Goal: Task Accomplishment & Management: Manage account settings

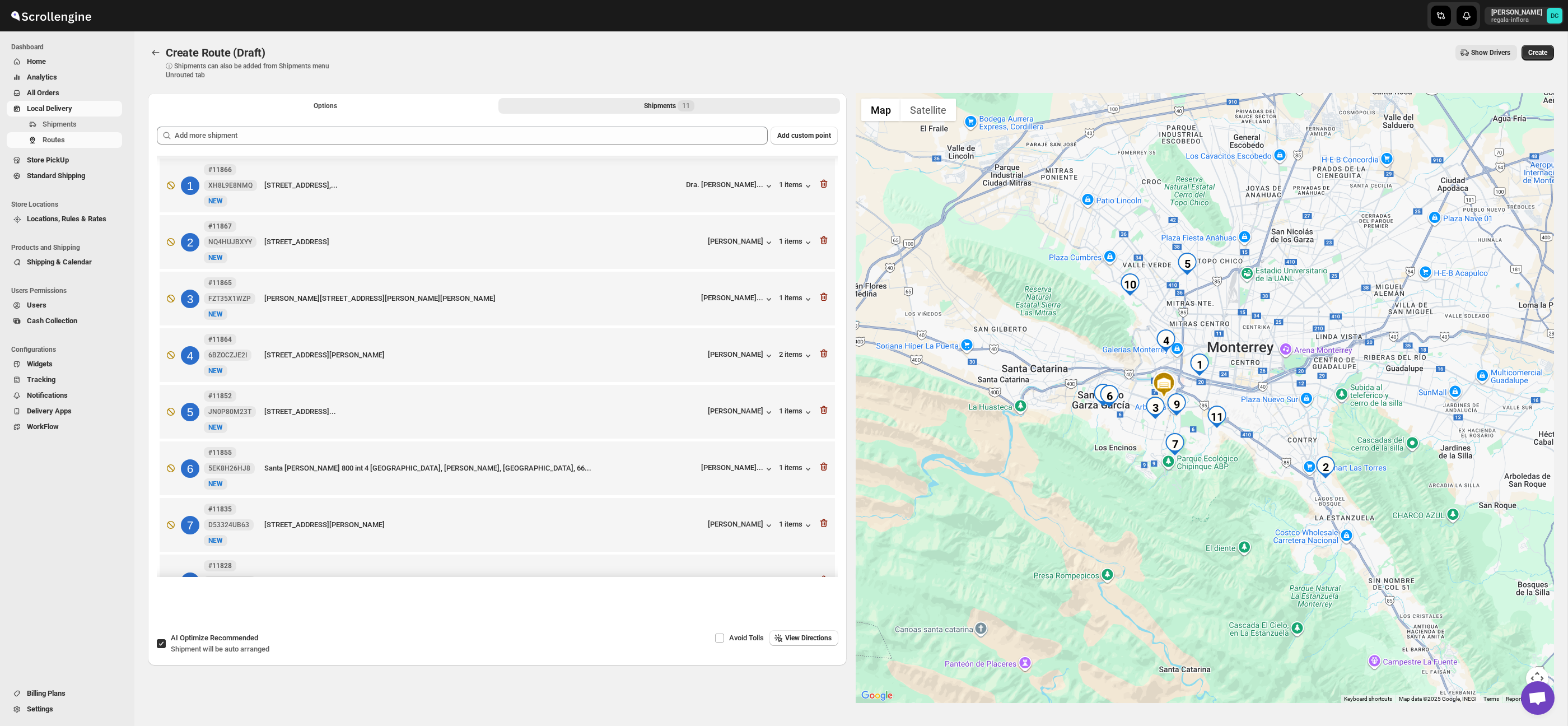
drag, startPoint x: 1191, startPoint y: 341, endPoint x: 1198, endPoint y: 351, distance: 12.2
click at [1190, 341] on div at bounding box center [1205, 398] width 699 height 610
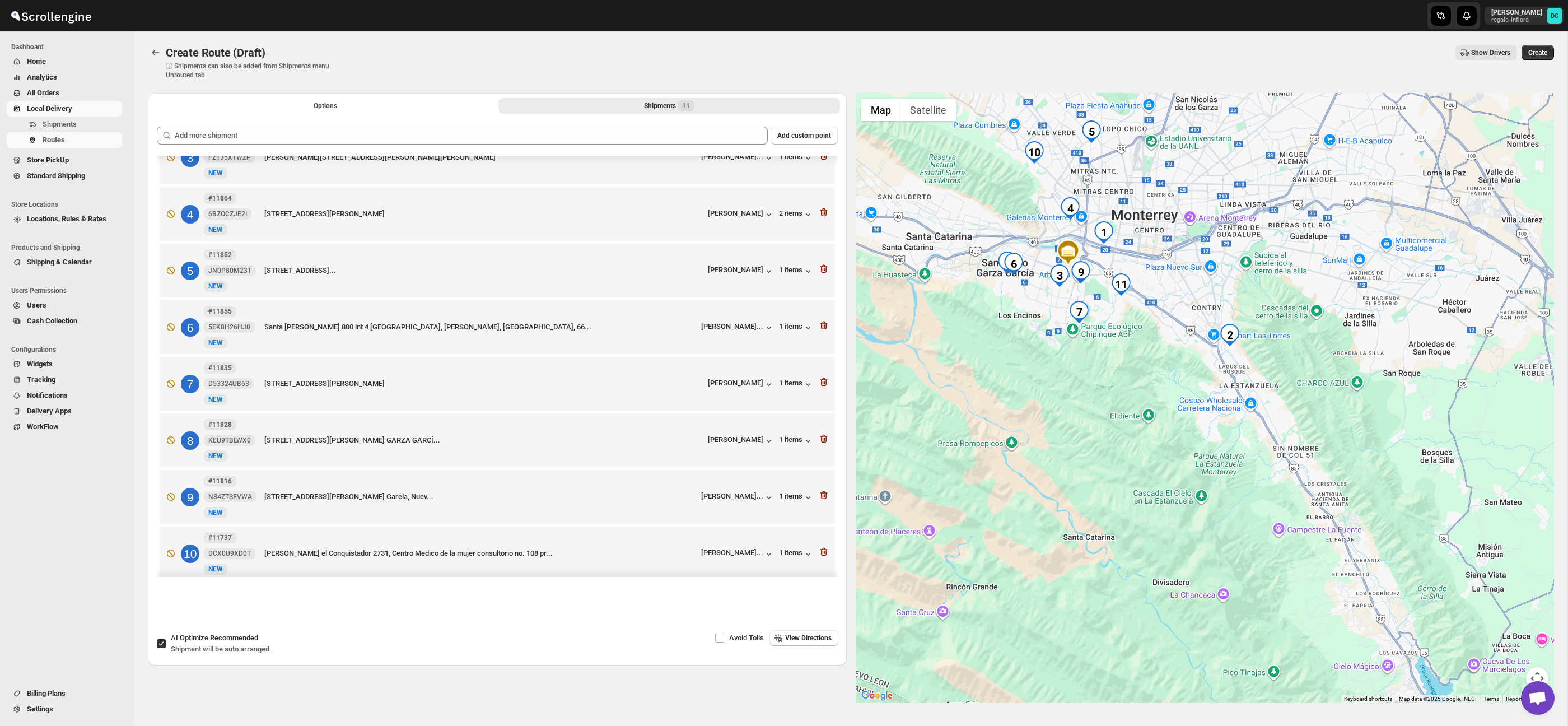
drag, startPoint x: 1216, startPoint y: 368, endPoint x: 1221, endPoint y: 396, distance: 28.4
click at [1216, 368] on div at bounding box center [1205, 398] width 699 height 610
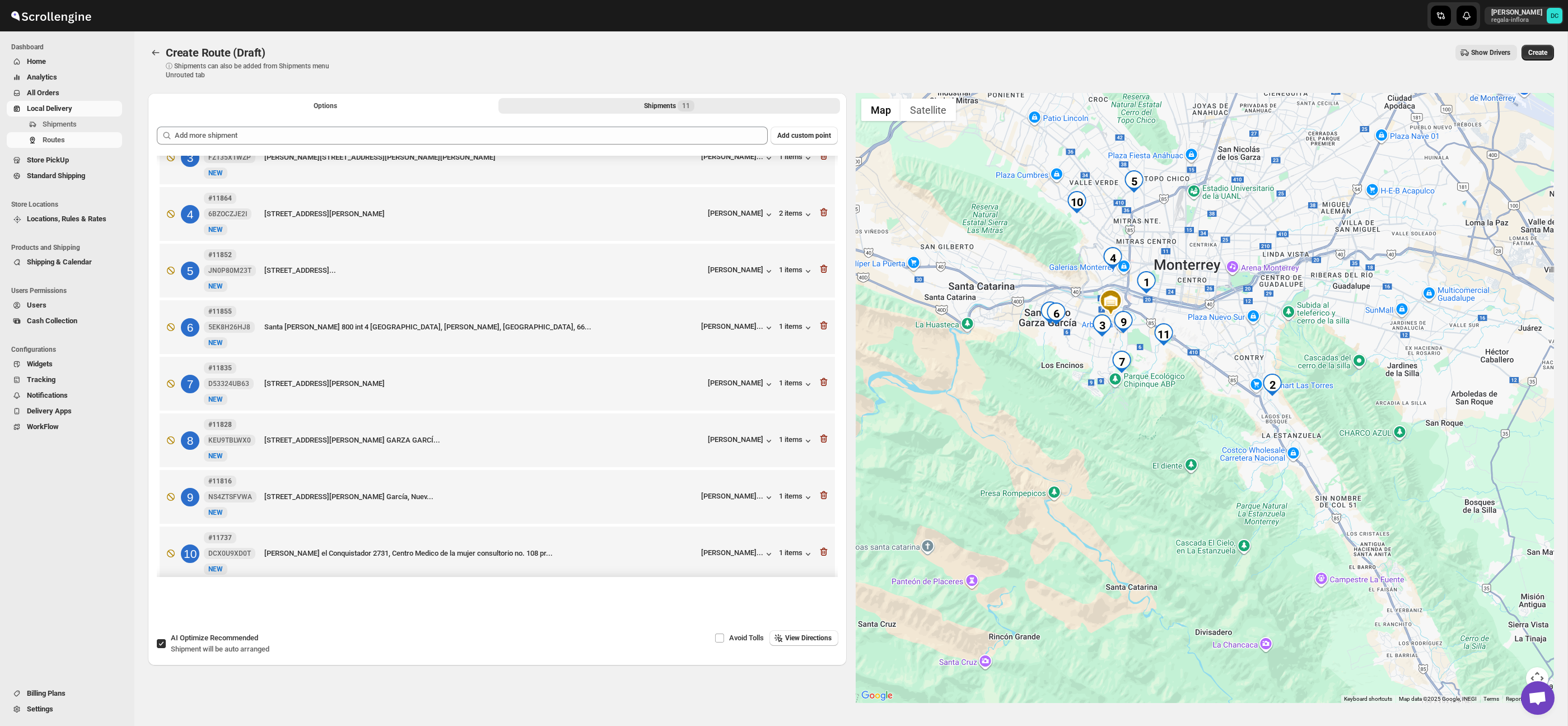
drag, startPoint x: 1154, startPoint y: 363, endPoint x: 1204, endPoint y: 420, distance: 75.8
click at [1204, 420] on div at bounding box center [1205, 398] width 699 height 610
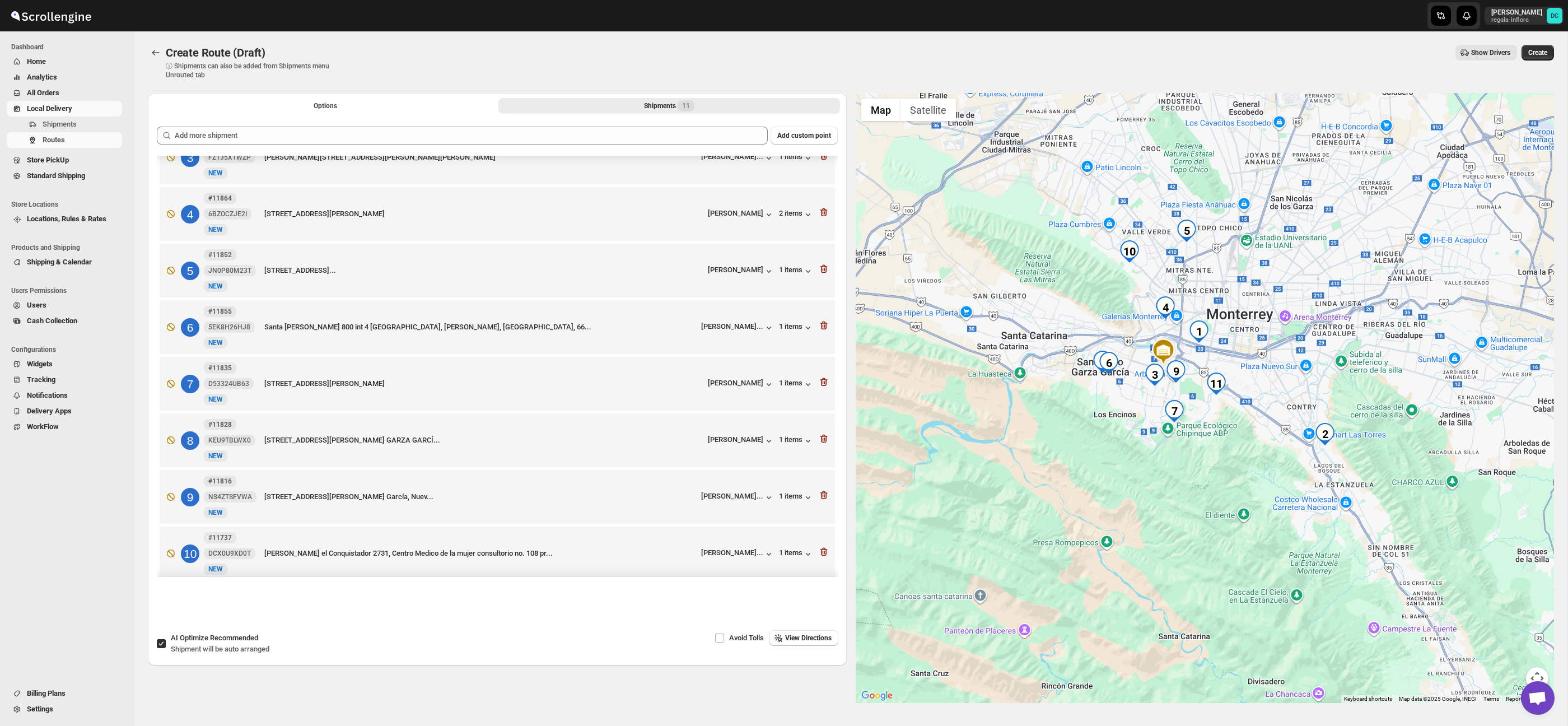
drag, startPoint x: 1152, startPoint y: 407, endPoint x: 865, endPoint y: 350, distance: 292.6
click at [1200, 453] on div at bounding box center [1205, 398] width 699 height 610
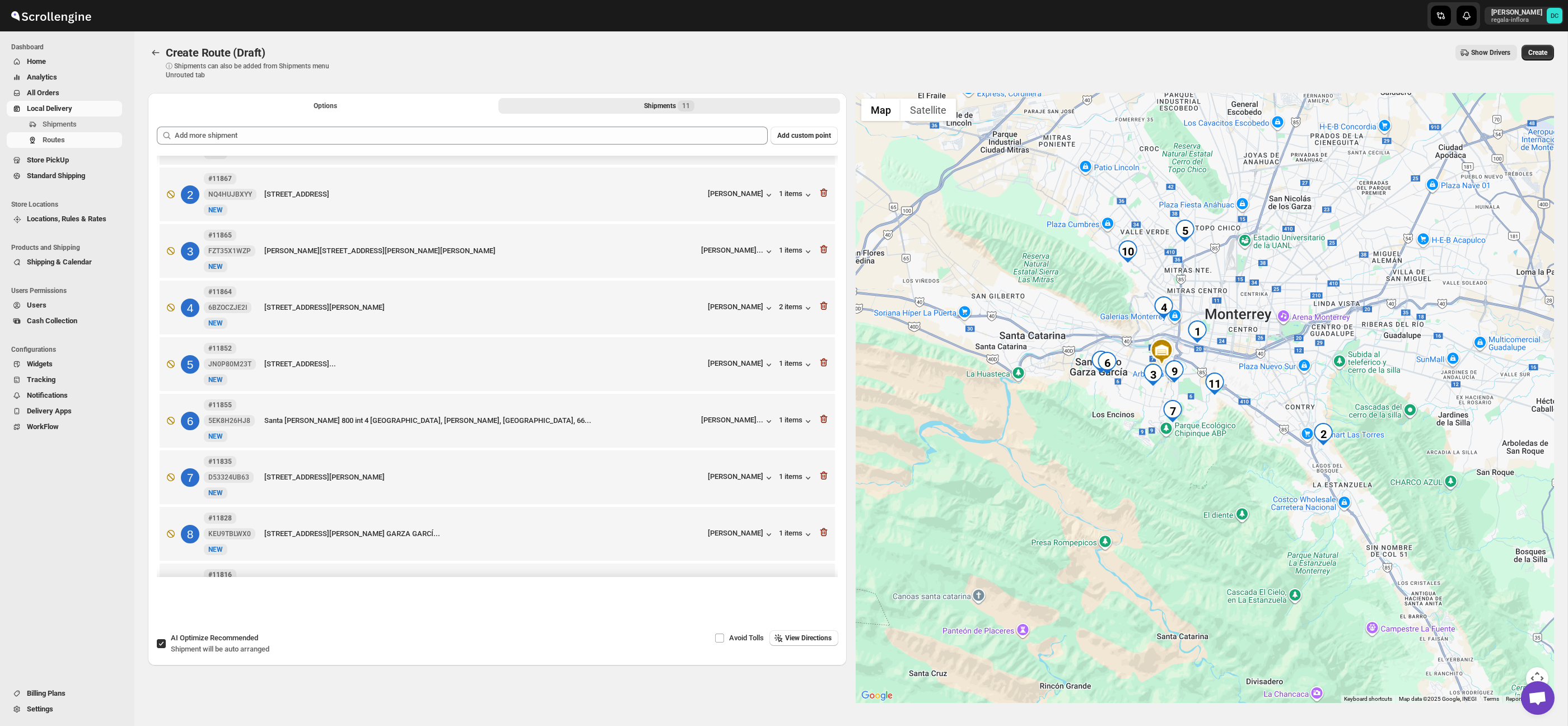
scroll to position [0, 0]
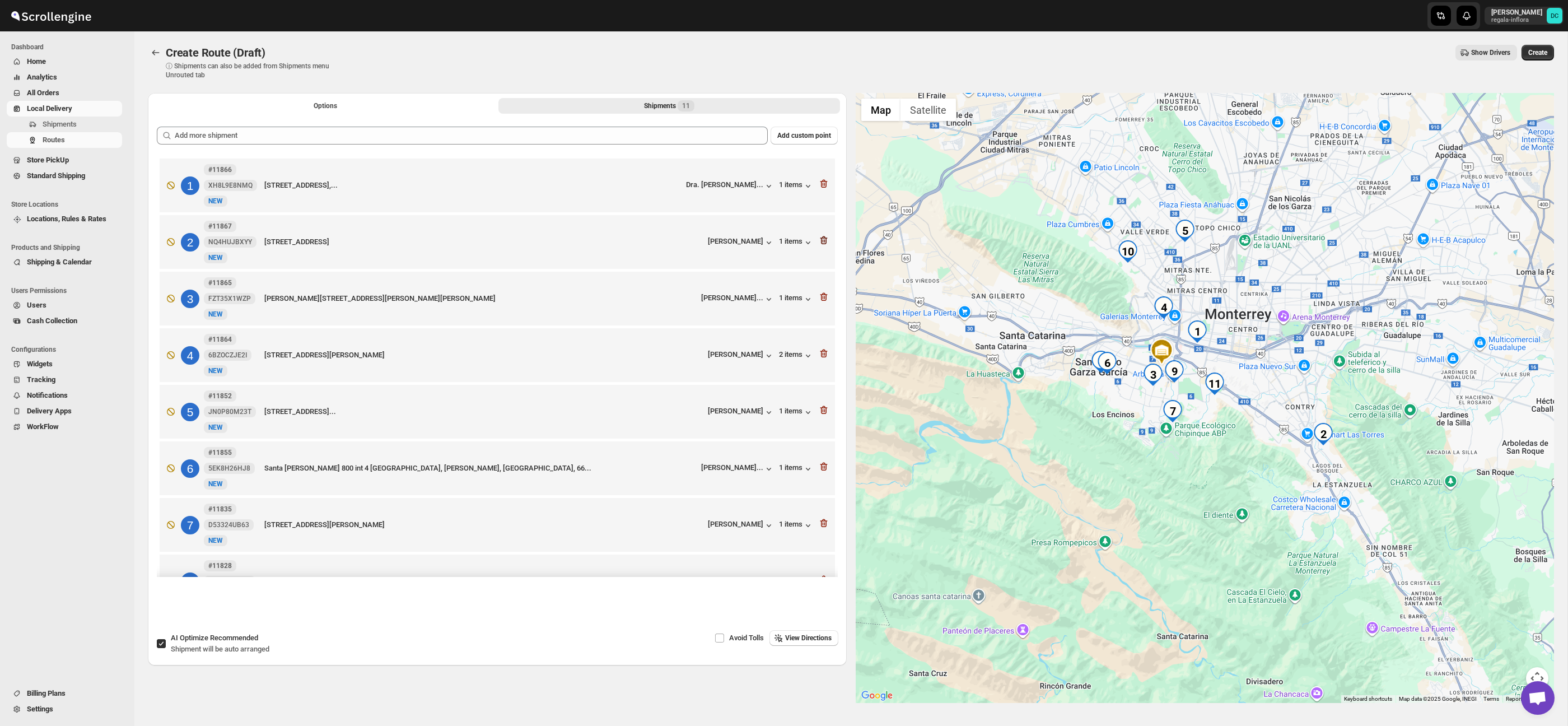
click at [823, 241] on icon "button" at bounding box center [823, 241] width 1 height 3
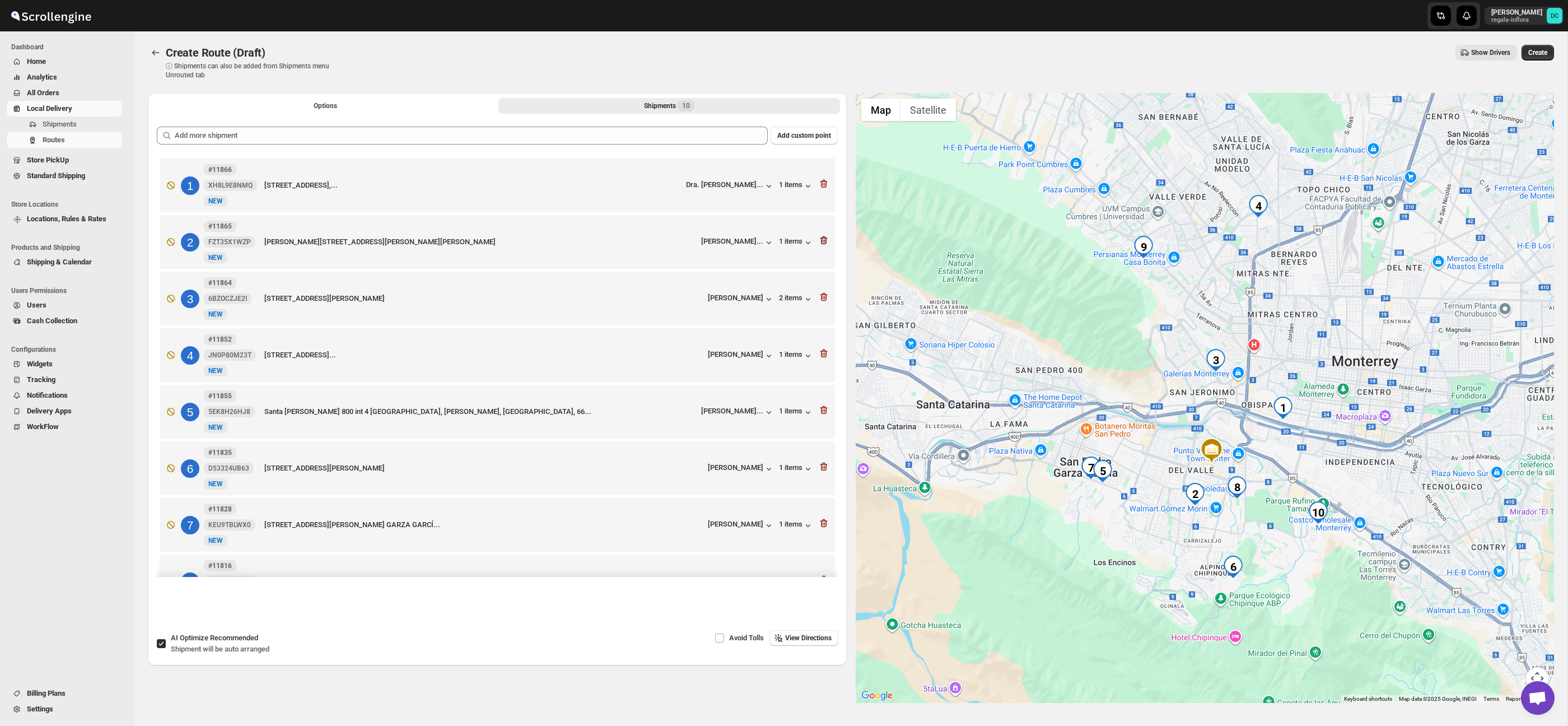
click at [823, 239] on icon "button" at bounding box center [824, 240] width 8 height 8
click at [821, 298] on icon "button" at bounding box center [824, 297] width 8 height 8
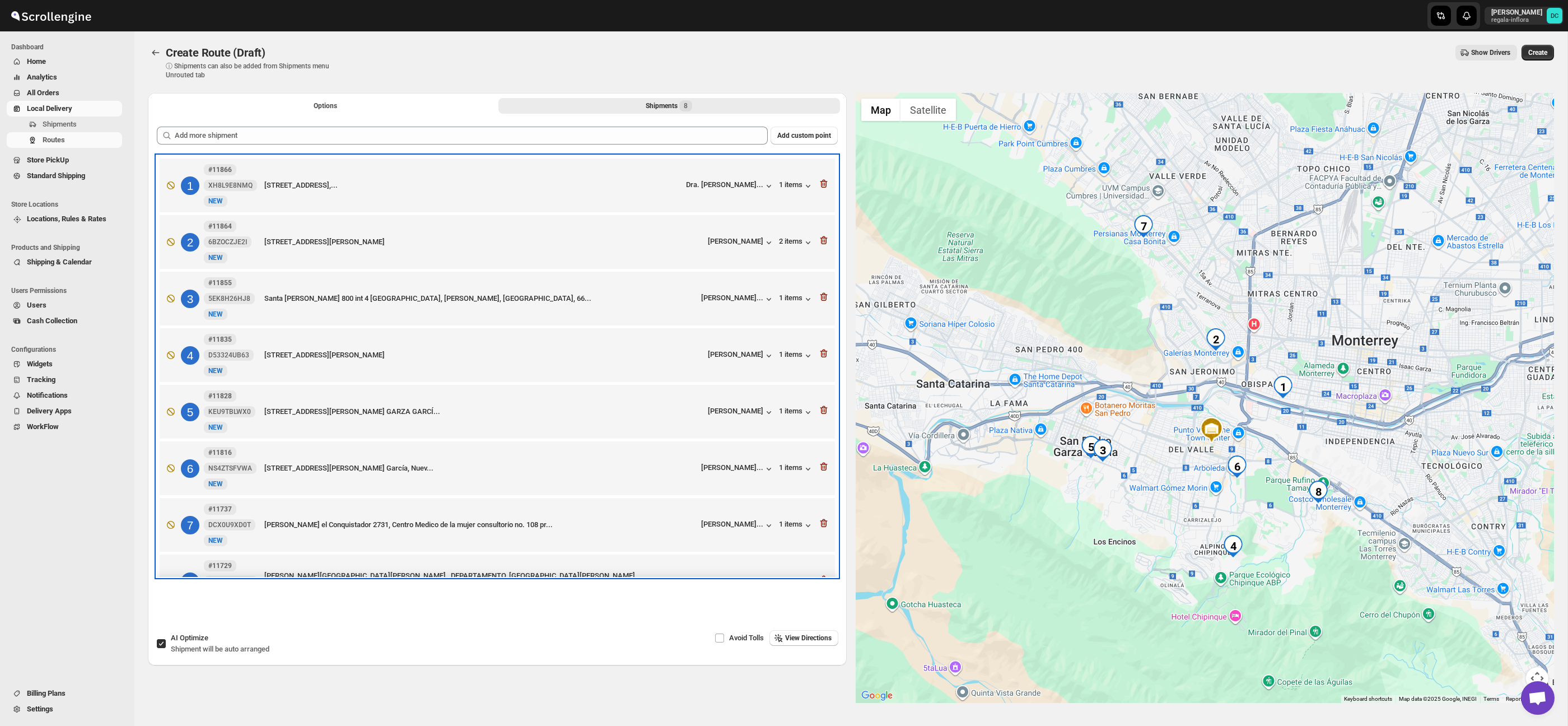
click at [823, 304] on div at bounding box center [824, 298] width 11 height 15
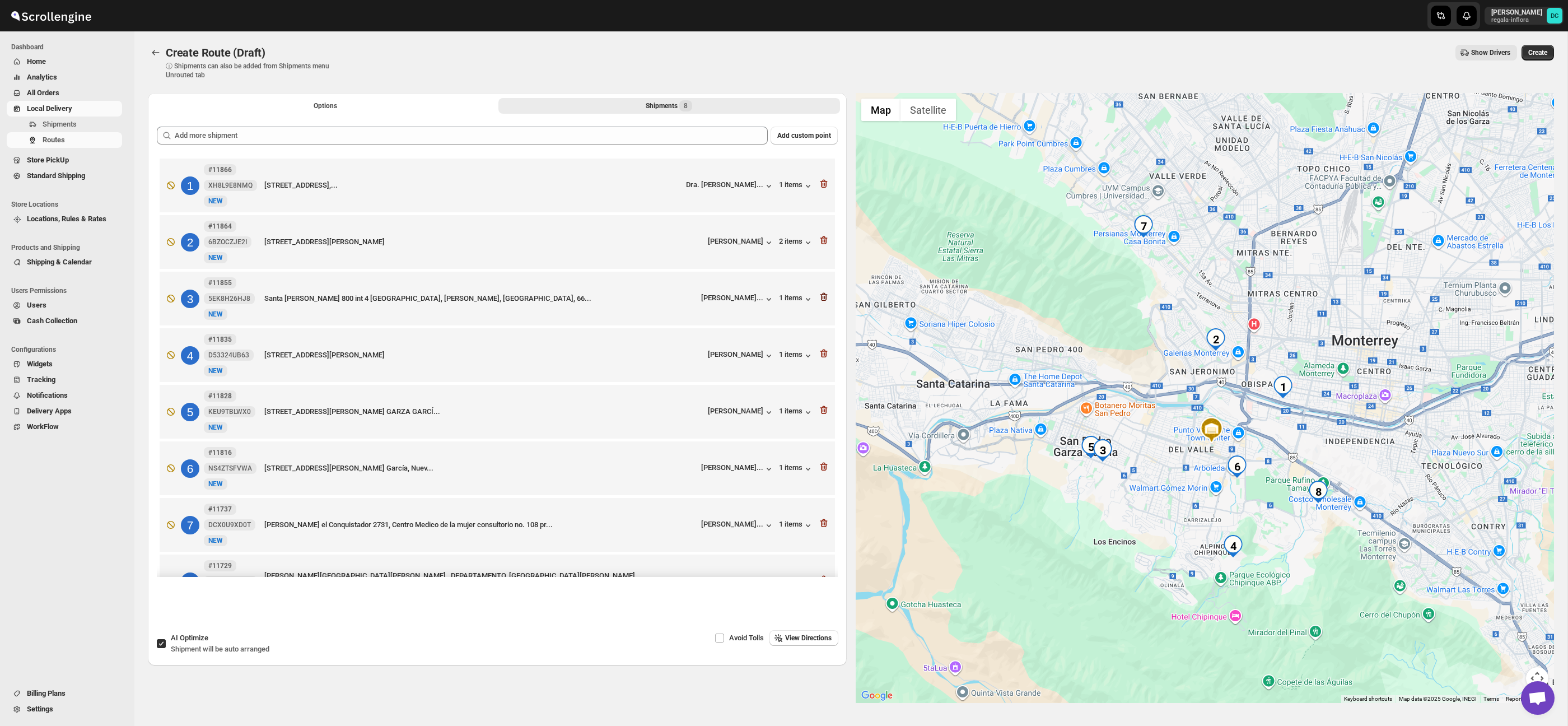
click at [823, 299] on icon "button" at bounding box center [823, 297] width 1 height 3
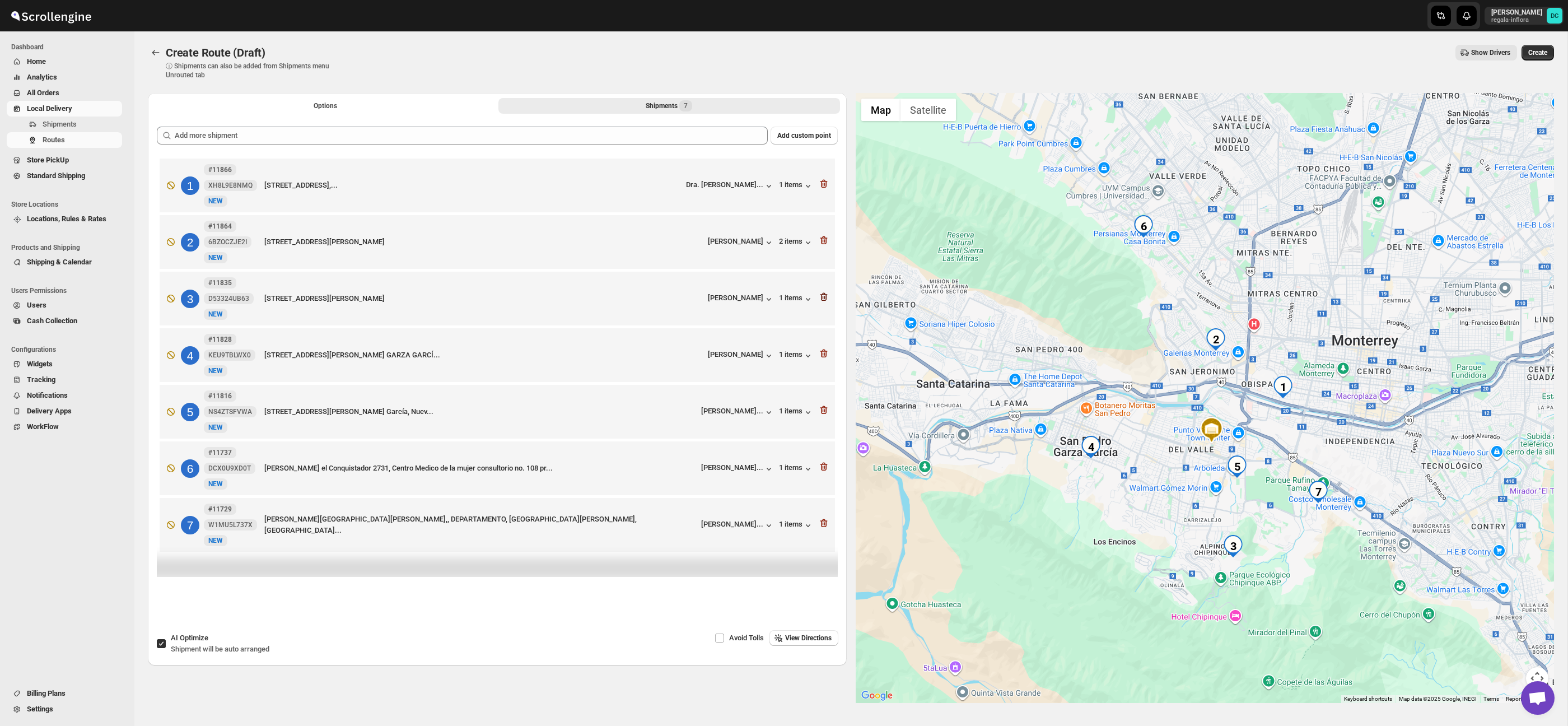
click at [823, 299] on icon "button" at bounding box center [824, 297] width 11 height 11
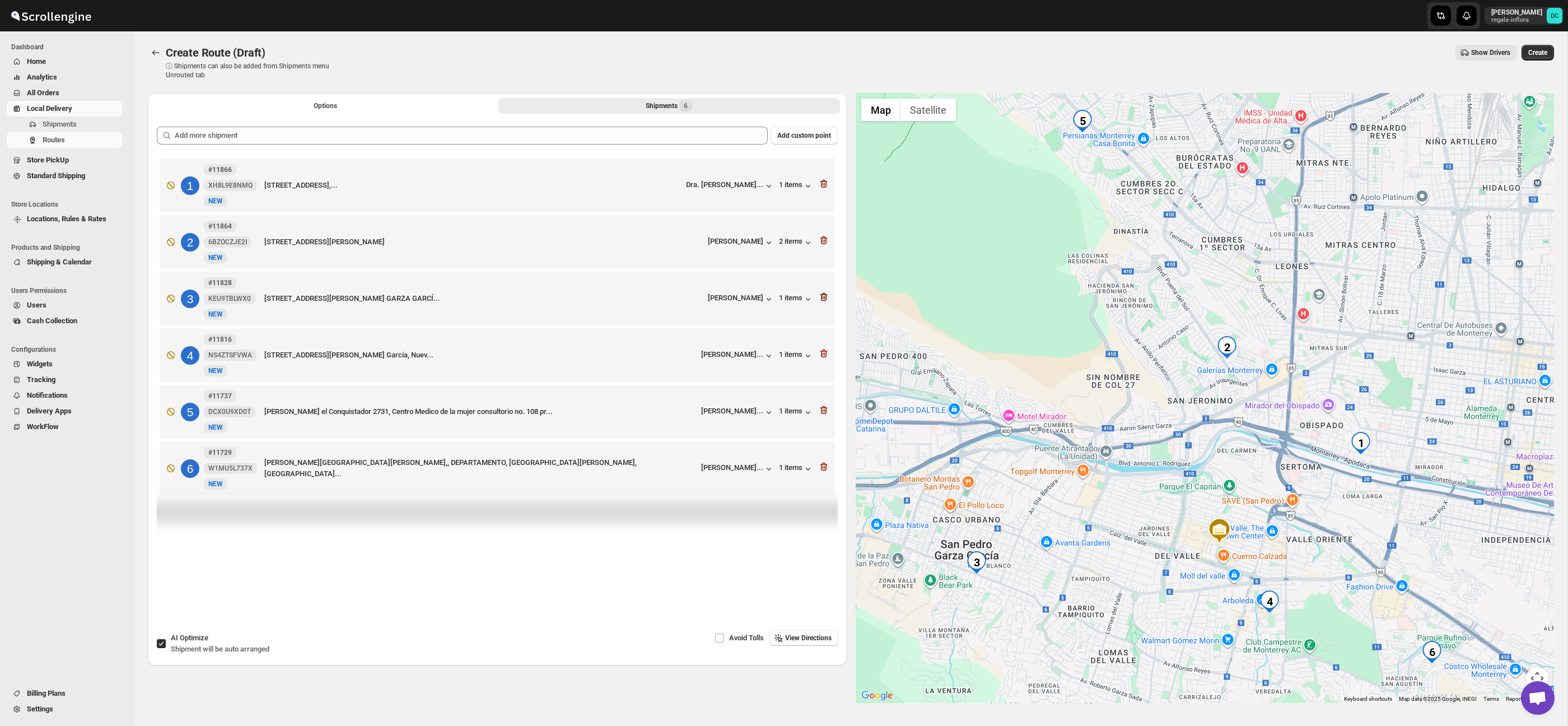
click at [823, 299] on icon "button" at bounding box center [824, 297] width 11 height 11
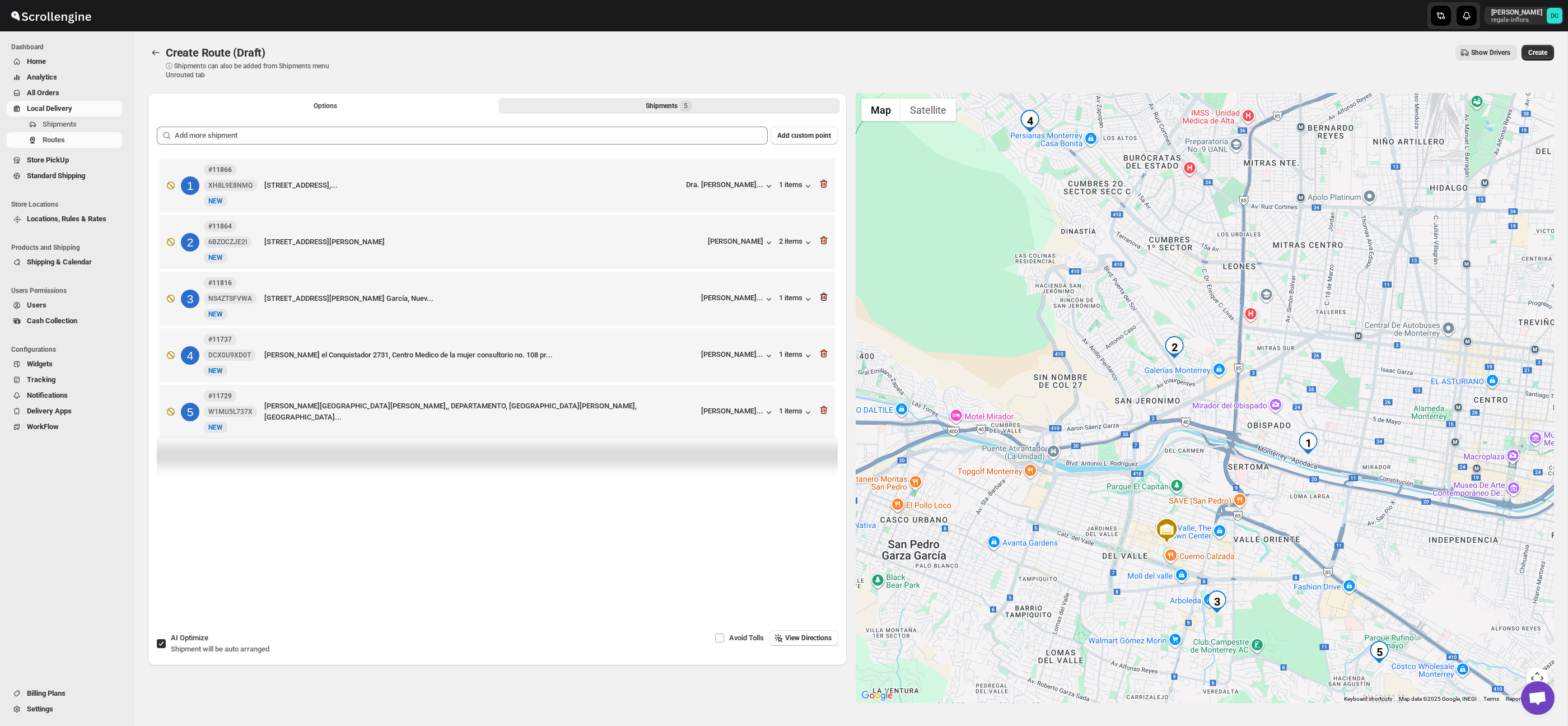
click at [823, 300] on icon "button" at bounding box center [824, 297] width 11 height 11
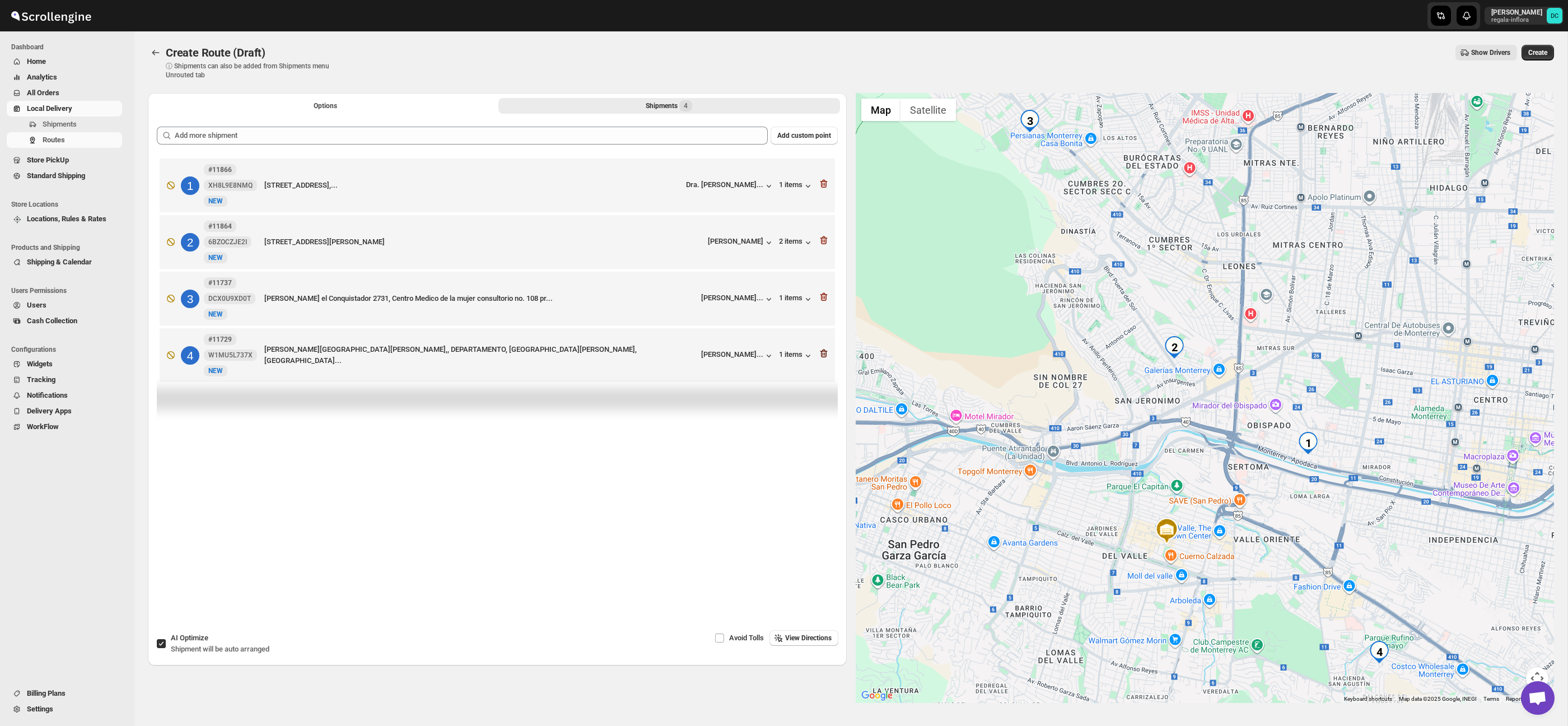
click at [824, 356] on icon "button" at bounding box center [824, 354] width 11 height 11
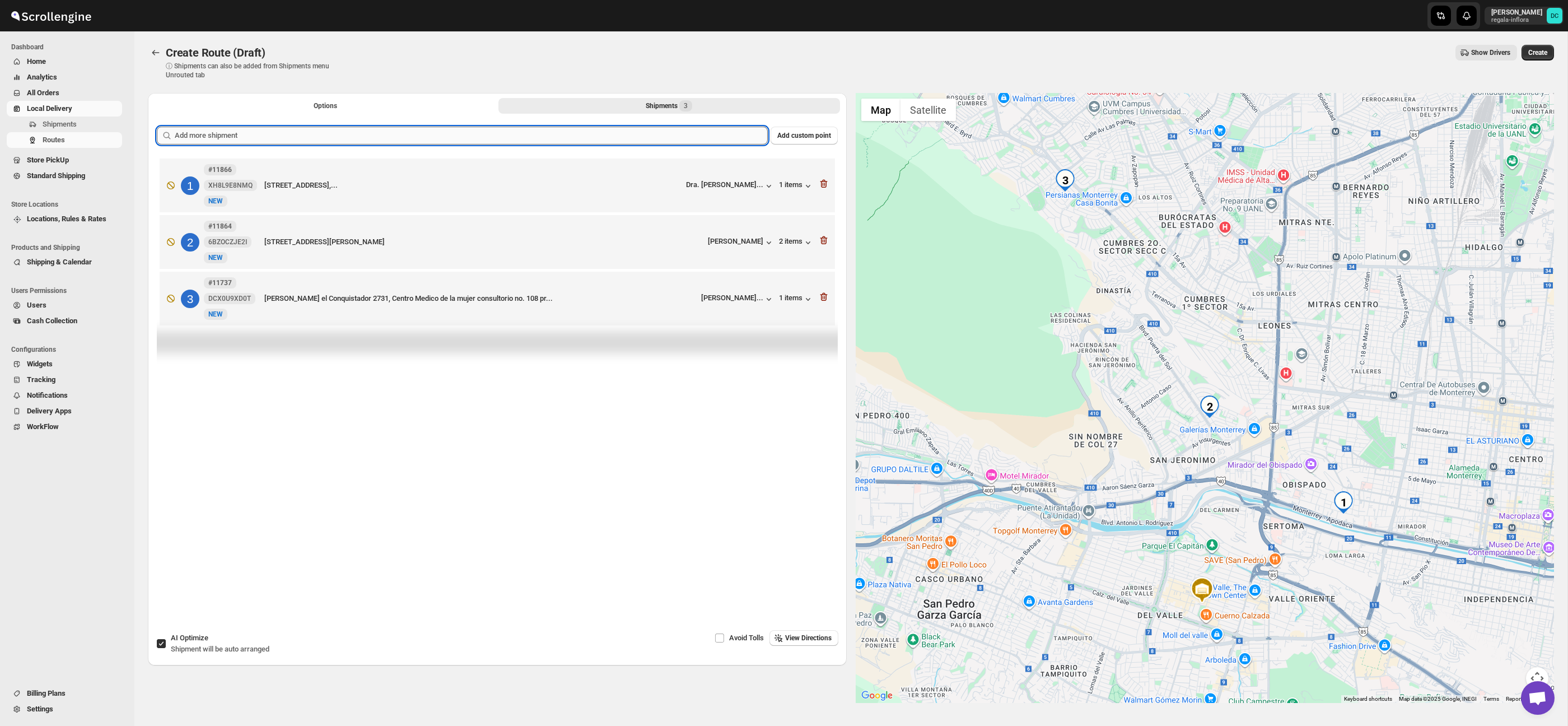
click at [363, 128] on input "text" at bounding box center [471, 135] width 593 height 18
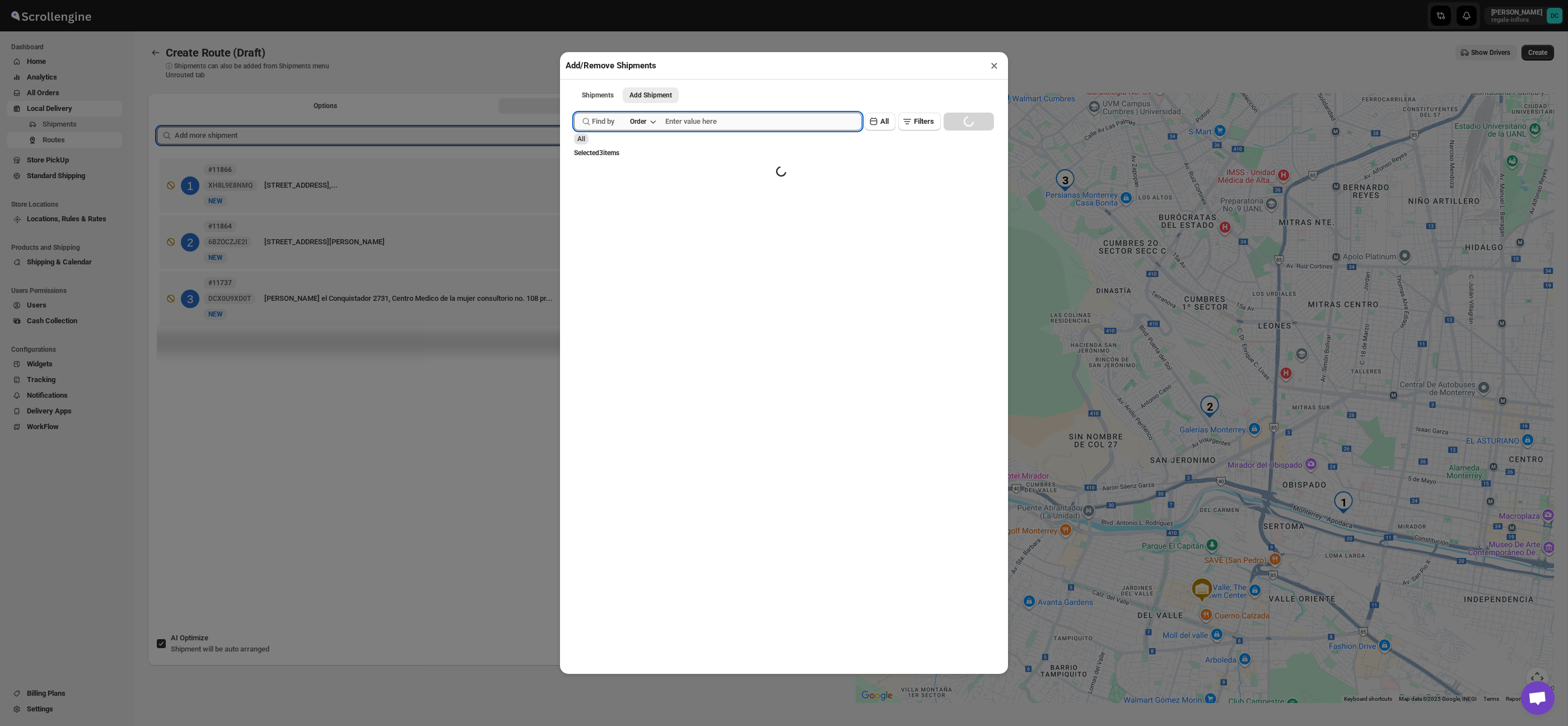
click at [705, 126] on input "text" at bounding box center [763, 122] width 197 height 18
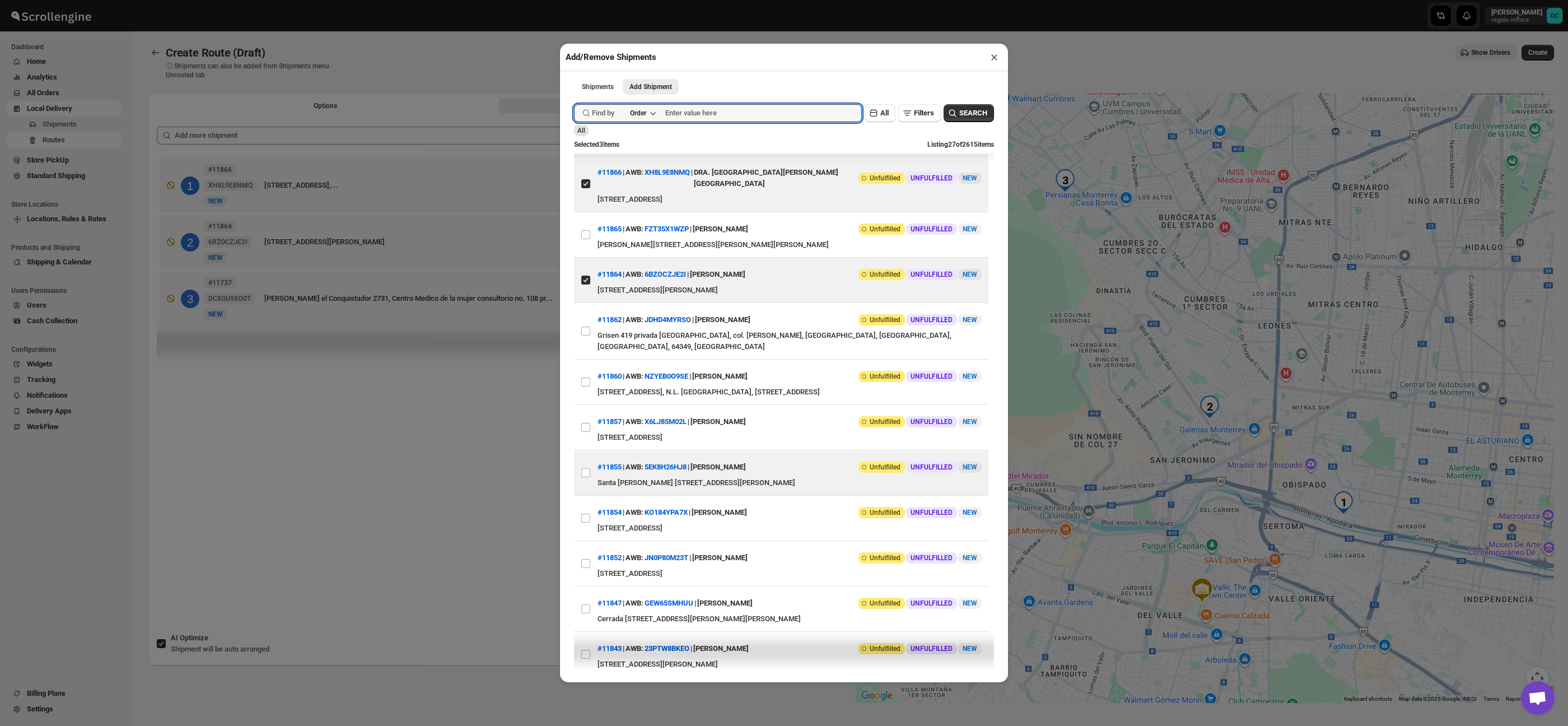
scroll to position [139, 0]
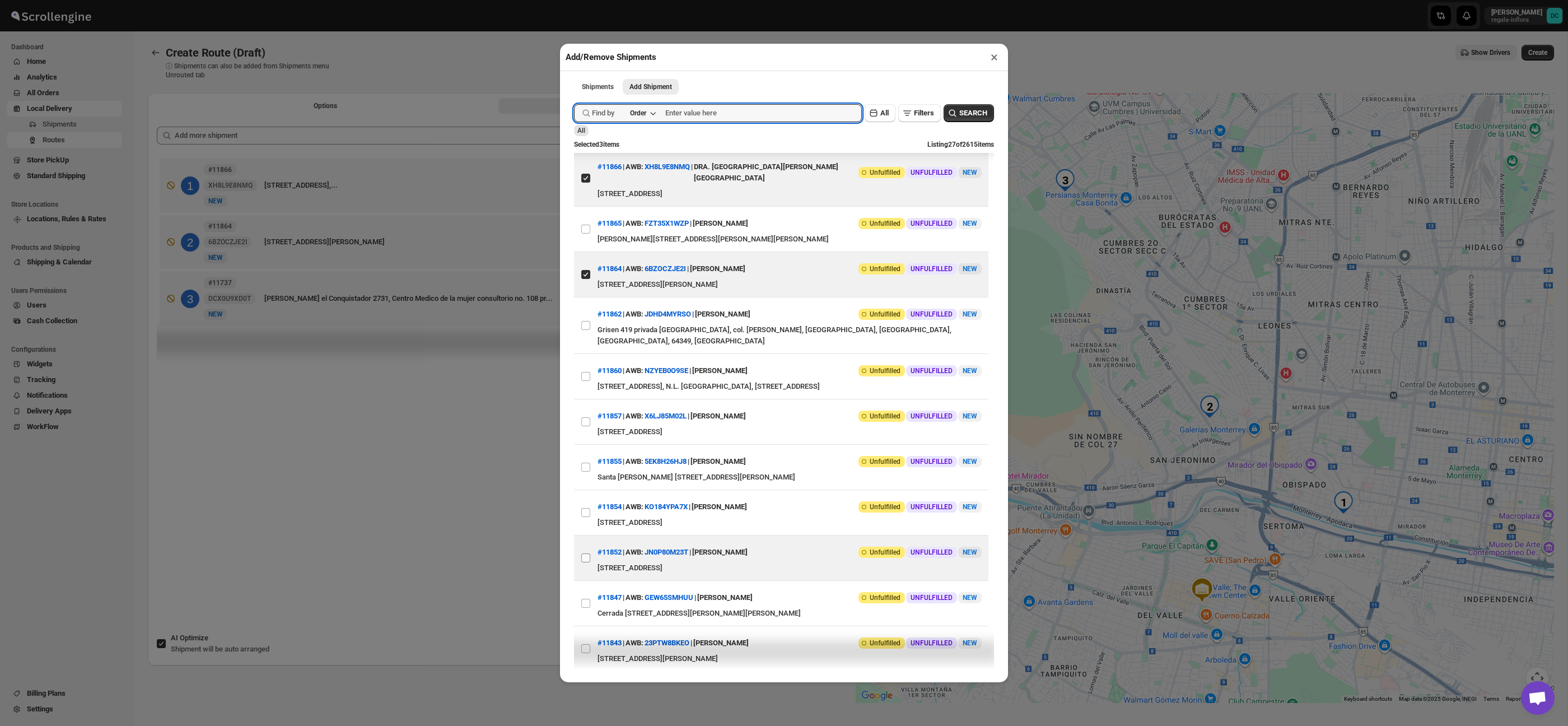
click at [587, 553] on input "View details for 68b1d386c0fa9a00bc70e0e7" at bounding box center [586, 558] width 9 height 9
checkbox input "true"
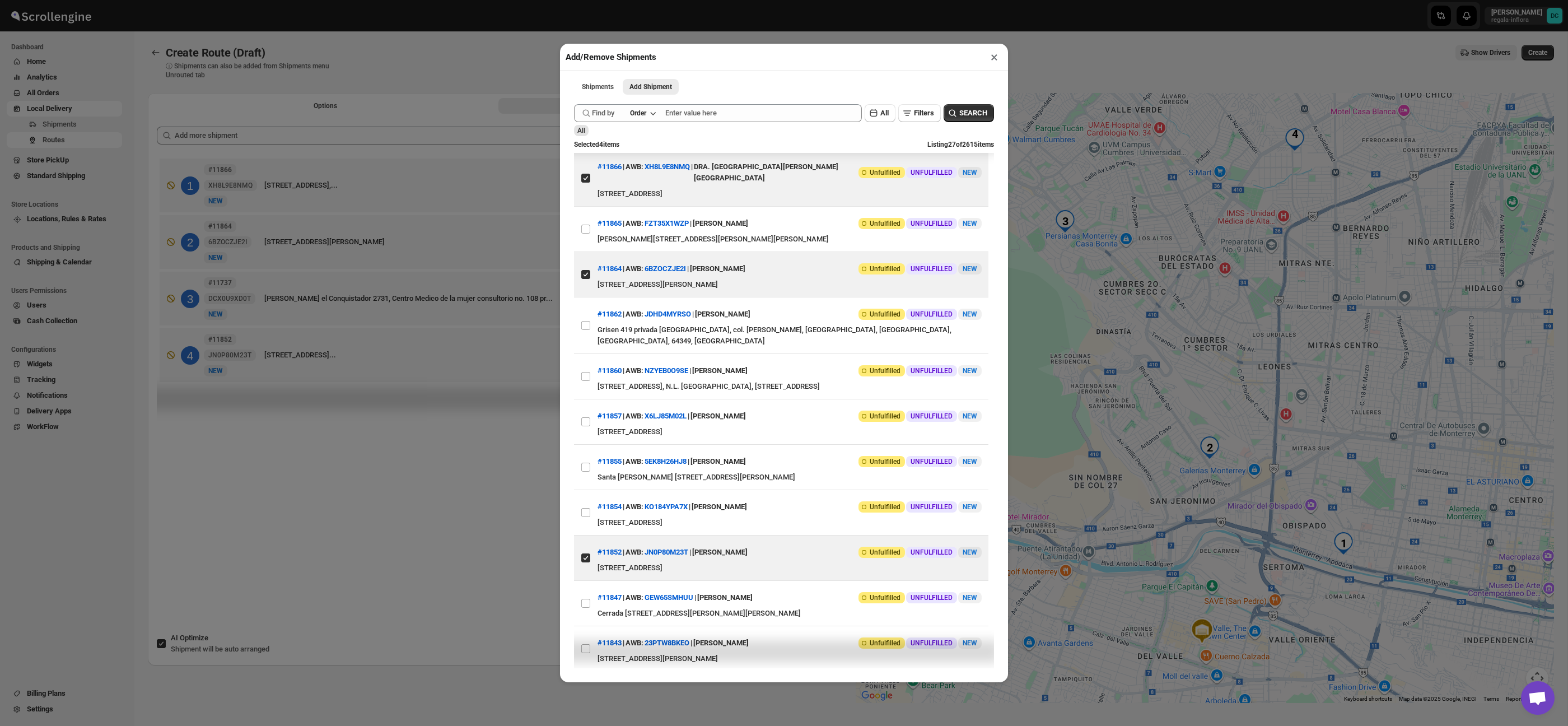
drag, startPoint x: 232, startPoint y: 527, endPoint x: 320, endPoint y: 518, distance: 88.5
click at [233, 527] on div "Add/Remove Shipments × Shipments Add Shipment More views Shipments Add Shipment…" at bounding box center [784, 363] width 1568 height 726
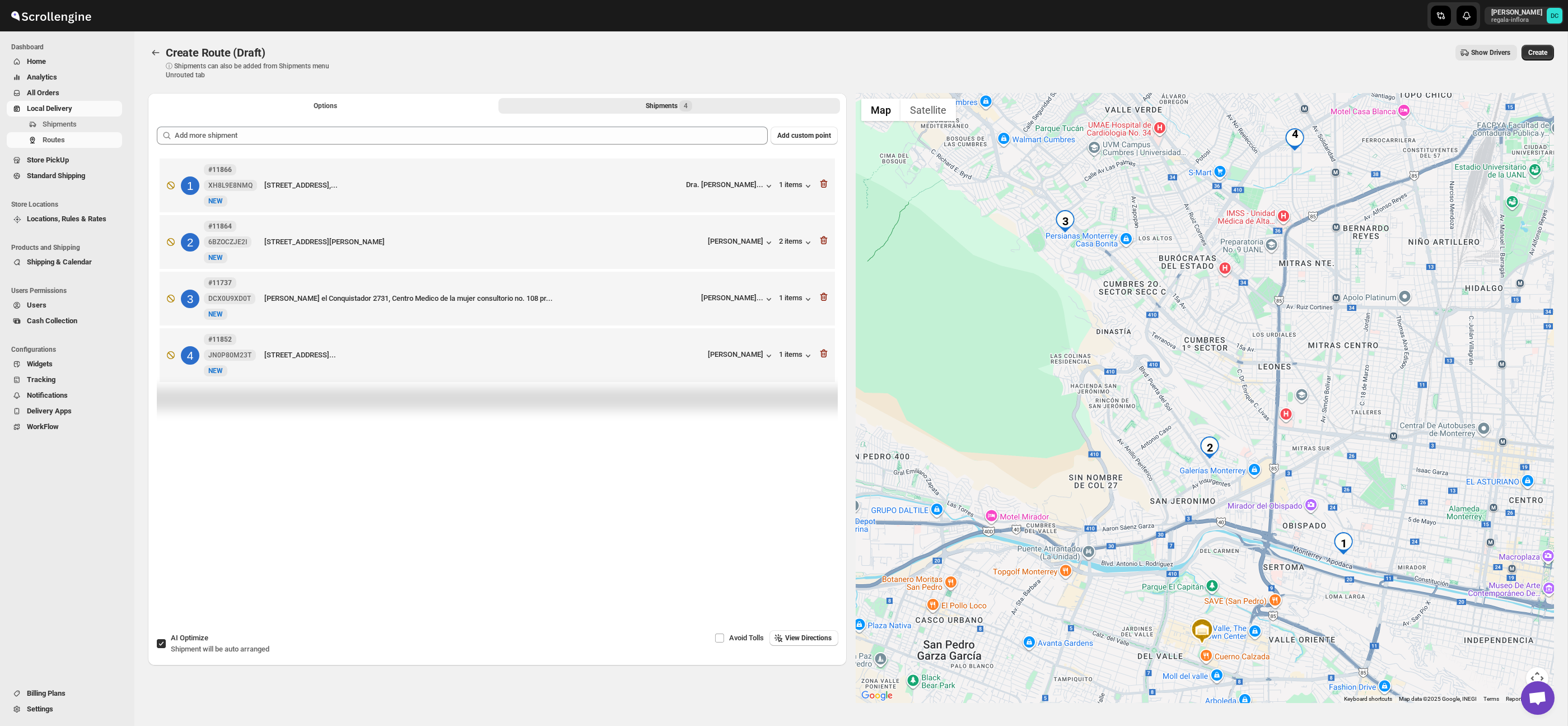
click at [166, 646] on span at bounding box center [161, 644] width 10 height 10
click at [166, 646] on input "AI Optimize Shipment will be auto arranged" at bounding box center [161, 644] width 9 height 9
checkbox input "false"
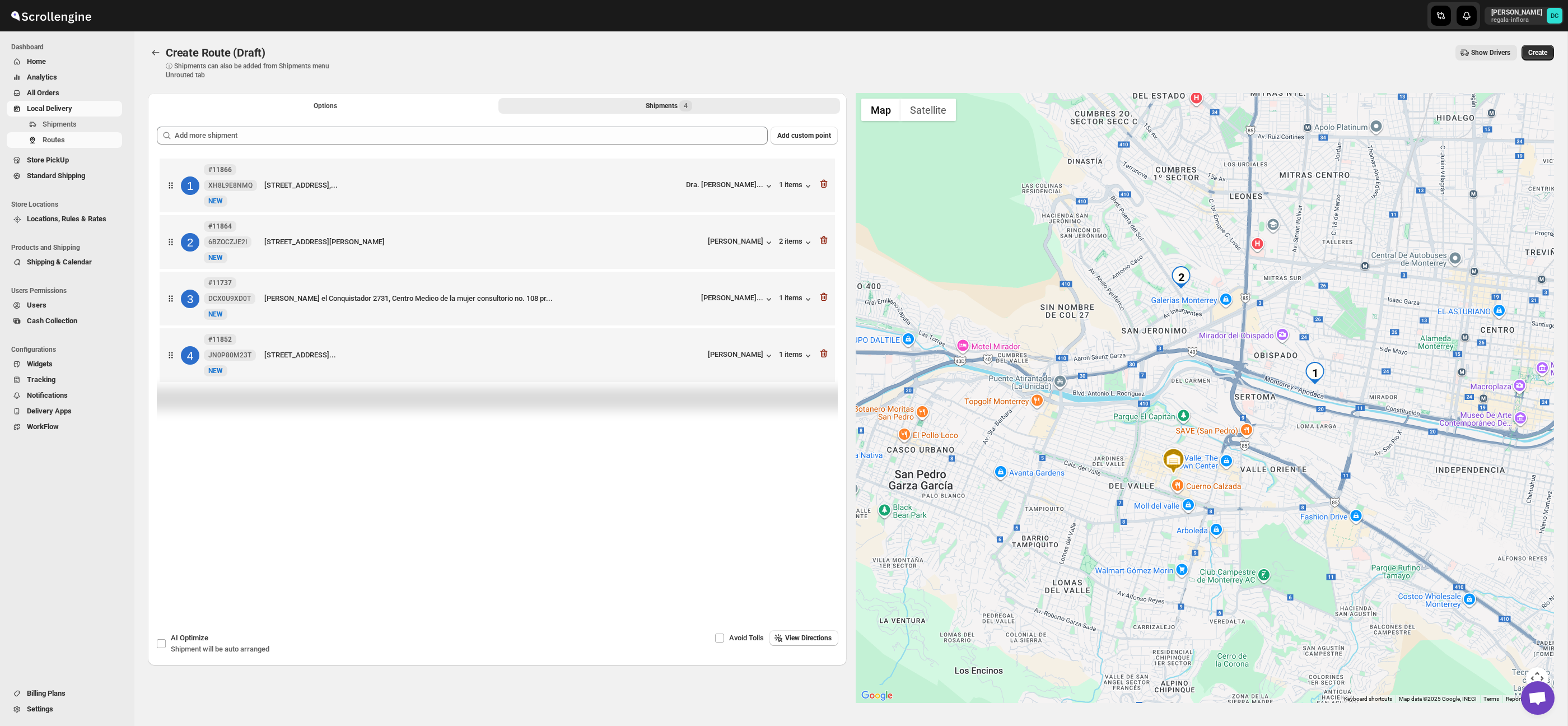
drag, startPoint x: 1224, startPoint y: 323, endPoint x: 1203, endPoint y: 347, distance: 31.9
click at [1187, 394] on div at bounding box center [1205, 398] width 699 height 610
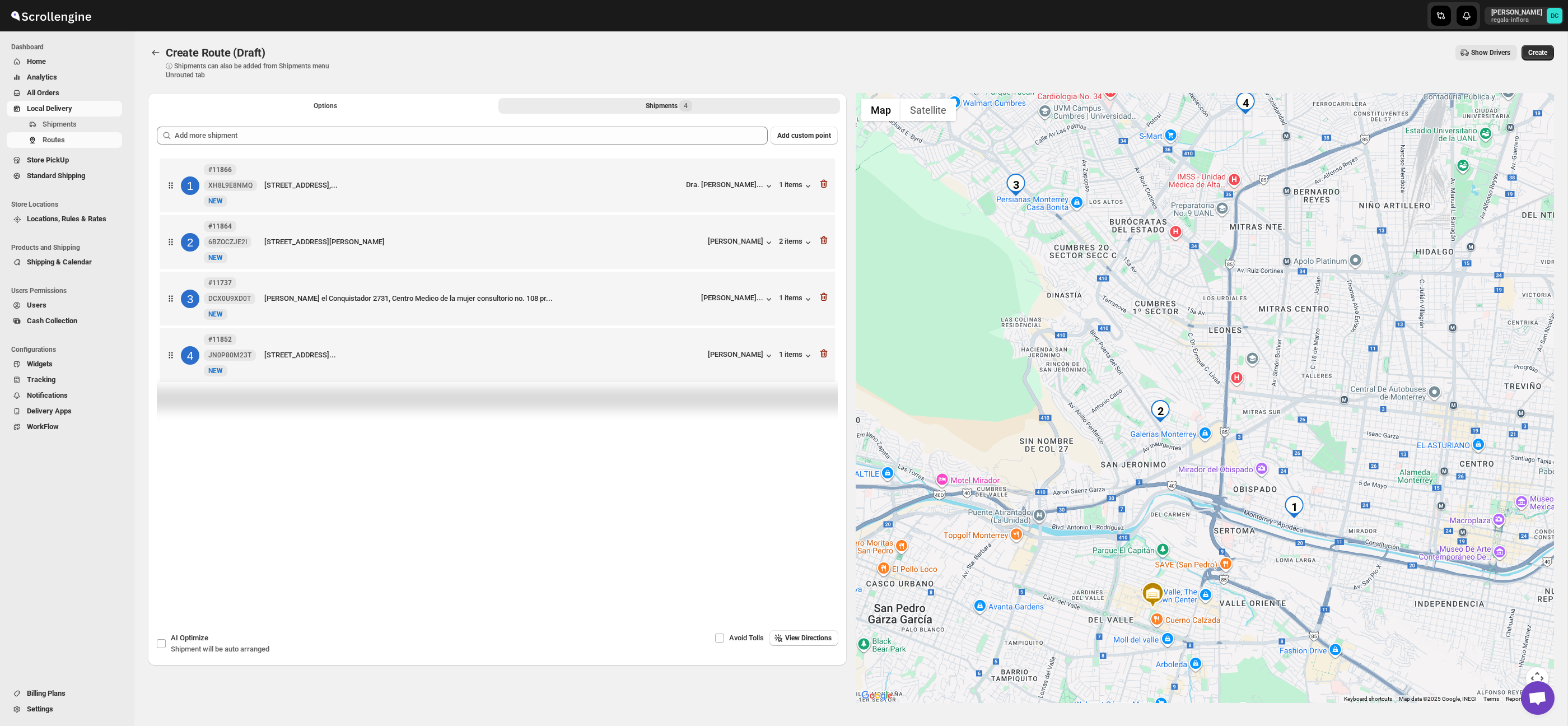
drag, startPoint x: 1207, startPoint y: 262, endPoint x: 1206, endPoint y: 353, distance: 91.0
click at [1206, 353] on div at bounding box center [1205, 398] width 699 height 610
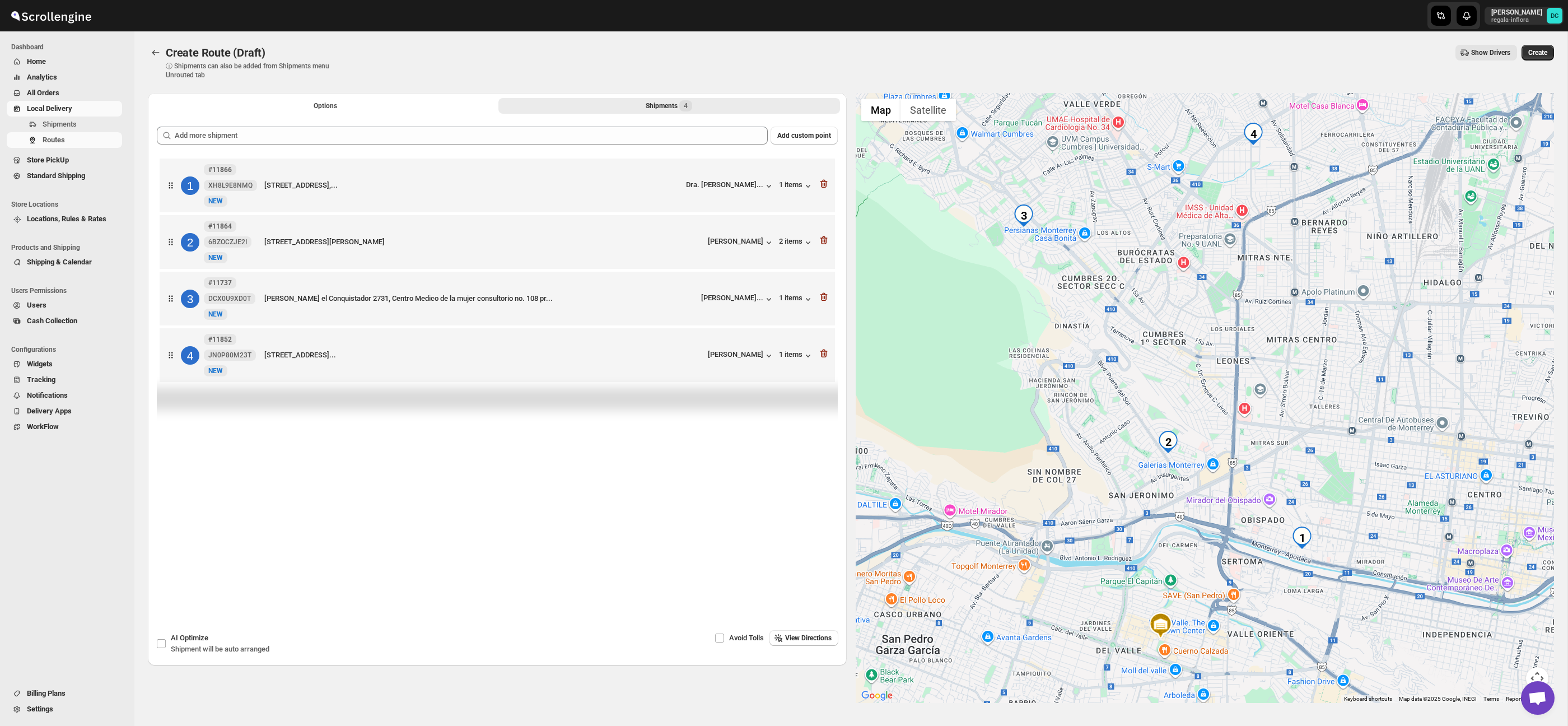
drag, startPoint x: 1176, startPoint y: 311, endPoint x: 1181, endPoint y: 334, distance: 23.5
click at [1181, 335] on div at bounding box center [1205, 398] width 699 height 610
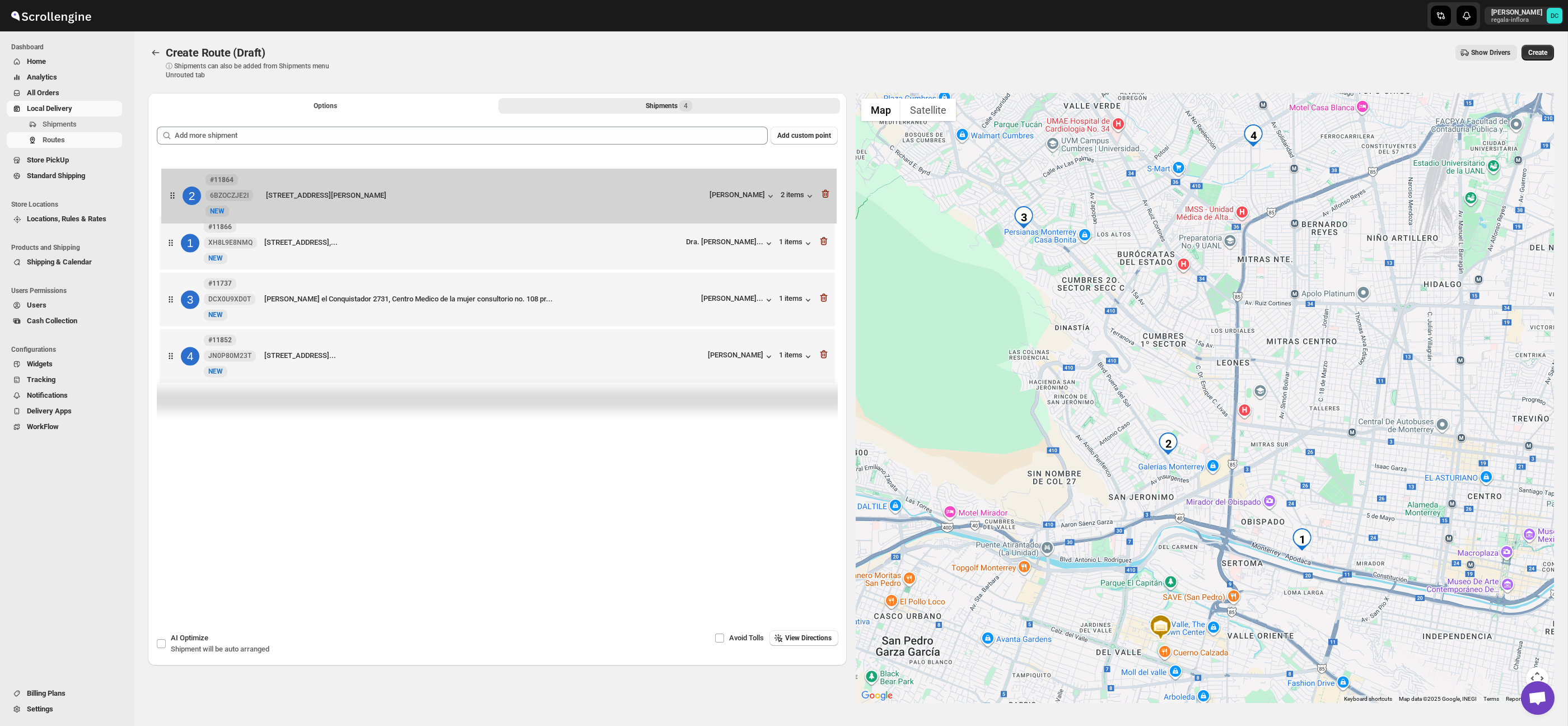
drag, startPoint x: 169, startPoint y: 251, endPoint x: 170, endPoint y: 194, distance: 57.0
click at [170, 194] on div "1 #11866 XH8L9E8NMQ New NEW [STREET_ADDRESS],... Dra. [PERSON_NAME]... 1 items …" at bounding box center [497, 272] width 681 height 232
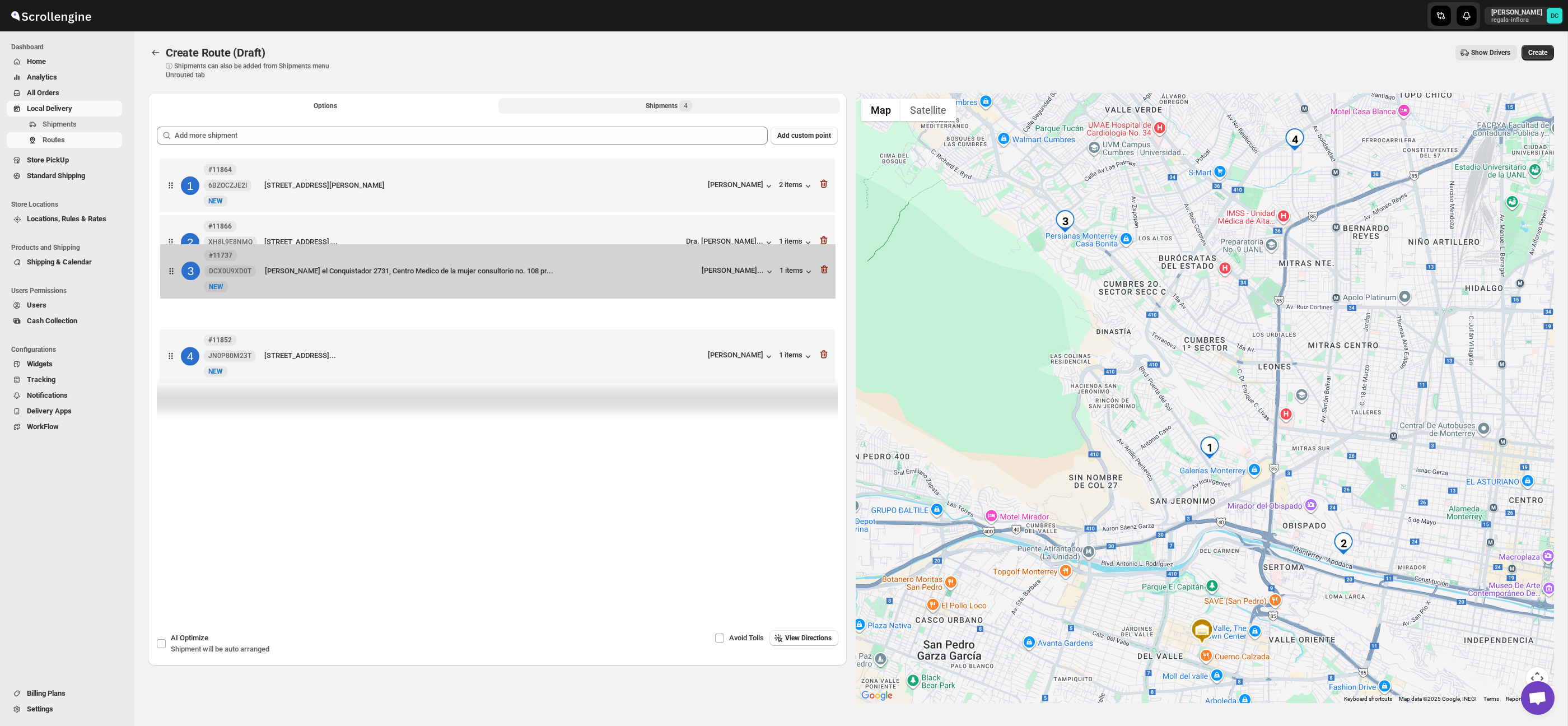
drag, startPoint x: 175, startPoint y: 300, endPoint x: 170, endPoint y: 249, distance: 51.2
click at [170, 251] on div "1 #11864 6BZOCZJE2I New NEW [STREET_ADDRESS][PERSON_NAME] [PERSON_NAME] 2 items…" at bounding box center [497, 272] width 681 height 232
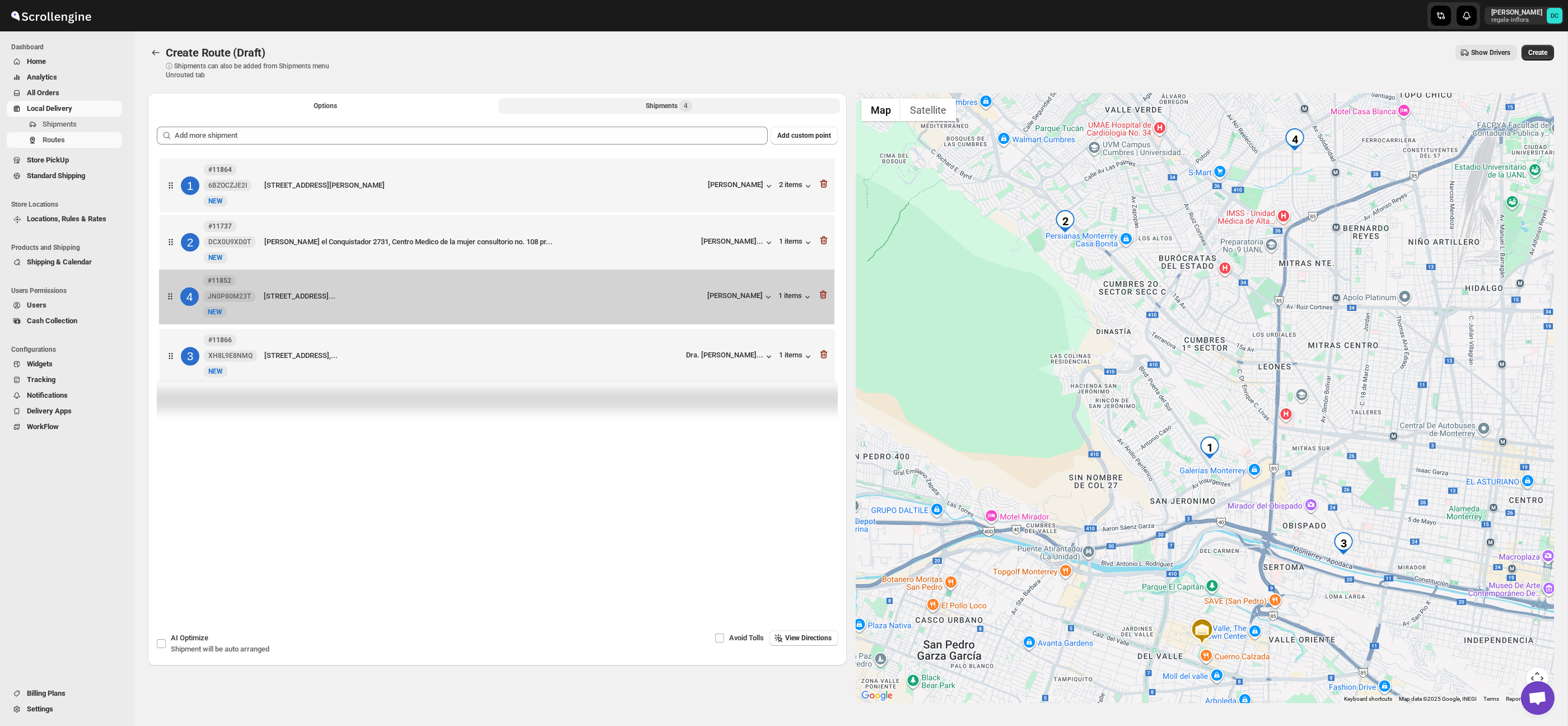
drag, startPoint x: 177, startPoint y: 363, endPoint x: 177, endPoint y: 296, distance: 67.0
click at [177, 297] on div "1 #11864 6BZOCZJE2I New NEW [STREET_ADDRESS][PERSON_NAME] [PERSON_NAME] 2 items…" at bounding box center [497, 272] width 681 height 232
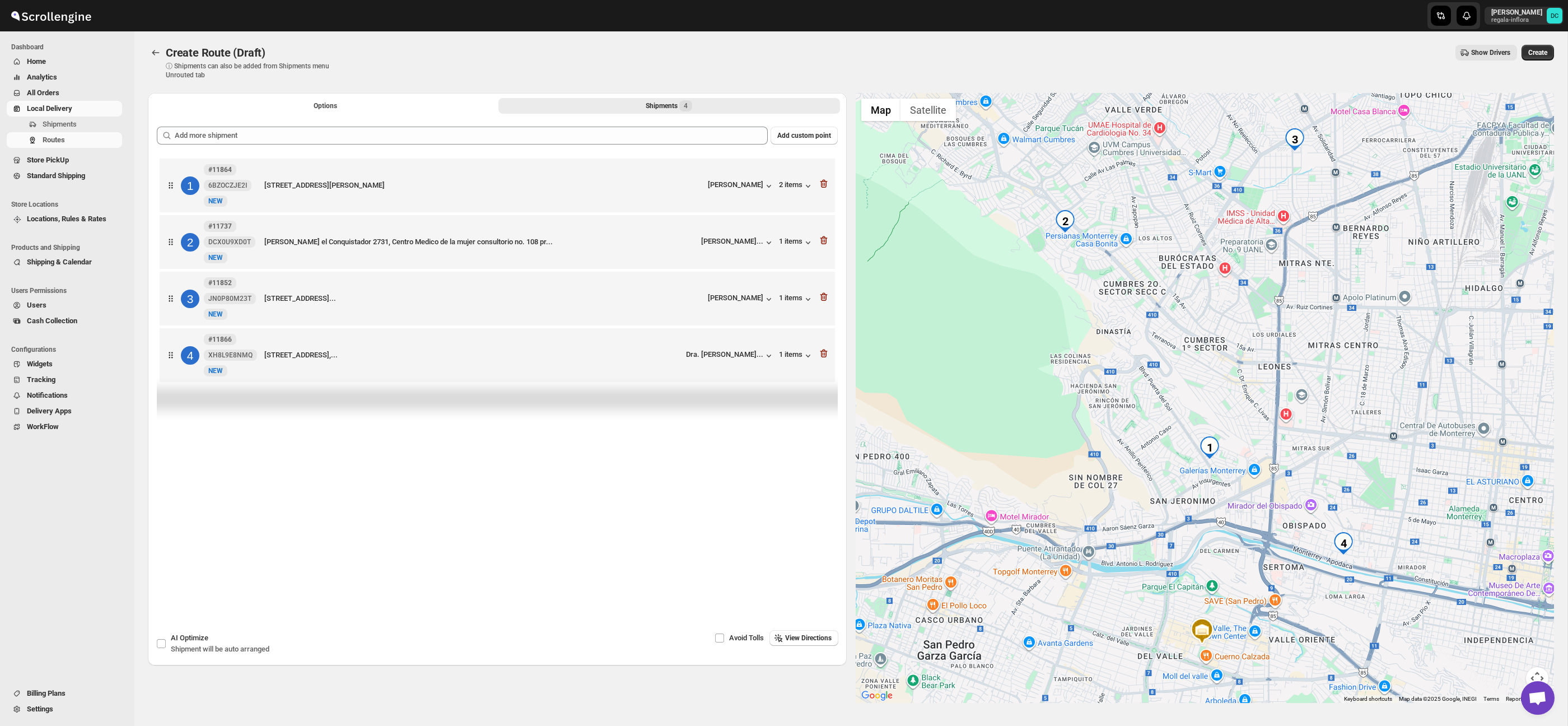
click at [417, 115] on div "Options Shipments 4 More views Options Shipments 4 More views" at bounding box center [497, 105] width 699 height 25
click at [401, 105] on button "Options" at bounding box center [325, 106] width 342 height 16
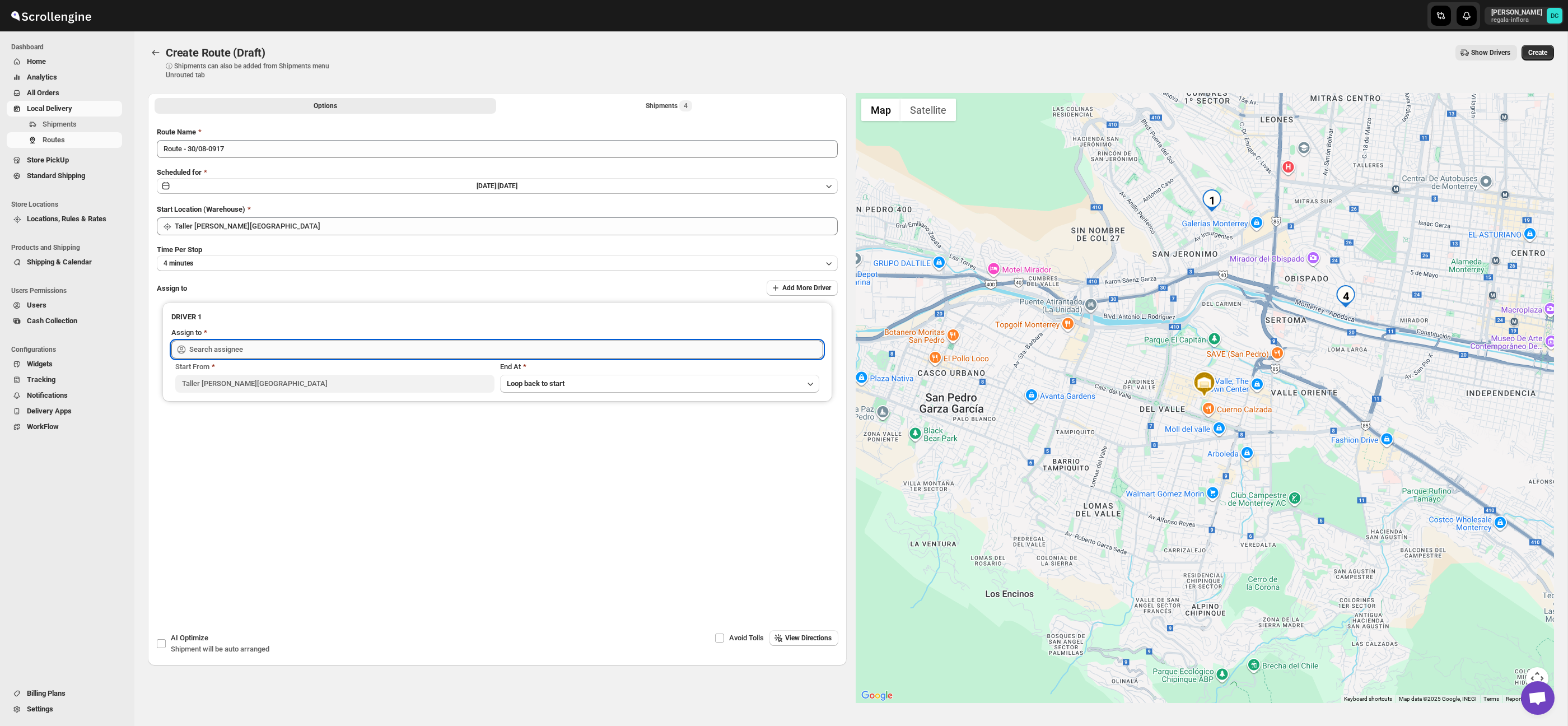
click at [334, 349] on input "text" at bounding box center [506, 349] width 634 height 18
click at [337, 373] on div "[PERSON_NAME] ([EMAIL_ADDRESS][DOMAIN_NAME])" at bounding box center [497, 373] width 630 height 11
type input "[PERSON_NAME] ([EMAIL_ADDRESS][DOMAIN_NAME])"
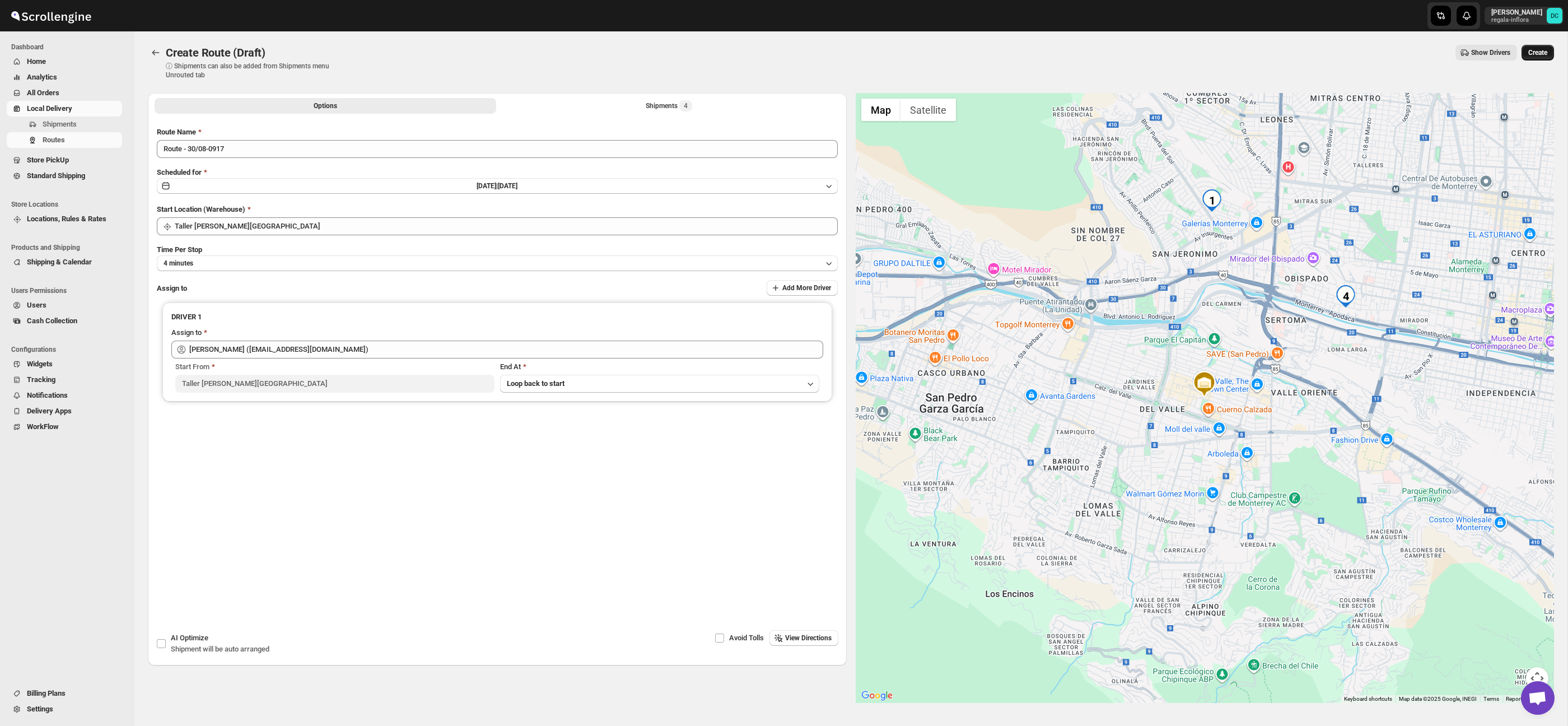
click at [1543, 54] on span "Create" at bounding box center [1538, 53] width 19 height 9
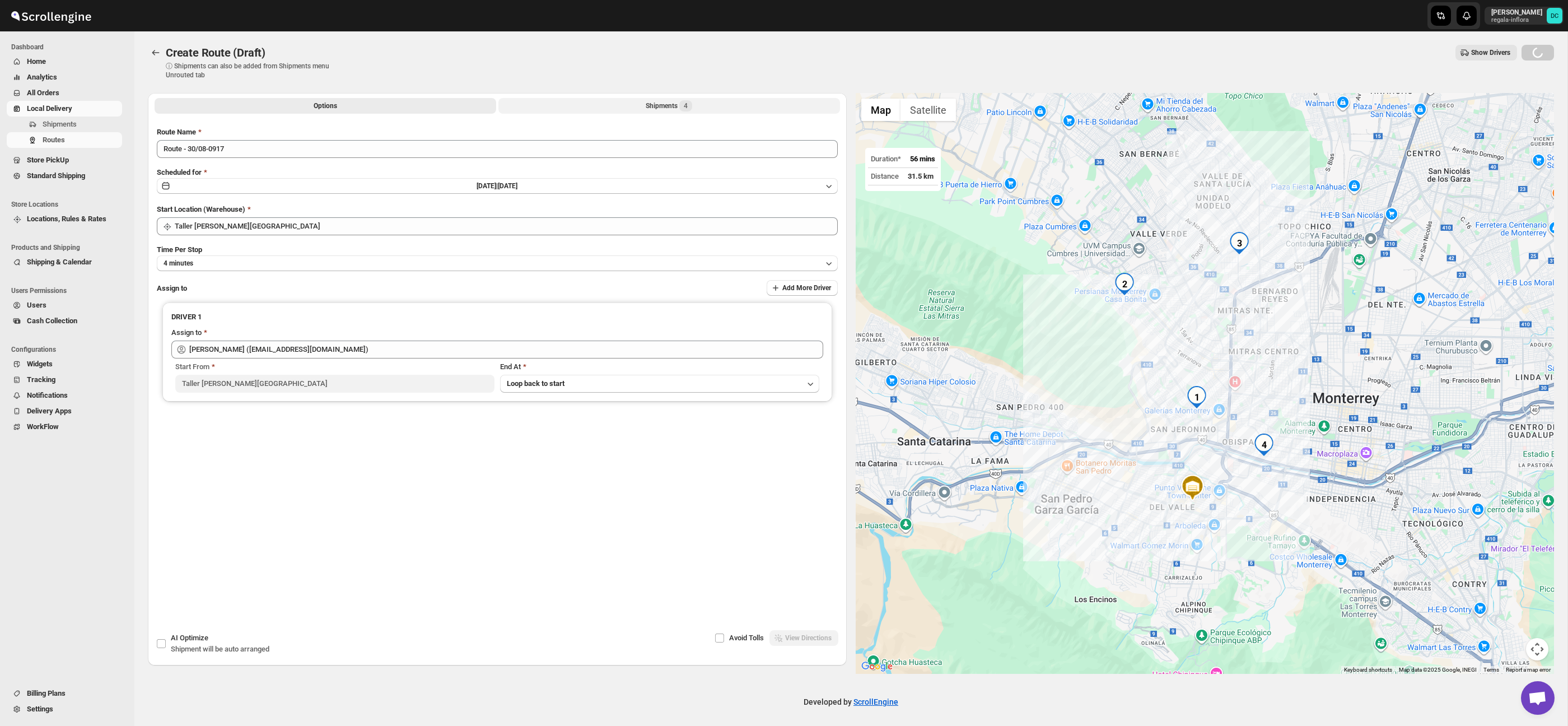
click at [676, 104] on div "Shipments 4" at bounding box center [668, 106] width 46 height 11
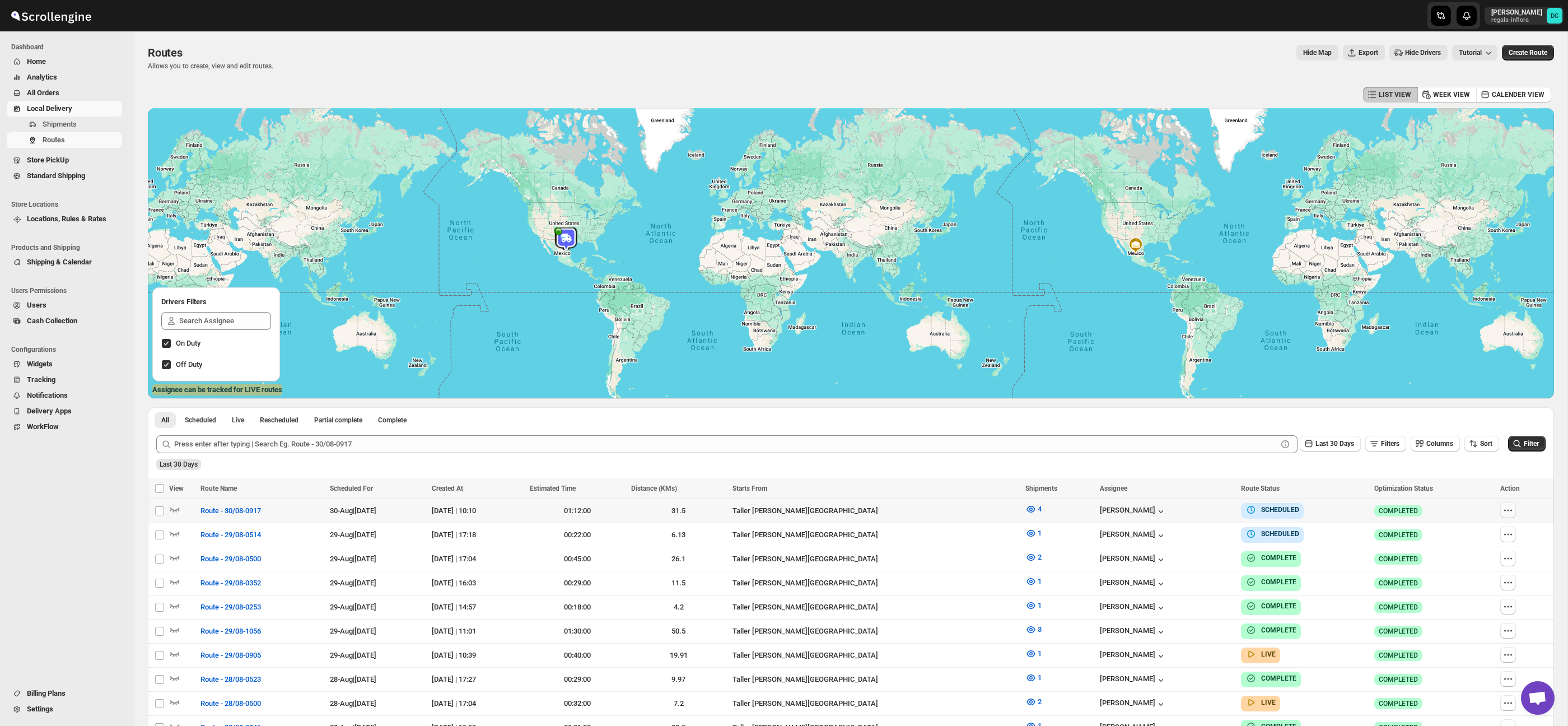
click at [1509, 504] on button "button" at bounding box center [1508, 510] width 16 height 16
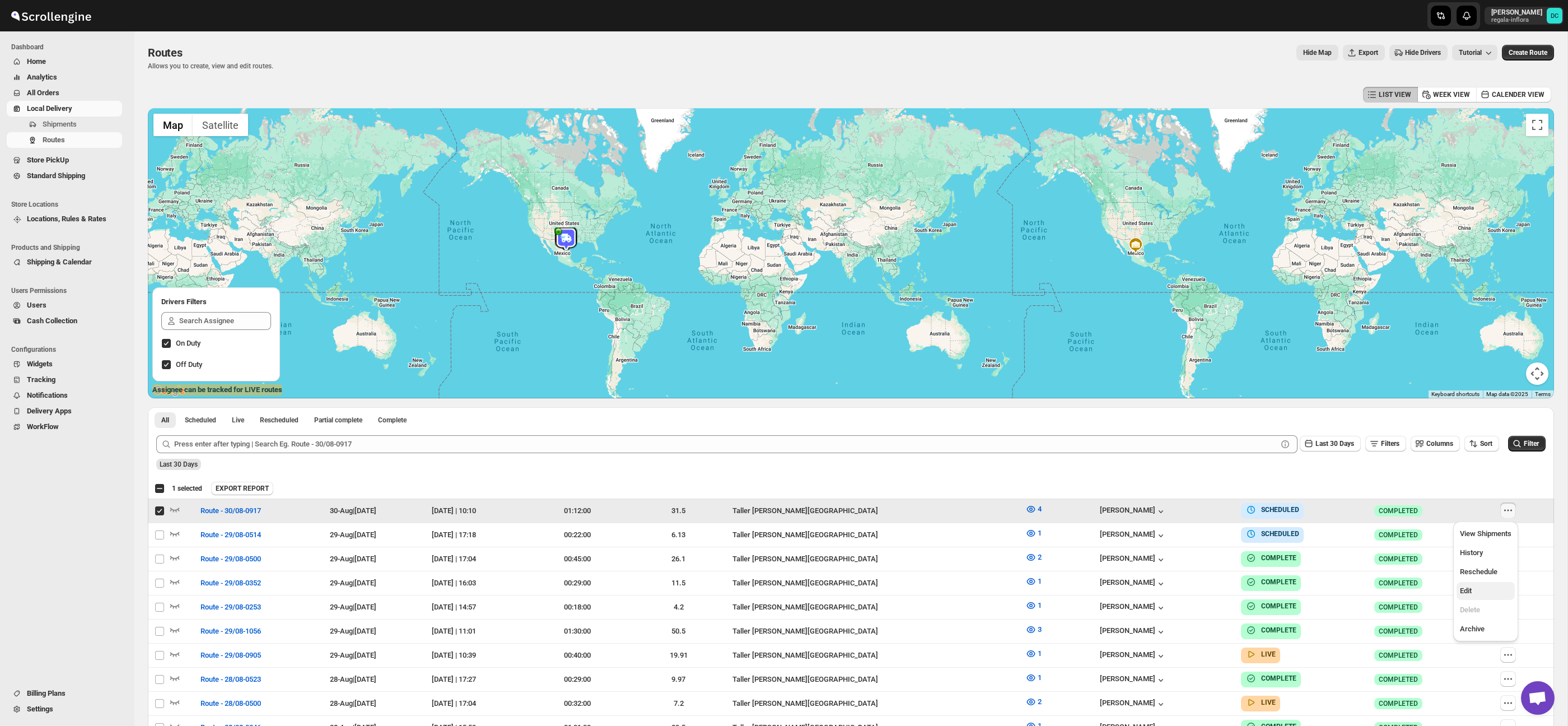
click at [1472, 590] on span "Edit" at bounding box center [1465, 591] width 12 height 8
checkbox input "false"
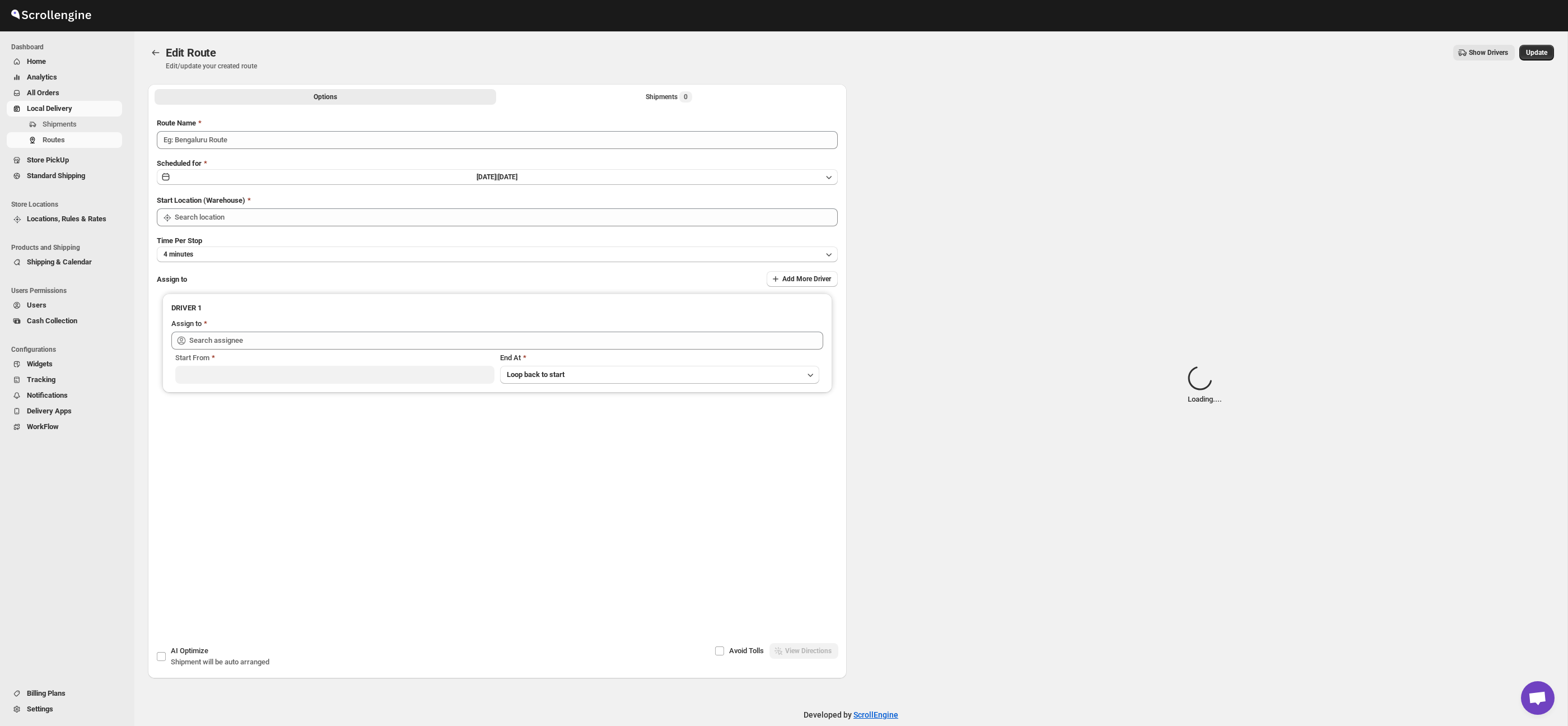
type input "Route - 30/08-0917"
type input "Taller [PERSON_NAME][GEOGRAPHIC_DATA]"
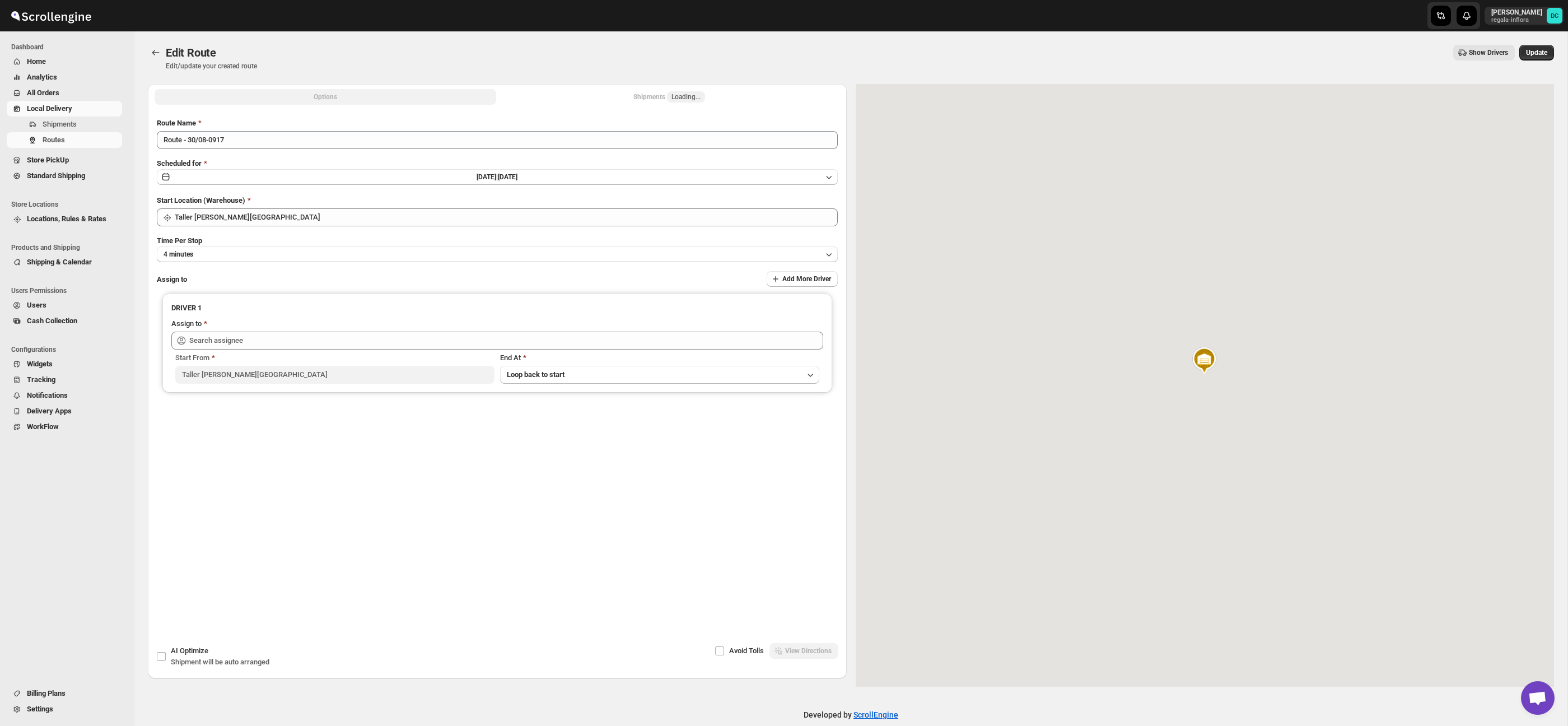
type input "[PERSON_NAME] ([EMAIL_ADDRESS][DOMAIN_NAME])"
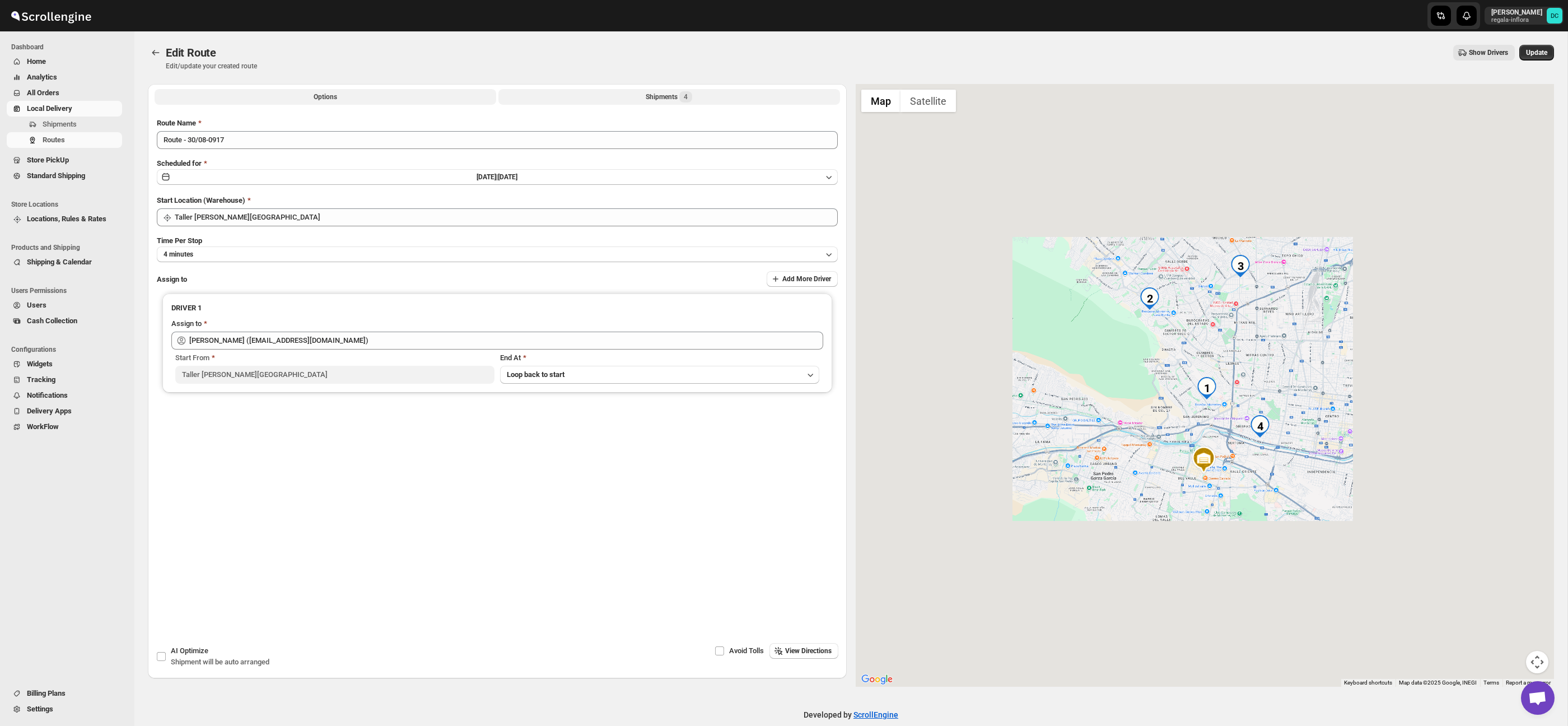
click at [602, 98] on button "Shipments 4" at bounding box center [669, 97] width 342 height 16
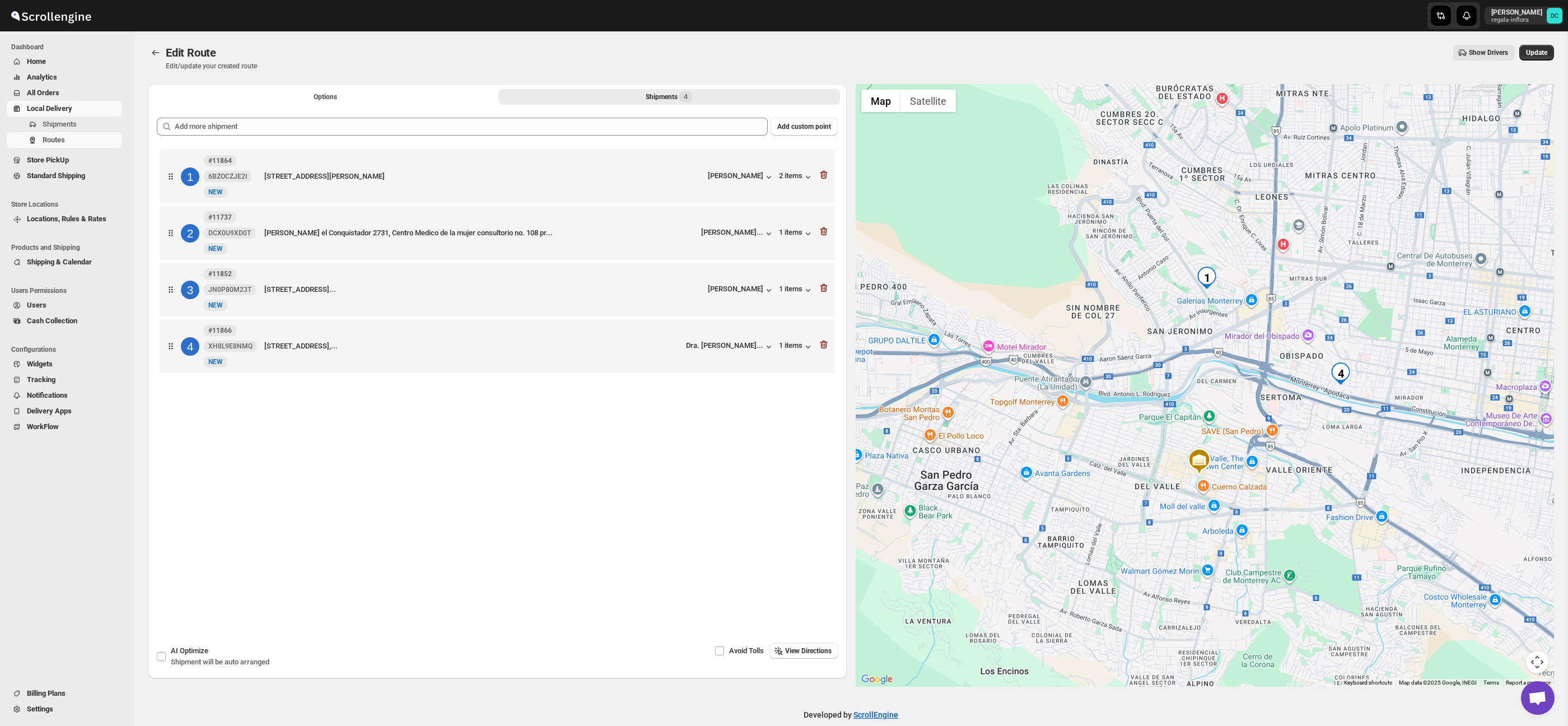
drag, startPoint x: 1140, startPoint y: 313, endPoint x: 1149, endPoint y: 338, distance: 26.6
click at [1134, 402] on div at bounding box center [1205, 385] width 699 height 603
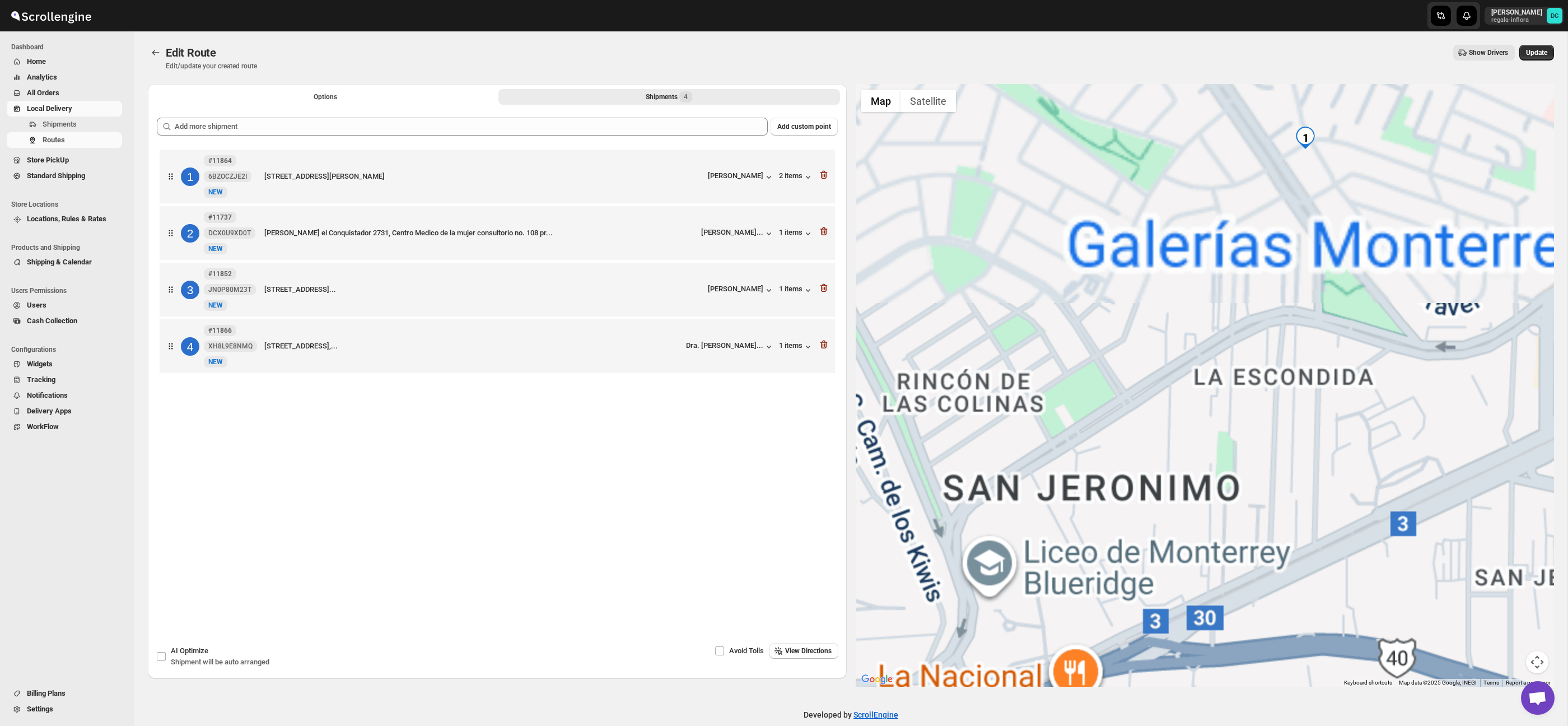
drag, startPoint x: 1224, startPoint y: 306, endPoint x: 1181, endPoint y: 365, distance: 73.0
click at [1179, 366] on div at bounding box center [1205, 385] width 699 height 603
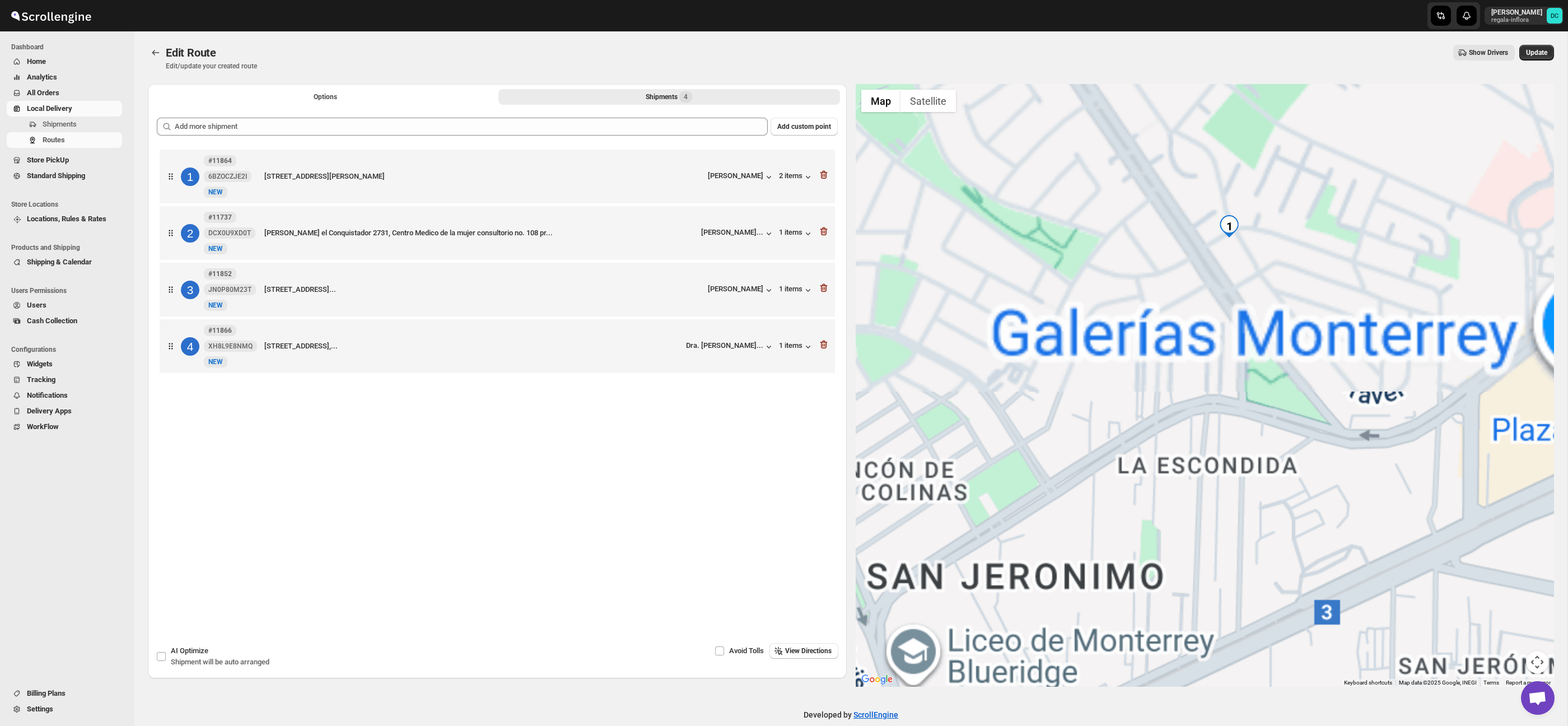
drag, startPoint x: 1259, startPoint y: 290, endPoint x: 1196, endPoint y: 349, distance: 86.3
click at [1196, 349] on div at bounding box center [1205, 385] width 699 height 603
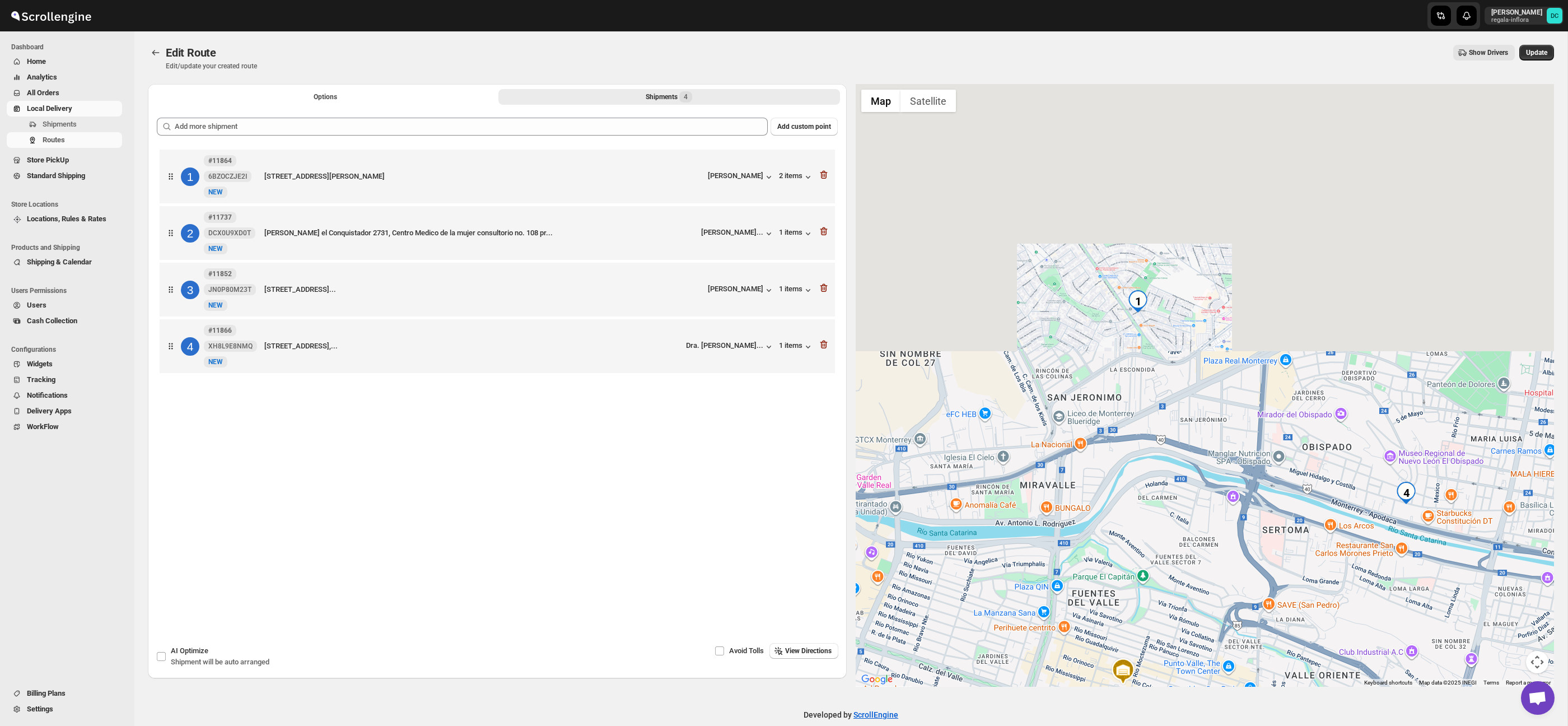
drag, startPoint x: 1288, startPoint y: 399, endPoint x: 1196, endPoint y: 364, distance: 98.4
click at [1199, 365] on div at bounding box center [1205, 385] width 699 height 603
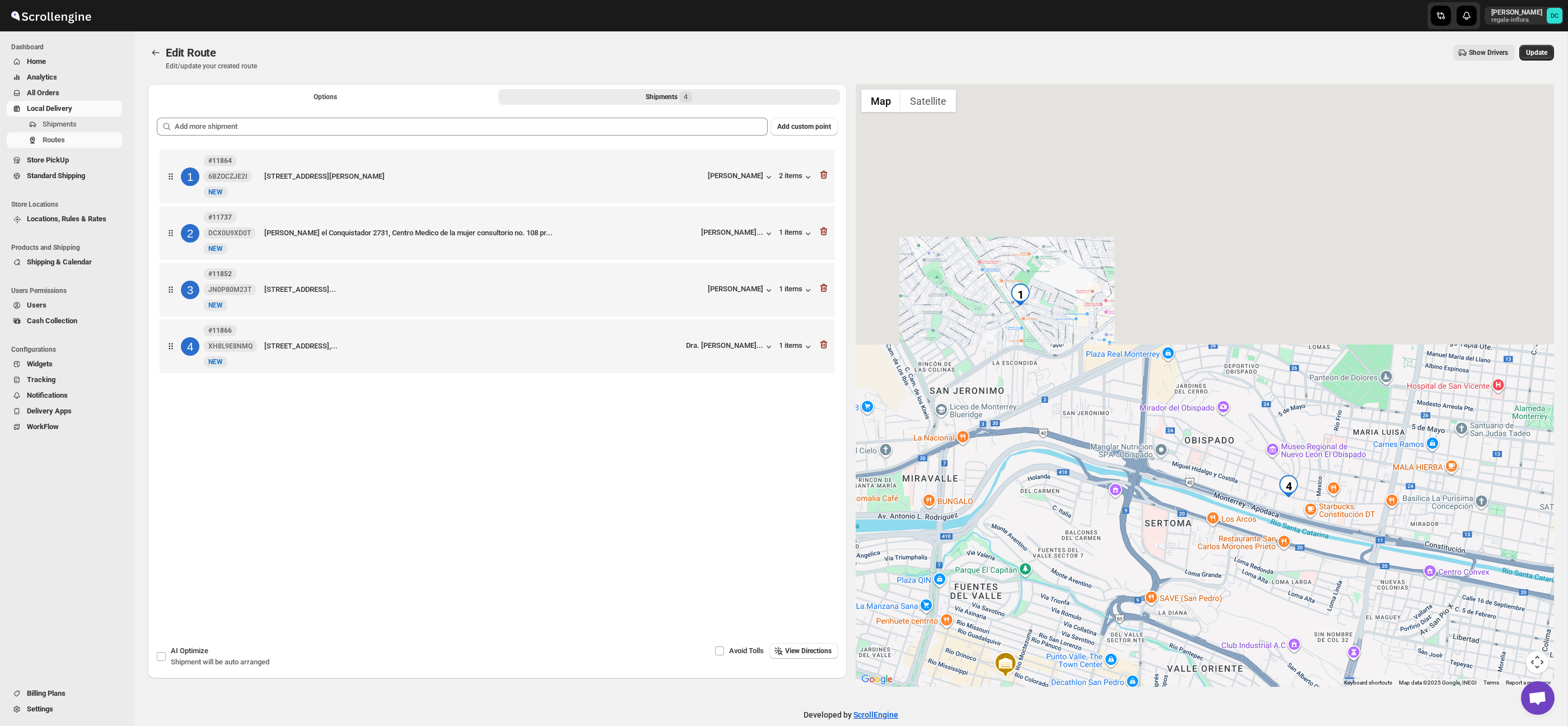
drag, startPoint x: 1142, startPoint y: 303, endPoint x: 1157, endPoint y: 380, distance: 78.4
click at [1157, 380] on div at bounding box center [1205, 385] width 699 height 603
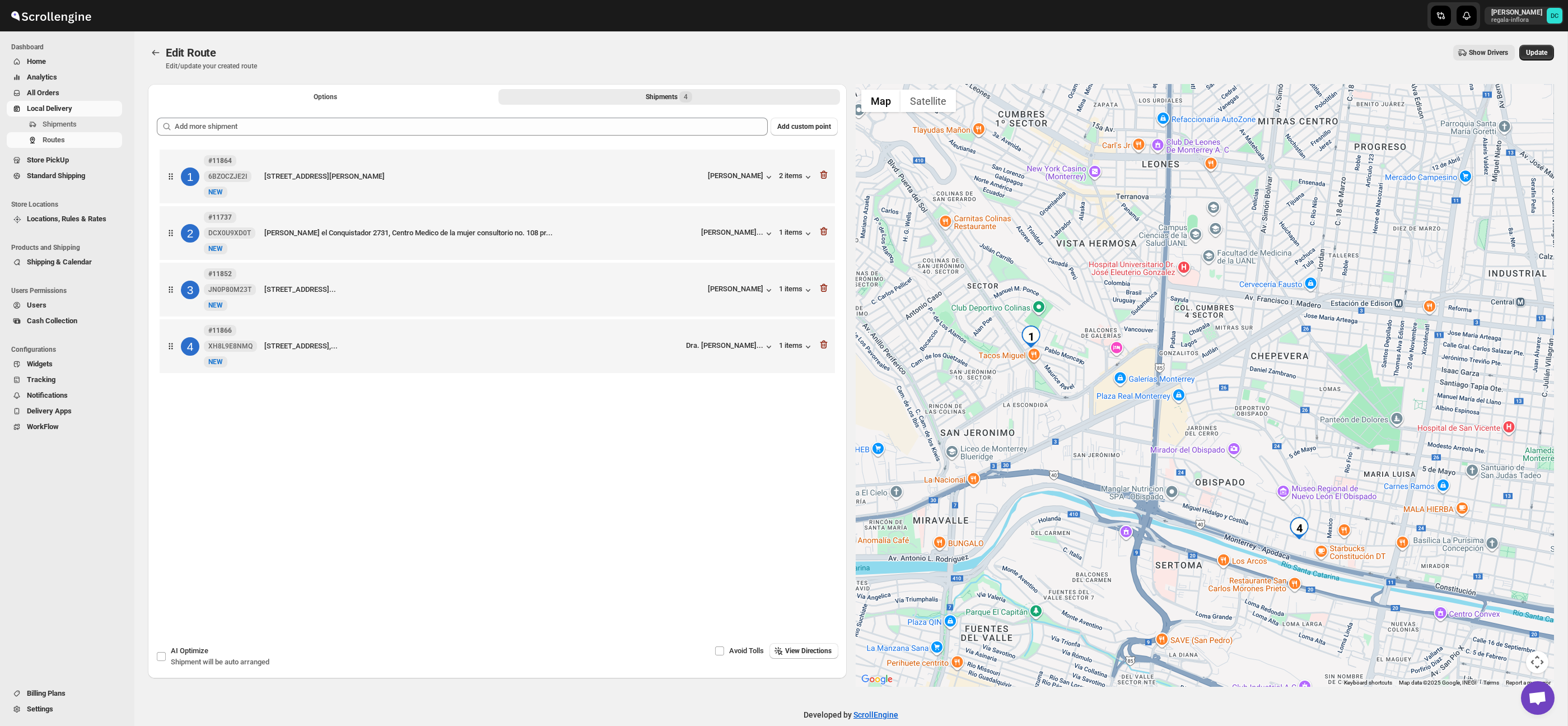
drag, startPoint x: 1178, startPoint y: 315, endPoint x: 1152, endPoint y: 450, distance: 137.5
click at [1152, 449] on div at bounding box center [1205, 385] width 699 height 603
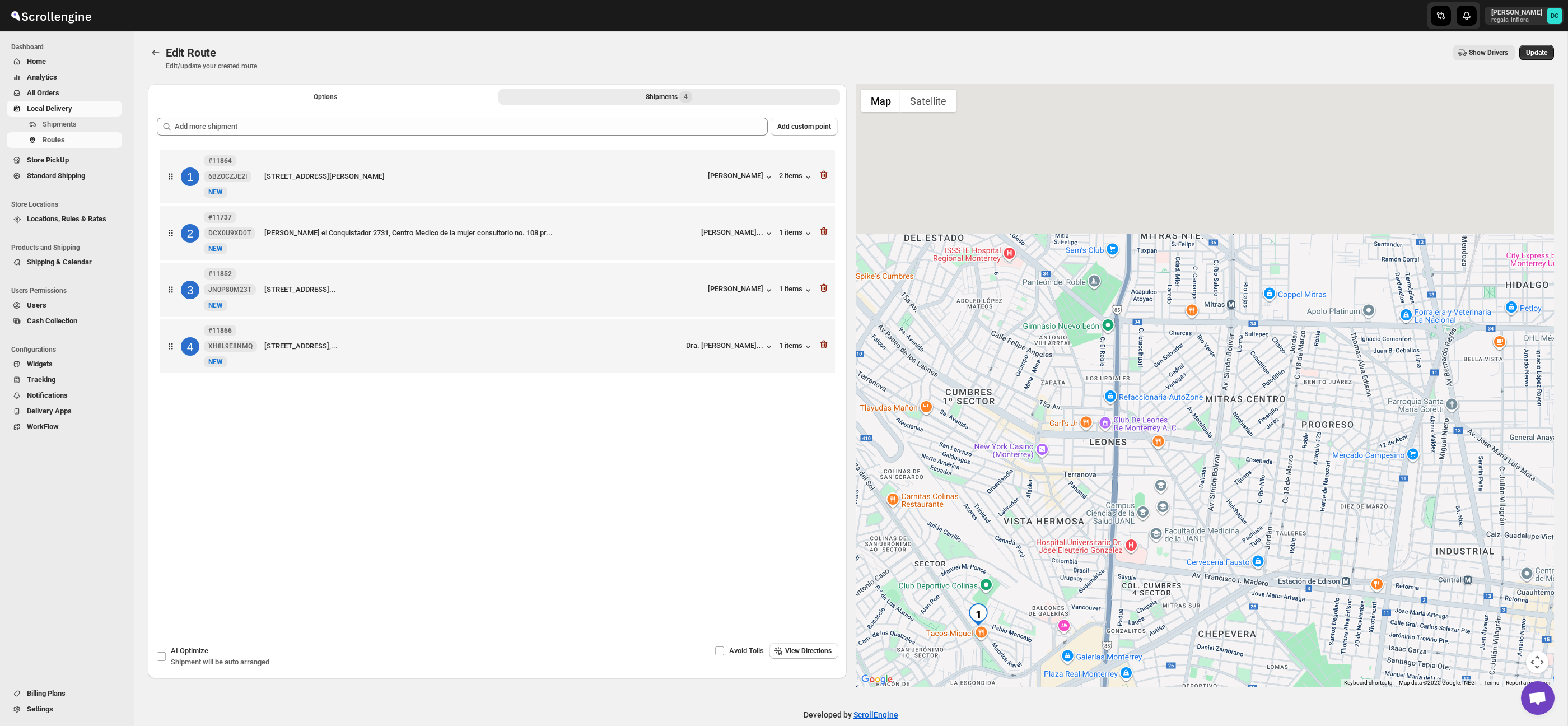
drag, startPoint x: 1124, startPoint y: 309, endPoint x: 1121, endPoint y: 440, distance: 131.0
click at [1121, 440] on div at bounding box center [1205, 385] width 699 height 603
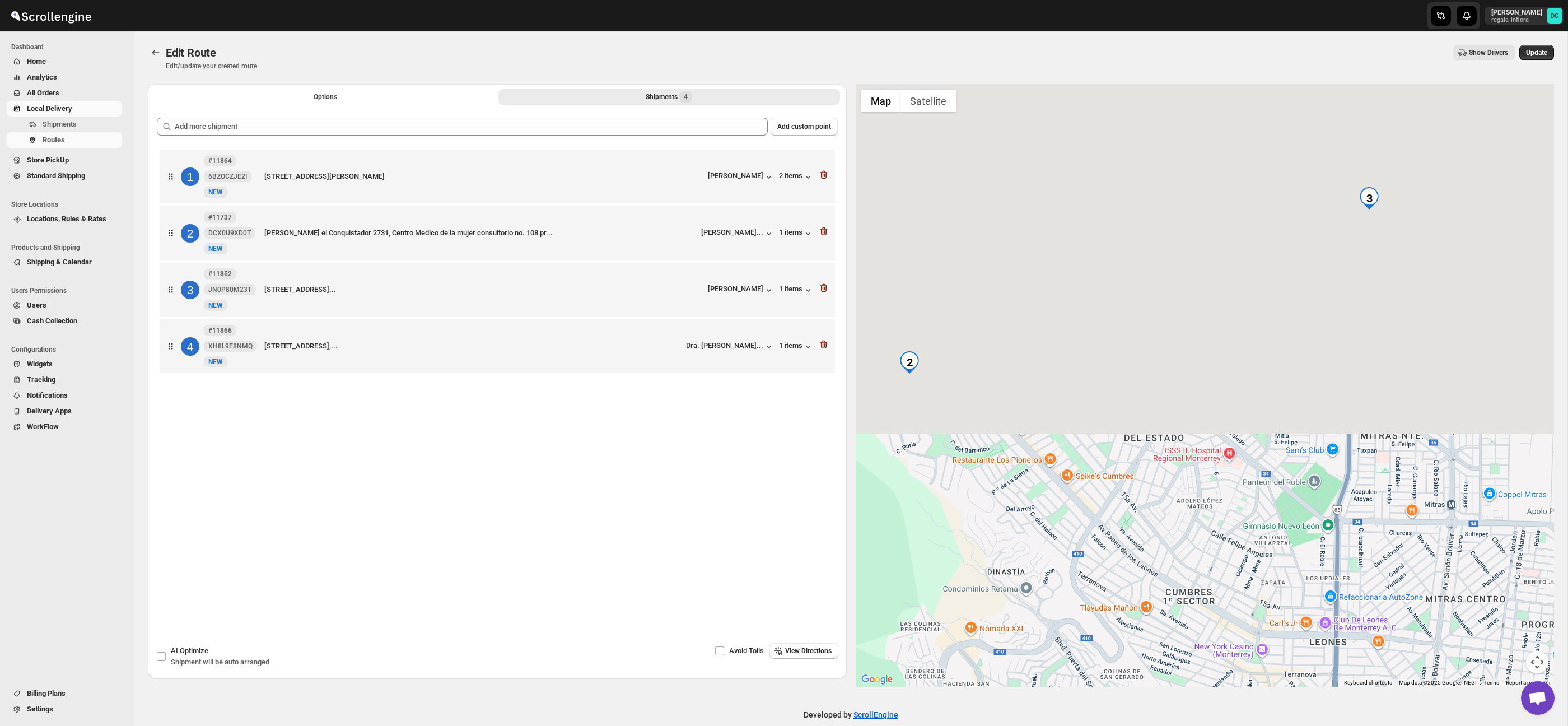
drag, startPoint x: 1162, startPoint y: 289, endPoint x: 1386, endPoint y: 344, distance: 230.7
click at [1386, 344] on div at bounding box center [1205, 385] width 699 height 603
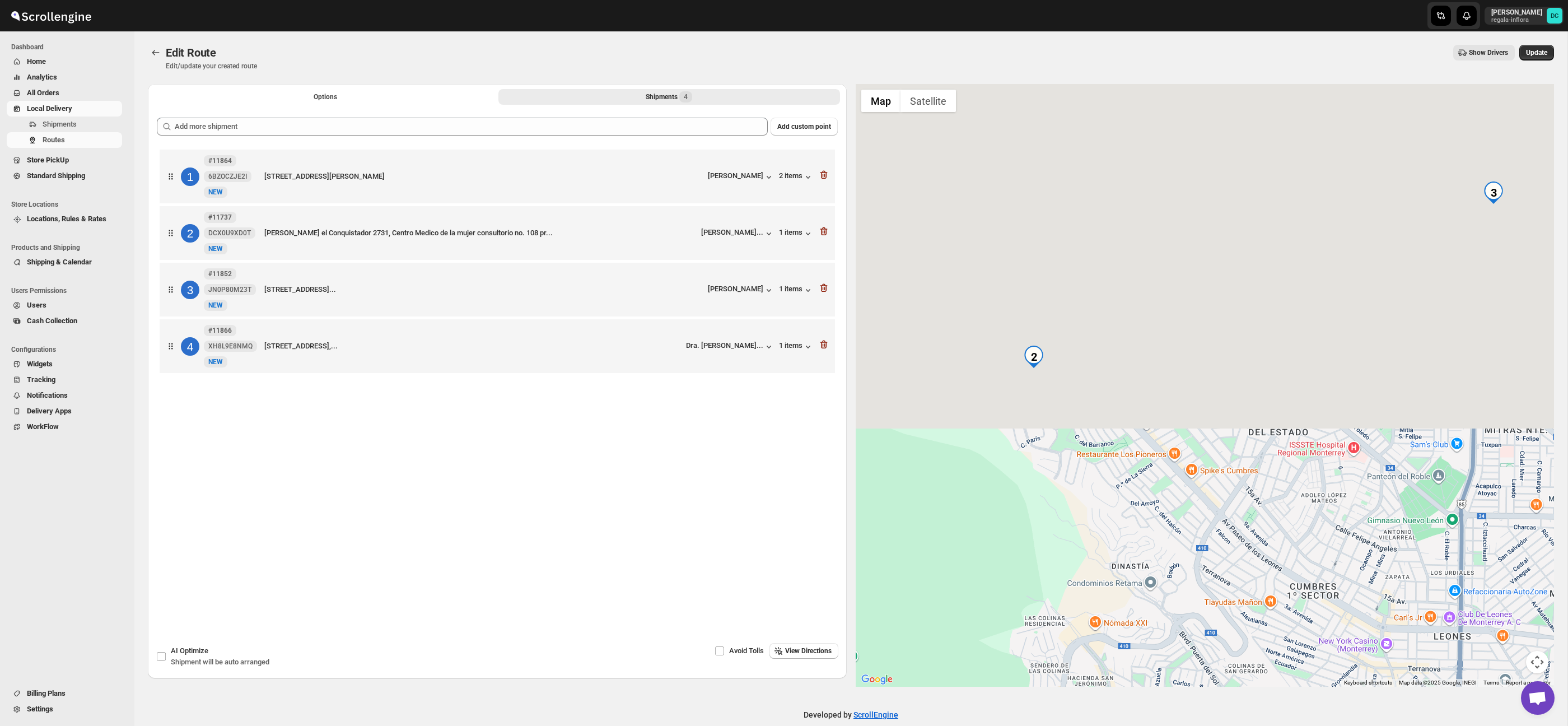
drag, startPoint x: 1169, startPoint y: 416, endPoint x: 1205, endPoint y: 435, distance: 40.7
click at [1205, 435] on div at bounding box center [1205, 385] width 699 height 603
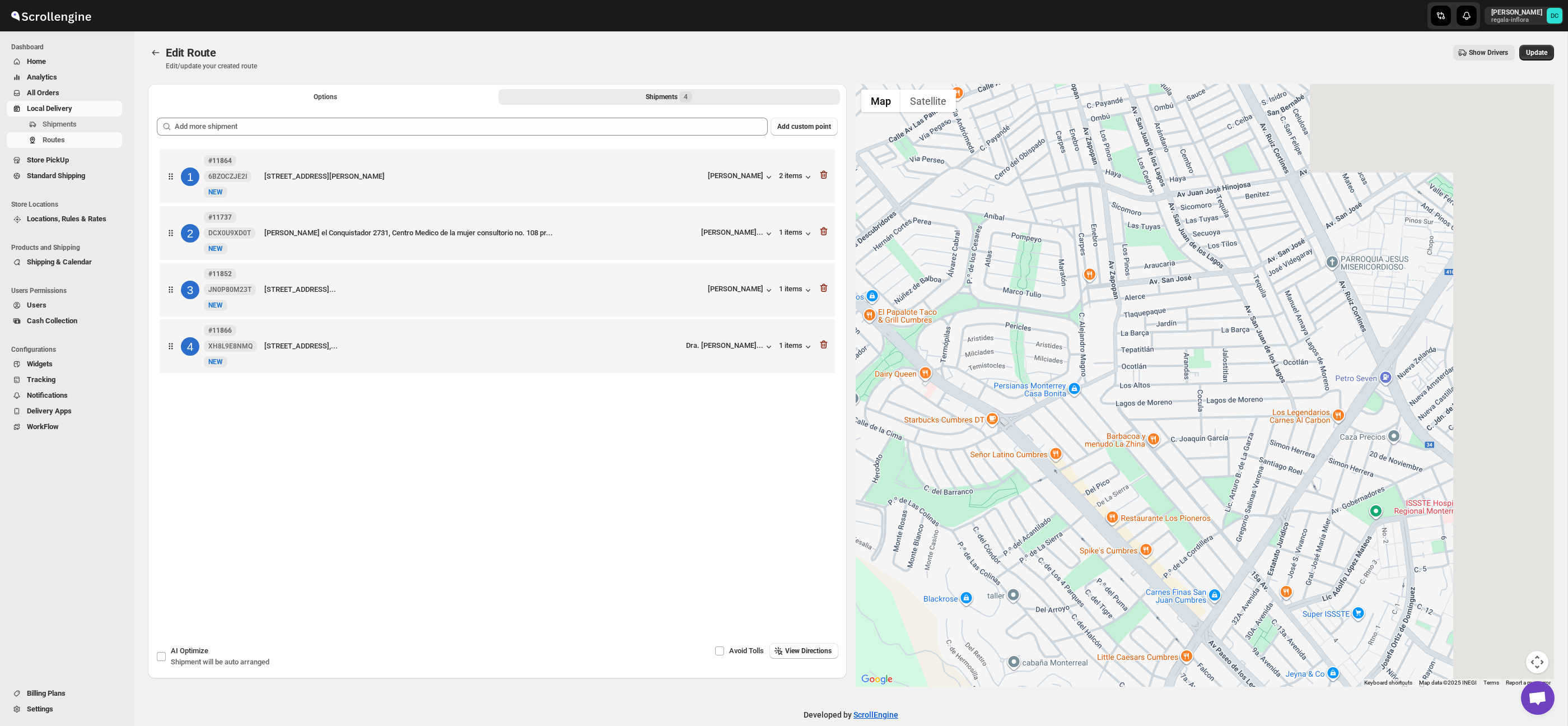
drag, startPoint x: 1278, startPoint y: 401, endPoint x: 1185, endPoint y: 342, distance: 110.1
click at [1090, 354] on div at bounding box center [1205, 385] width 699 height 603
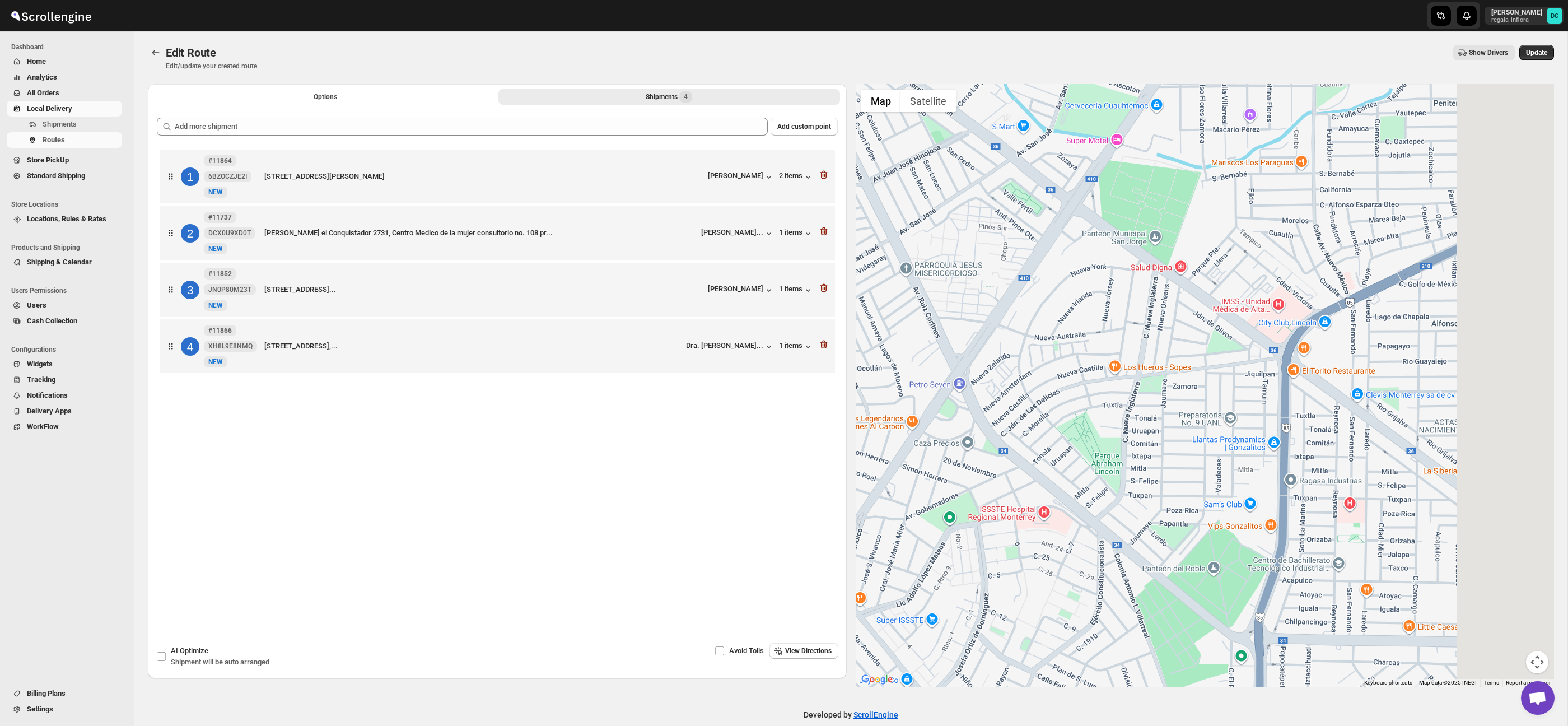
drag, startPoint x: 1238, startPoint y: 327, endPoint x: 1027, endPoint y: 385, distance: 218.8
click at [986, 382] on div at bounding box center [1205, 385] width 699 height 603
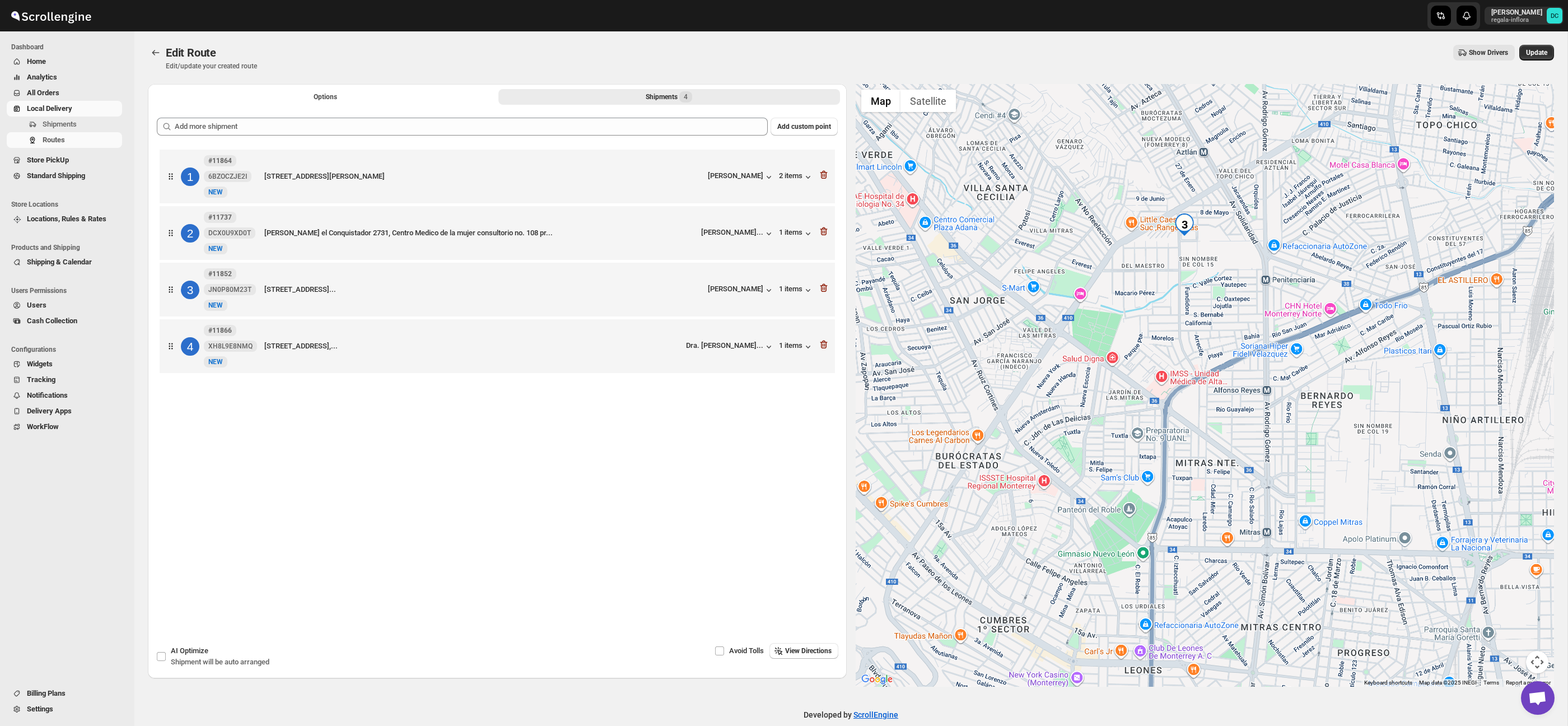
drag, startPoint x: 1332, startPoint y: 392, endPoint x: 1248, endPoint y: 430, distance: 92.2
click at [1262, 453] on div at bounding box center [1205, 385] width 699 height 603
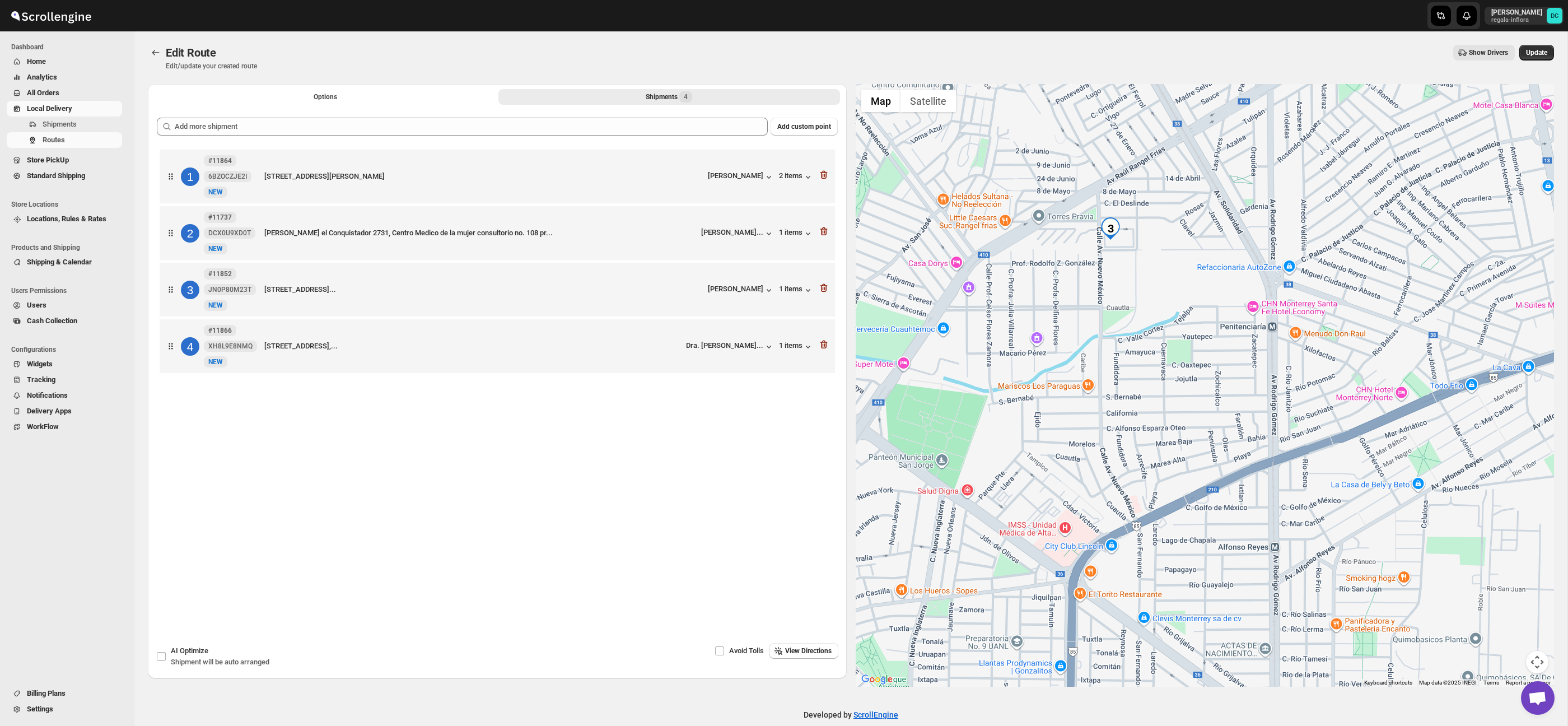
drag, startPoint x: 1124, startPoint y: 268, endPoint x: 1124, endPoint y: 330, distance: 62.0
click at [1124, 330] on div at bounding box center [1205, 385] width 699 height 603
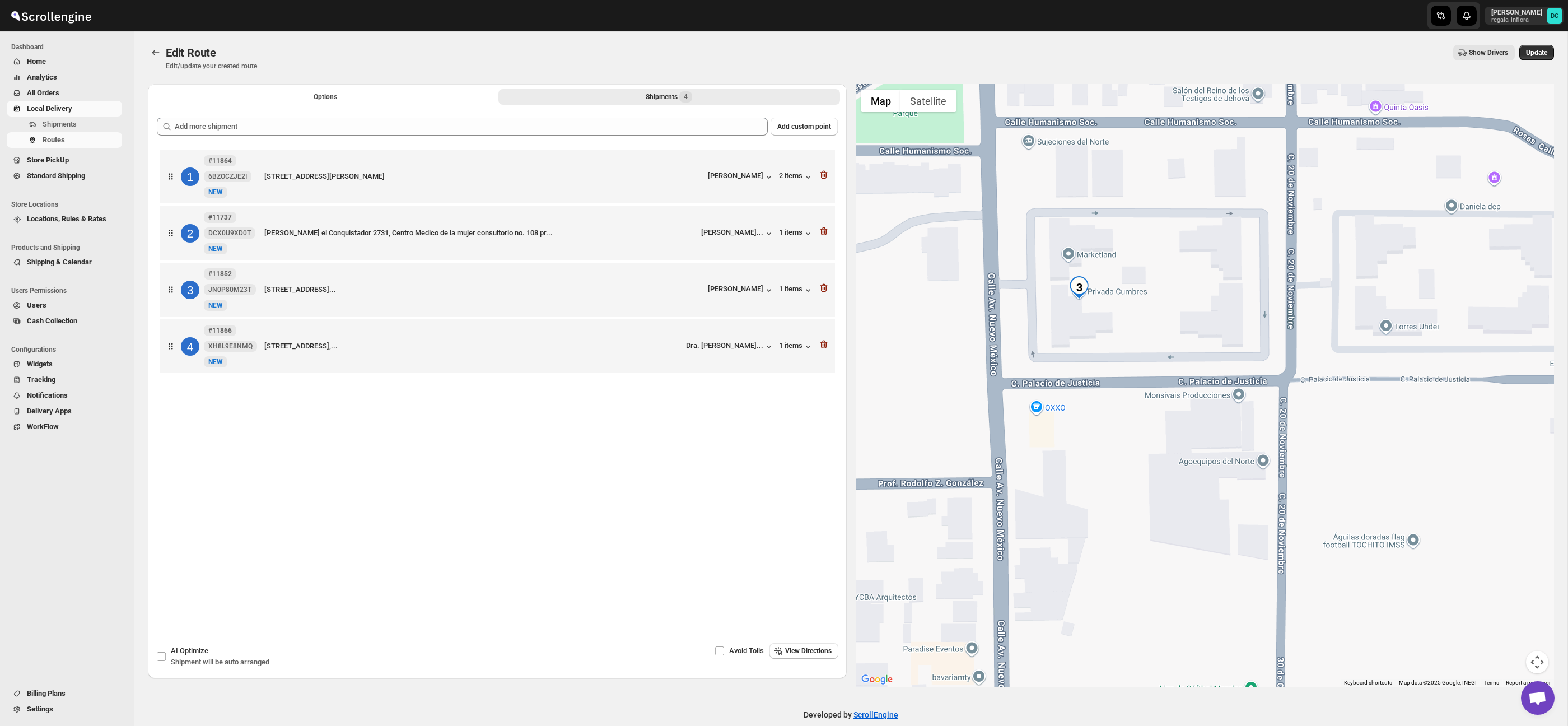
drag, startPoint x: 1031, startPoint y: 284, endPoint x: 1215, endPoint y: 273, distance: 184.3
click at [1215, 273] on div at bounding box center [1205, 385] width 699 height 603
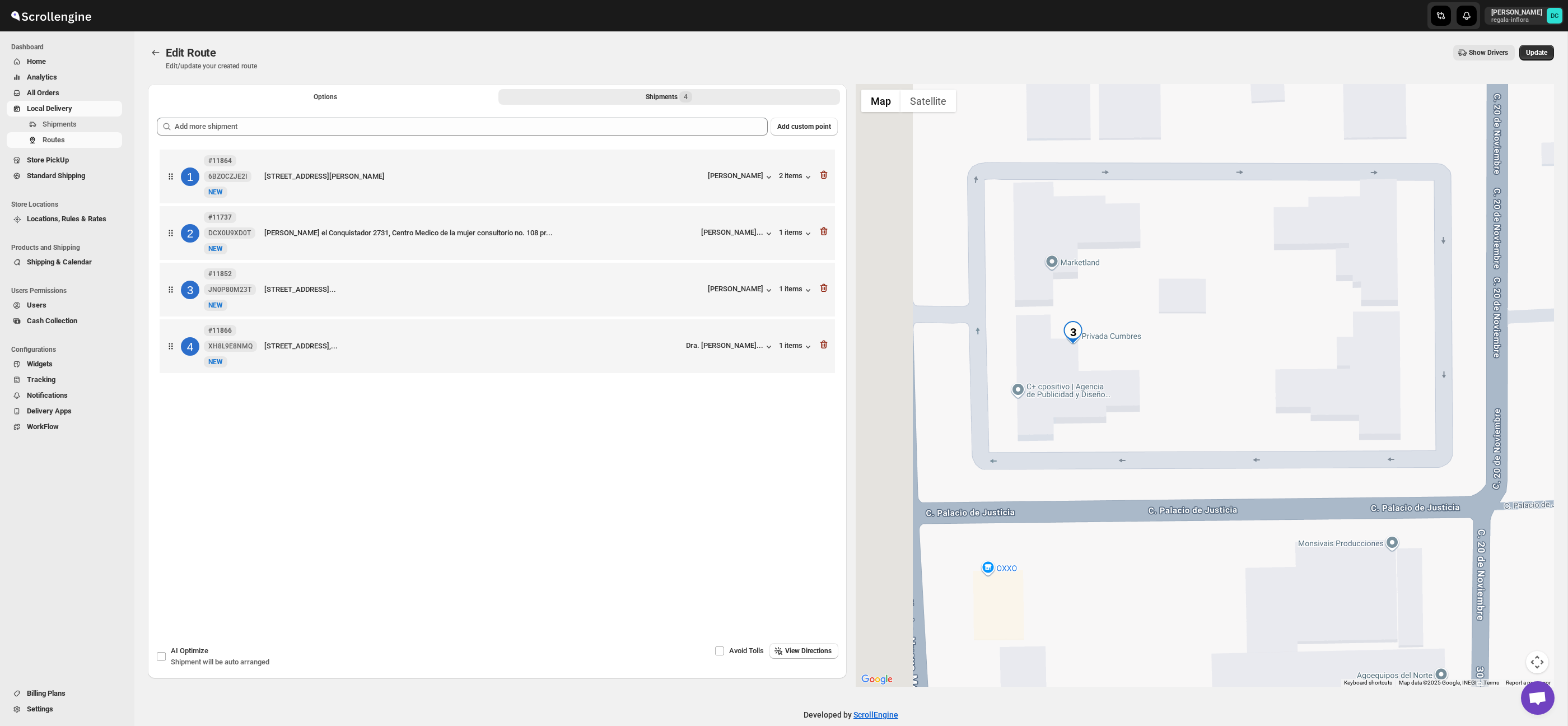
drag, startPoint x: 1107, startPoint y: 298, endPoint x: 1210, endPoint y: 283, distance: 104.1
click at [1210, 283] on div at bounding box center [1205, 385] width 699 height 603
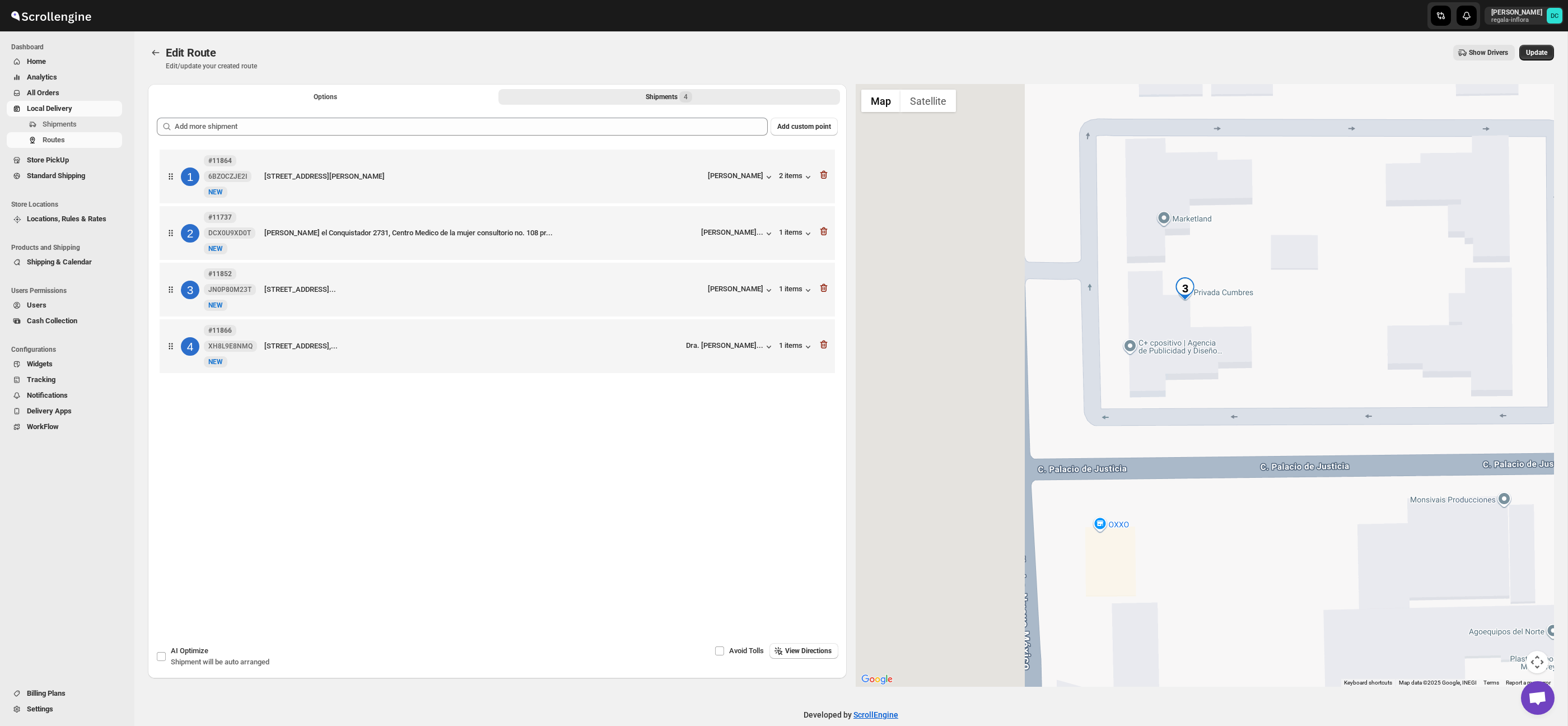
drag, startPoint x: 1191, startPoint y: 289, endPoint x: 1287, endPoint y: 241, distance: 107.3
click at [1287, 241] on div at bounding box center [1205, 385] width 699 height 603
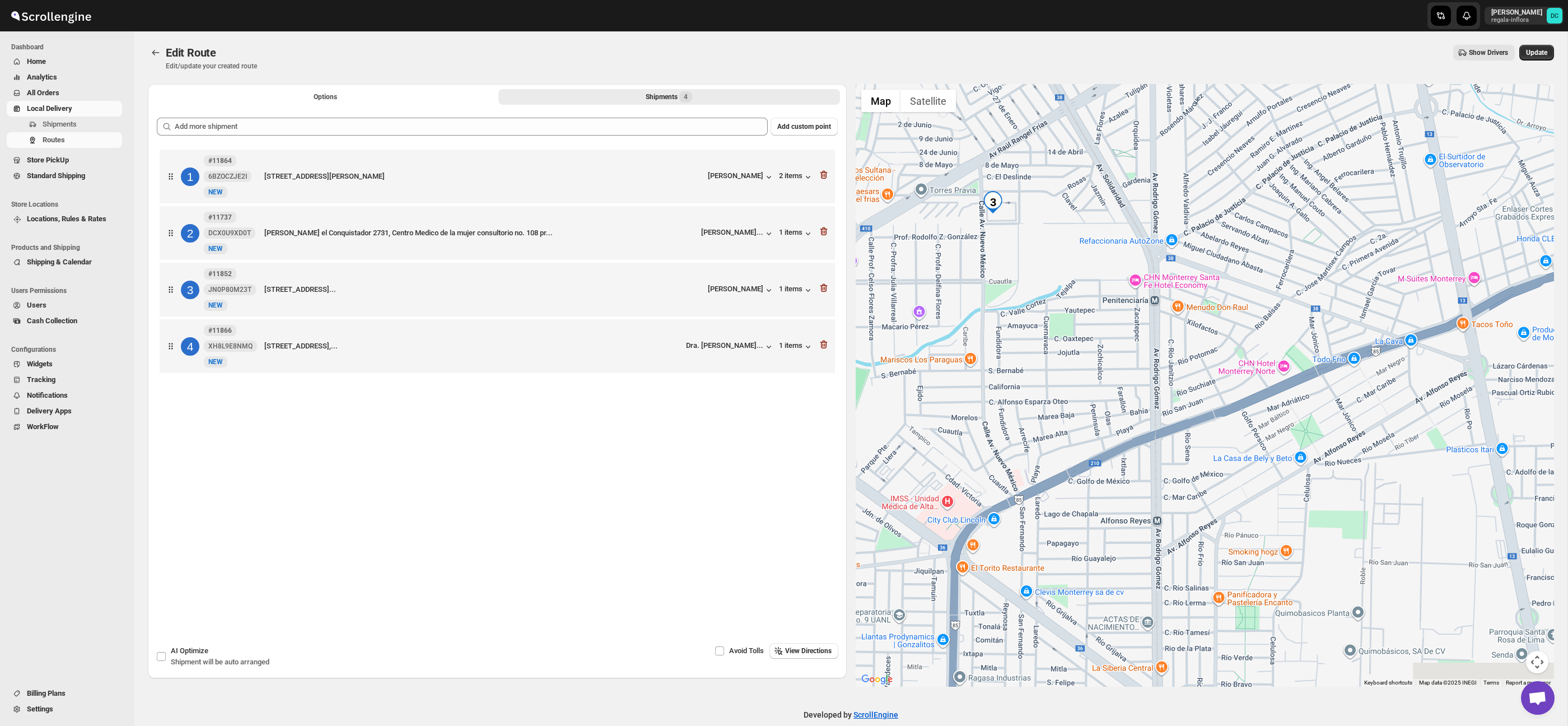
drag, startPoint x: 1288, startPoint y: 468, endPoint x: 1323, endPoint y: 542, distance: 81.9
click at [1178, 317] on div at bounding box center [1205, 385] width 699 height 603
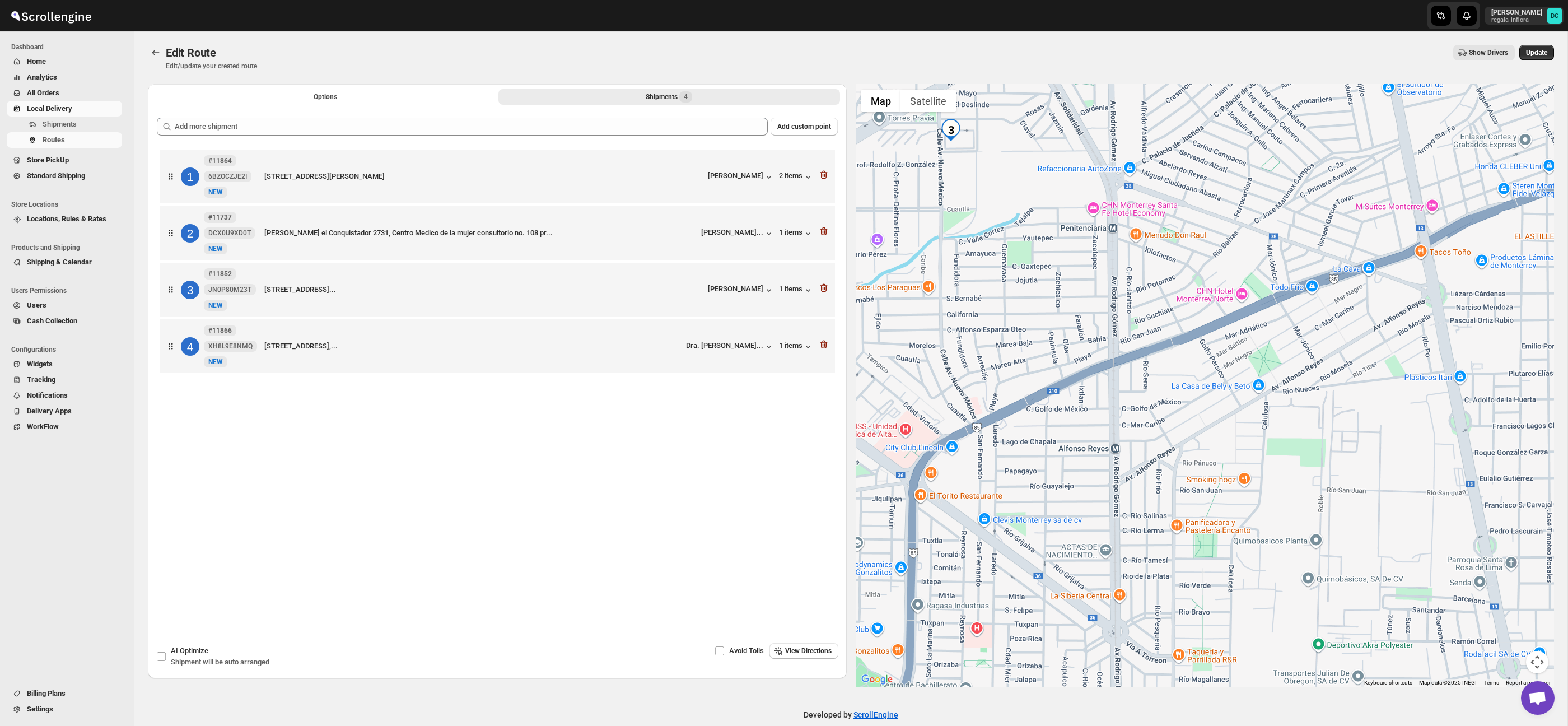
drag, startPoint x: 1322, startPoint y: 539, endPoint x: 1278, endPoint y: 315, distance: 228.3
click at [1280, 264] on div at bounding box center [1205, 385] width 699 height 603
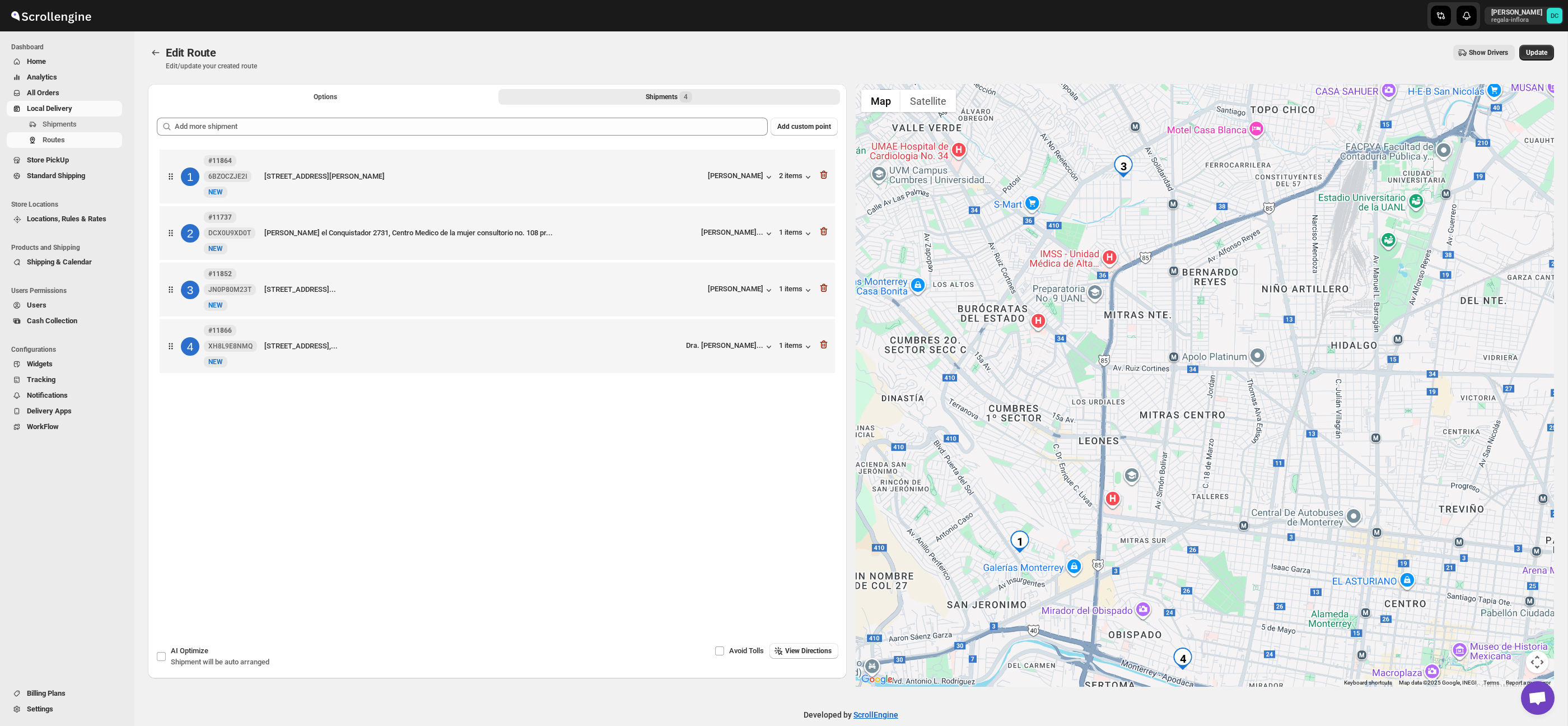
drag, startPoint x: 1392, startPoint y: 549, endPoint x: 1237, endPoint y: 274, distance: 315.7
click at [1229, 226] on div at bounding box center [1205, 385] width 699 height 603
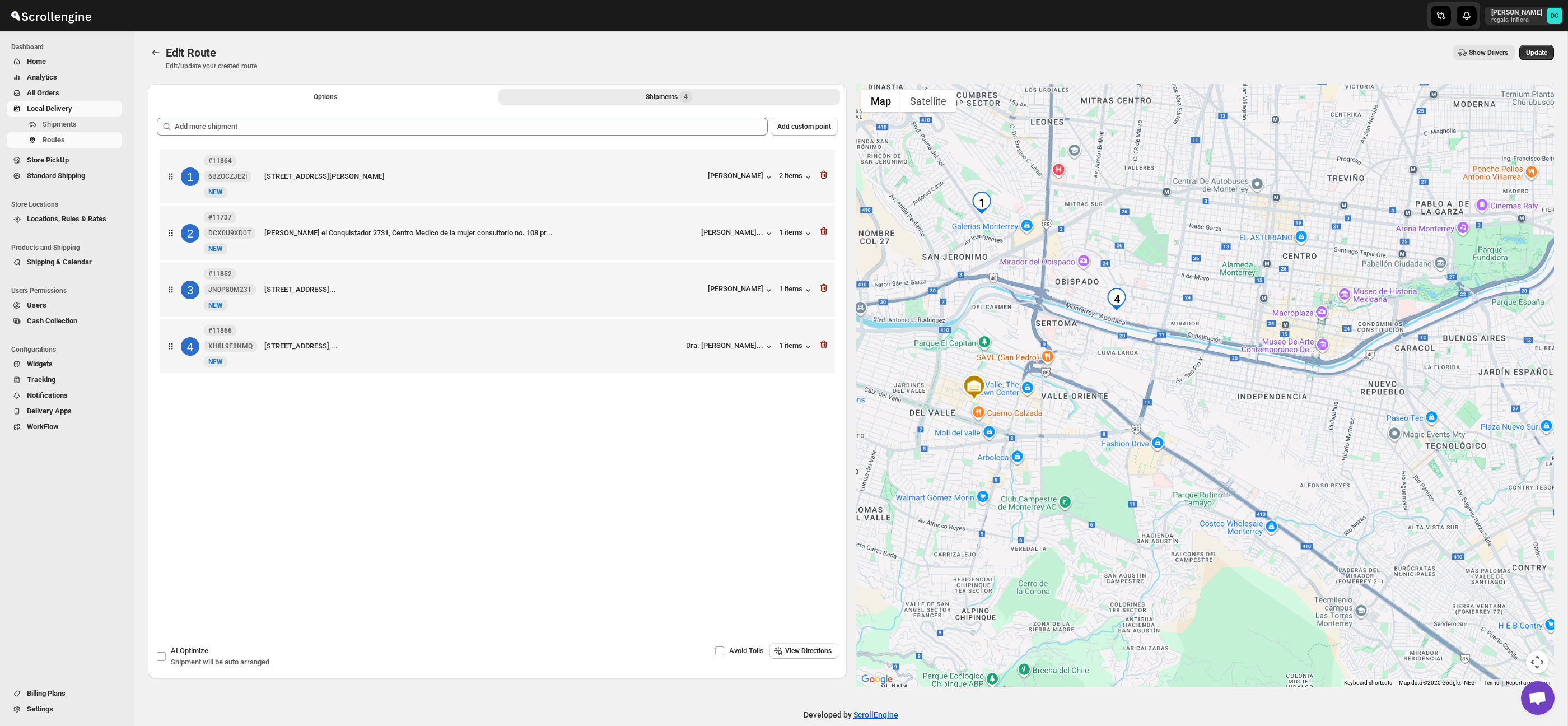
drag, startPoint x: 1268, startPoint y: 386, endPoint x: 1307, endPoint y: 334, distance: 65.0
click at [1307, 334] on div at bounding box center [1205, 385] width 699 height 603
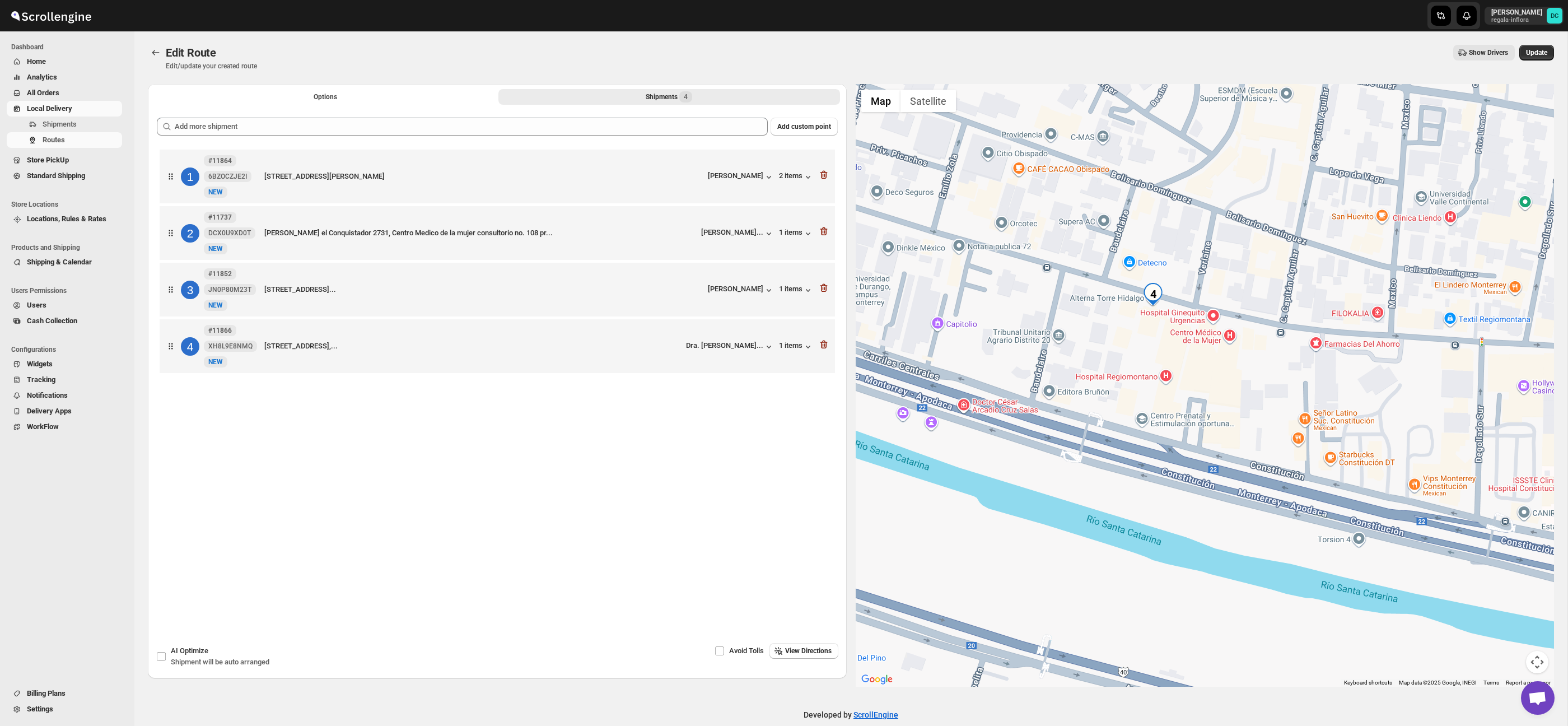
drag, startPoint x: 1143, startPoint y: 297, endPoint x: 1160, endPoint y: 368, distance: 73.0
click at [1160, 368] on div at bounding box center [1205, 385] width 699 height 603
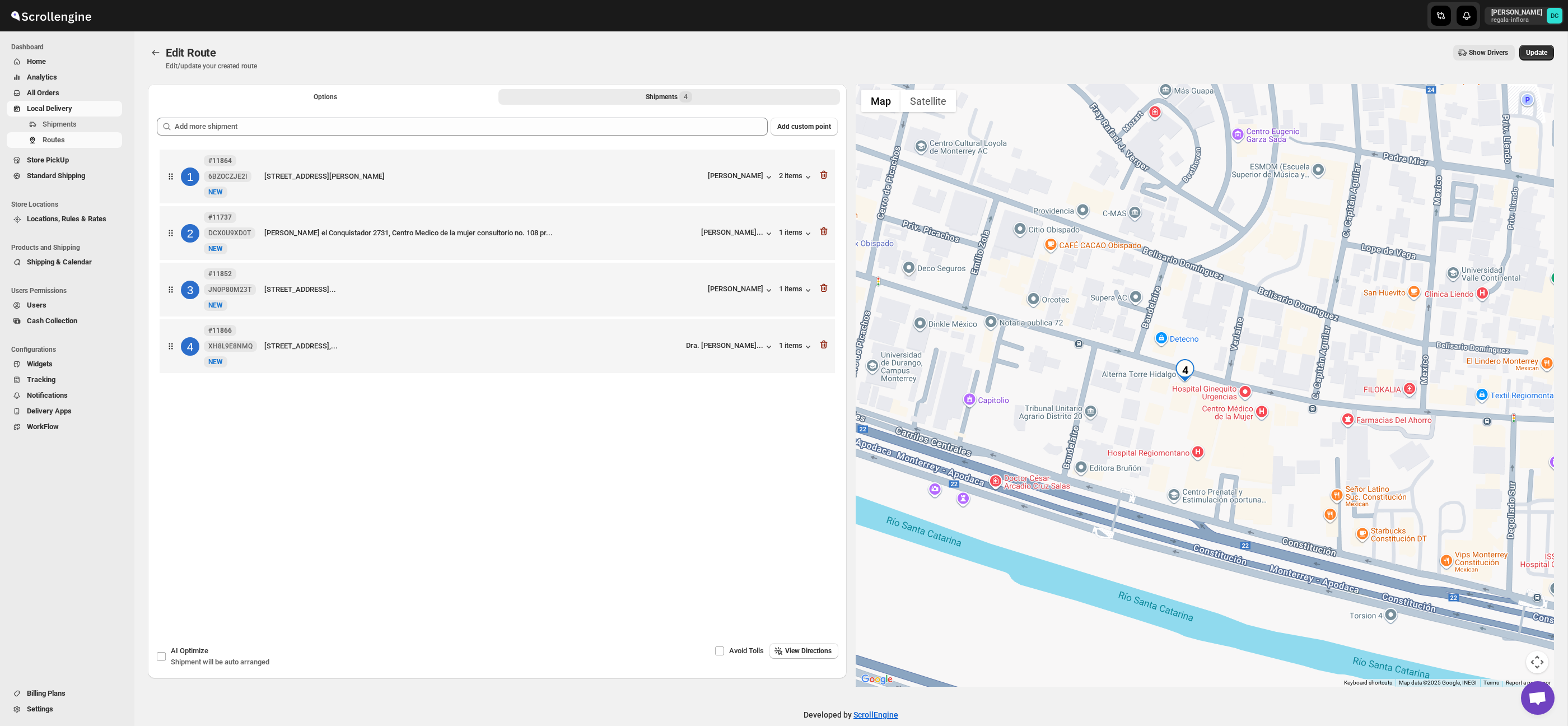
drag, startPoint x: 1150, startPoint y: 357, endPoint x: 1175, endPoint y: 406, distance: 55.0
click at [1175, 406] on div at bounding box center [1205, 385] width 699 height 603
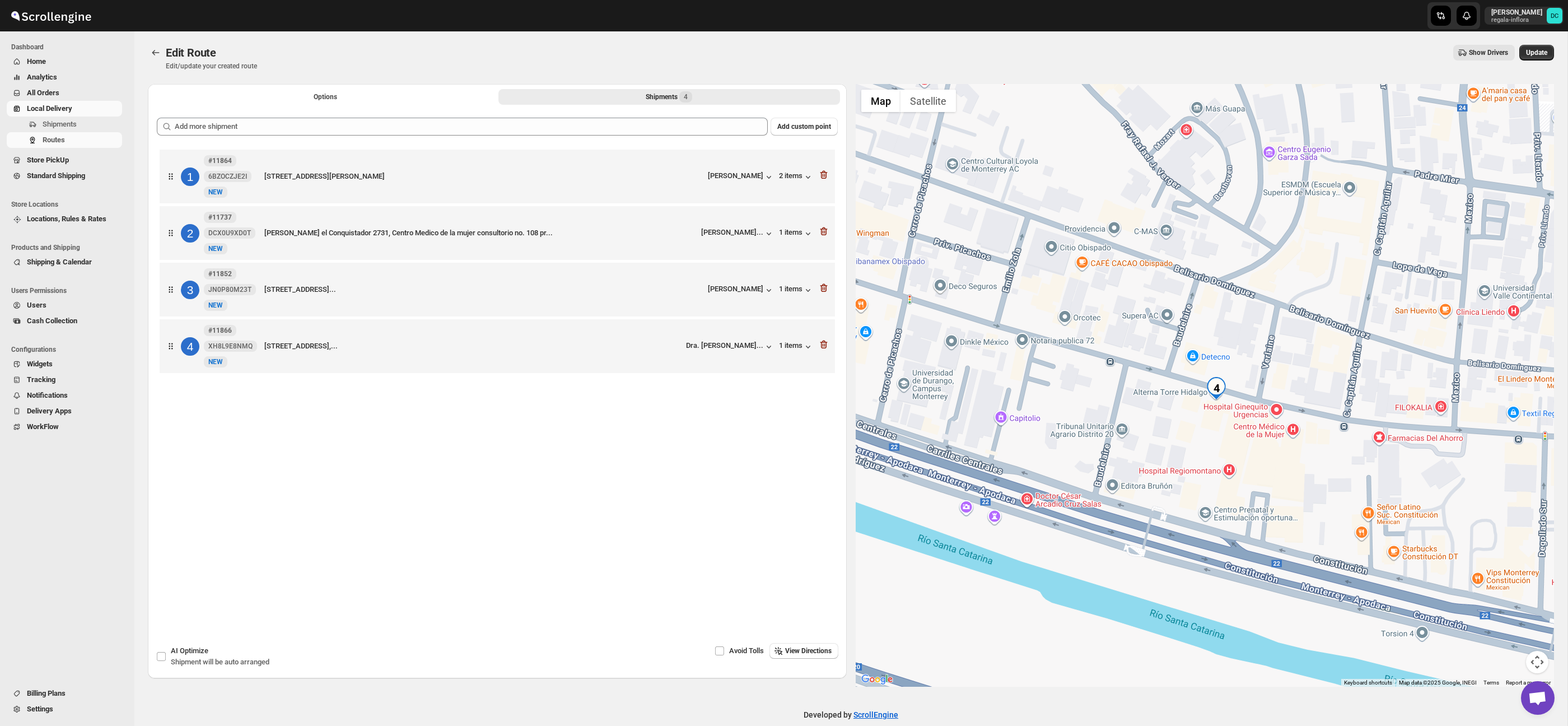
drag, startPoint x: 1182, startPoint y: 419, endPoint x: 1218, endPoint y: 438, distance: 40.7
click at [1217, 438] on div at bounding box center [1205, 385] width 699 height 603
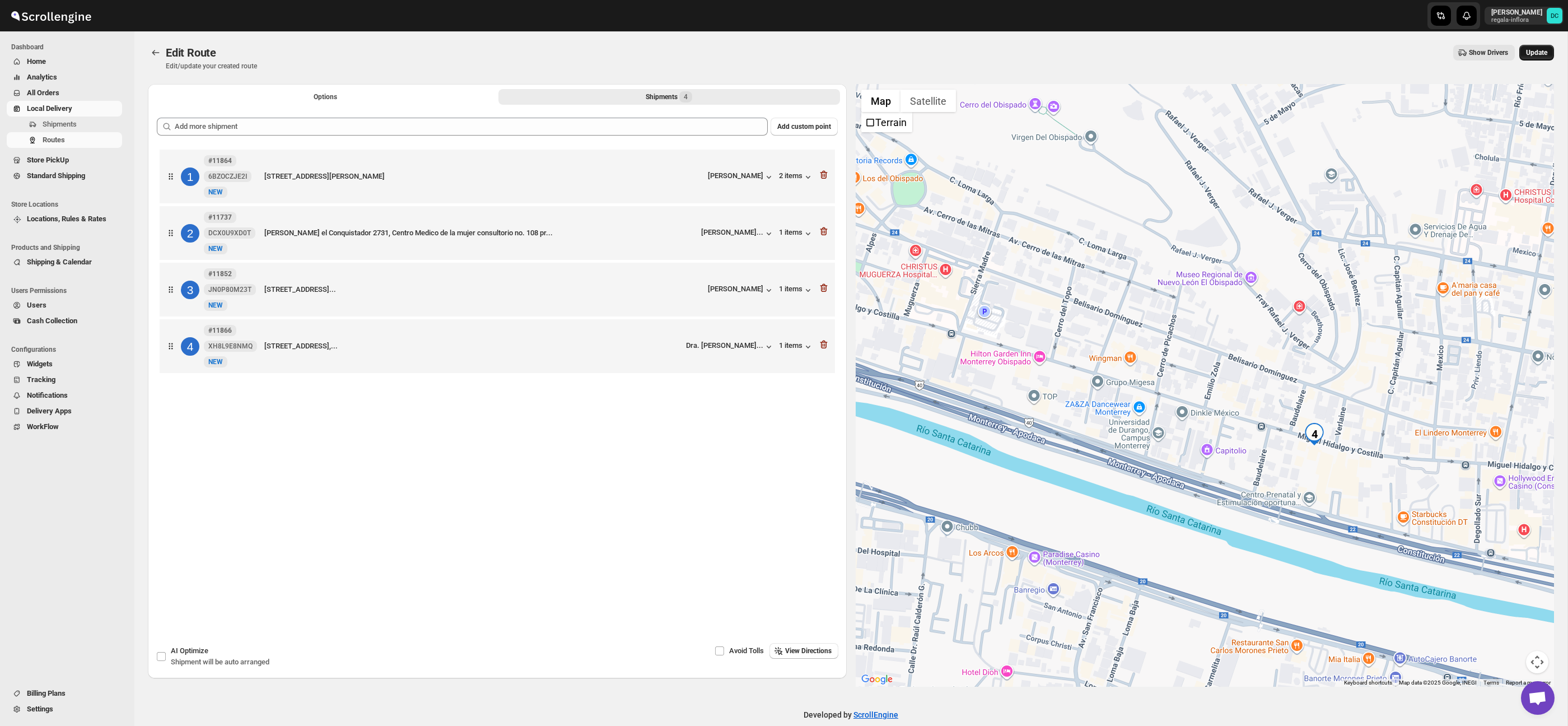
click at [1526, 53] on span "Update" at bounding box center [1537, 53] width 22 height 9
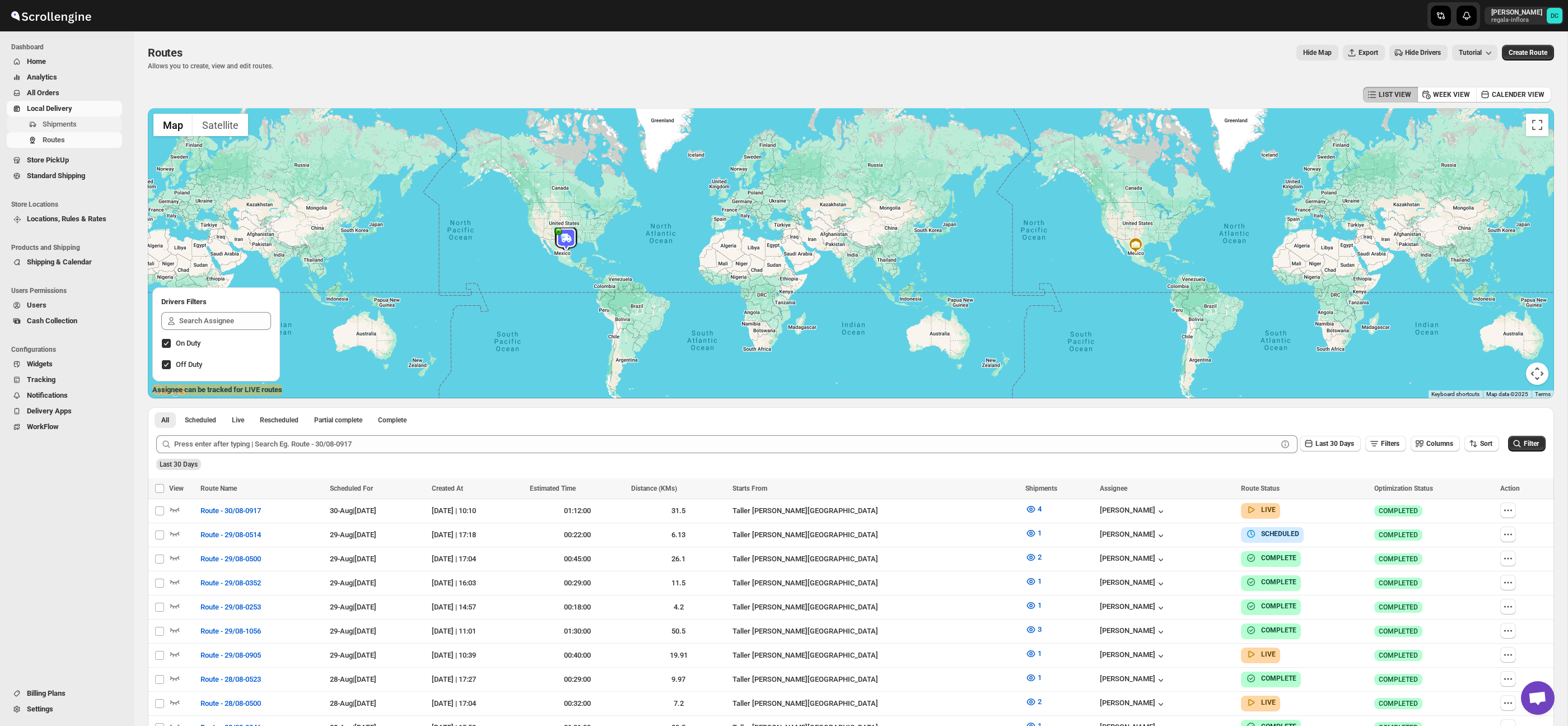
click at [89, 124] on span "Shipments" at bounding box center [81, 125] width 77 height 11
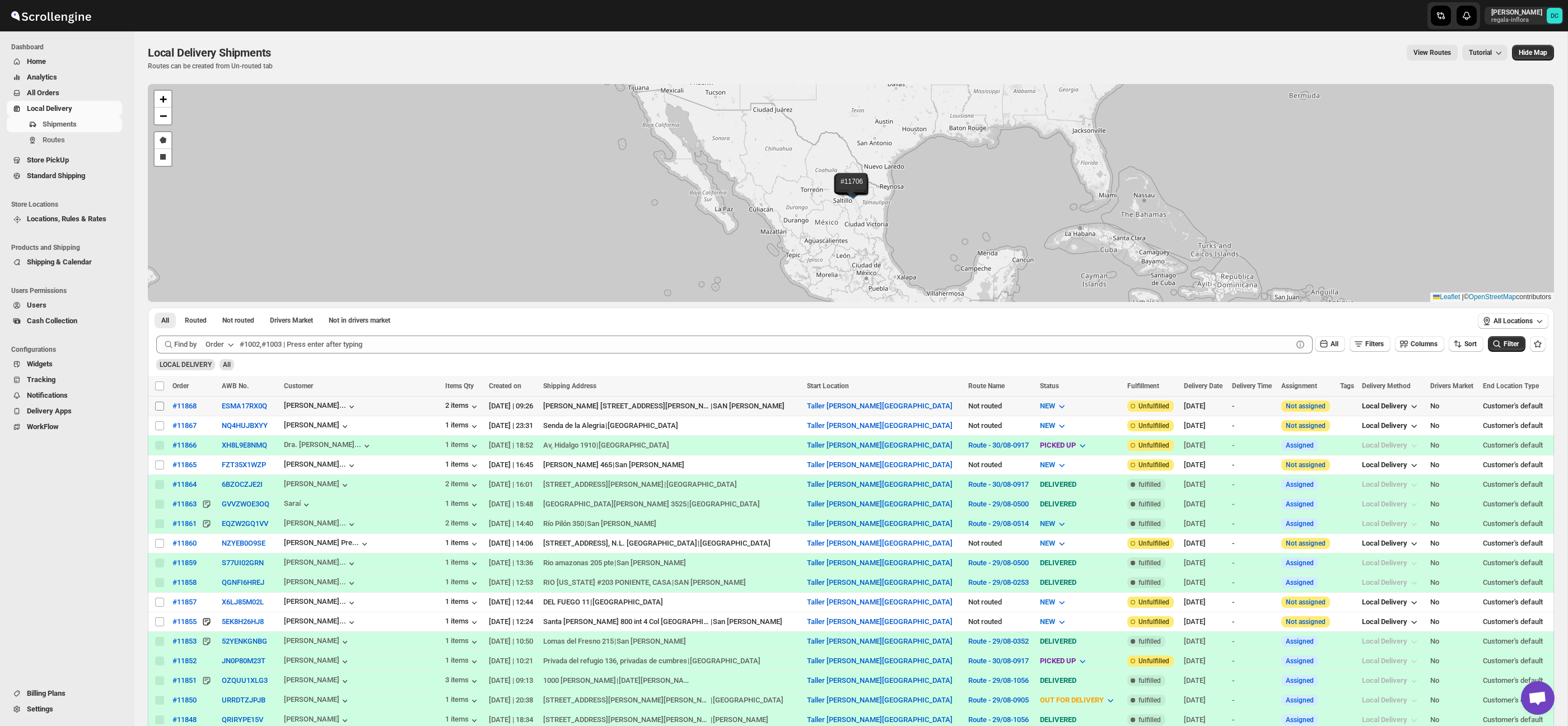
click at [157, 407] on input "Select shipment" at bounding box center [159, 406] width 9 height 9
checkbox input "true"
click at [160, 427] on input "Select shipment" at bounding box center [159, 426] width 9 height 9
checkbox input "true"
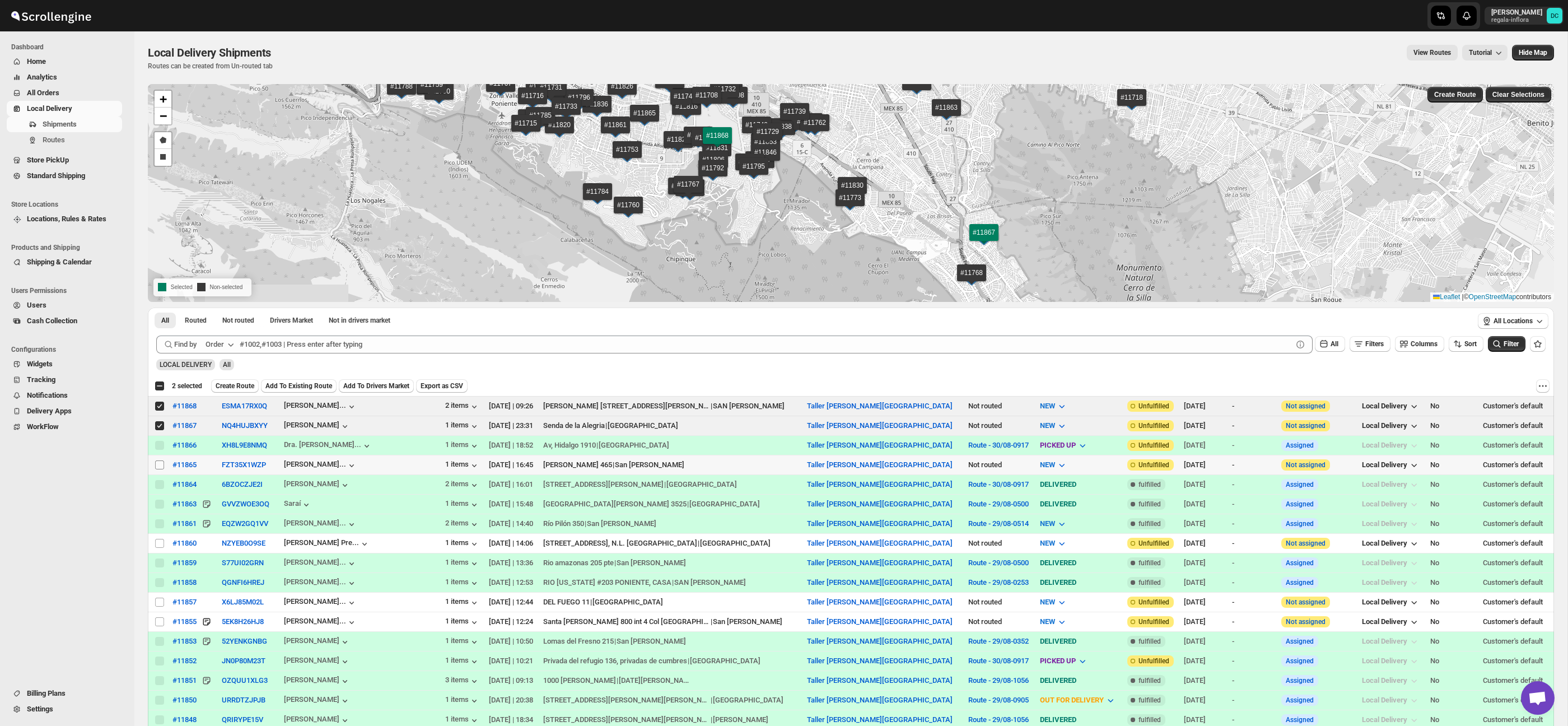
click at [161, 465] on input "Select shipment" at bounding box center [159, 465] width 9 height 9
checkbox input "true"
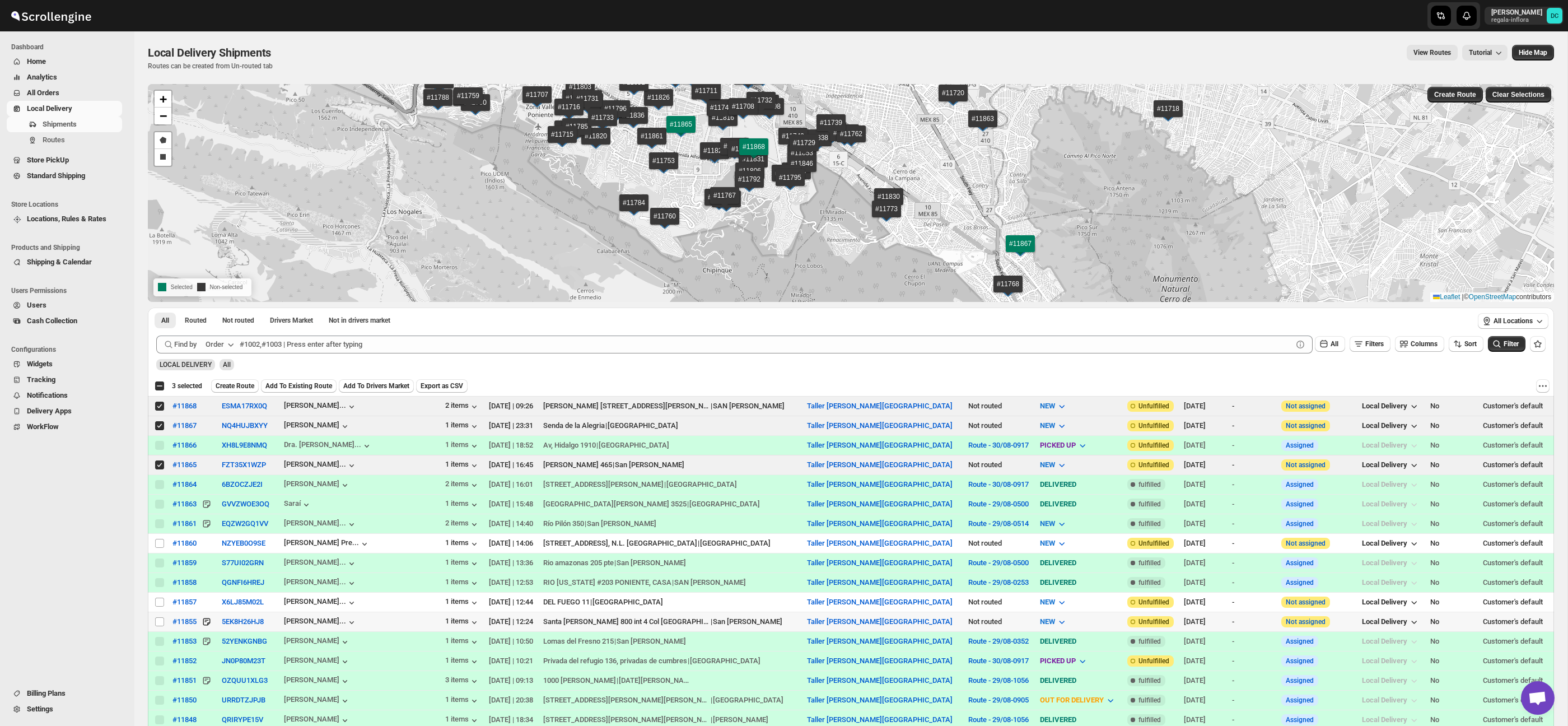
click at [158, 623] on input "Select shipment" at bounding box center [159, 622] width 9 height 9
checkbox input "true"
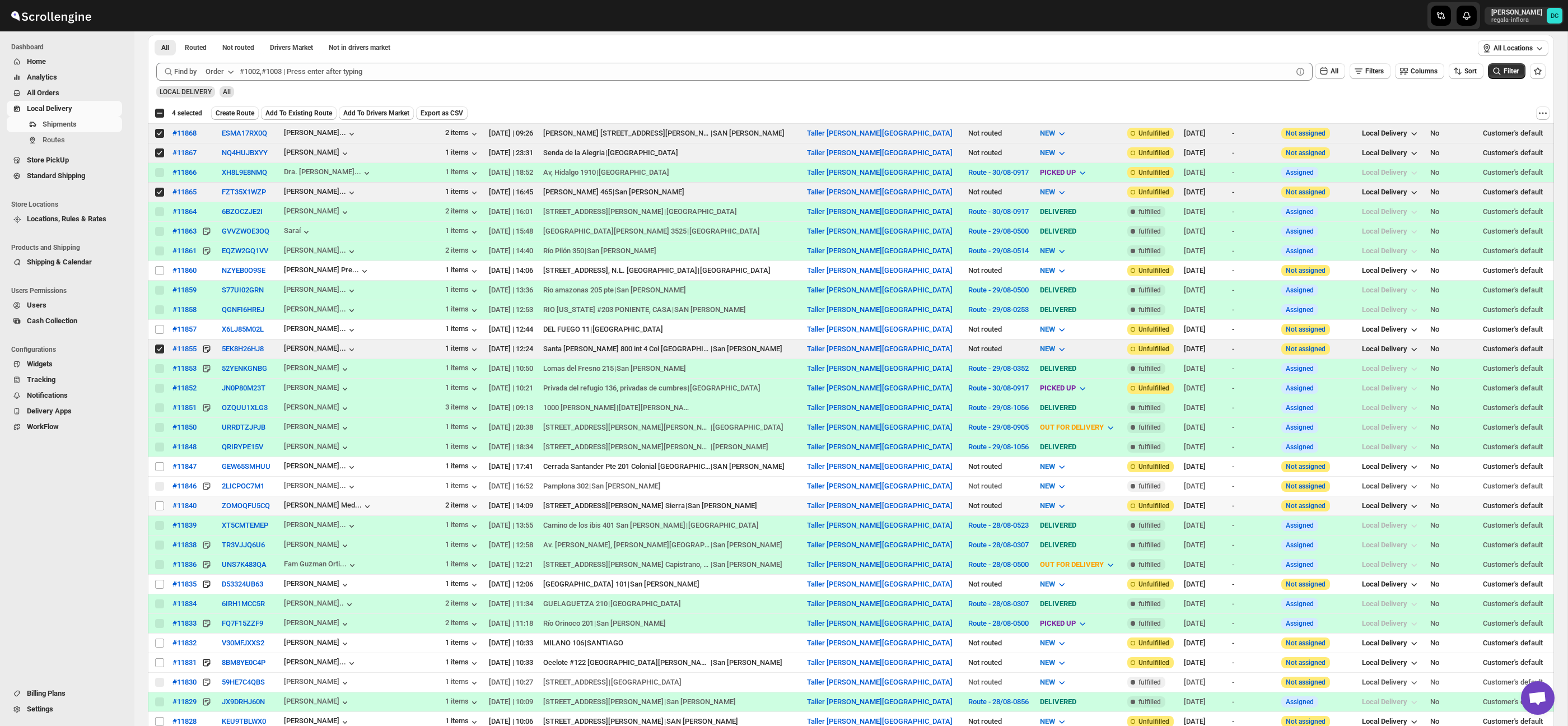
scroll to position [280, 0]
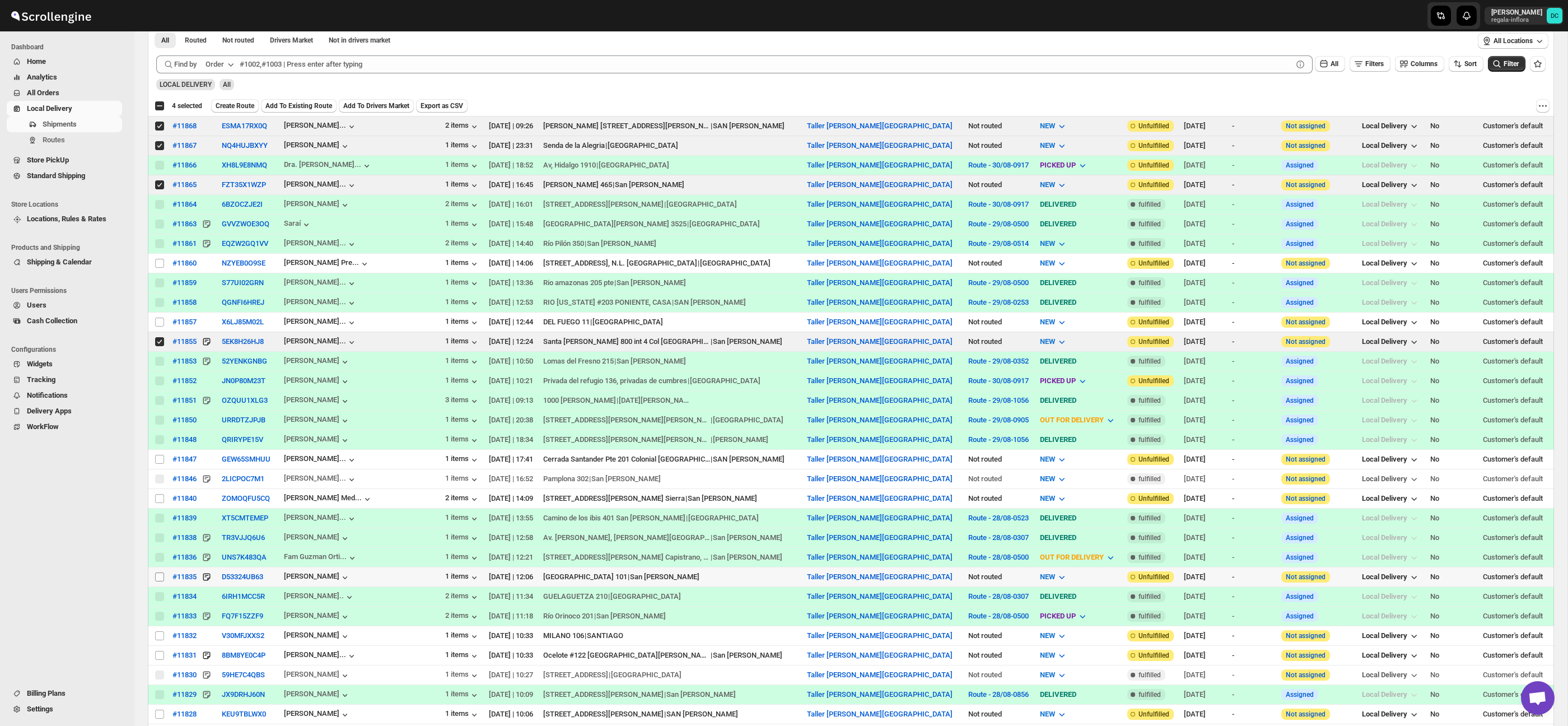
click at [159, 582] on input "Select shipment" at bounding box center [159, 577] width 9 height 9
checkbox input "true"
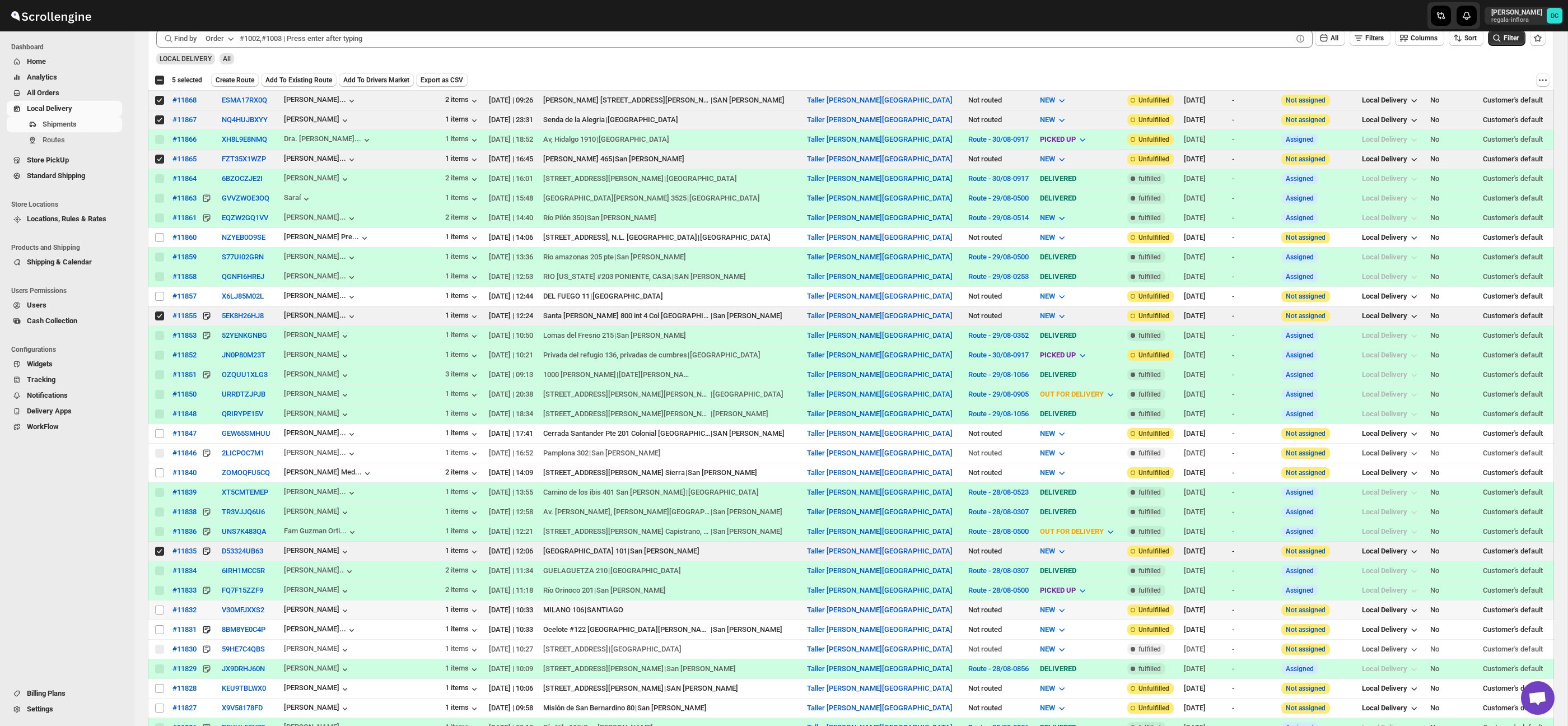
scroll to position [316, 0]
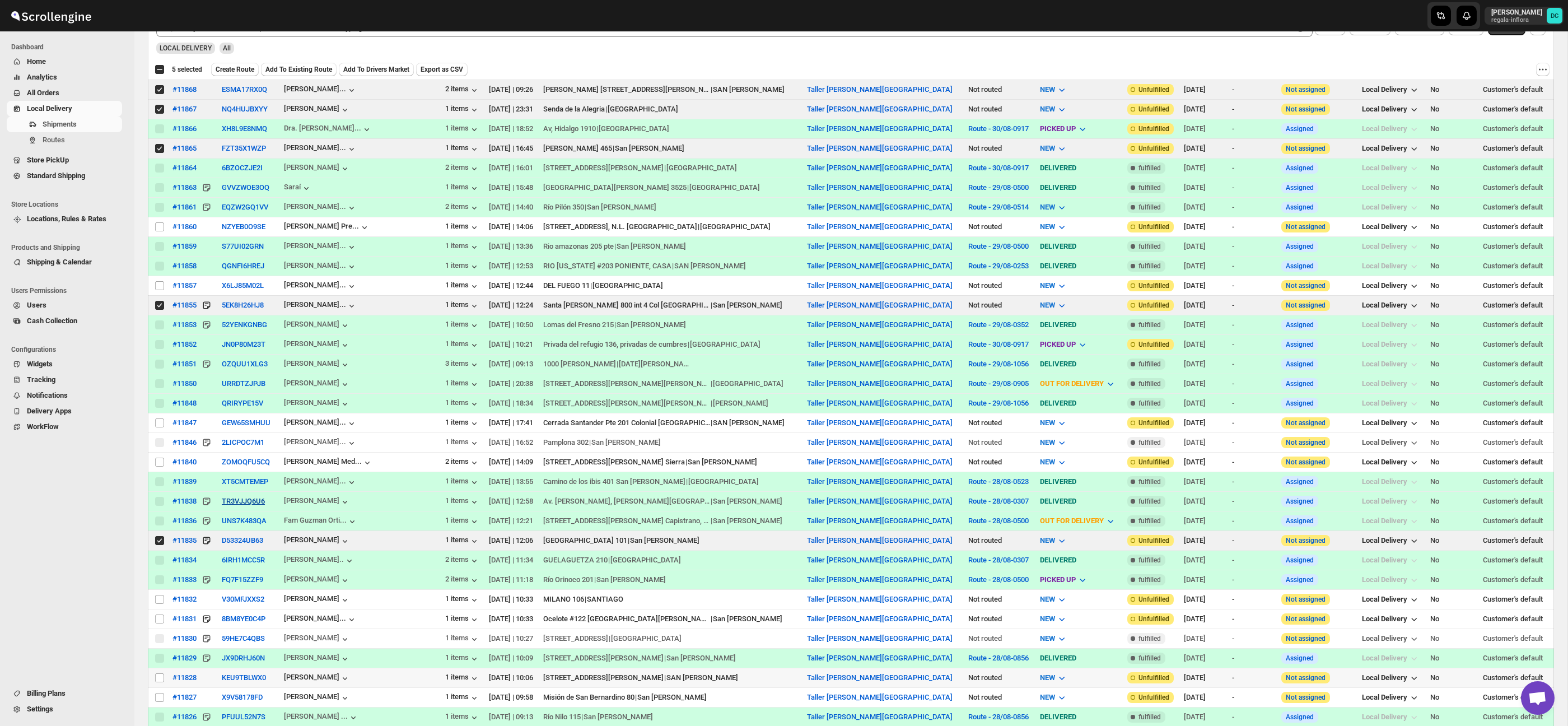
click at [159, 680] on input "Select shipment" at bounding box center [159, 678] width 9 height 9
checkbox input "true"
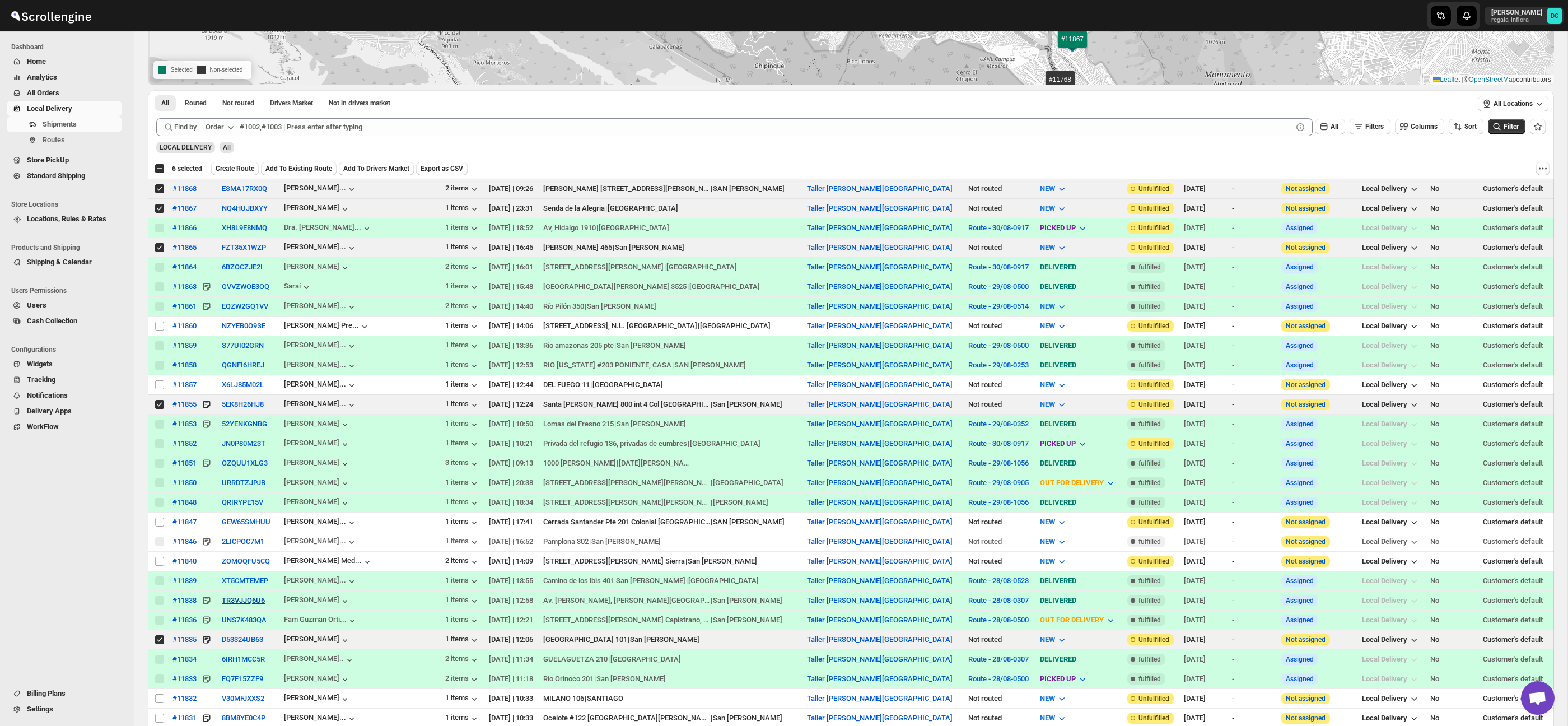
scroll to position [91, 0]
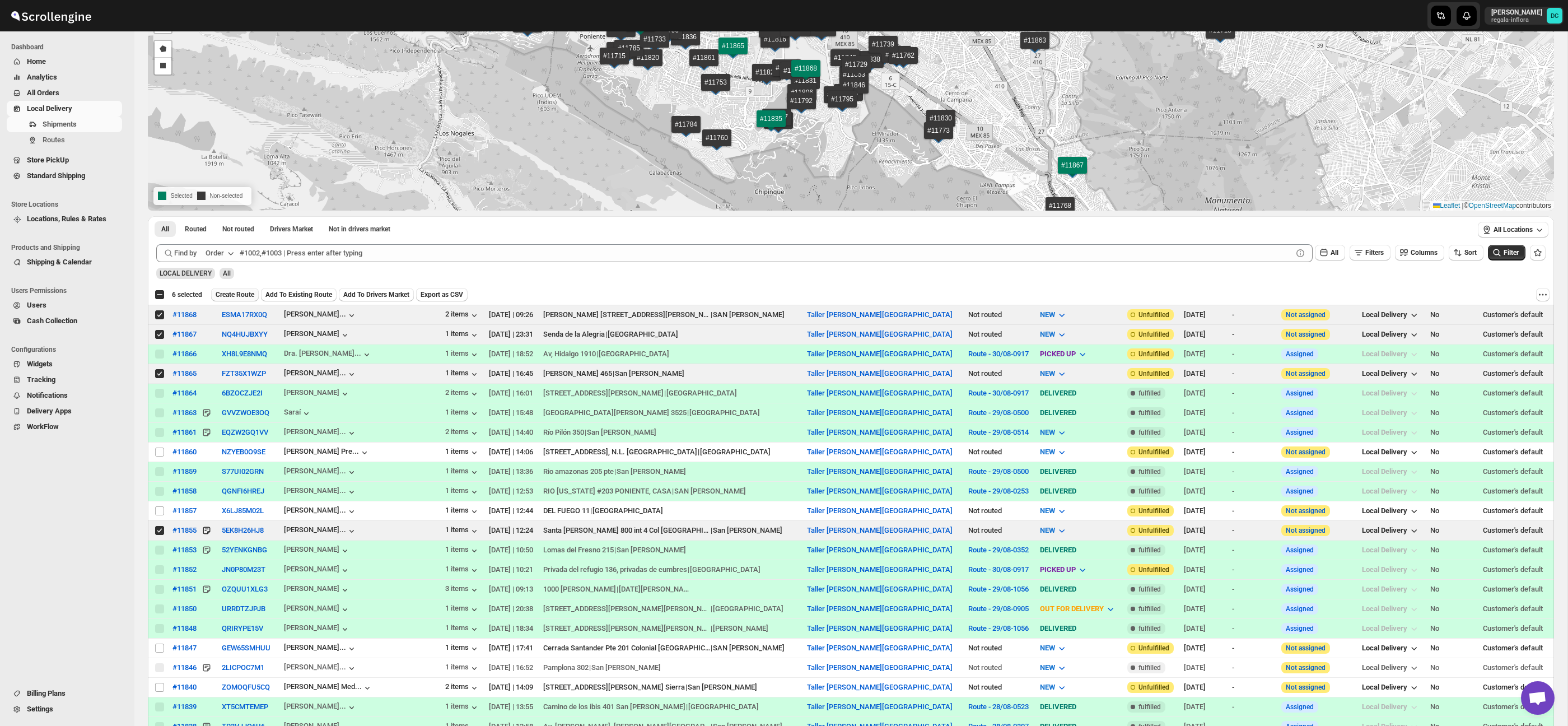
click at [251, 295] on span "Create Route" at bounding box center [235, 294] width 39 height 9
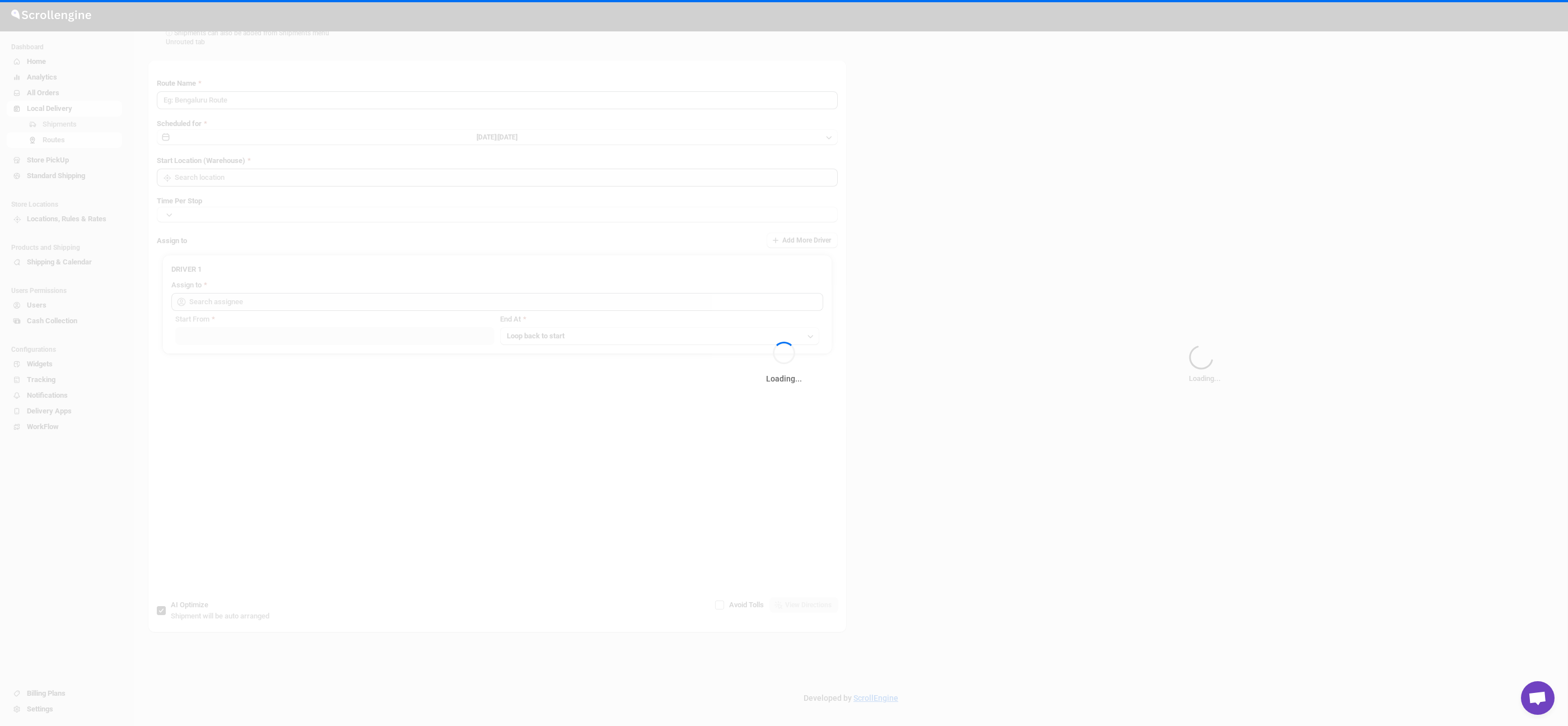
type input "Route - 30/08-1028"
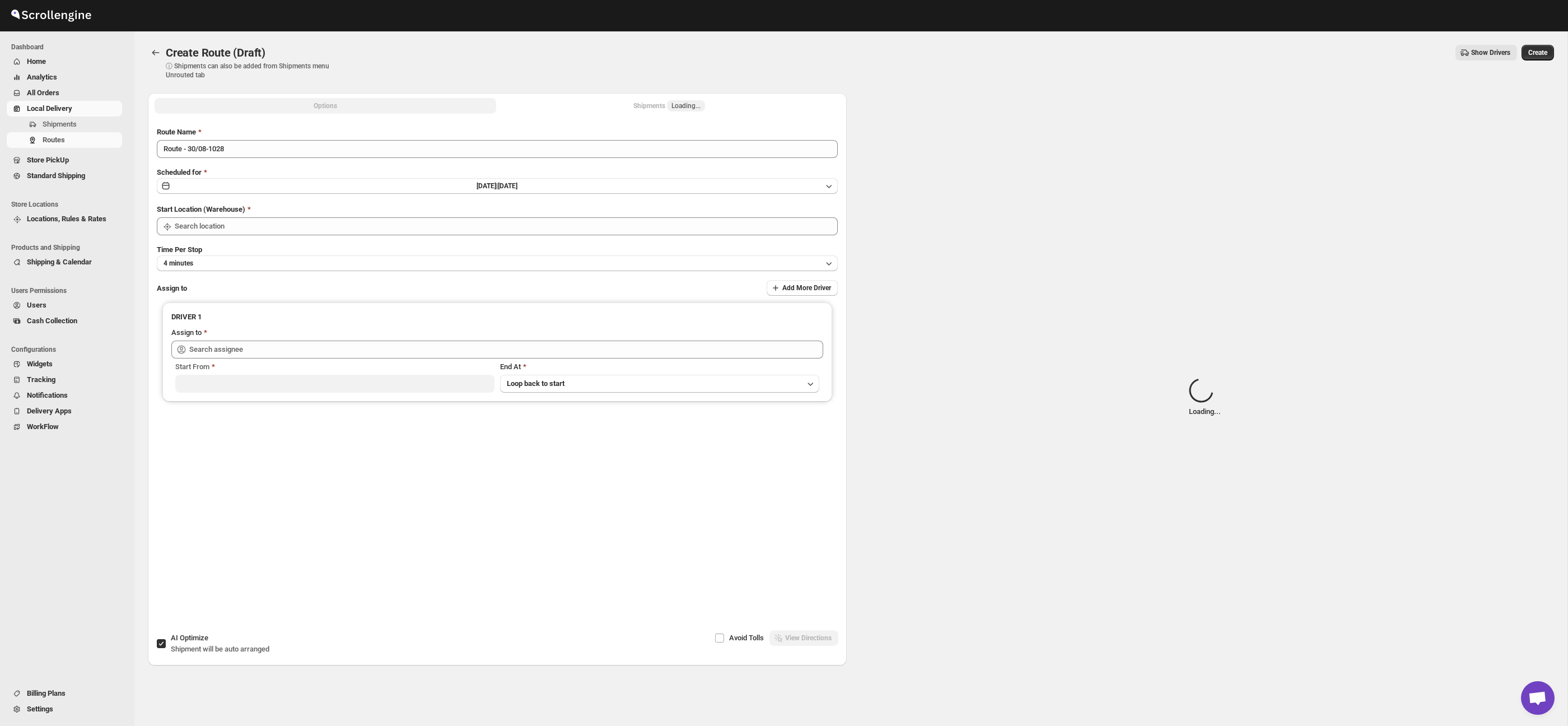
type input "Taller [PERSON_NAME][GEOGRAPHIC_DATA]"
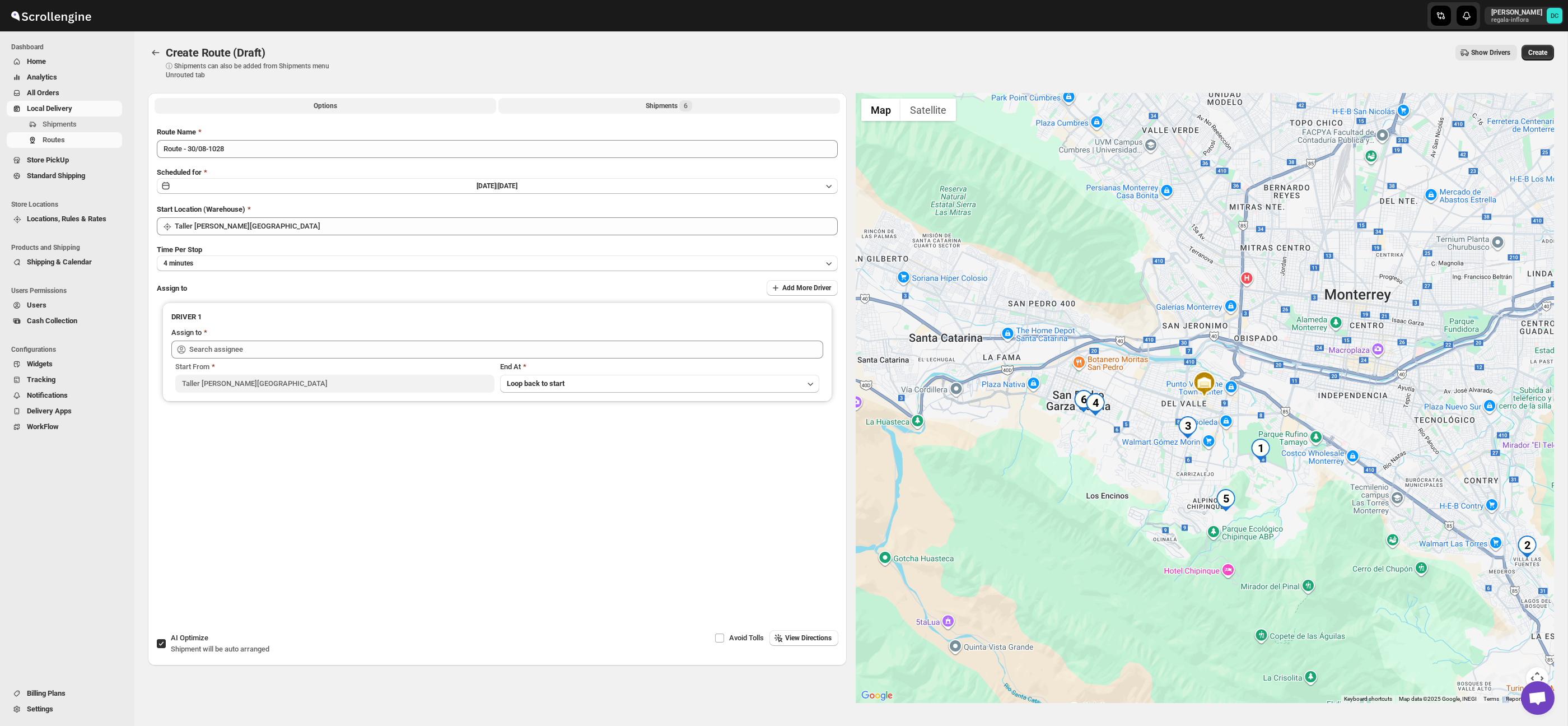
click at [602, 106] on button "Shipments 6" at bounding box center [669, 106] width 342 height 16
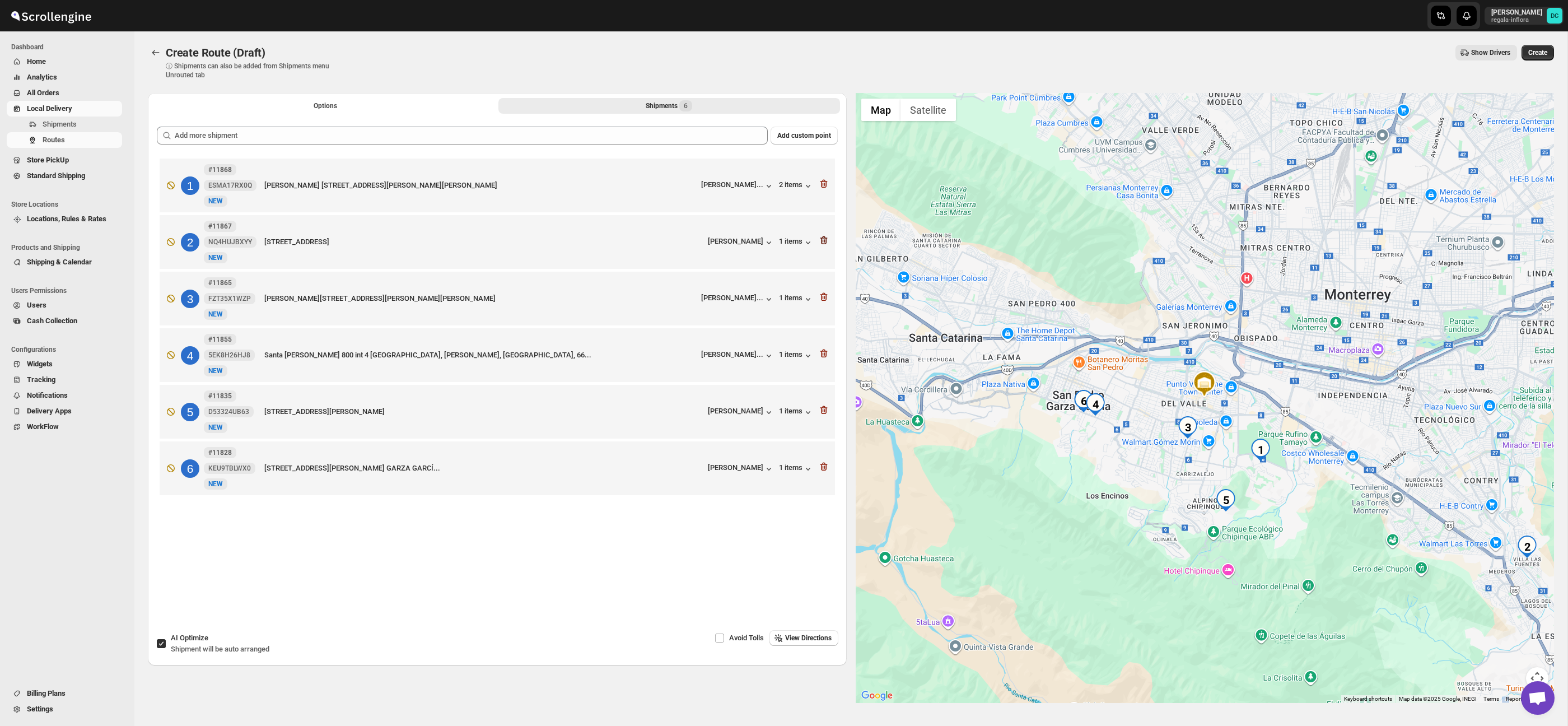
click at [821, 243] on icon "button" at bounding box center [824, 240] width 8 height 8
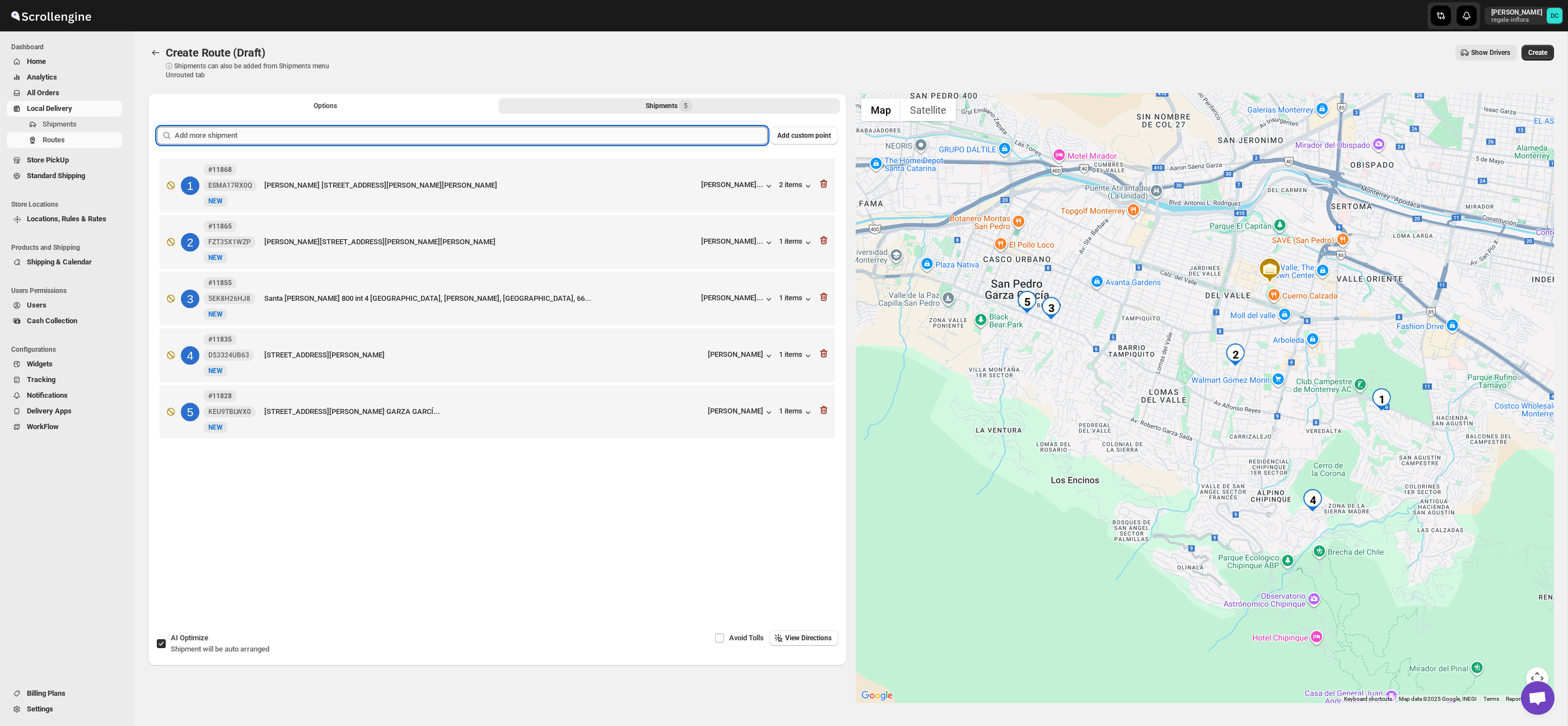
click at [509, 134] on input "text" at bounding box center [471, 135] width 593 height 18
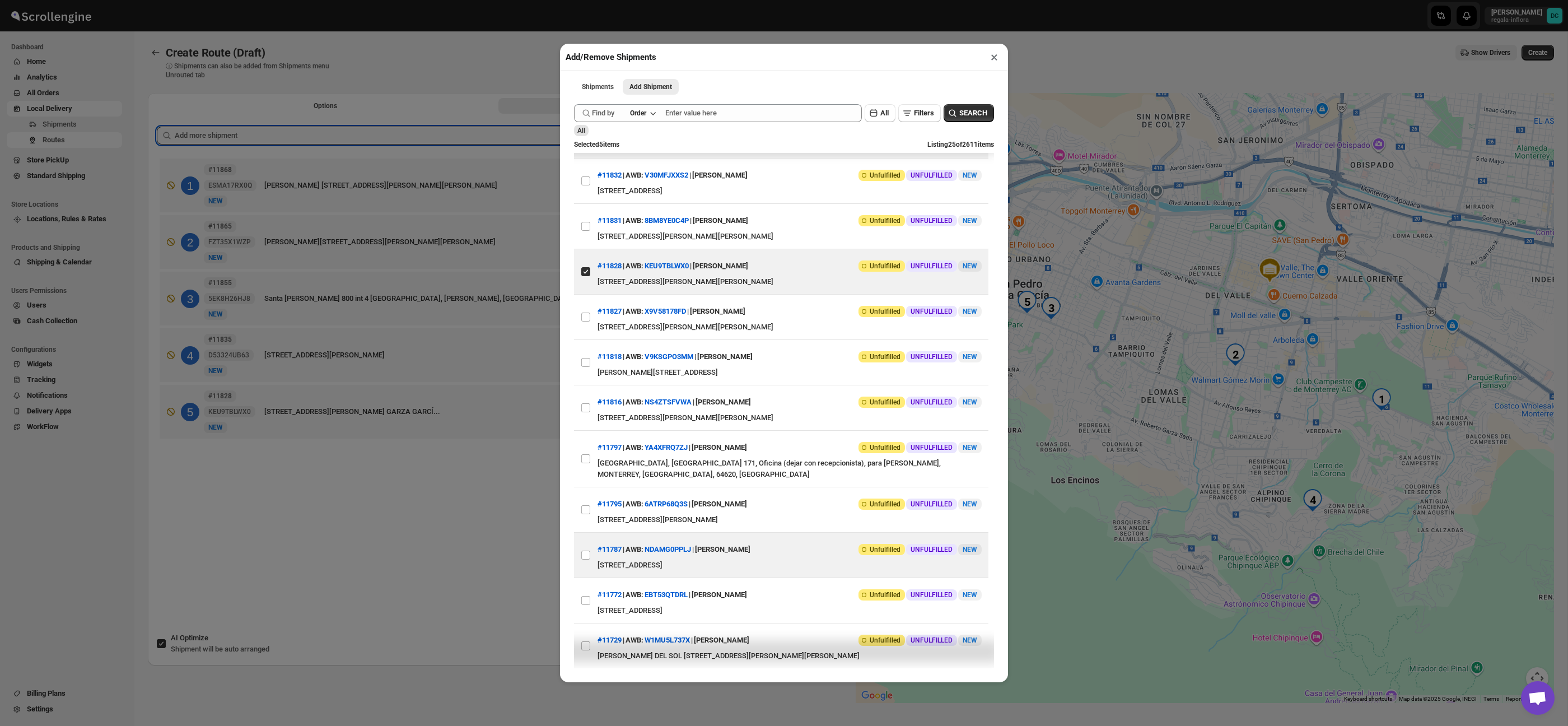
scroll to position [708, 0]
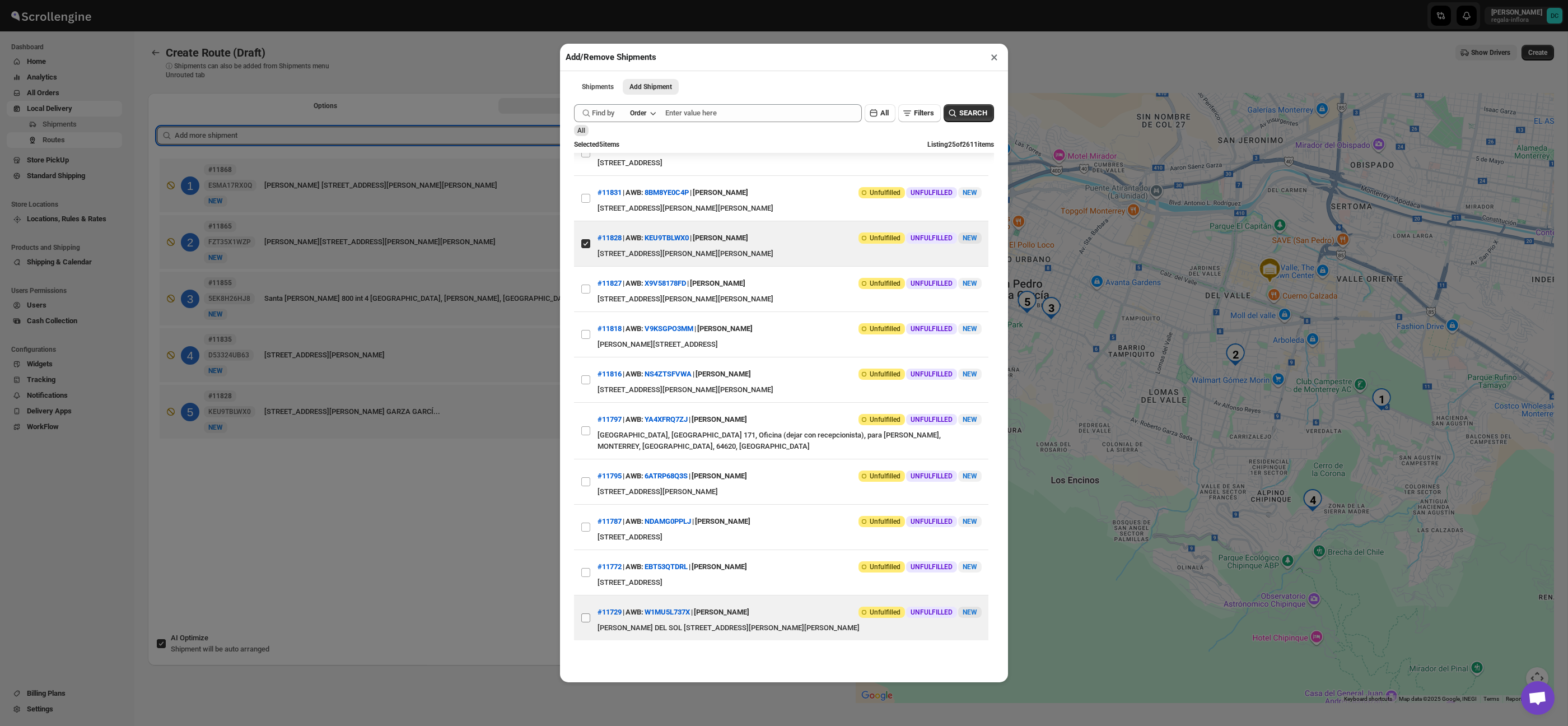
click at [587, 614] on input "View details for 68a8b3cafc41024ff29d0ff4" at bounding box center [586, 618] width 9 height 9
checkbox input "true"
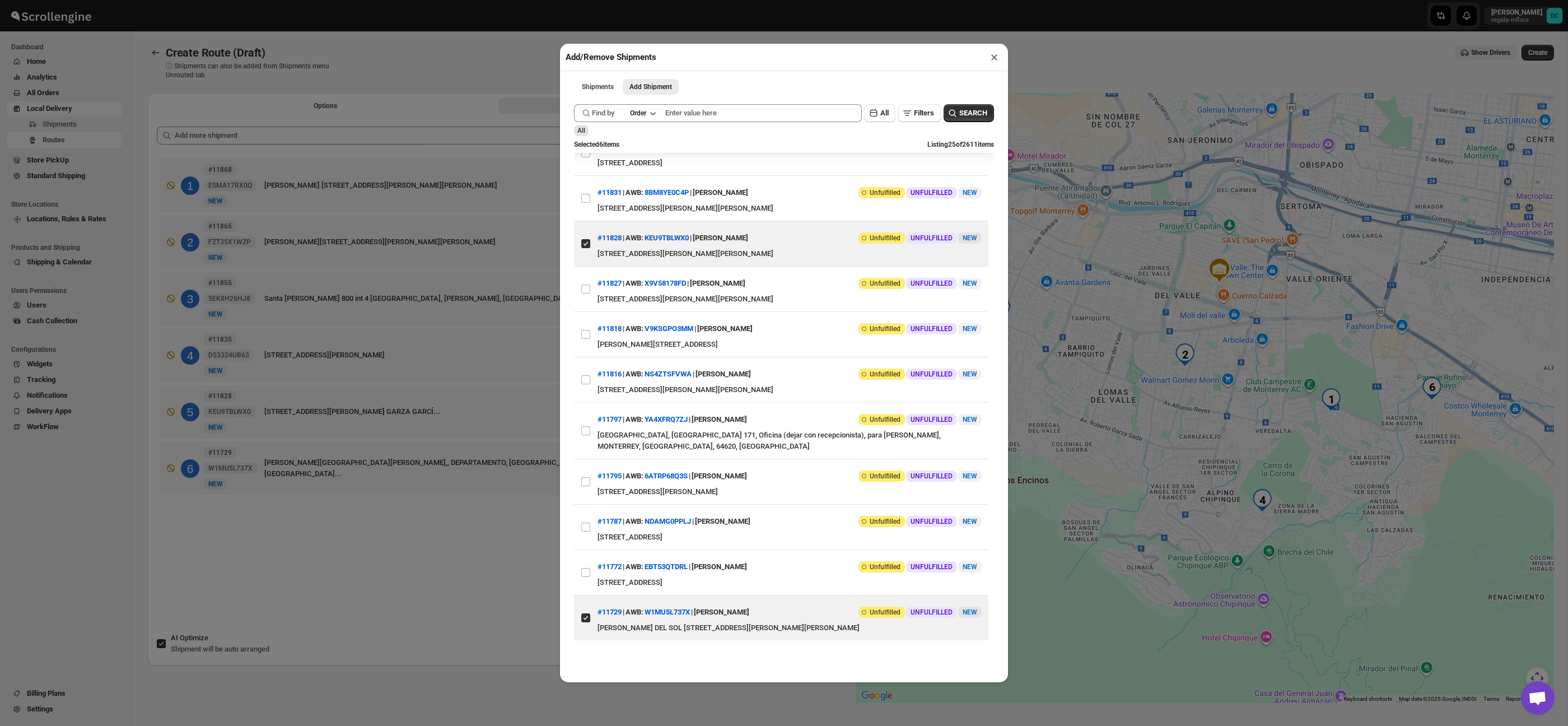
click at [496, 593] on div "Add/Remove Shipments × Shipments Add Shipment More views Shipments Add Shipment…" at bounding box center [784, 363] width 1568 height 726
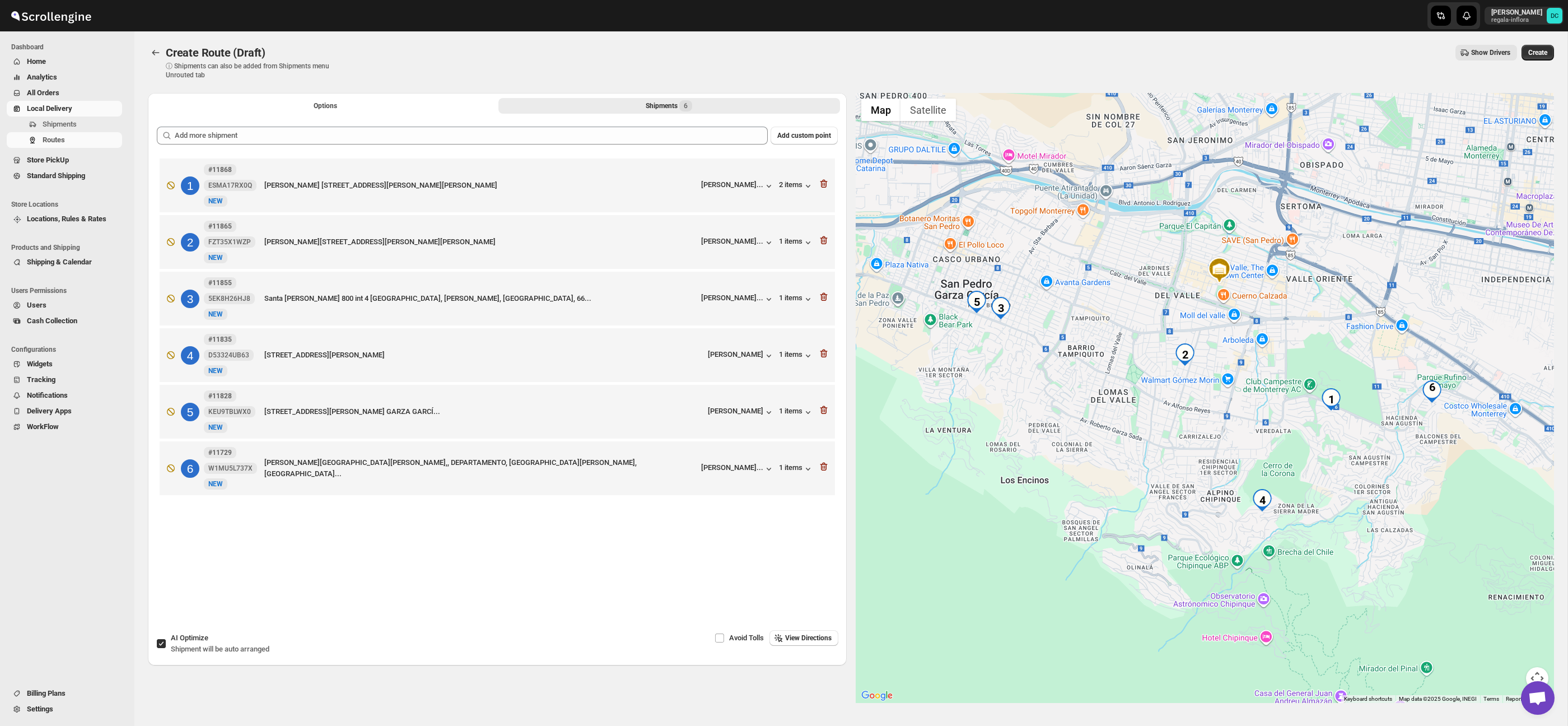
click at [165, 641] on input "AI Optimize Shipment will be auto arranged" at bounding box center [161, 644] width 9 height 9
checkbox input "false"
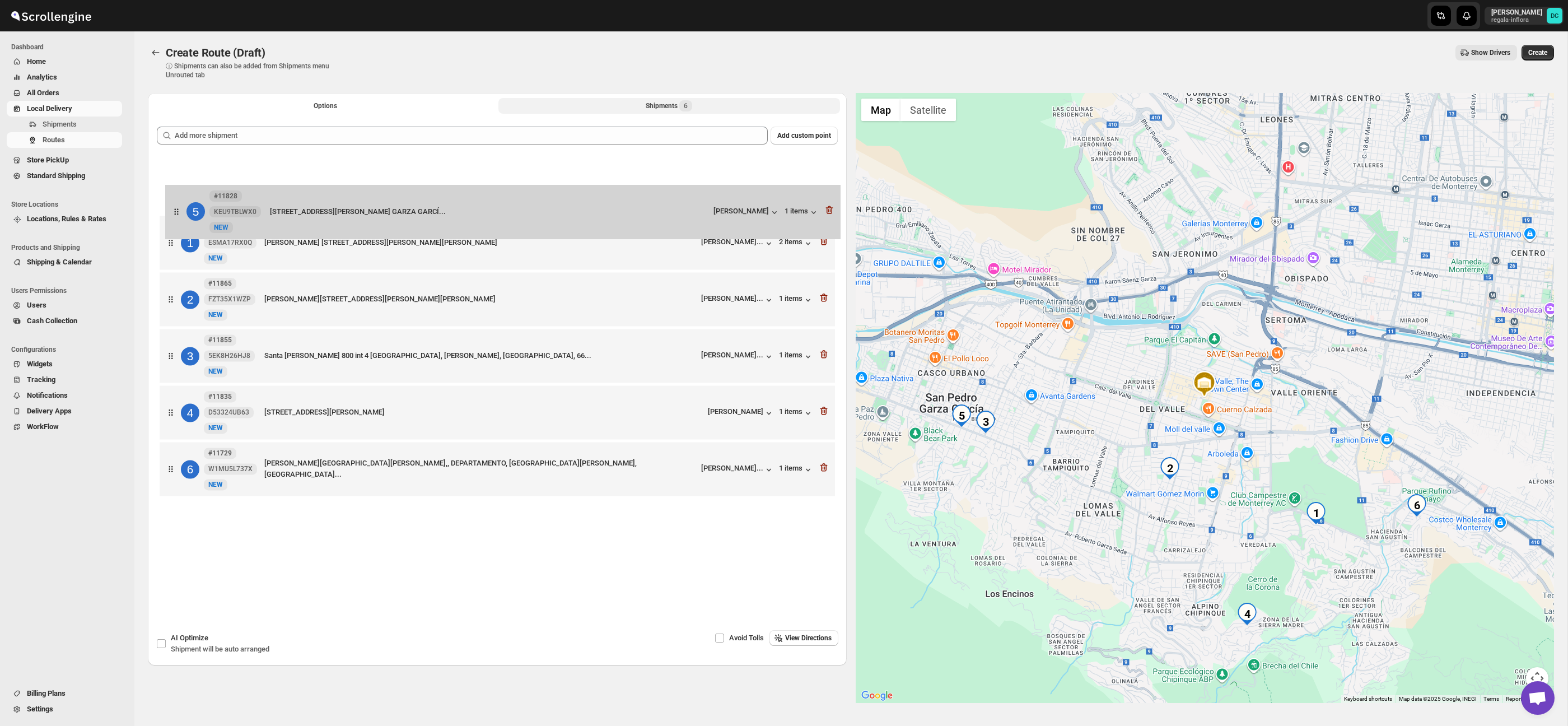
drag, startPoint x: 178, startPoint y: 405, endPoint x: 177, endPoint y: 187, distance: 218.0
click at [177, 187] on div "1 #11868 ESMA17RX0Q [GEOGRAPHIC_DATA][PERSON_NAME] [STREET_ADDRESS][PERSON_NAME…" at bounding box center [497, 329] width 681 height 346
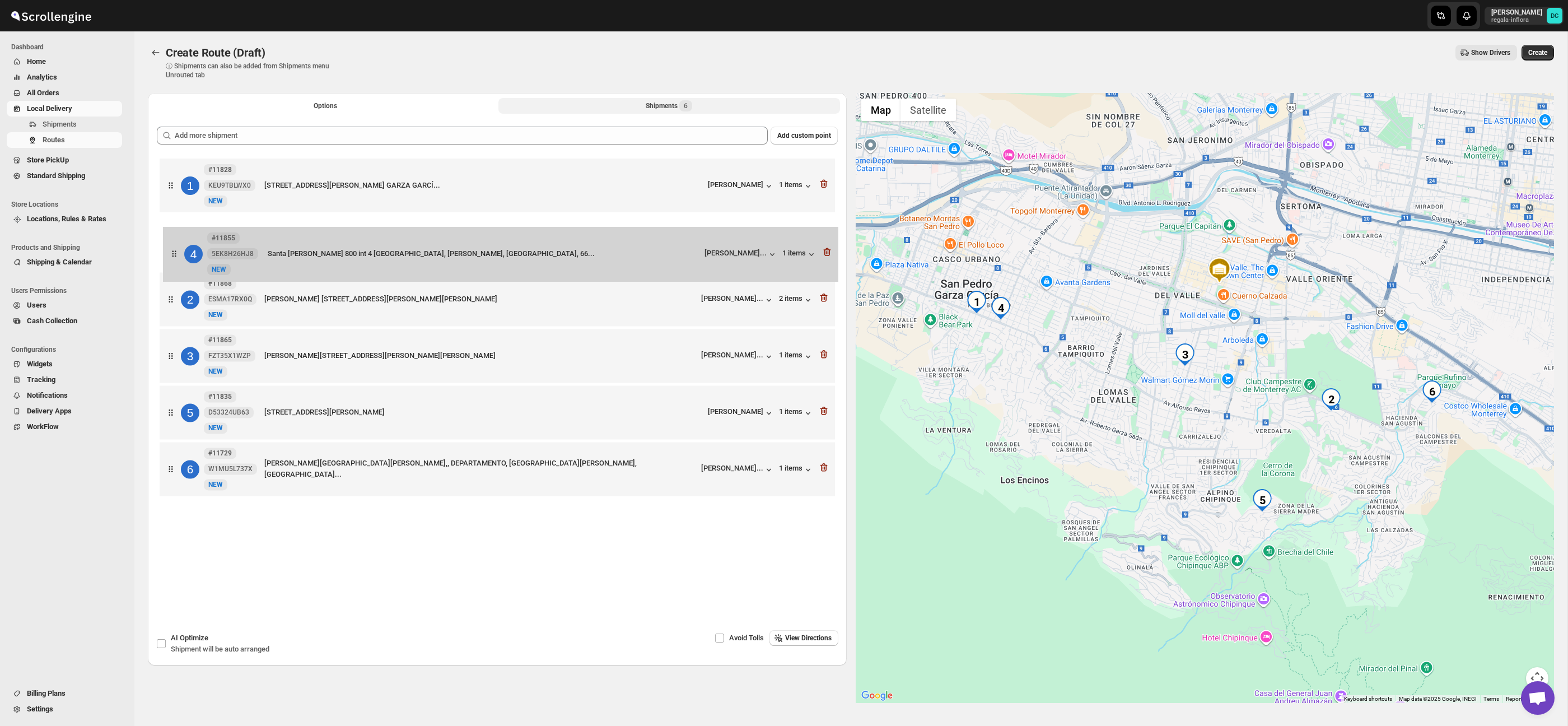
drag, startPoint x: 182, startPoint y: 343, endPoint x: 180, endPoint y: 242, distance: 101.0
click at [180, 243] on div "1 #11828 KEU9TBLWX0 New NEW [STREET_ADDRESS][PERSON_NAME] GARCÍ... [PERSON_NAME…" at bounding box center [497, 329] width 681 height 346
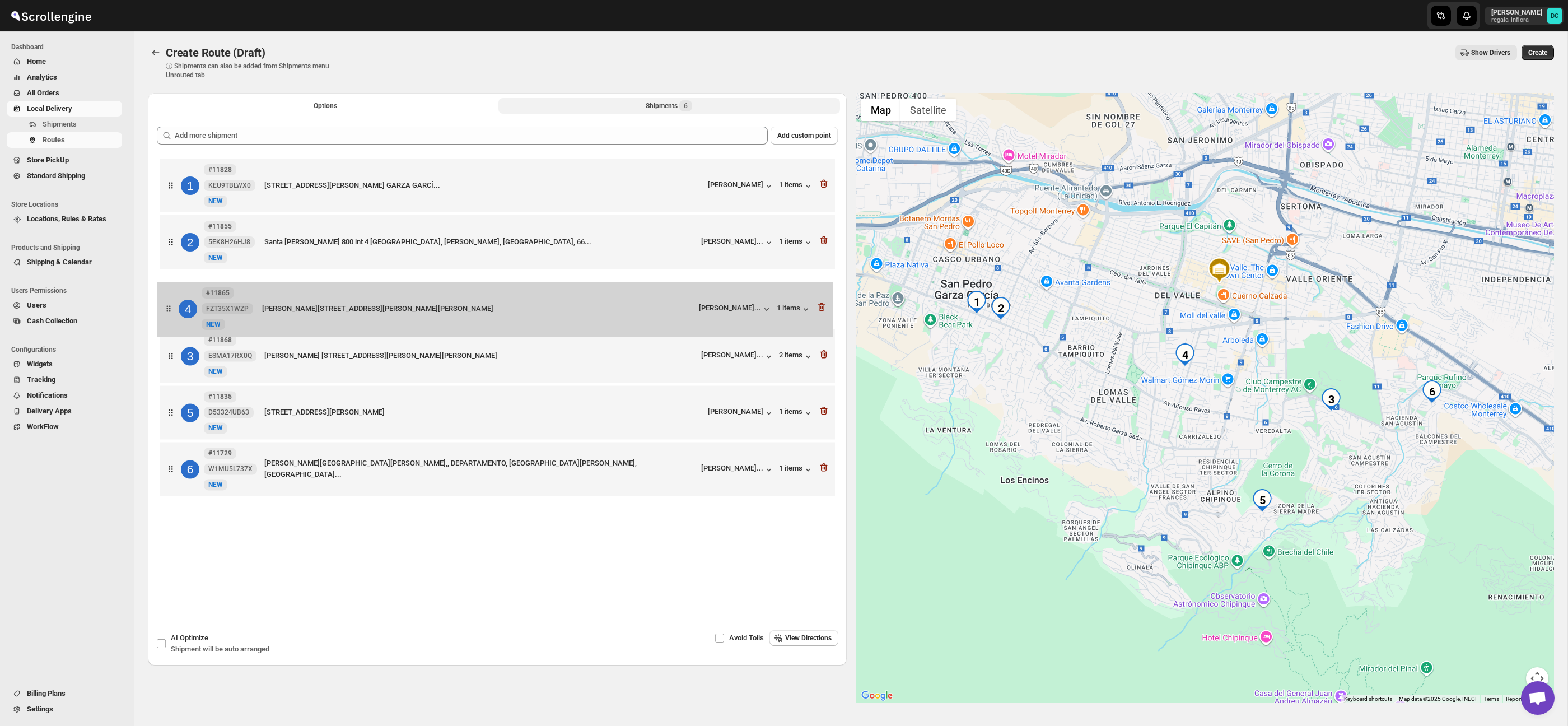
drag, startPoint x: 175, startPoint y: 368, endPoint x: 172, endPoint y: 309, distance: 59.1
click at [172, 309] on div "1 #11828 KEU9TBLWX0 New NEW [STREET_ADDRESS][PERSON_NAME][PERSON_NAME] GARCÍ...…" at bounding box center [497, 329] width 681 height 346
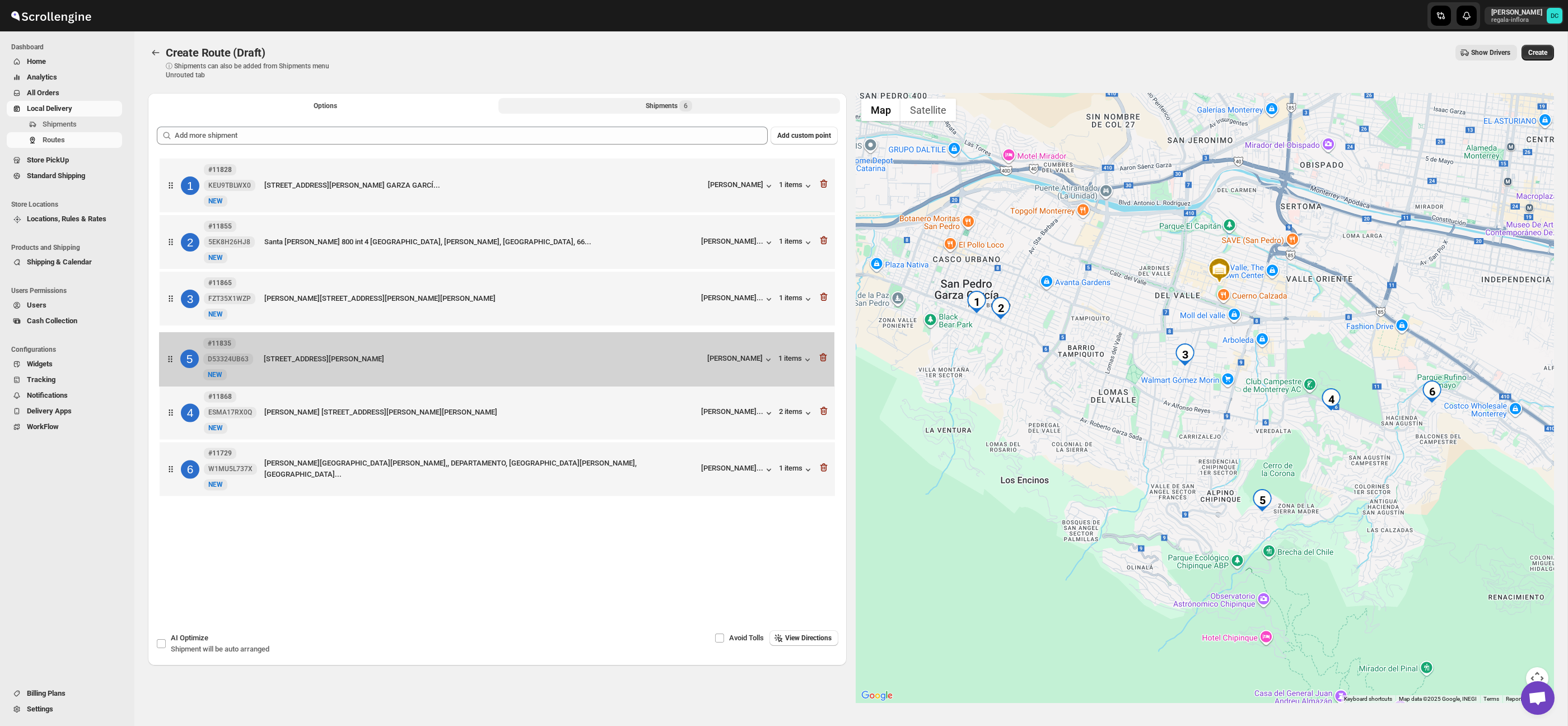
drag, startPoint x: 173, startPoint y: 420, endPoint x: 177, endPoint y: 359, distance: 61.1
click at [173, 359] on div "1 #11828 KEU9TBLWX0 New NEW [STREET_ADDRESS][PERSON_NAME][PERSON_NAME] GARCÍ...…" at bounding box center [497, 329] width 681 height 346
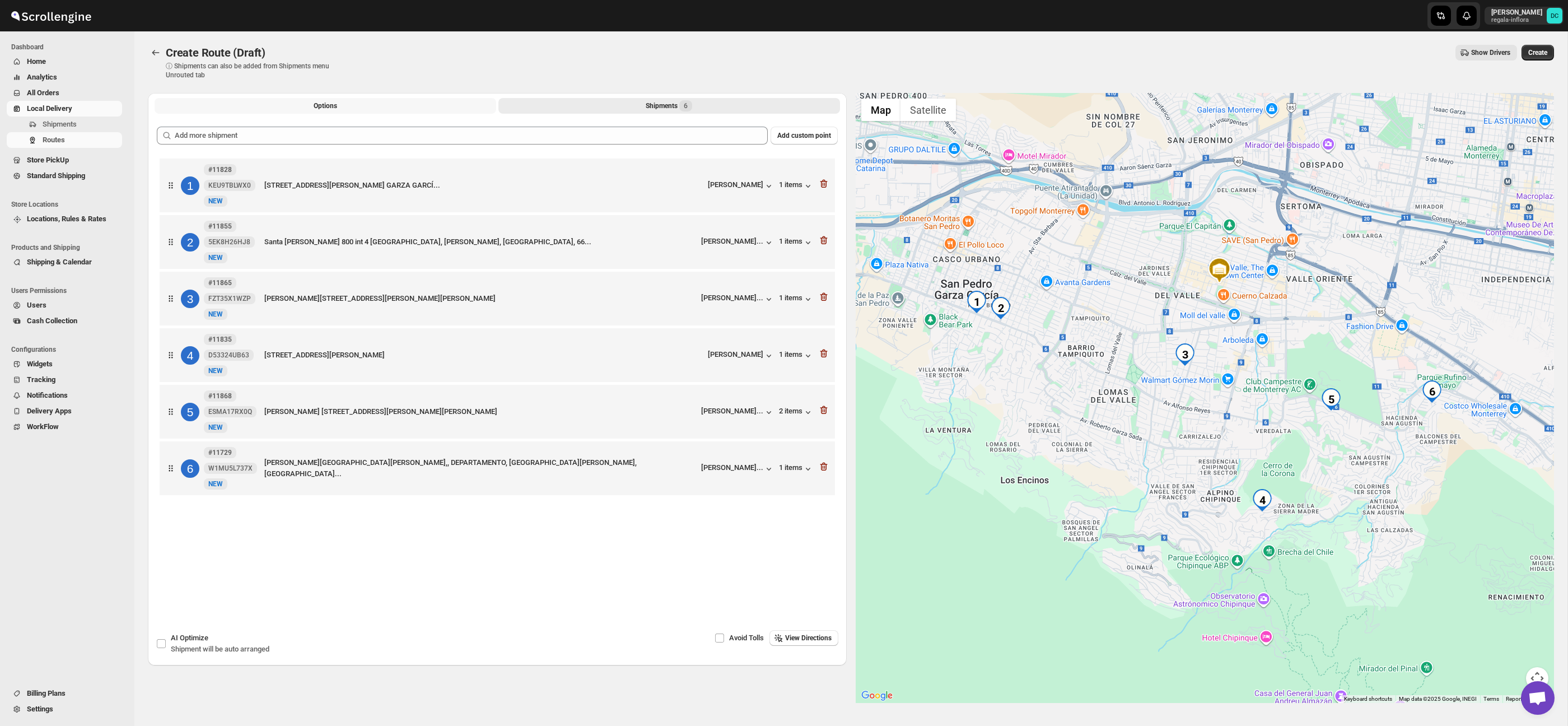
drag, startPoint x: 344, startPoint y: 103, endPoint x: 347, endPoint y: 111, distance: 8.5
click at [344, 103] on button "Options" at bounding box center [325, 106] width 342 height 16
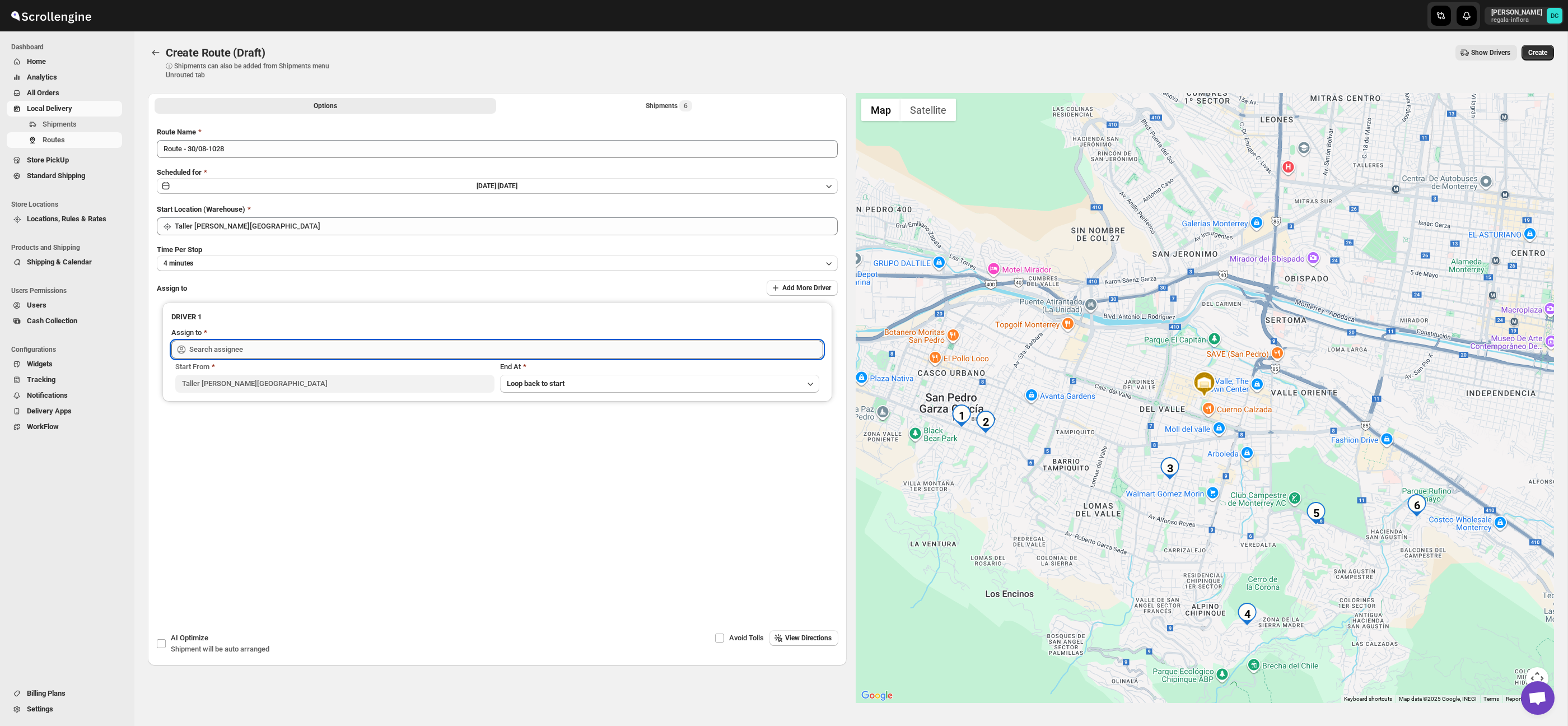
click at [344, 346] on input "text" at bounding box center [506, 349] width 634 height 18
click at [359, 379] on div "[PERSON_NAME] ([EMAIL_ADDRESS][DOMAIN_NAME])" at bounding box center [497, 373] width 643 height 18
type input "[PERSON_NAME] ([EMAIL_ADDRESS][DOMAIN_NAME])"
click at [1543, 49] on span "Create" at bounding box center [1538, 53] width 19 height 9
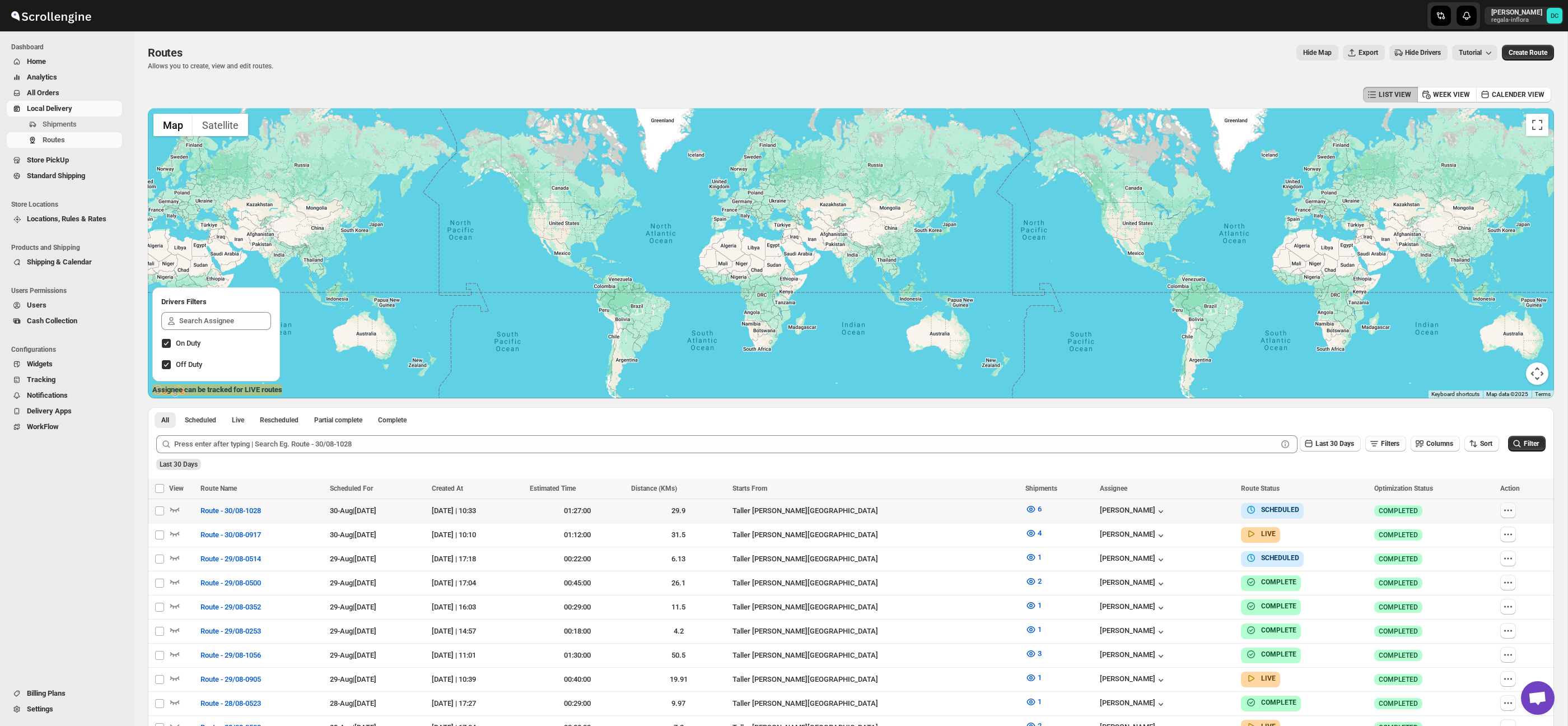
click at [1512, 512] on icon "button" at bounding box center [1508, 510] width 11 height 11
click at [1471, 587] on span "Edit" at bounding box center [1465, 591] width 12 height 8
checkbox input "false"
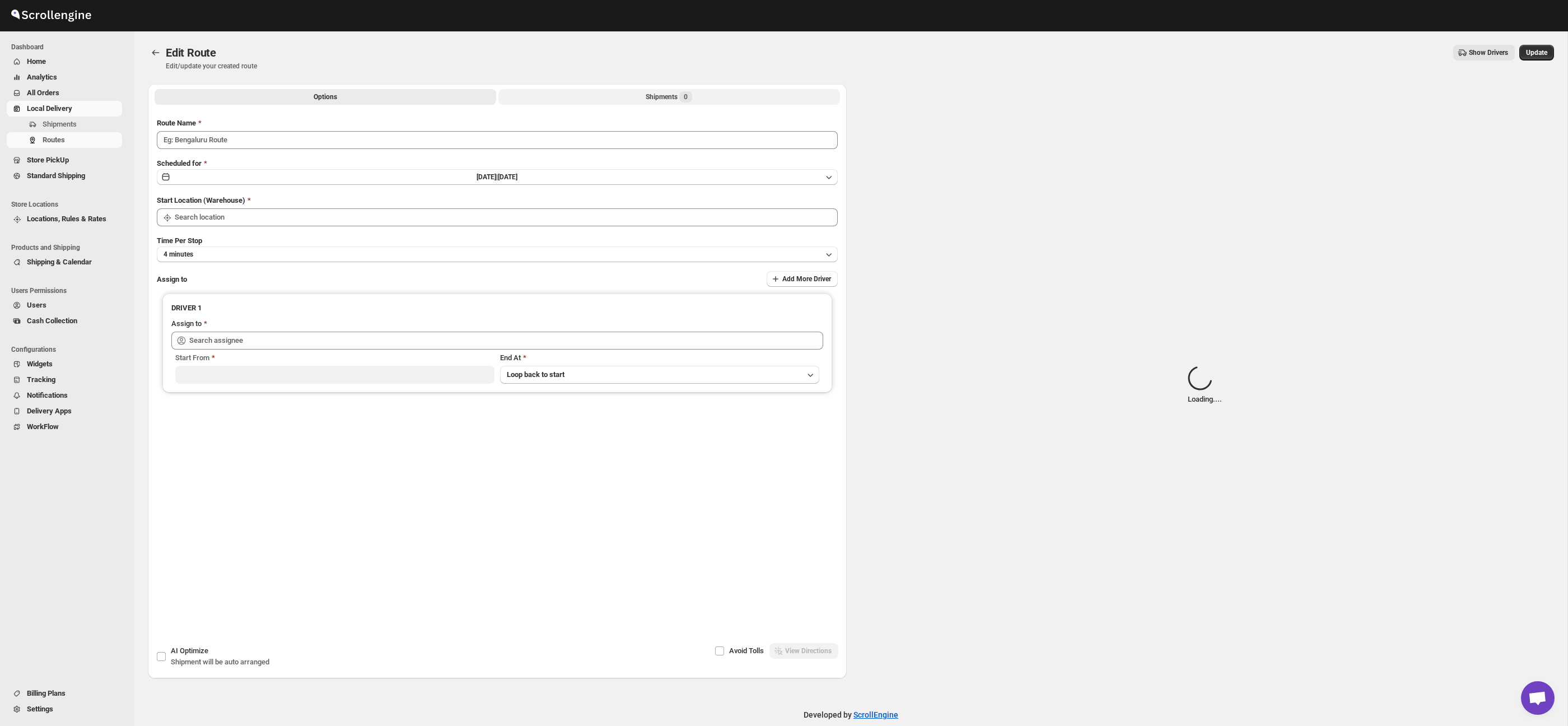
type input "Route - 30/08-1028"
type input "Taller [PERSON_NAME][GEOGRAPHIC_DATA]"
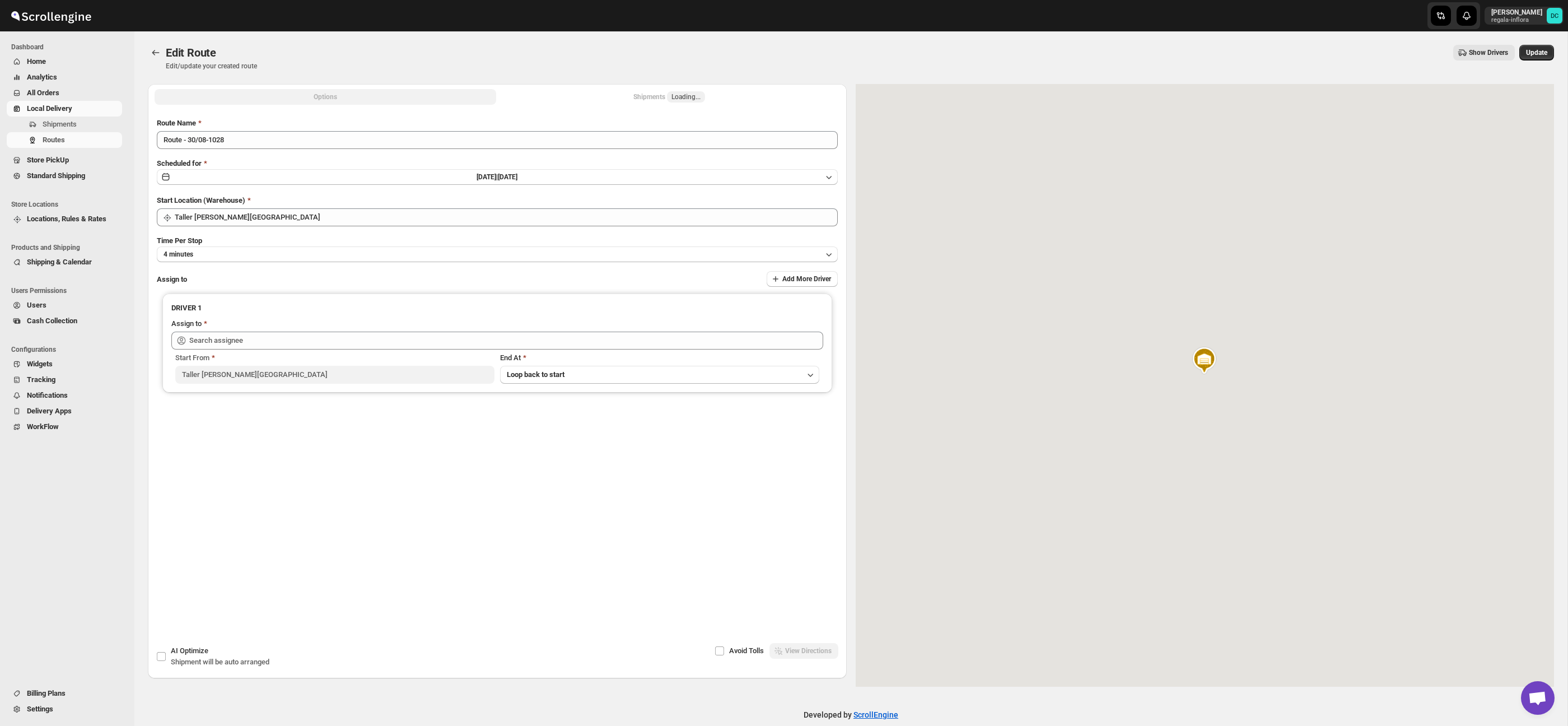
type input "[PERSON_NAME] ([EMAIL_ADDRESS][DOMAIN_NAME])"
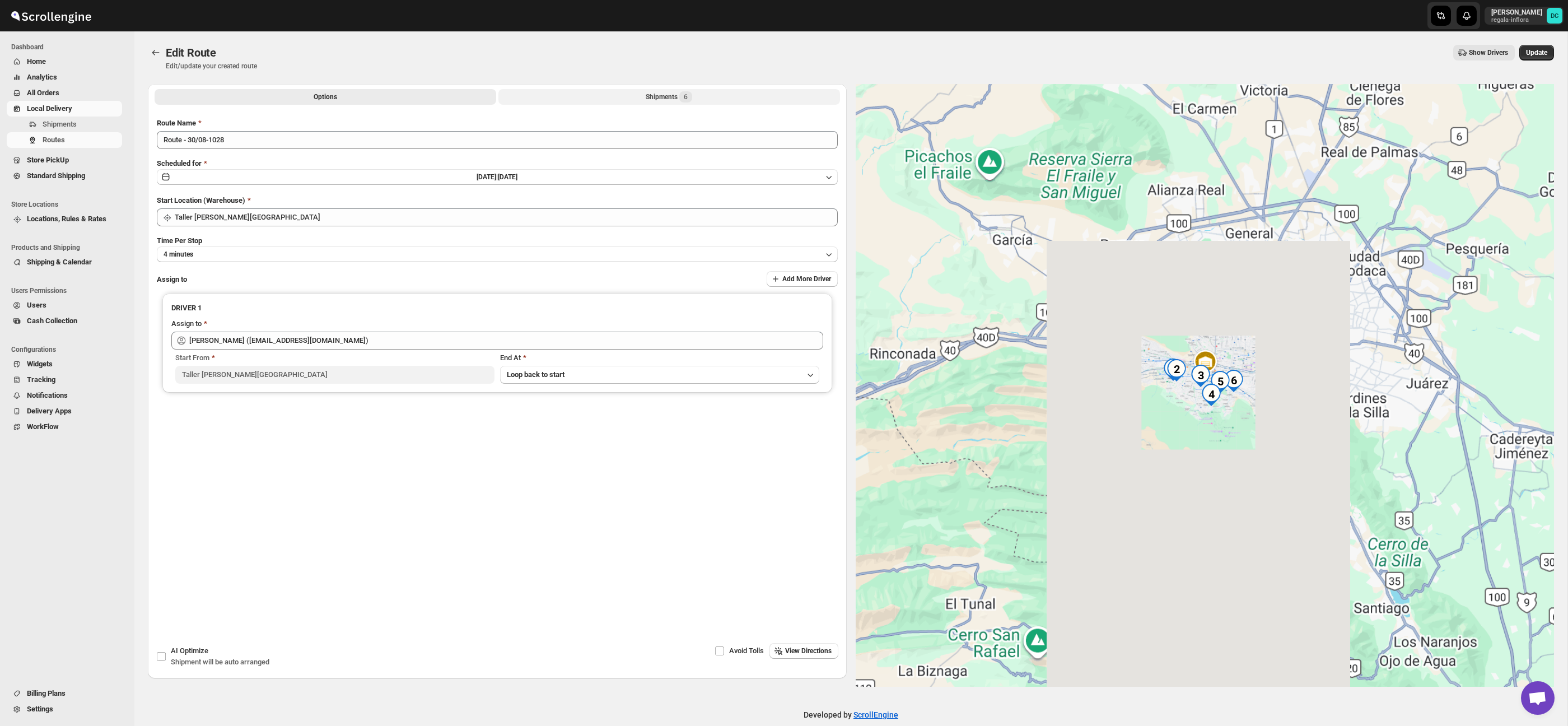
click at [718, 97] on button "Shipments 6" at bounding box center [669, 97] width 342 height 16
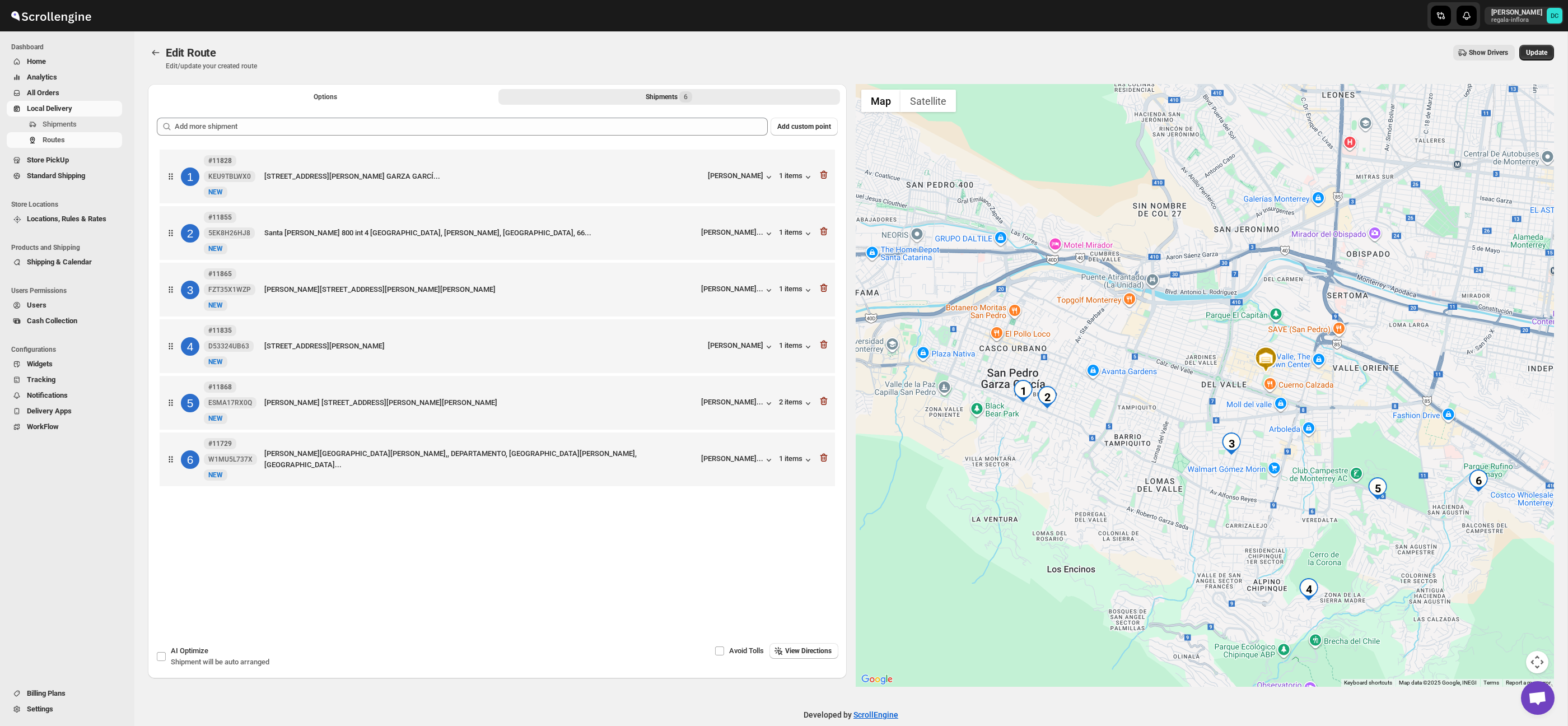
drag, startPoint x: 1050, startPoint y: 408, endPoint x: 1078, endPoint y: 382, distance: 38.2
click at [1121, 397] on div at bounding box center [1205, 385] width 699 height 603
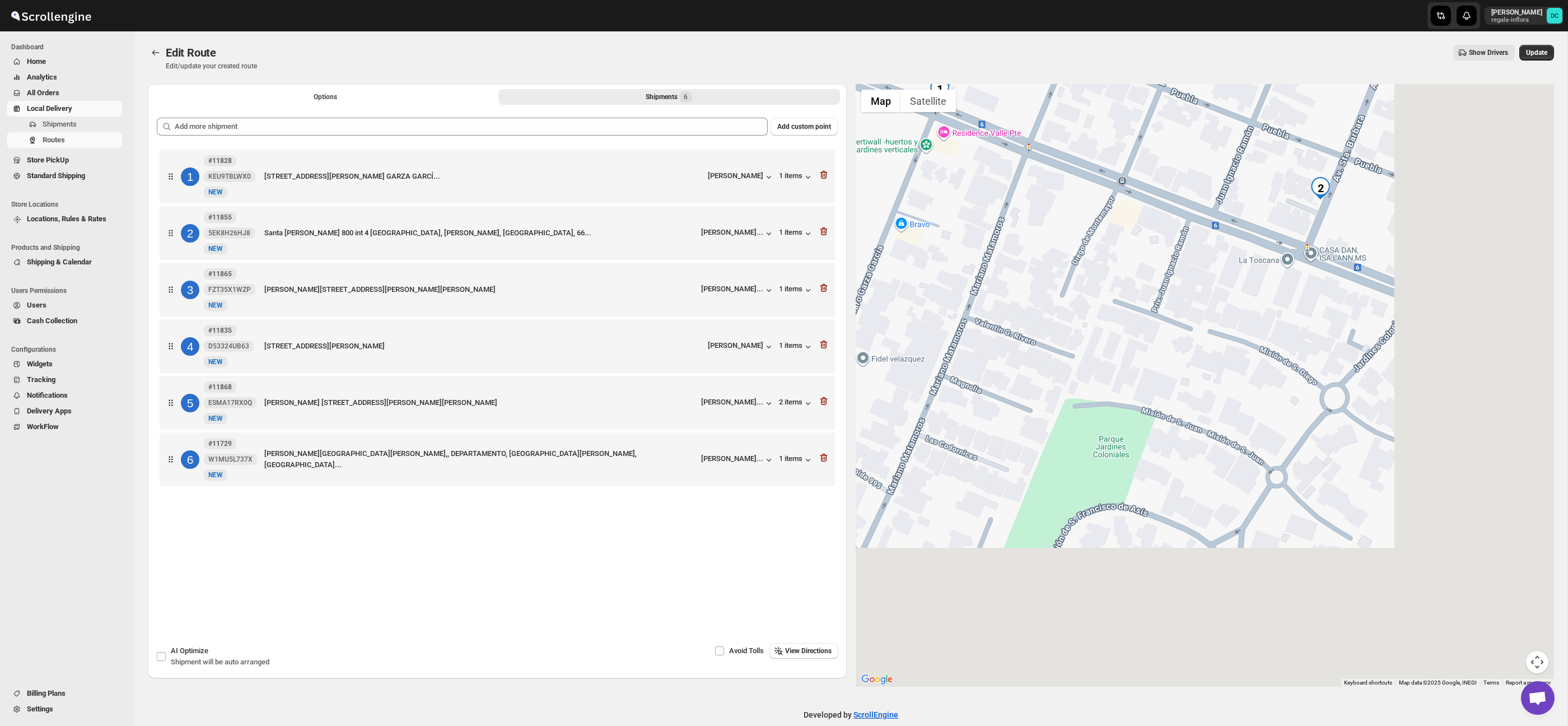
drag, startPoint x: 1359, startPoint y: 502, endPoint x: 1296, endPoint y: 385, distance: 132.9
click at [1166, 344] on div at bounding box center [1205, 385] width 699 height 603
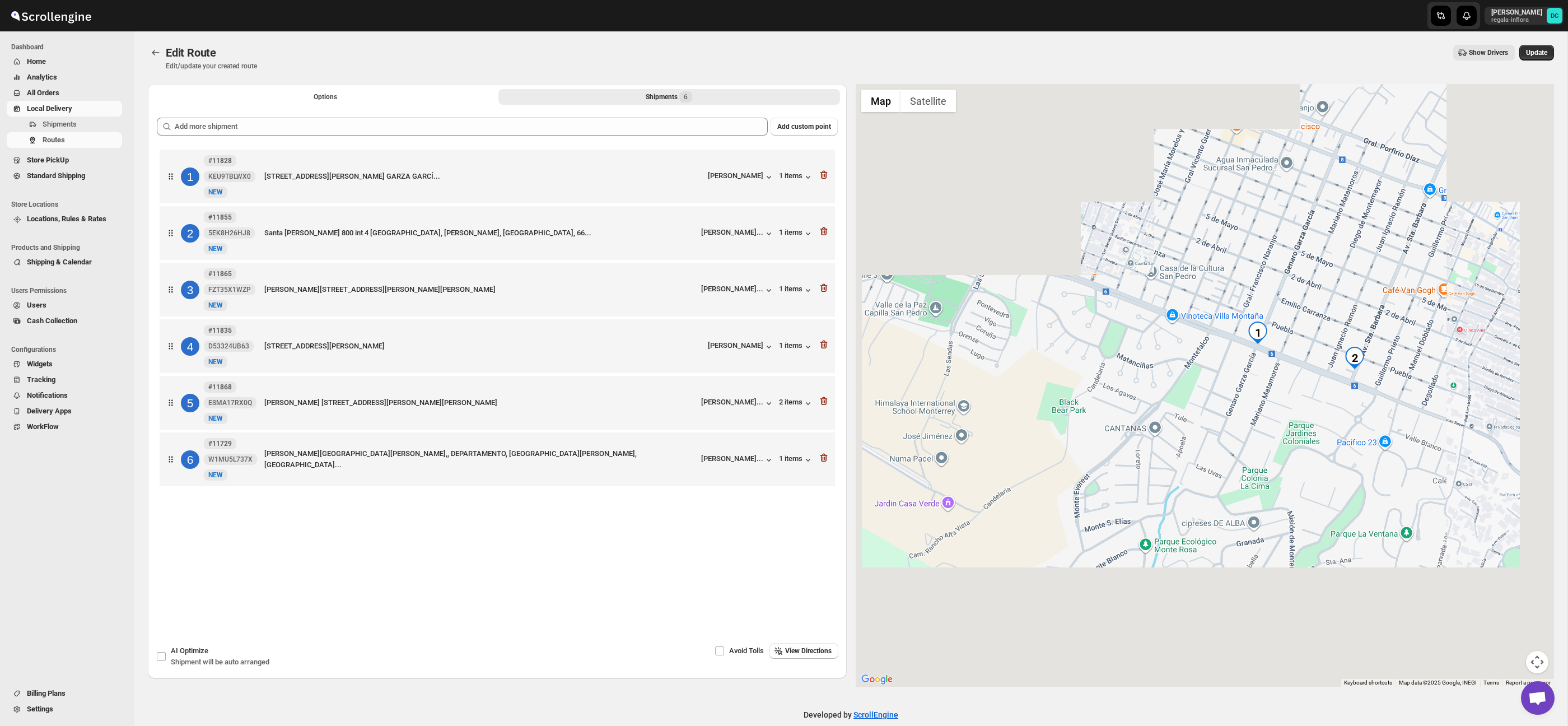
drag, startPoint x: 1408, startPoint y: 460, endPoint x: 1334, endPoint y: 439, distance: 76.9
click at [1160, 404] on div at bounding box center [1205, 385] width 699 height 603
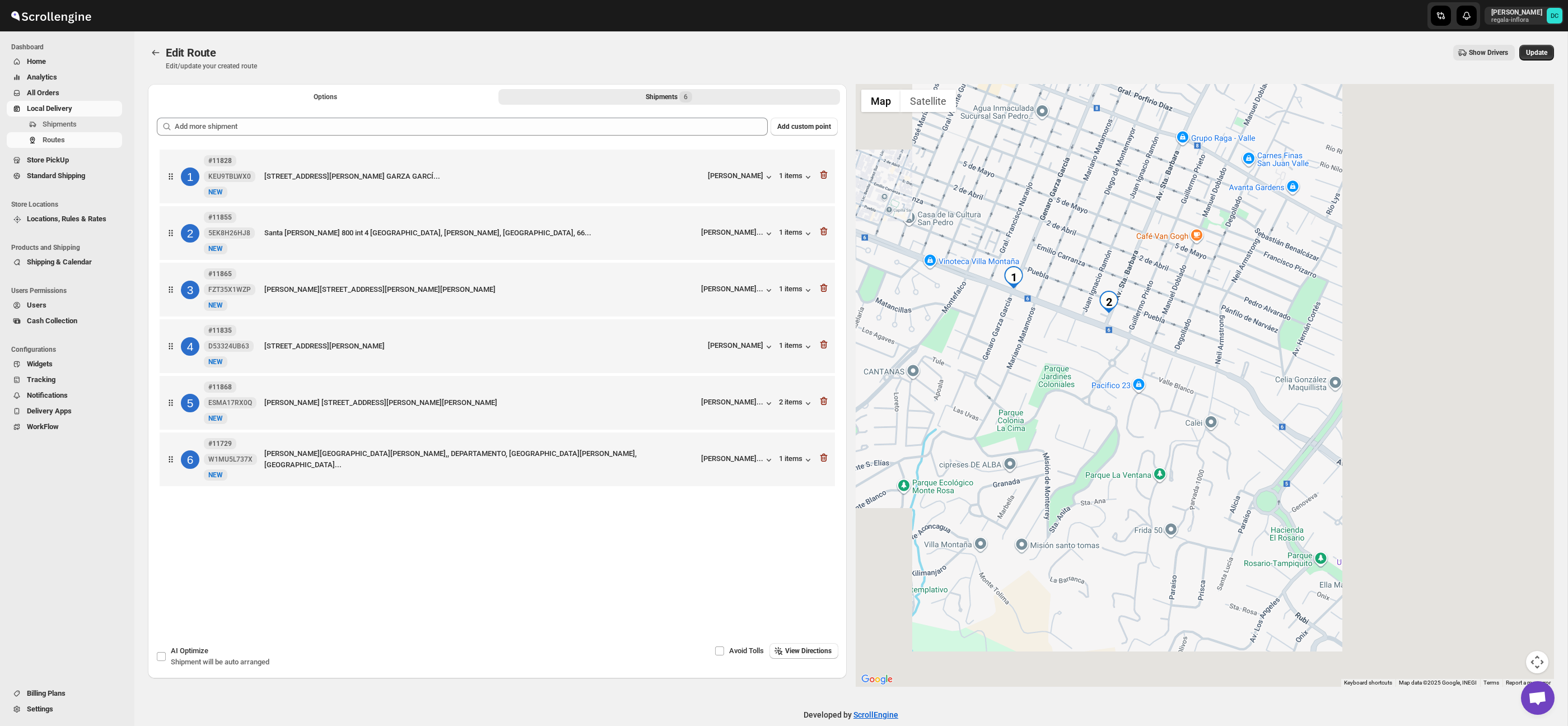
click at [1131, 403] on div at bounding box center [1205, 385] width 699 height 603
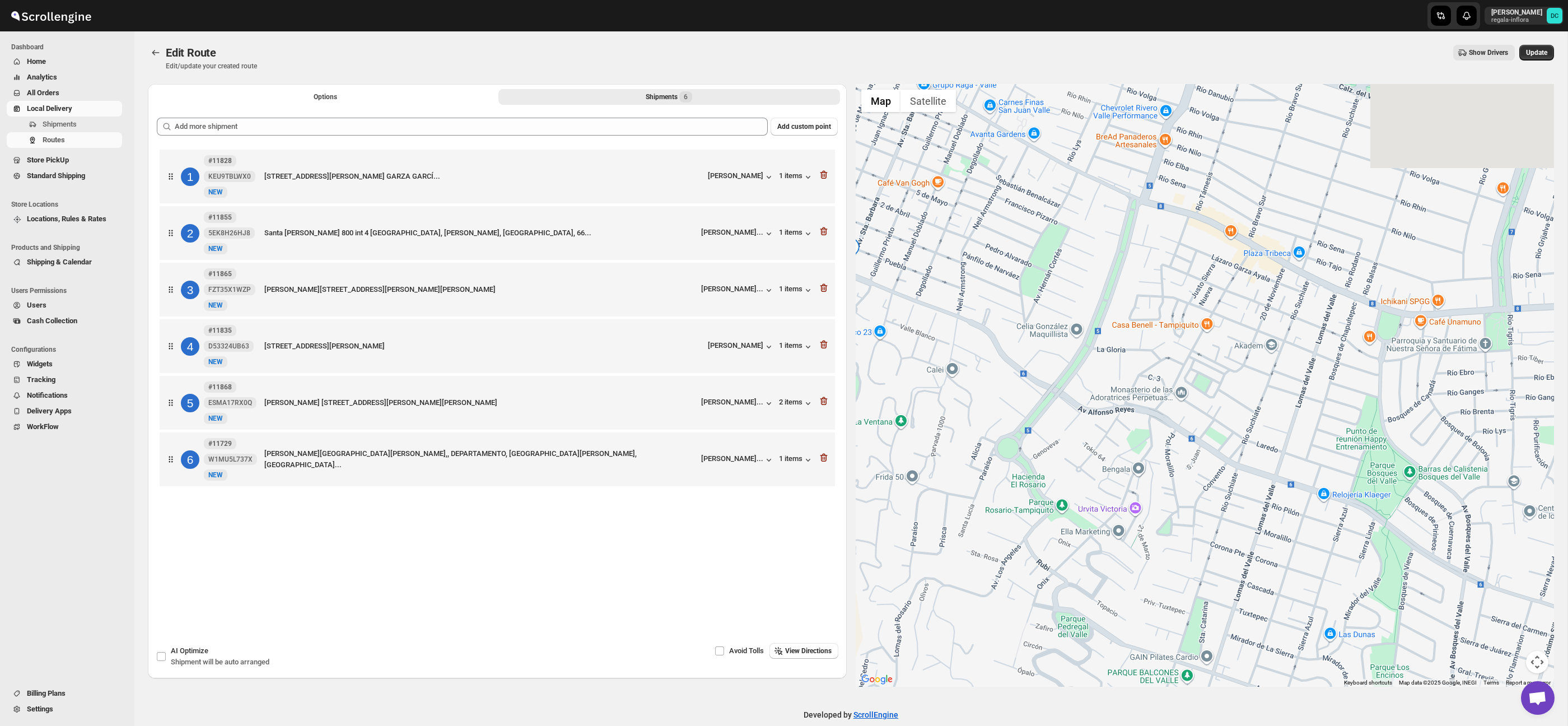
drag, startPoint x: 1331, startPoint y: 422, endPoint x: 1035, endPoint y: 373, distance: 300.0
click at [1000, 361] on div at bounding box center [1205, 385] width 699 height 603
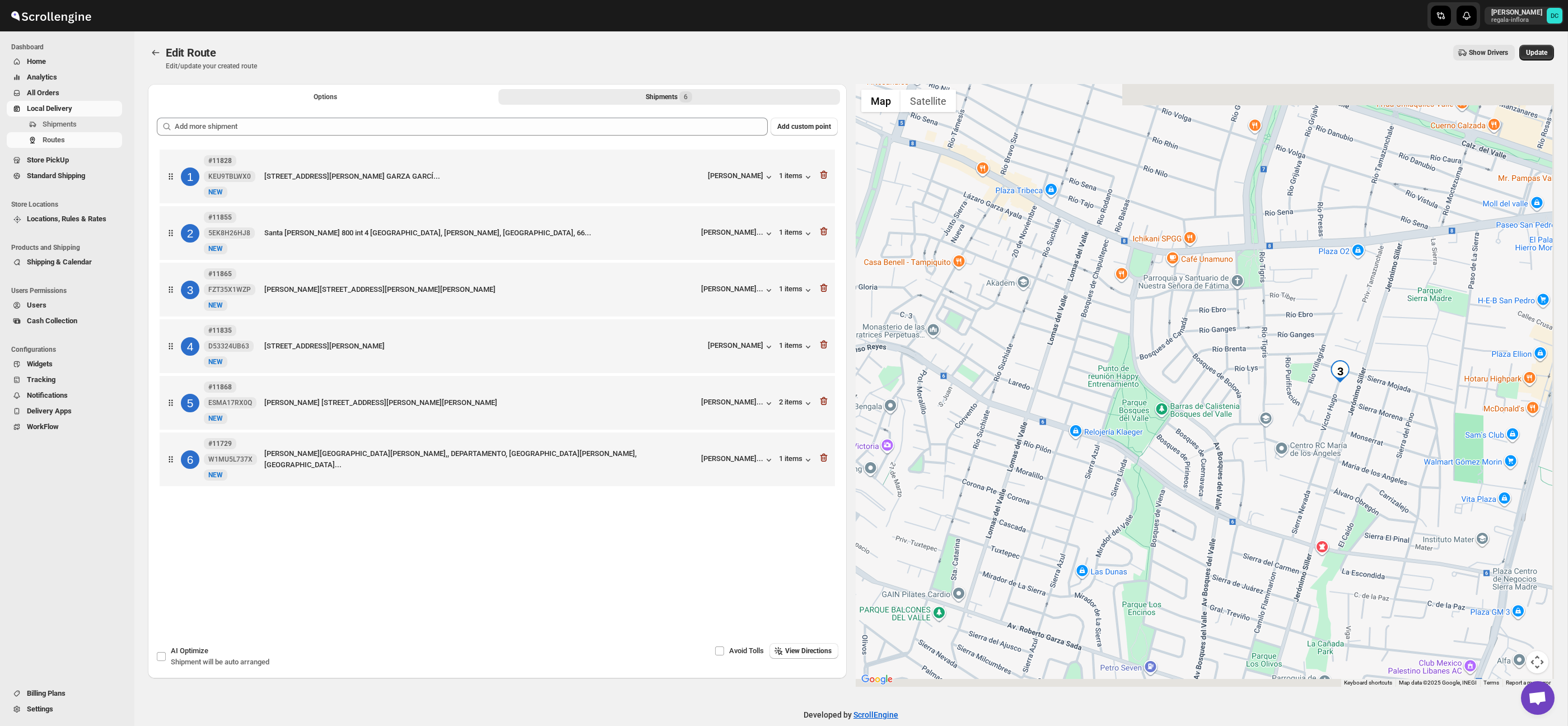
drag, startPoint x: 1133, startPoint y: 399, endPoint x: 1134, endPoint y: 384, distance: 15.0
click at [1084, 369] on div at bounding box center [1205, 385] width 699 height 603
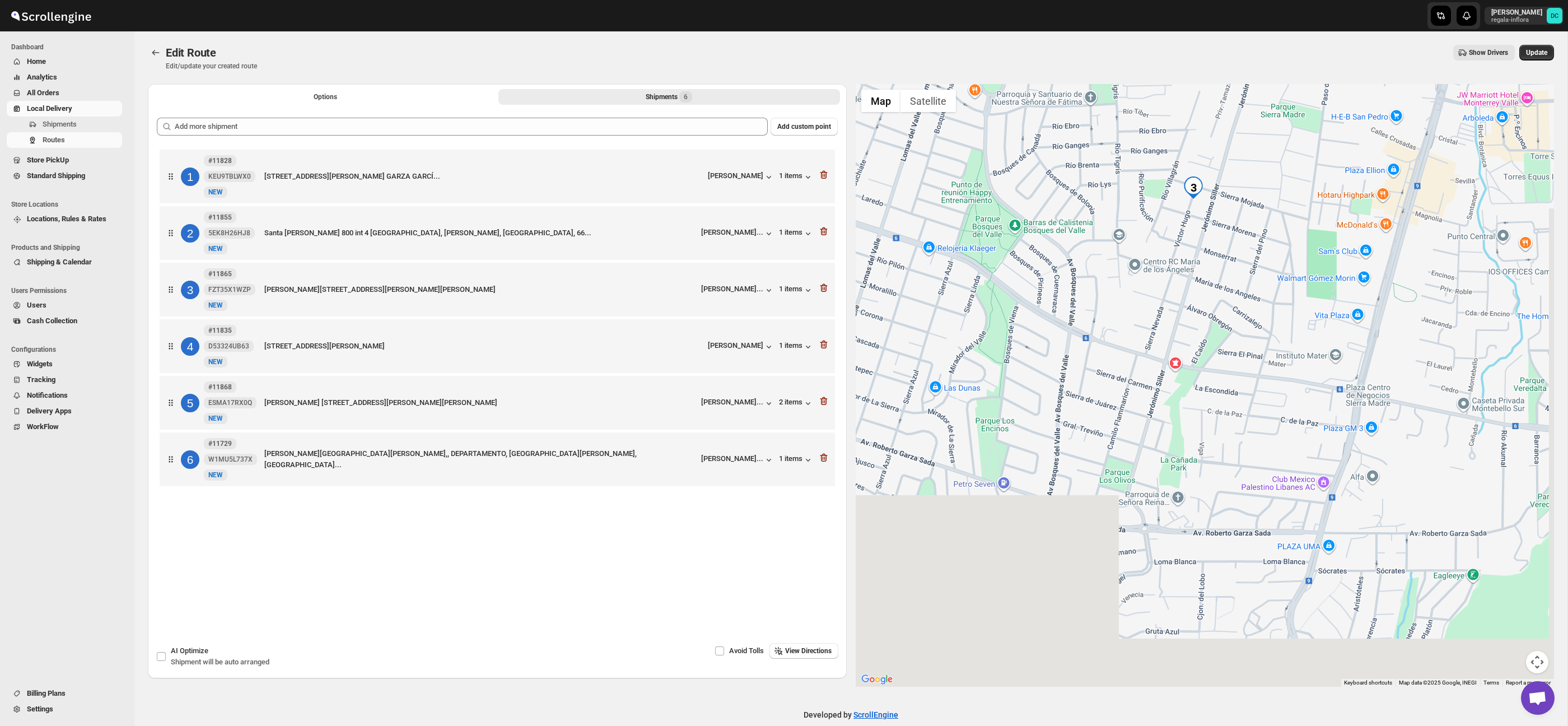
drag, startPoint x: 1381, startPoint y: 534, endPoint x: 1262, endPoint y: 373, distance: 200.2
click at [1231, 323] on div at bounding box center [1205, 385] width 699 height 603
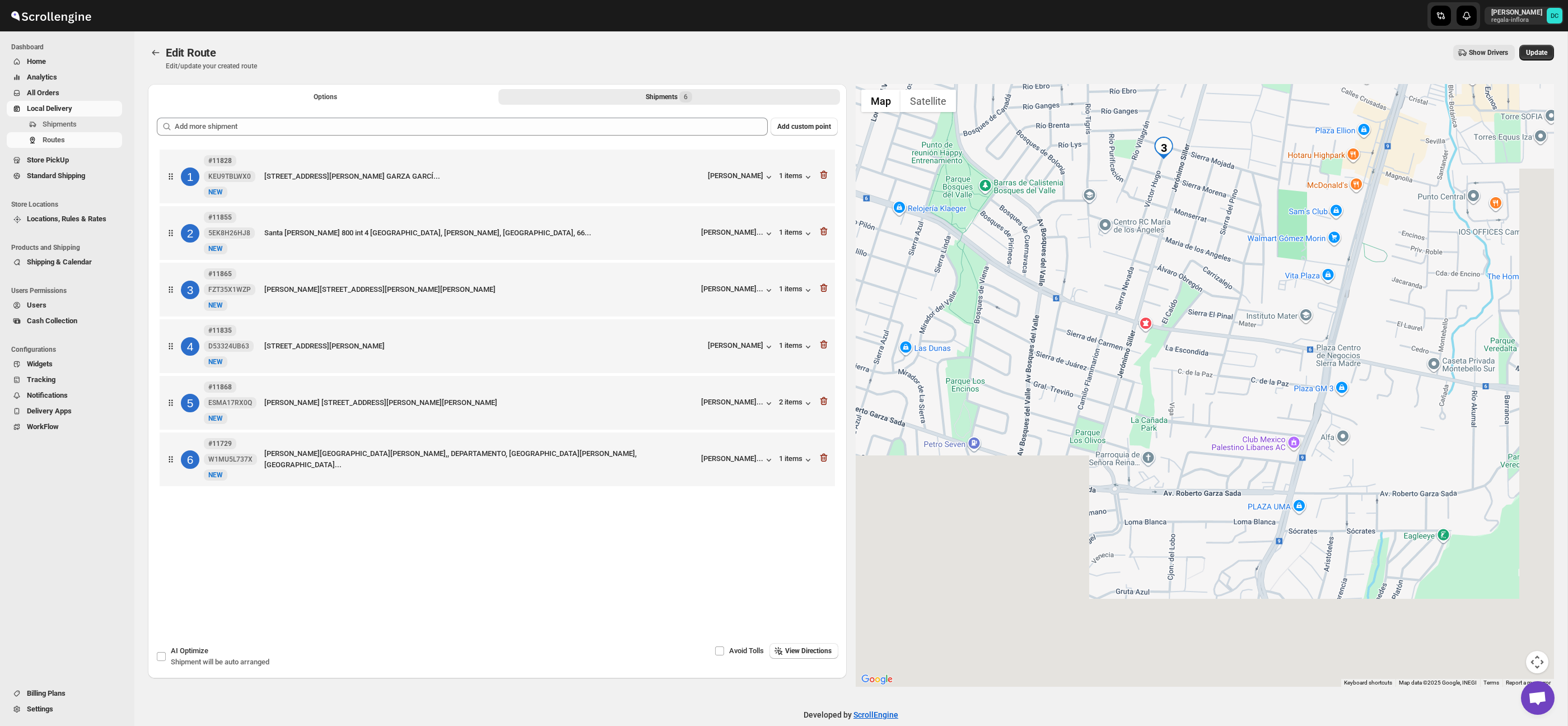
drag, startPoint x: 1324, startPoint y: 477, endPoint x: 1231, endPoint y: 280, distance: 217.8
click at [1231, 279] on div at bounding box center [1205, 385] width 699 height 603
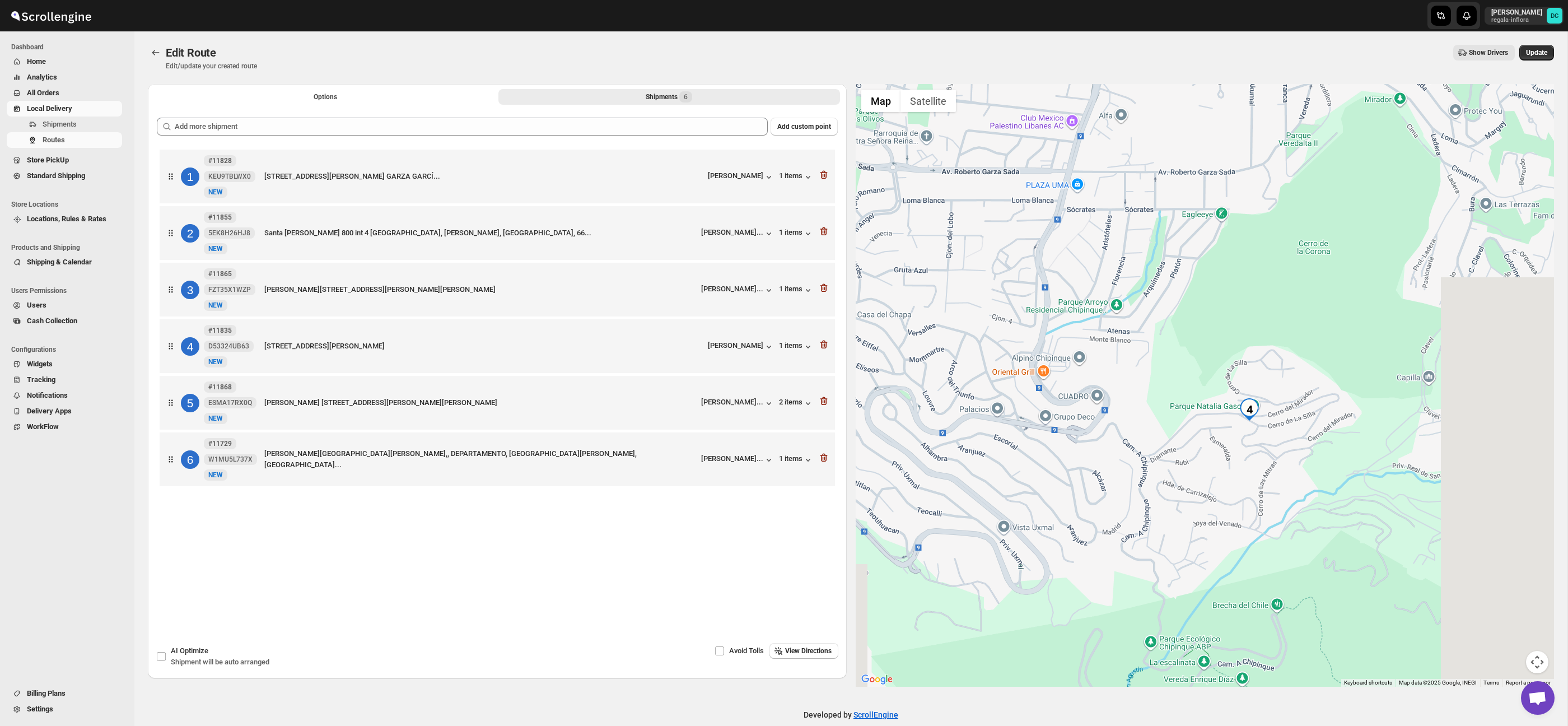
drag, startPoint x: 1322, startPoint y: 411, endPoint x: 1245, endPoint y: 356, distance: 94.6
click at [1212, 308] on div at bounding box center [1205, 385] width 699 height 603
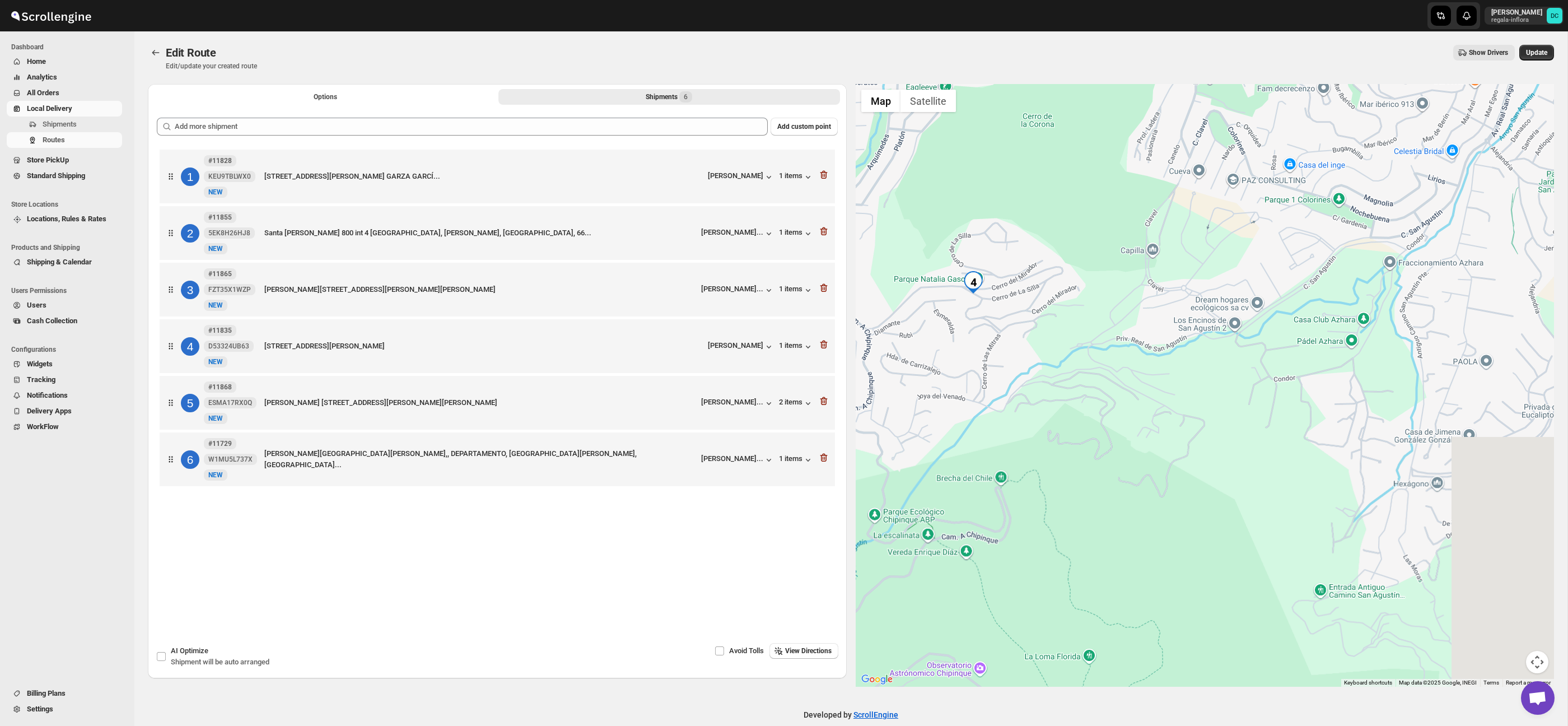
drag, startPoint x: 1350, startPoint y: 406, endPoint x: 1167, endPoint y: 368, distance: 186.9
click at [1167, 370] on div at bounding box center [1205, 385] width 699 height 603
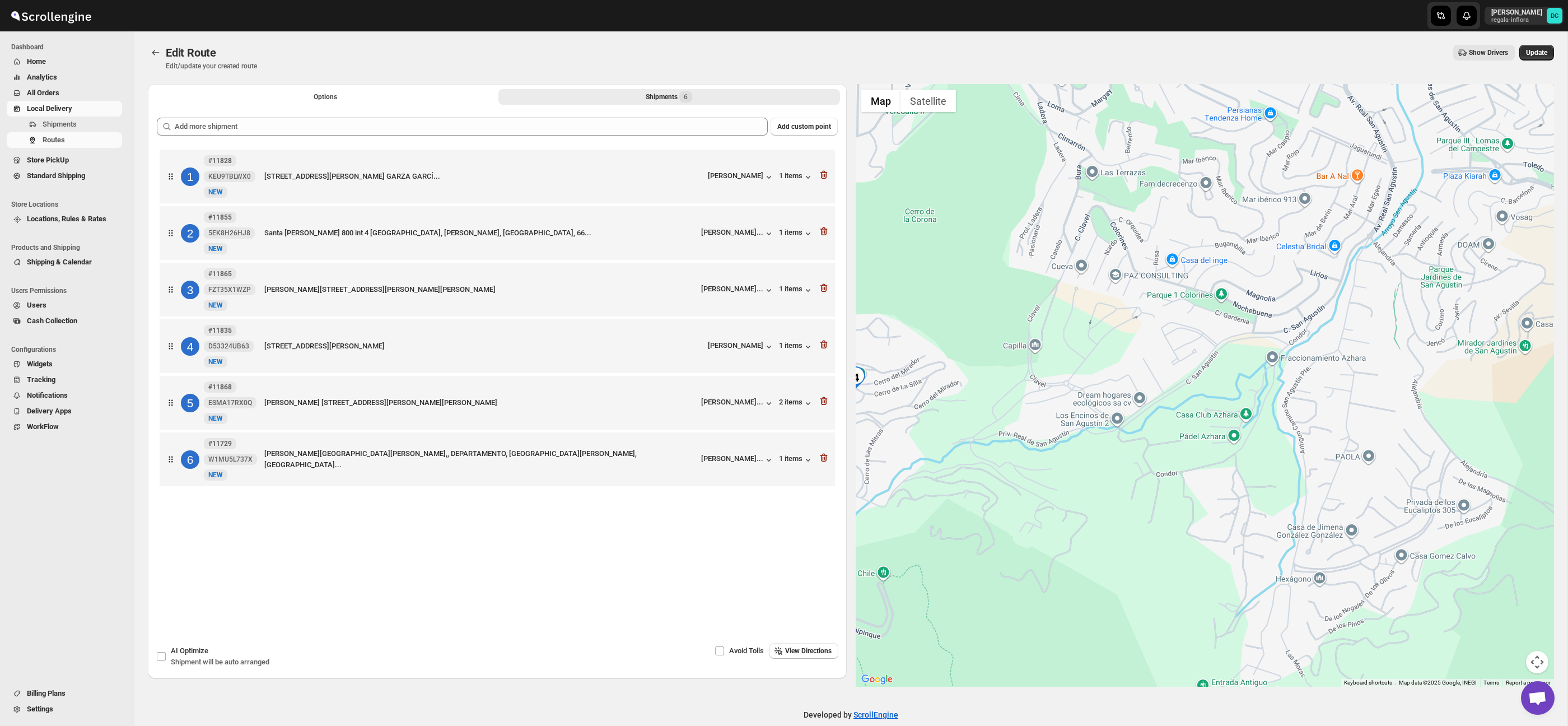
drag, startPoint x: 1333, startPoint y: 376, endPoint x: 1262, endPoint y: 481, distance: 126.8
click at [1259, 484] on div at bounding box center [1205, 385] width 699 height 603
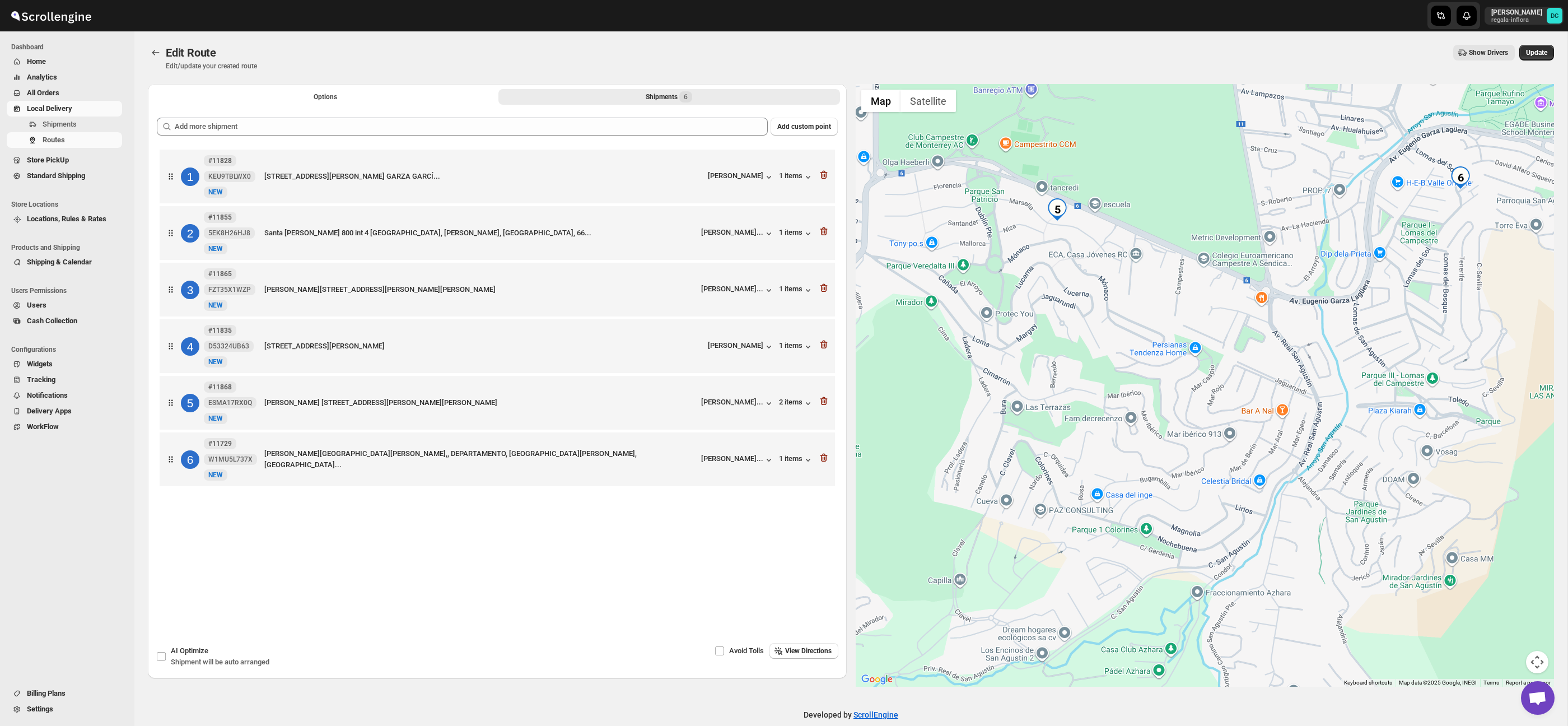
drag, startPoint x: 1319, startPoint y: 392, endPoint x: 1270, endPoint y: 512, distance: 129.6
click at [1260, 554] on div at bounding box center [1205, 385] width 699 height 603
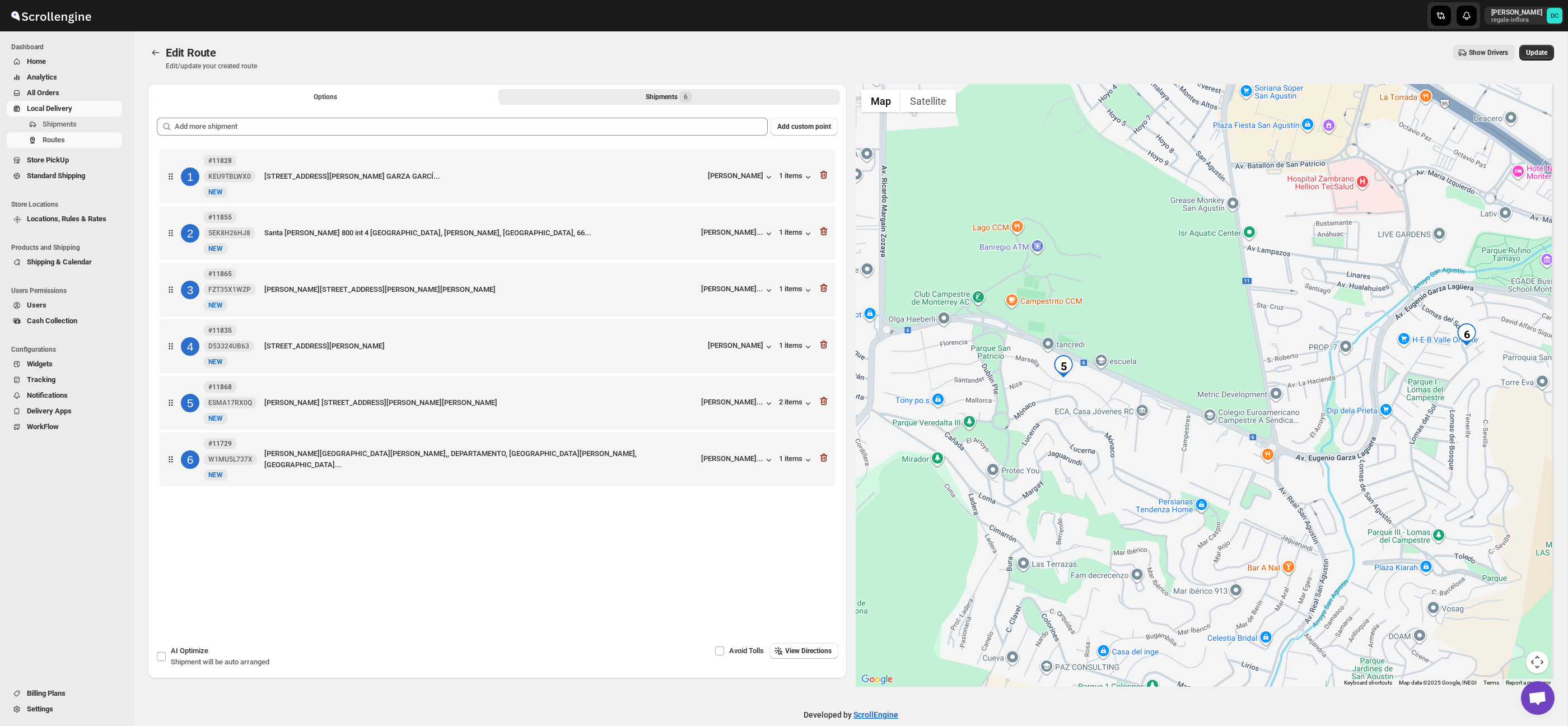
drag, startPoint x: 1217, startPoint y: 373, endPoint x: 1102, endPoint y: 470, distance: 150.4
click at [1102, 470] on div at bounding box center [1205, 385] width 699 height 603
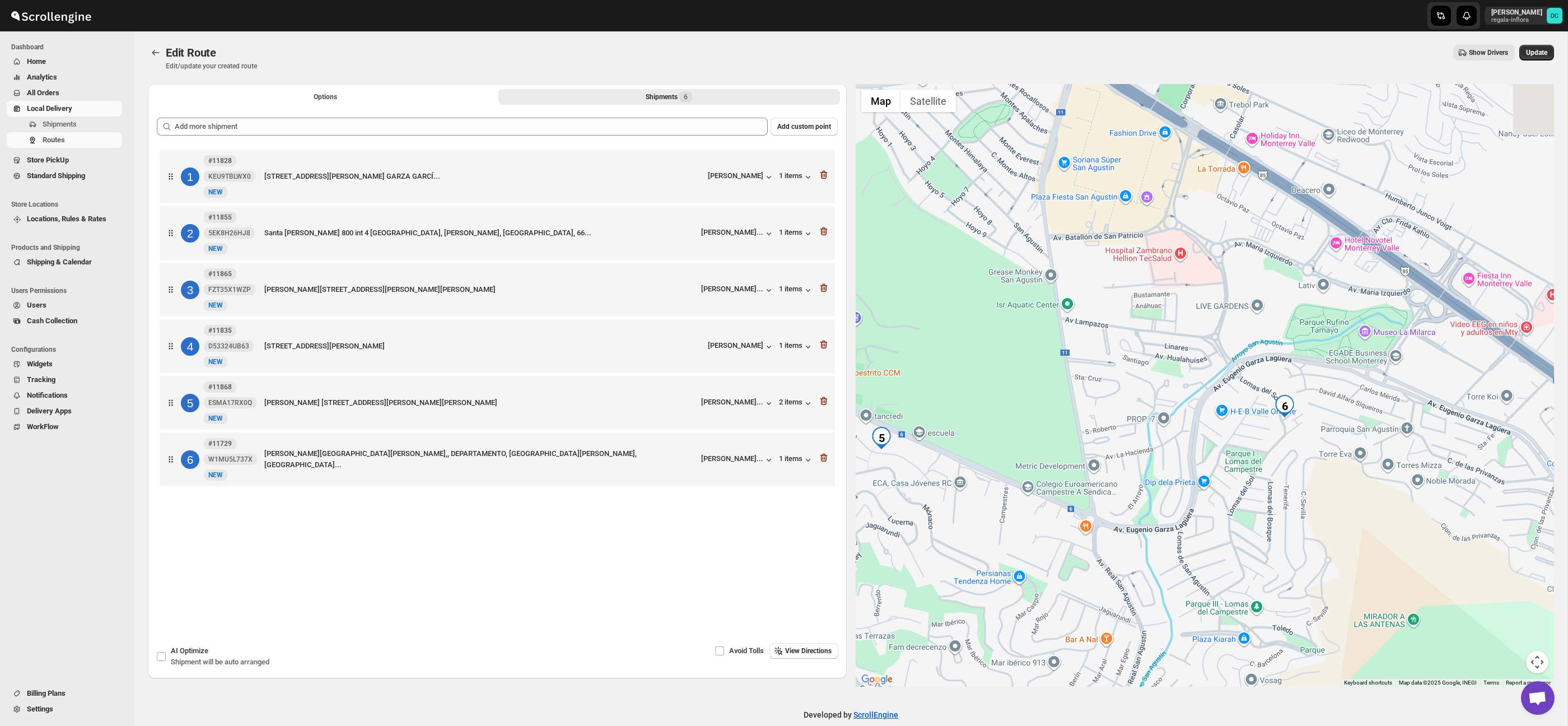
drag, startPoint x: 1245, startPoint y: 451, endPoint x: 1212, endPoint y: 449, distance: 33.1
click at [1212, 449] on div at bounding box center [1205, 385] width 699 height 603
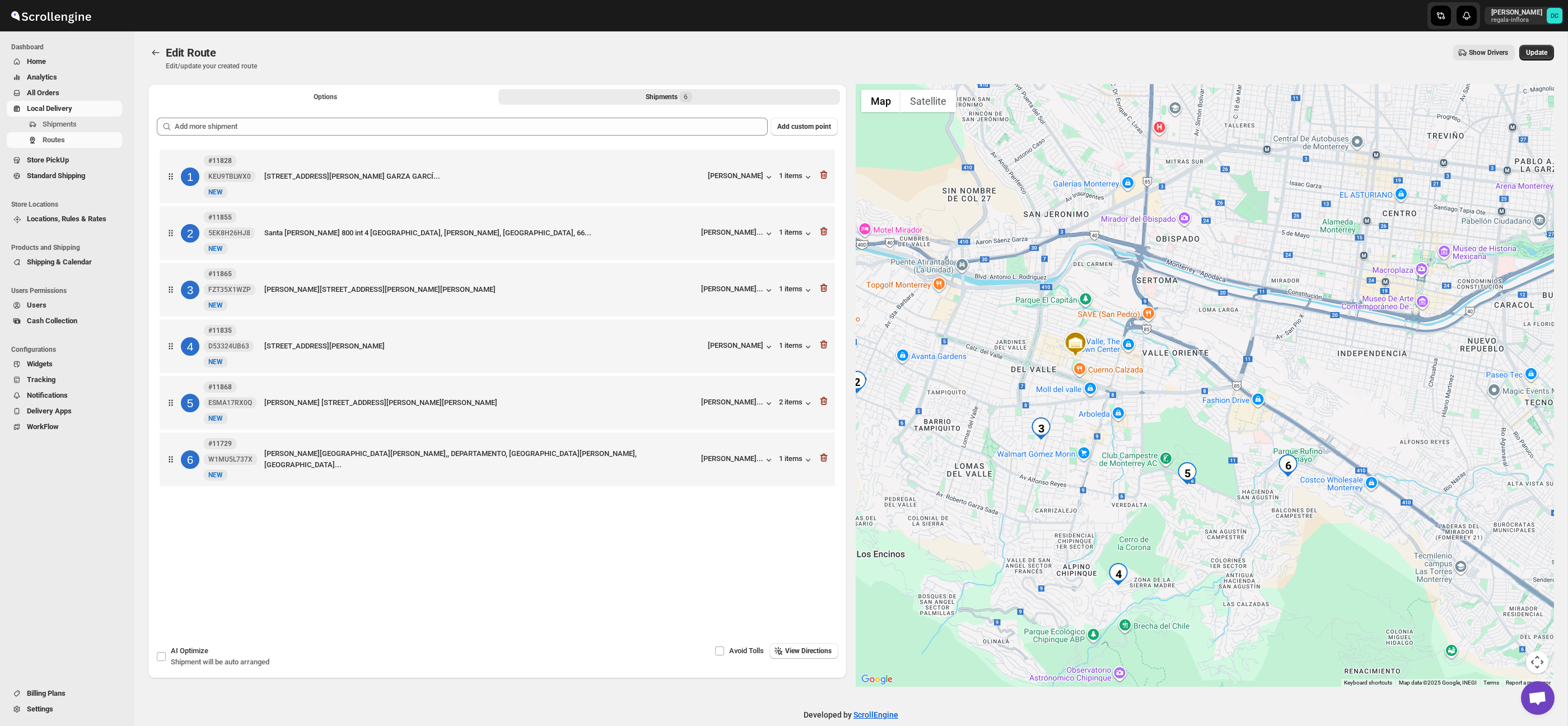
drag, startPoint x: 1231, startPoint y: 397, endPoint x: 1360, endPoint y: 351, distance: 137.0
click at [1358, 354] on div at bounding box center [1205, 385] width 699 height 603
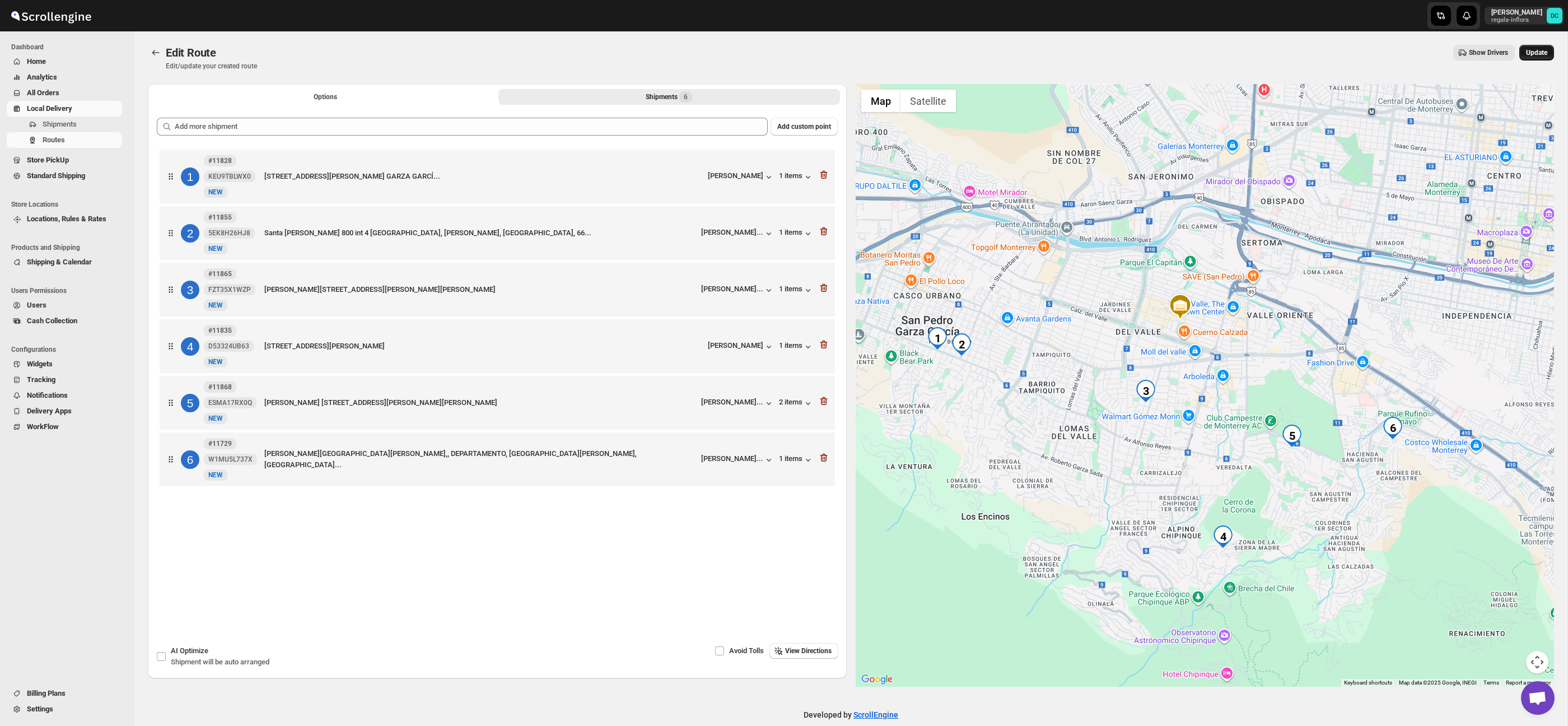
click at [1533, 56] on span "Update" at bounding box center [1537, 53] width 22 height 9
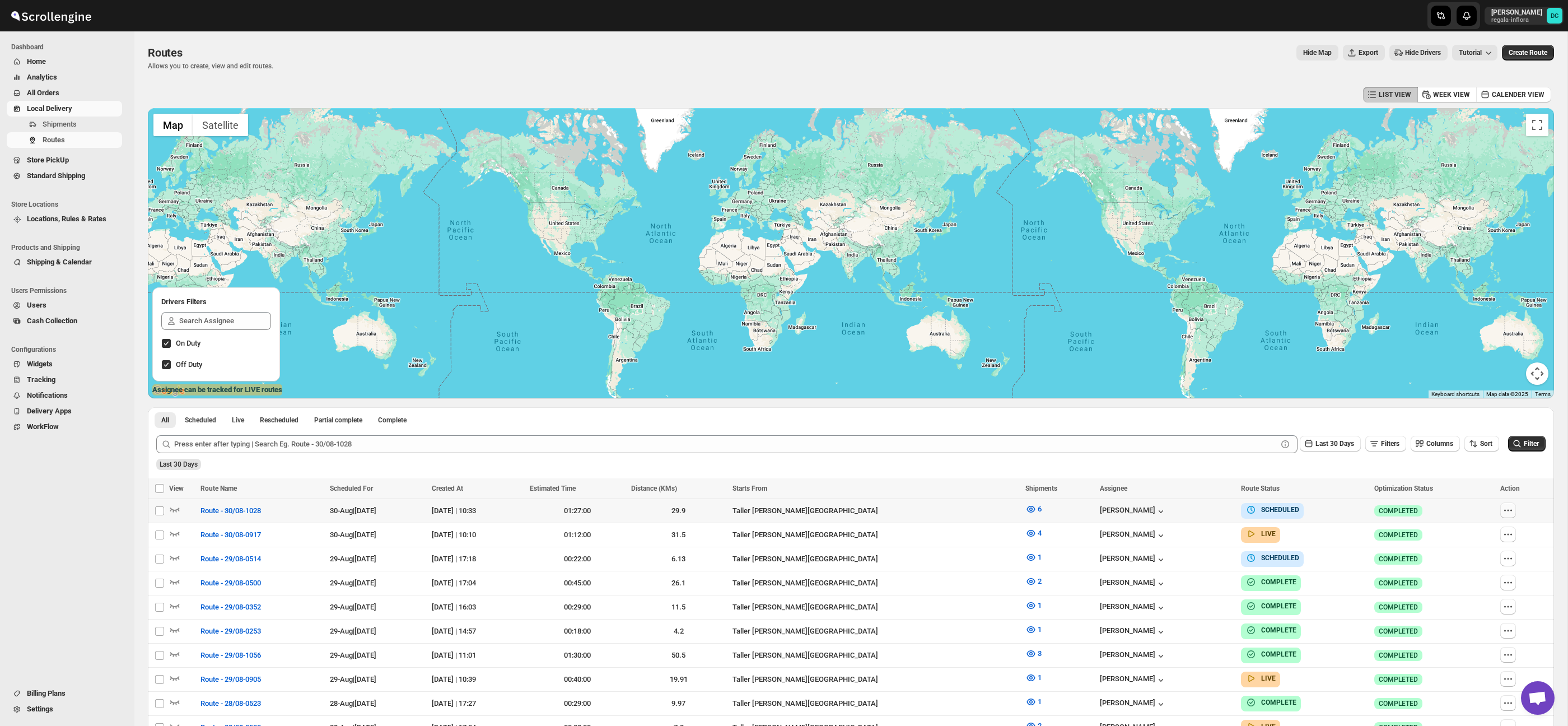
click at [1510, 508] on icon "button" at bounding box center [1508, 510] width 11 height 11
checkbox input "true"
click at [1484, 595] on span "Edit" at bounding box center [1485, 591] width 51 height 11
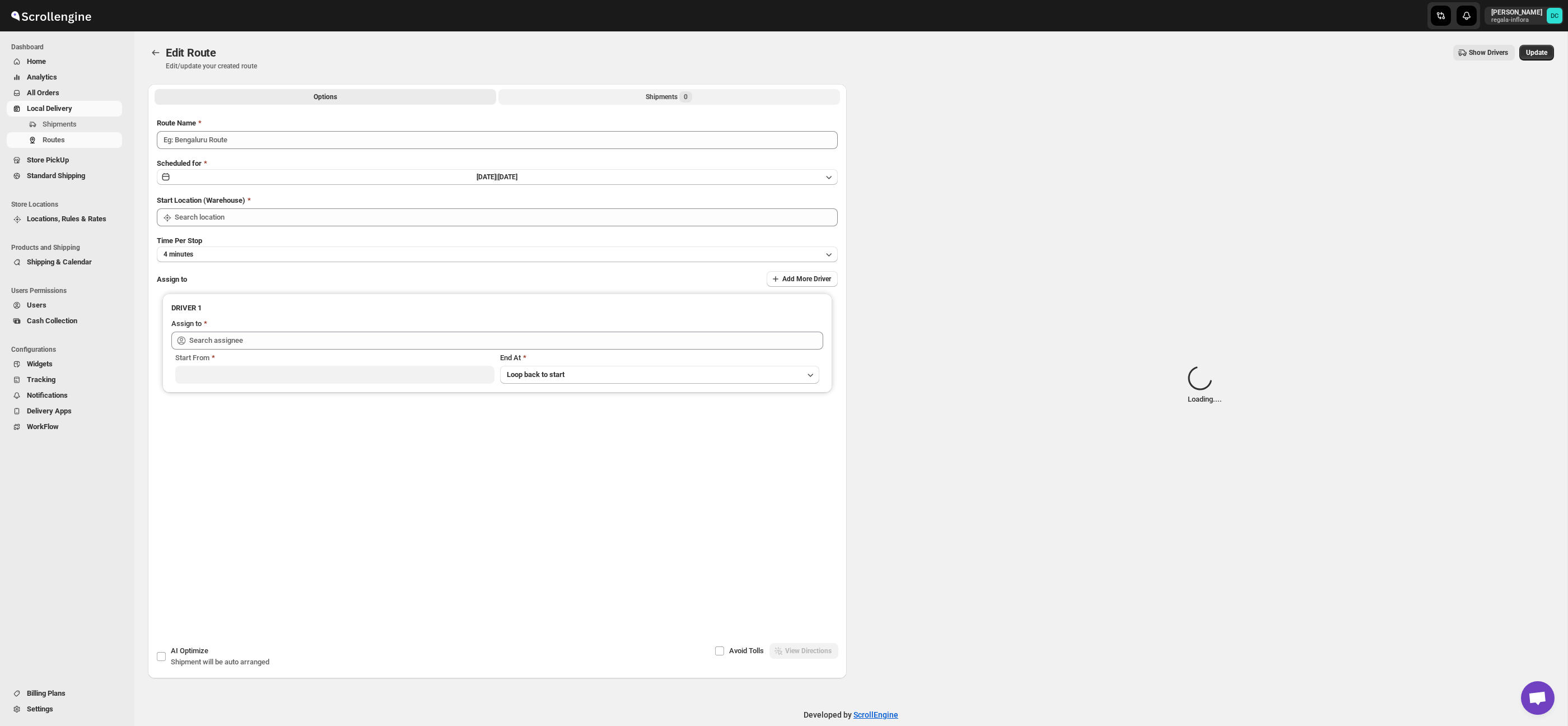
type input "Route - 30/08-1028"
type input "Taller [PERSON_NAME][GEOGRAPHIC_DATA]"
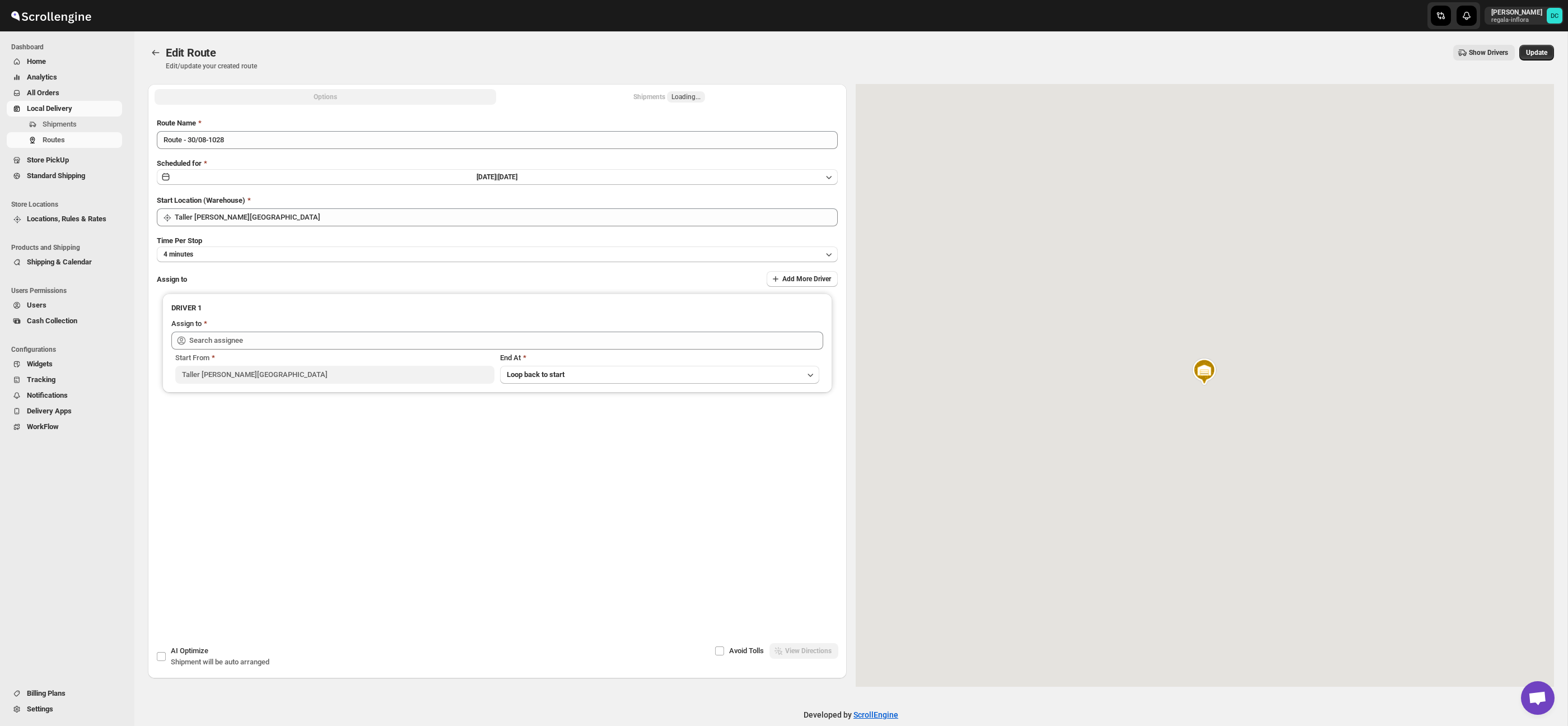
type input "[PERSON_NAME] ([EMAIL_ADDRESS][DOMAIN_NAME])"
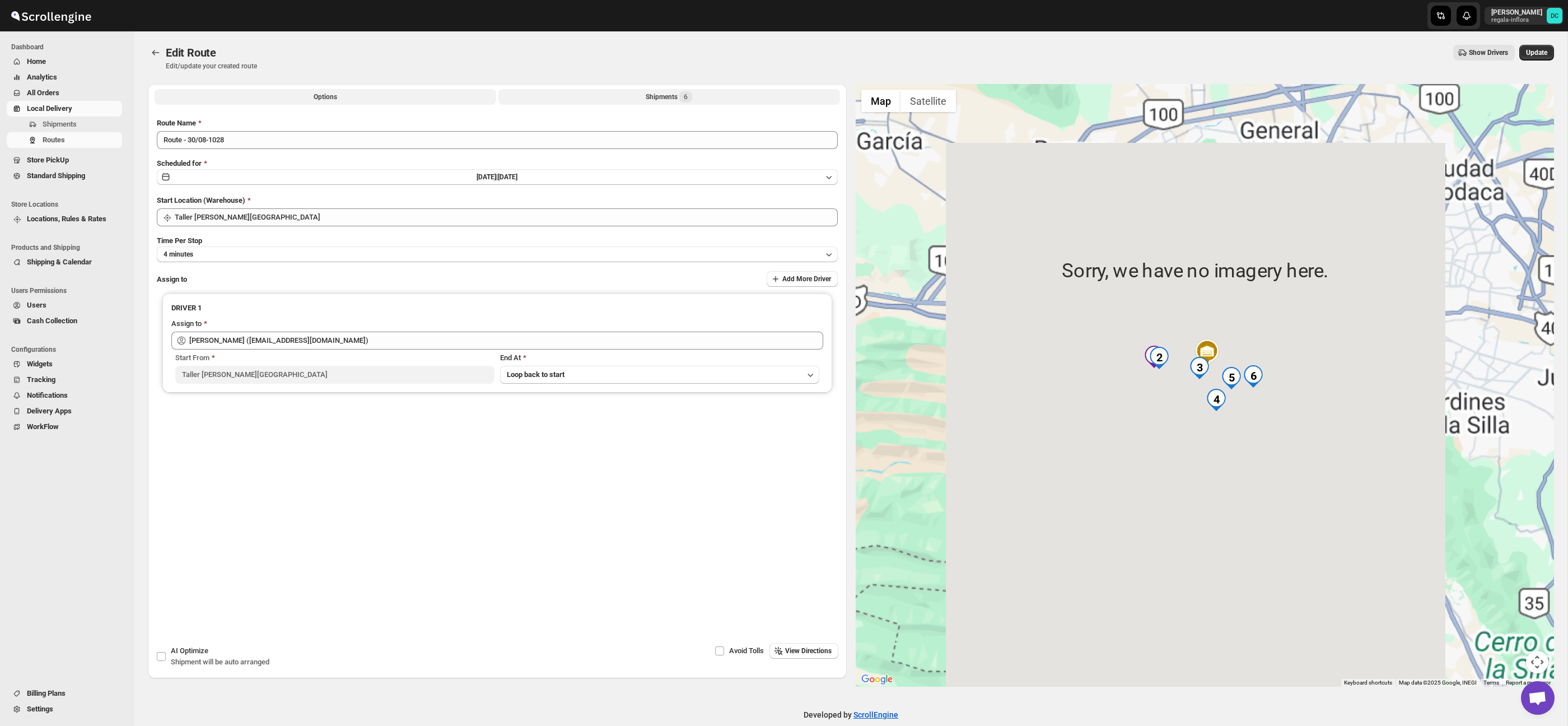
click at [705, 94] on button "Shipments 6" at bounding box center [669, 97] width 342 height 16
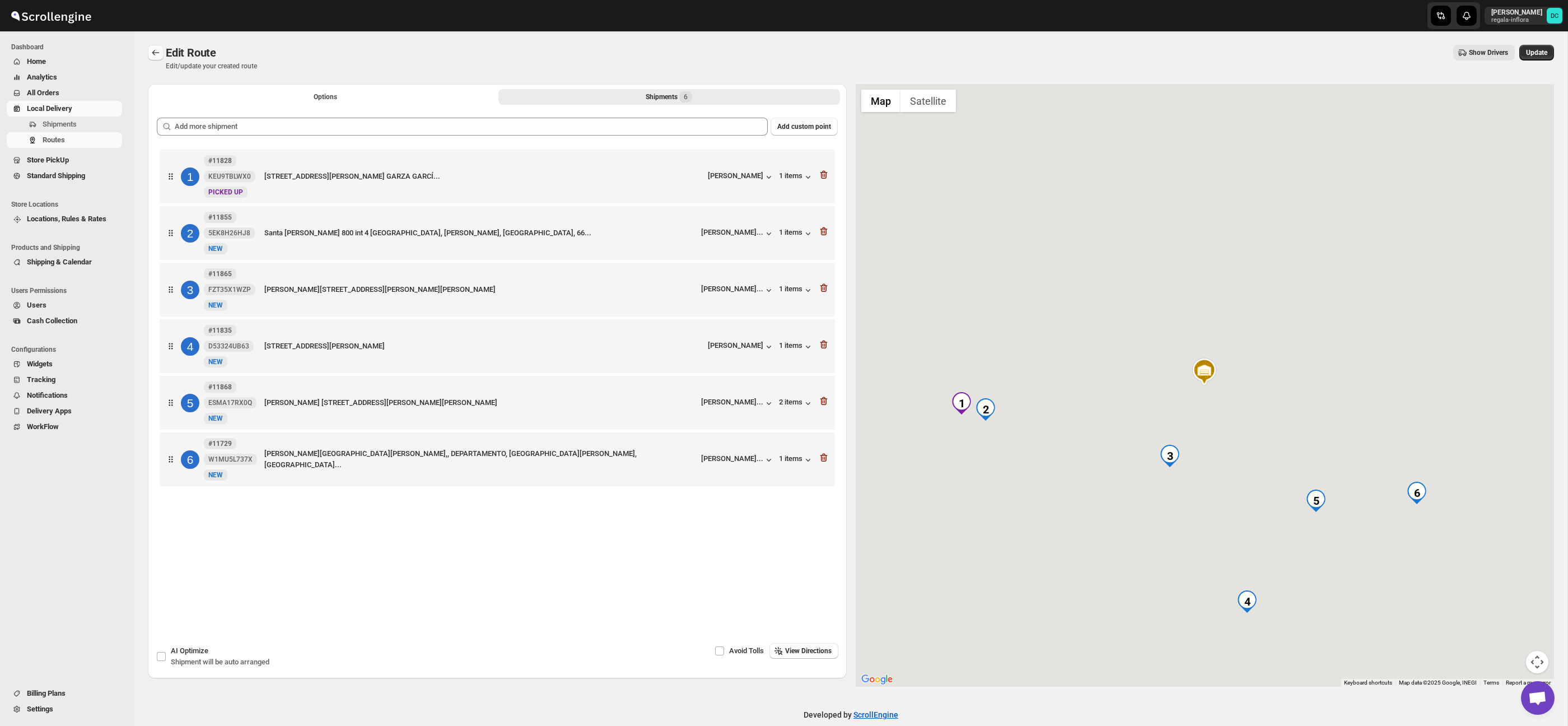
click at [152, 50] on icon "Routes" at bounding box center [156, 53] width 11 height 11
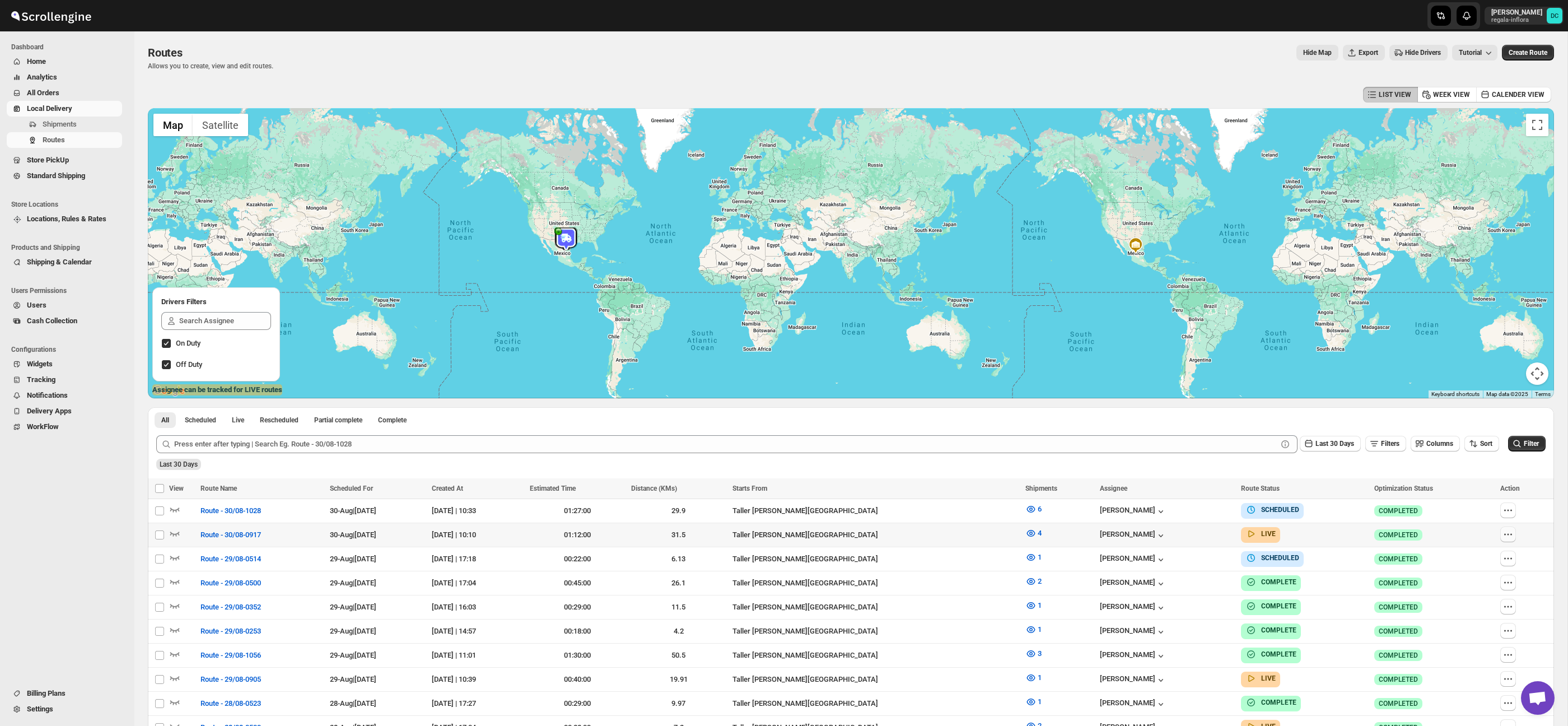
click at [1507, 536] on icon "button" at bounding box center [1508, 534] width 11 height 11
checkbox input "true"
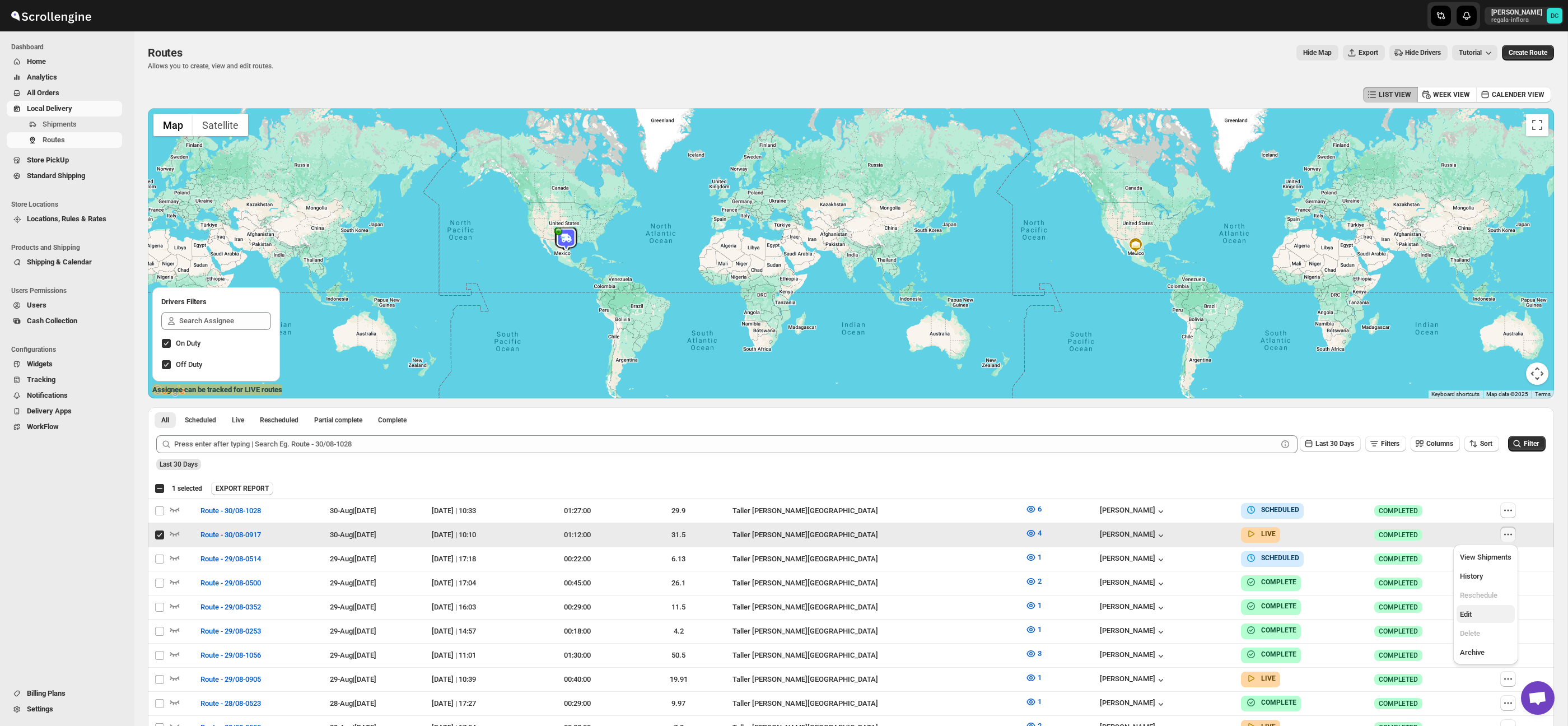
click at [1478, 621] on button "Edit" at bounding box center [1486, 614] width 58 height 18
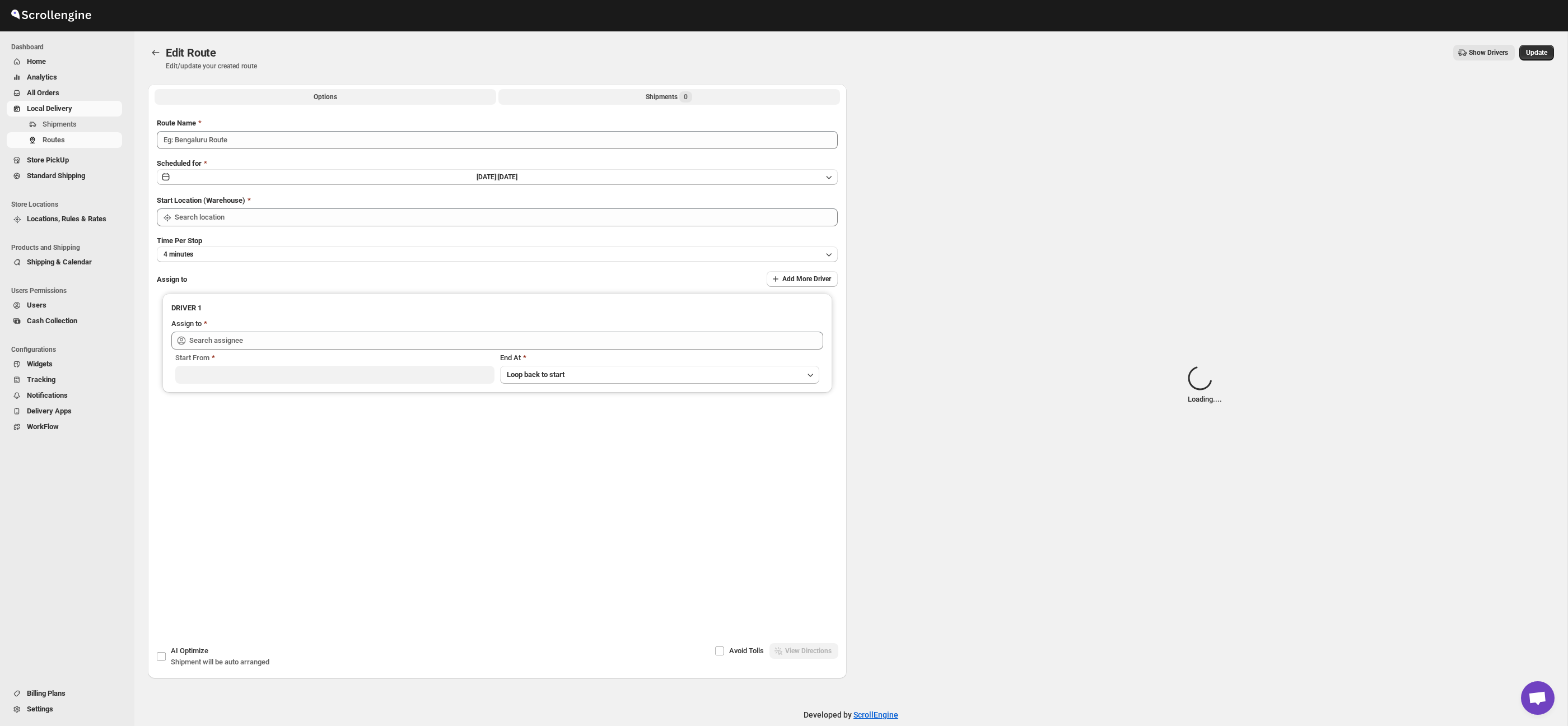
click at [653, 99] on div "Shipments 0" at bounding box center [668, 97] width 46 height 11
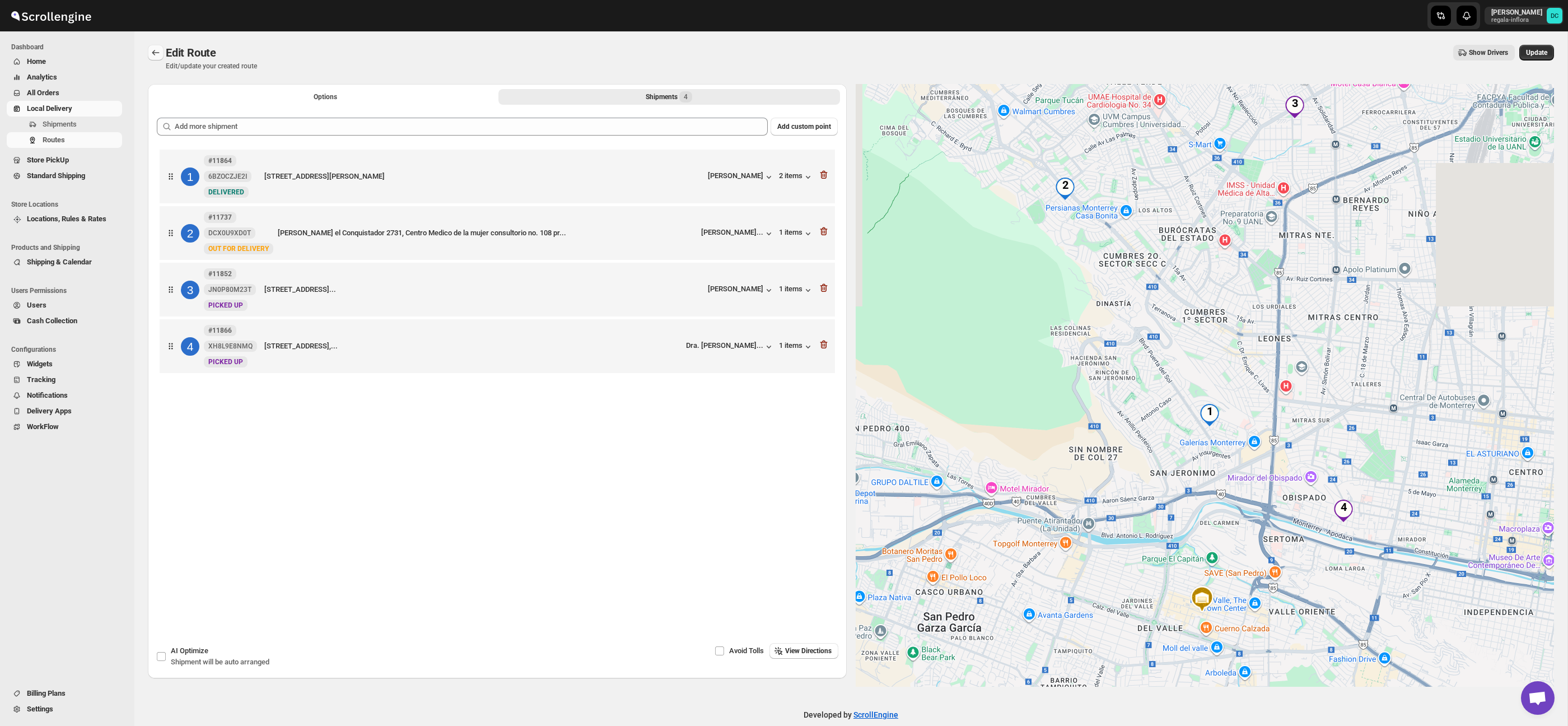
click at [154, 54] on icon "Routes" at bounding box center [156, 53] width 11 height 11
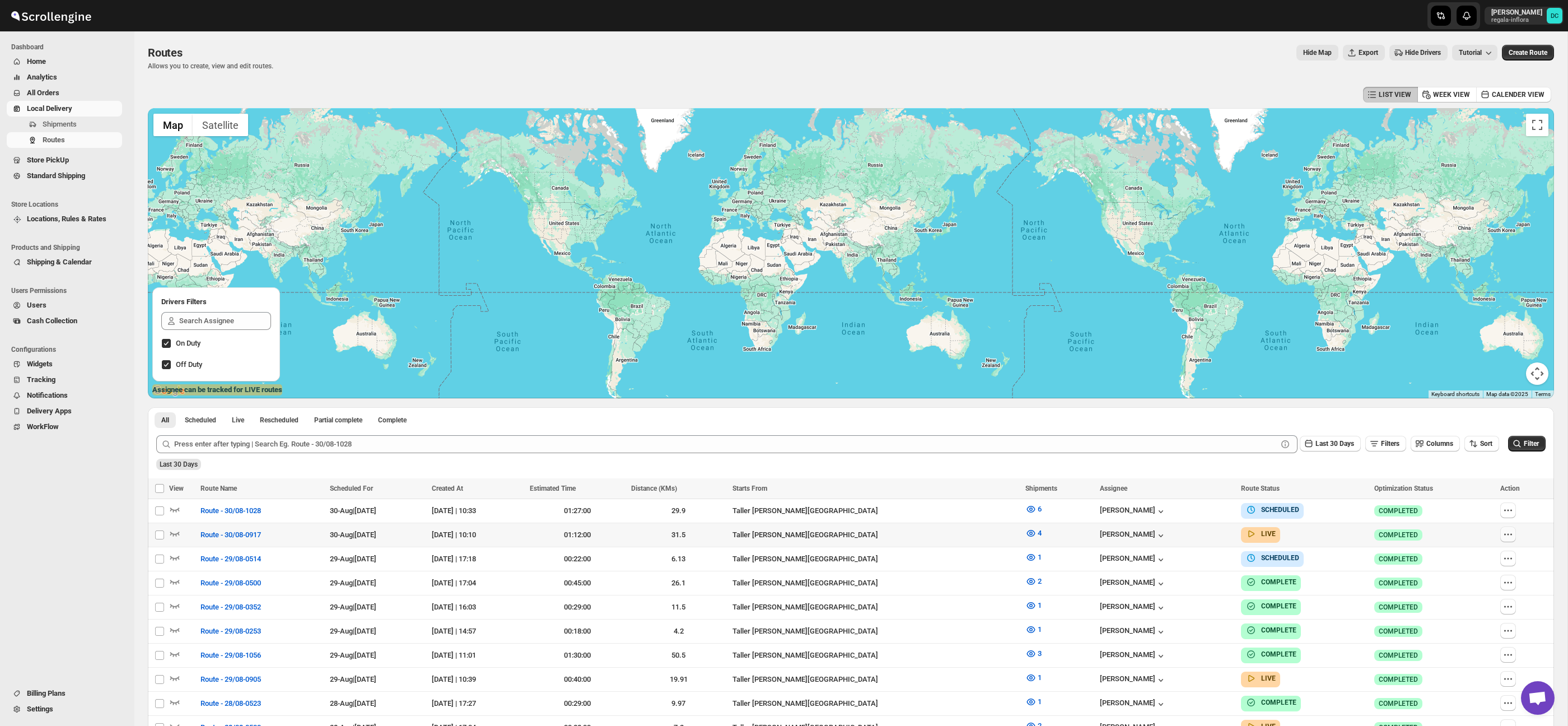
click at [1509, 535] on icon "button" at bounding box center [1508, 534] width 11 height 11
checkbox input "true"
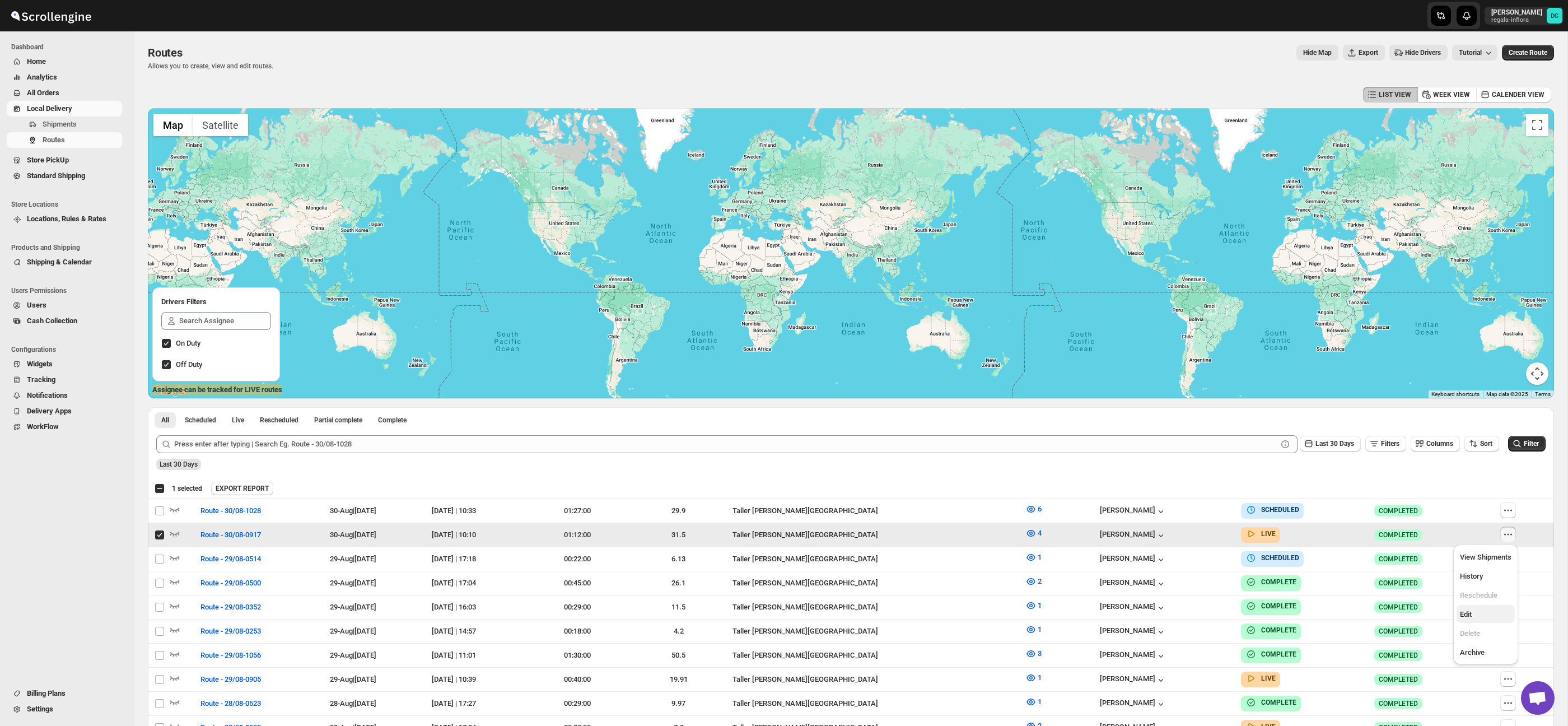
click at [1474, 611] on span "Edit" at bounding box center [1485, 615] width 51 height 11
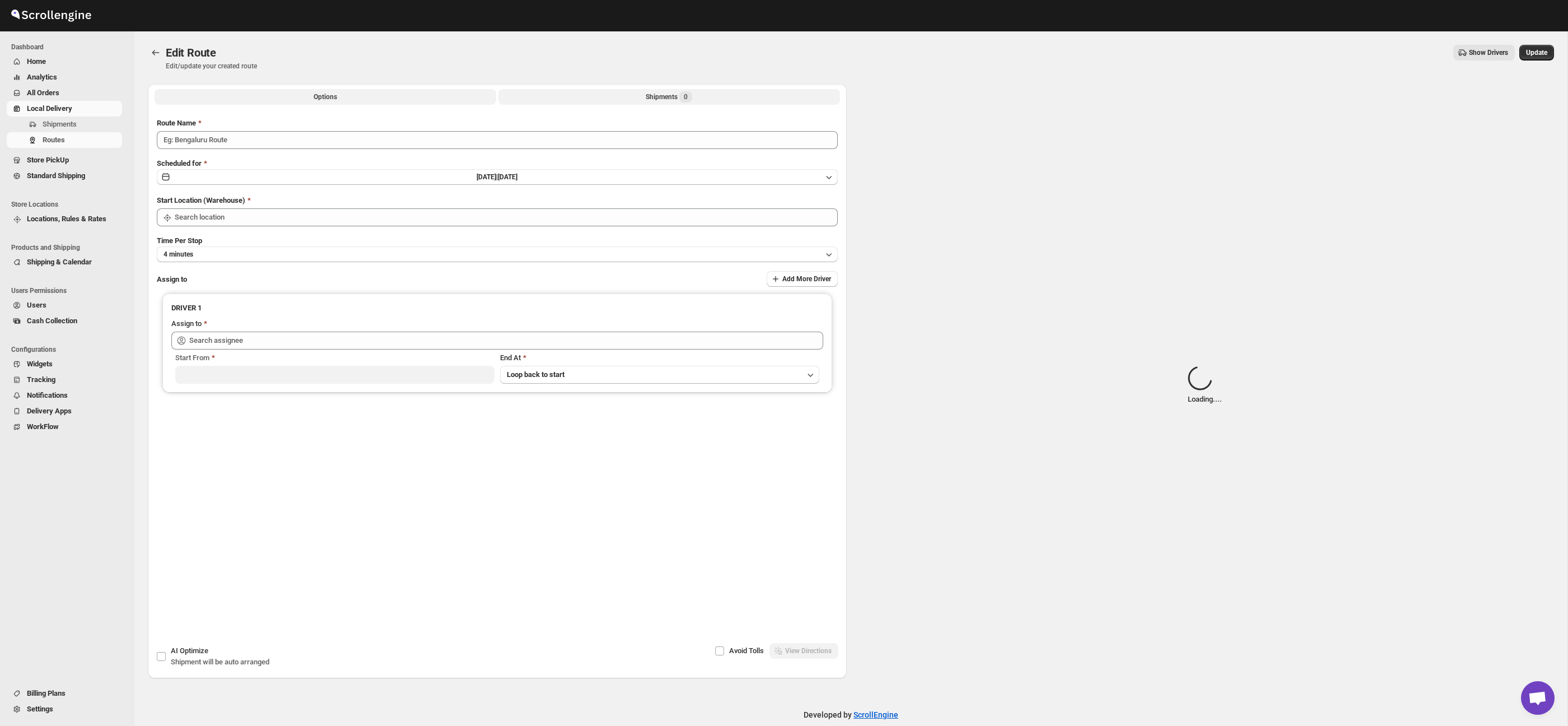
click at [728, 100] on button "Shipments 0" at bounding box center [669, 97] width 342 height 16
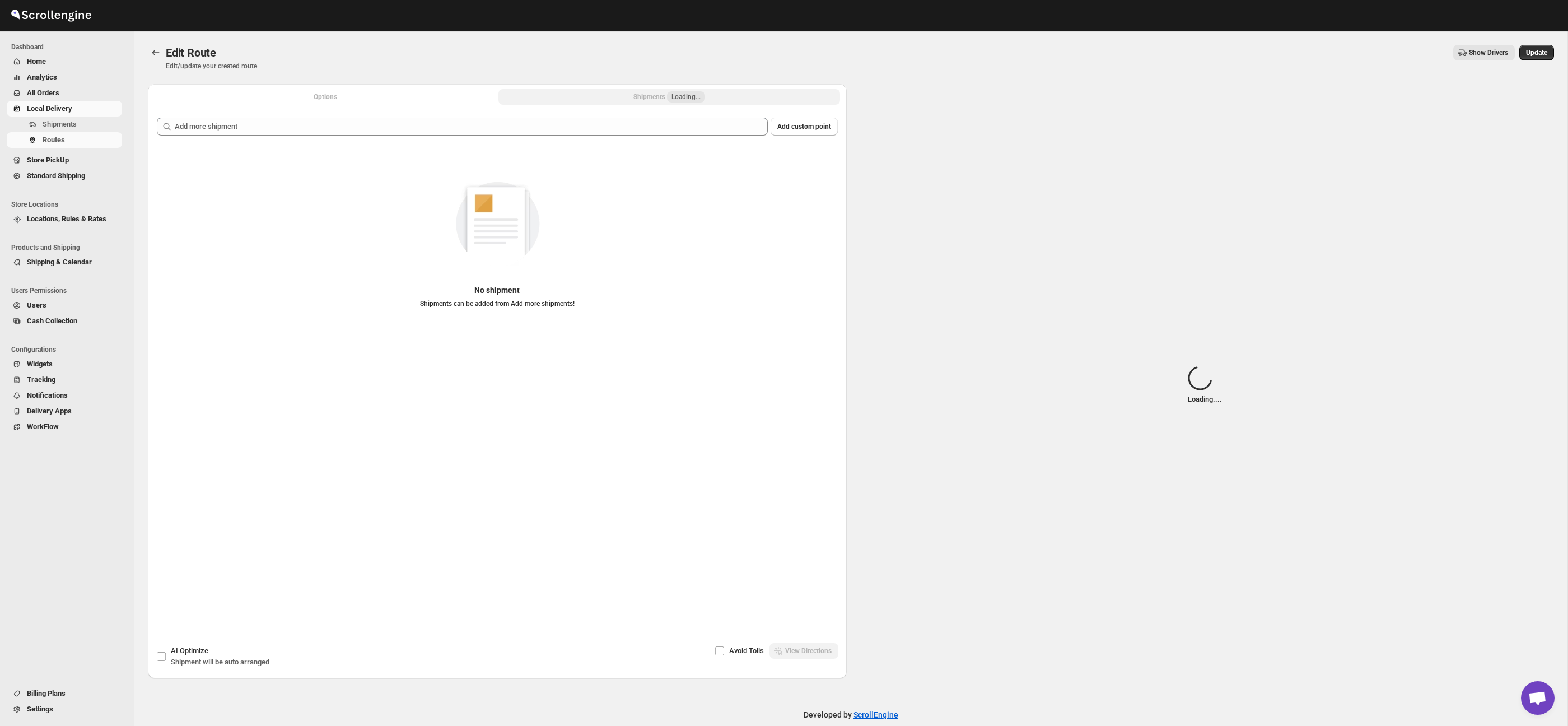
drag, startPoint x: 427, startPoint y: 95, endPoint x: 444, endPoint y: 91, distance: 17.5
click at [427, 94] on button "Options" at bounding box center [325, 97] width 342 height 16
drag, startPoint x: 379, startPoint y: 92, endPoint x: 500, endPoint y: 91, distance: 121.0
click at [380, 92] on button "Options" at bounding box center [325, 97] width 342 height 16
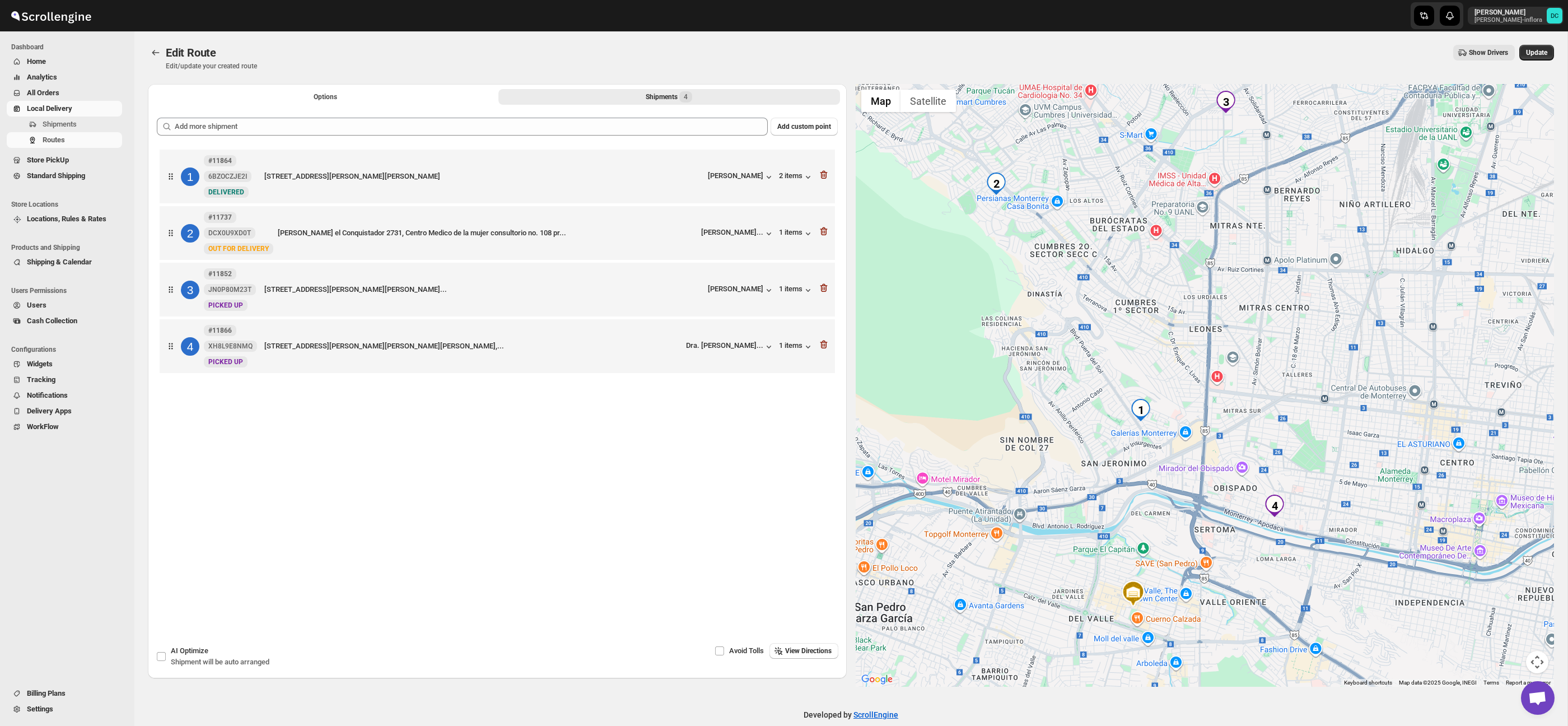
drag, startPoint x: 1240, startPoint y: 414, endPoint x: 1166, endPoint y: 387, distance: 78.8
click at [1166, 387] on div at bounding box center [1205, 385] width 699 height 603
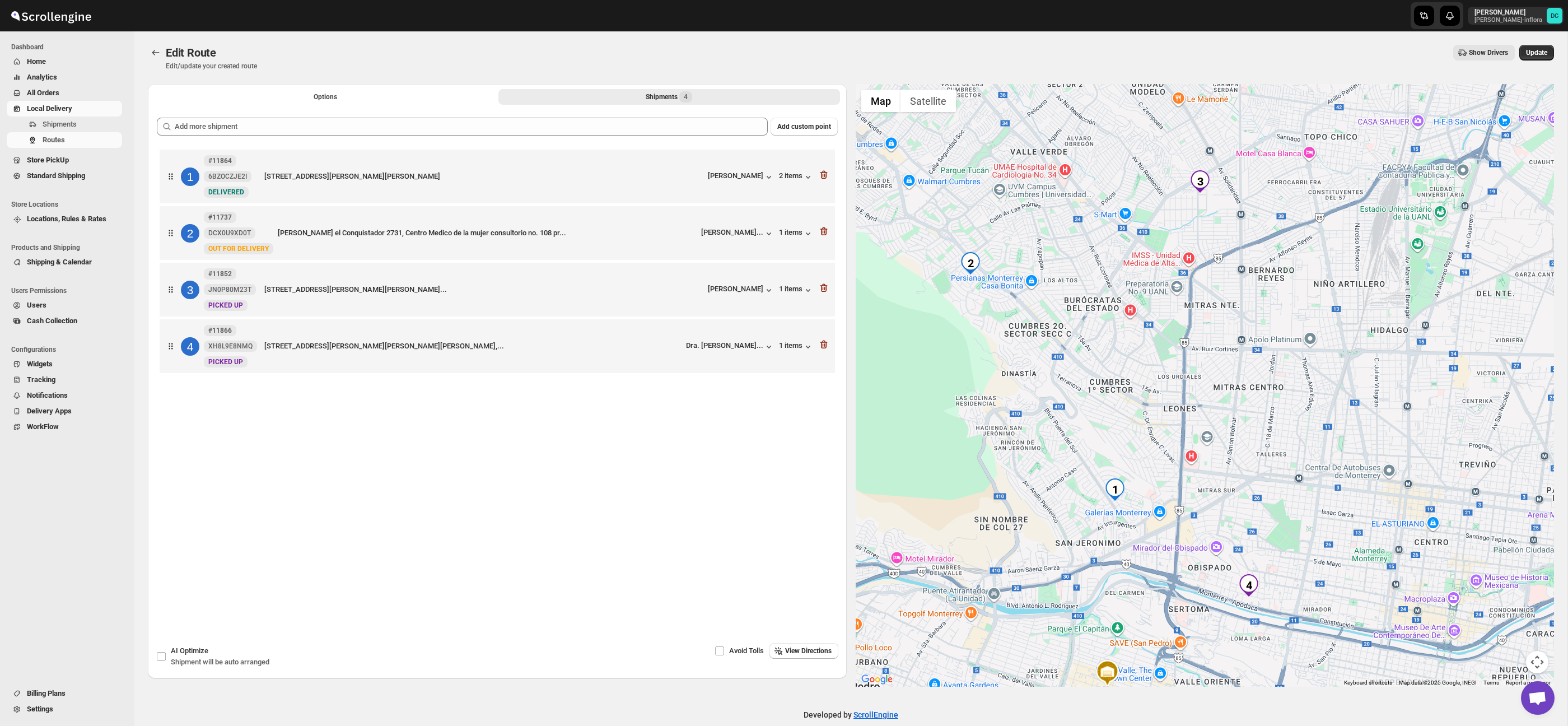
drag, startPoint x: 1159, startPoint y: 318, endPoint x: 1137, endPoint y: 391, distance: 76.2
click at [1137, 398] on div at bounding box center [1205, 385] width 699 height 603
drag, startPoint x: 1110, startPoint y: 387, endPoint x: 1103, endPoint y: 406, distance: 20.2
click at [1103, 407] on div at bounding box center [1205, 385] width 699 height 603
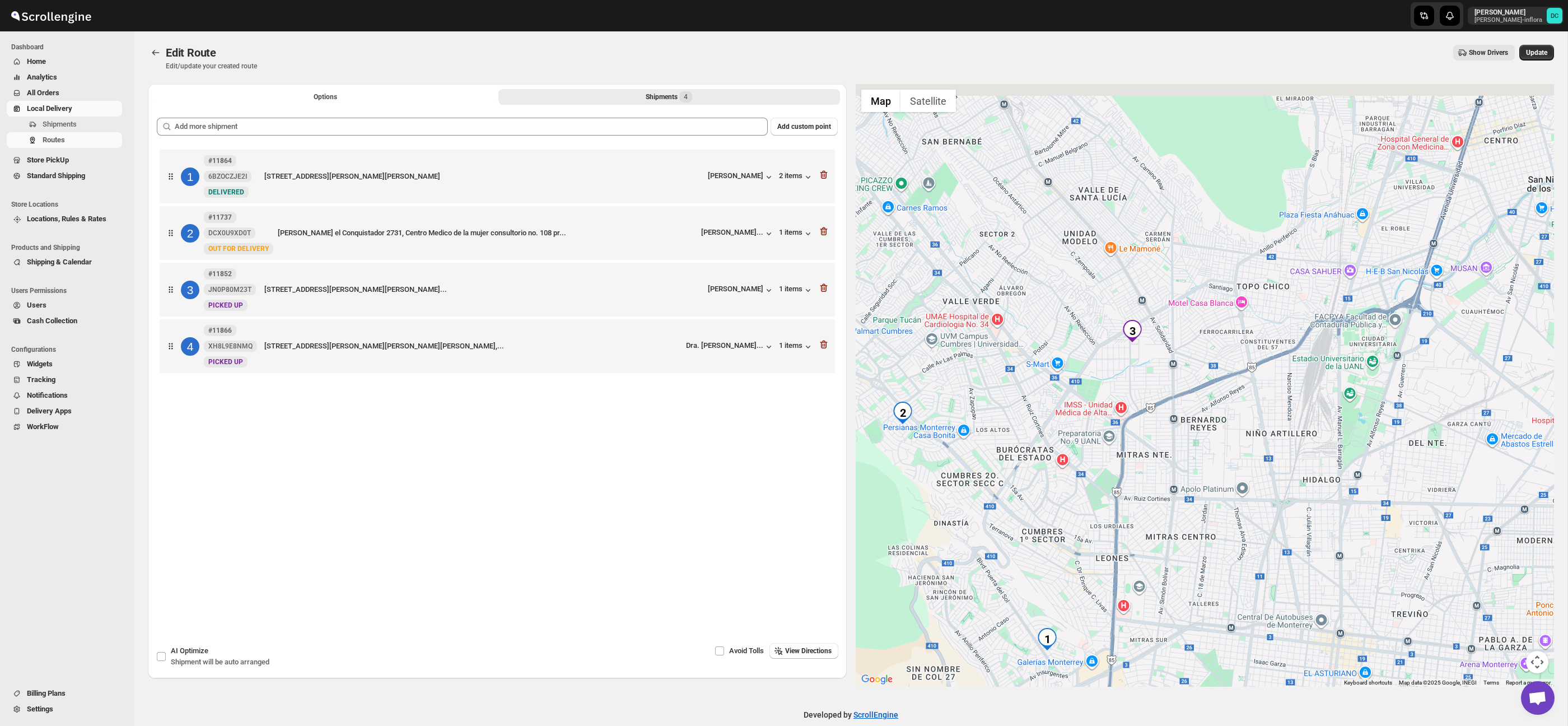
drag, startPoint x: 1117, startPoint y: 307, endPoint x: 1083, endPoint y: 365, distance: 67.2
click at [1077, 367] on div at bounding box center [1205, 385] width 699 height 603
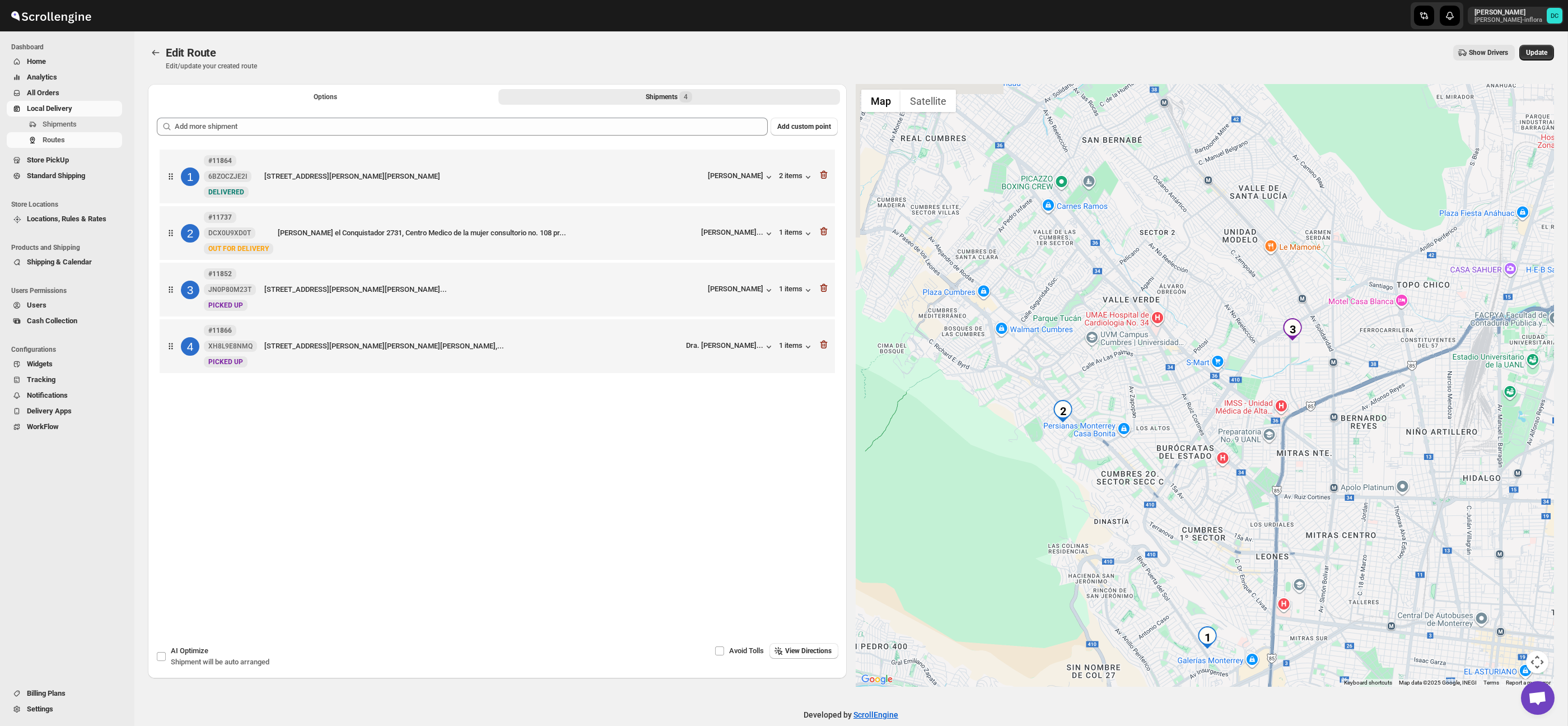
drag, startPoint x: 1209, startPoint y: 351, endPoint x: 1280, endPoint y: 351, distance: 71.0
click at [1280, 351] on div at bounding box center [1205, 385] width 699 height 603
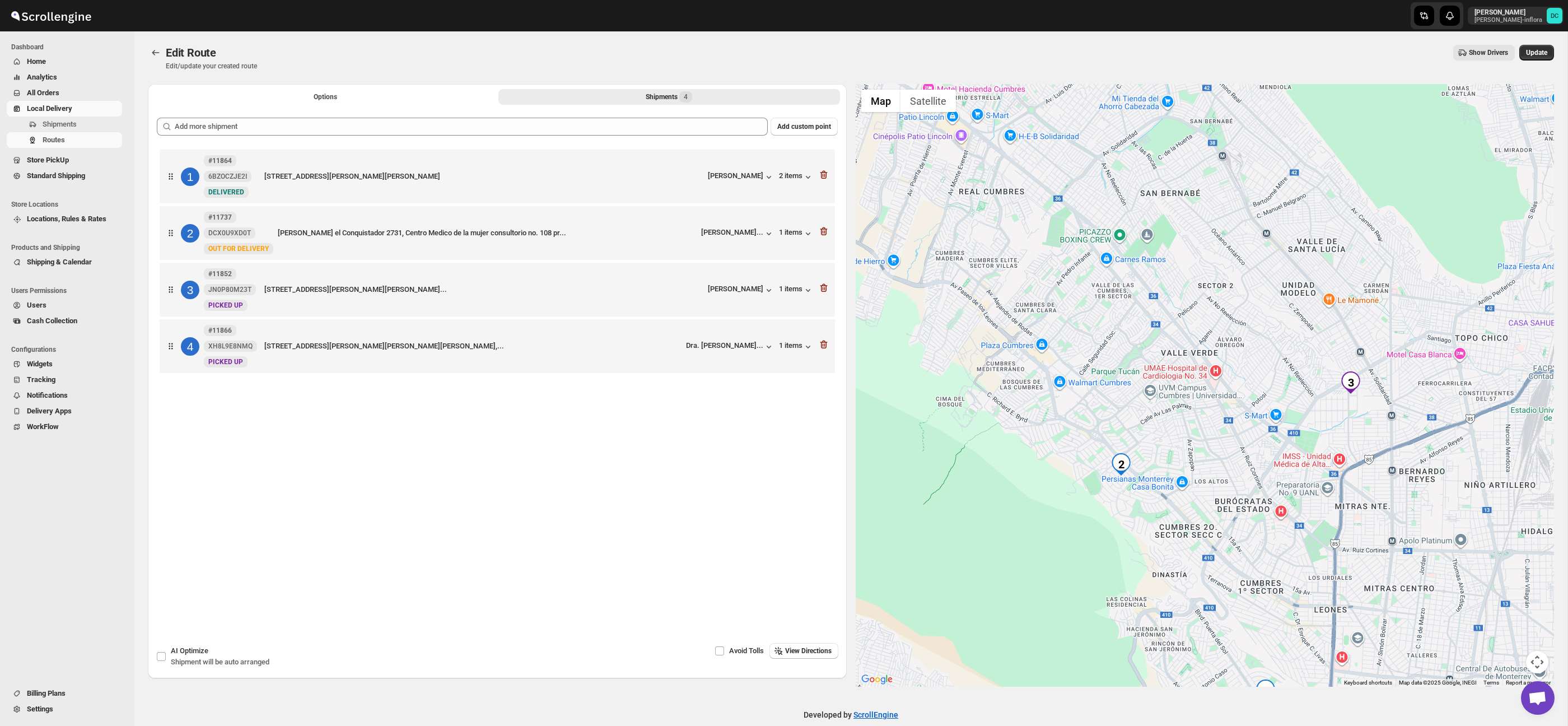
drag, startPoint x: 1040, startPoint y: 266, endPoint x: 971, endPoint y: 41, distance: 235.3
click at [1095, 311] on div at bounding box center [1205, 385] width 699 height 603
click at [160, 54] on icon "Routes" at bounding box center [156, 53] width 11 height 11
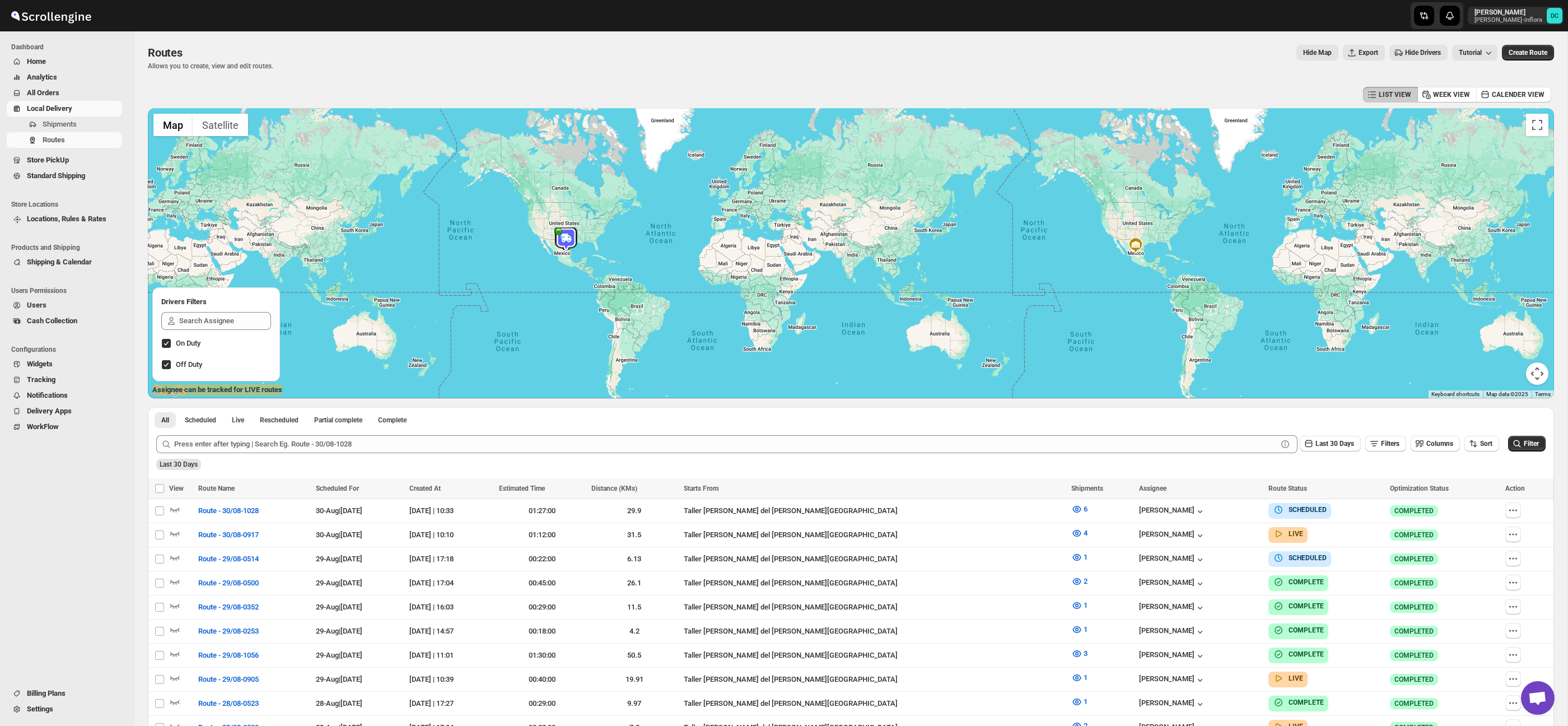
click at [80, 92] on span "All Orders" at bounding box center [73, 93] width 93 height 11
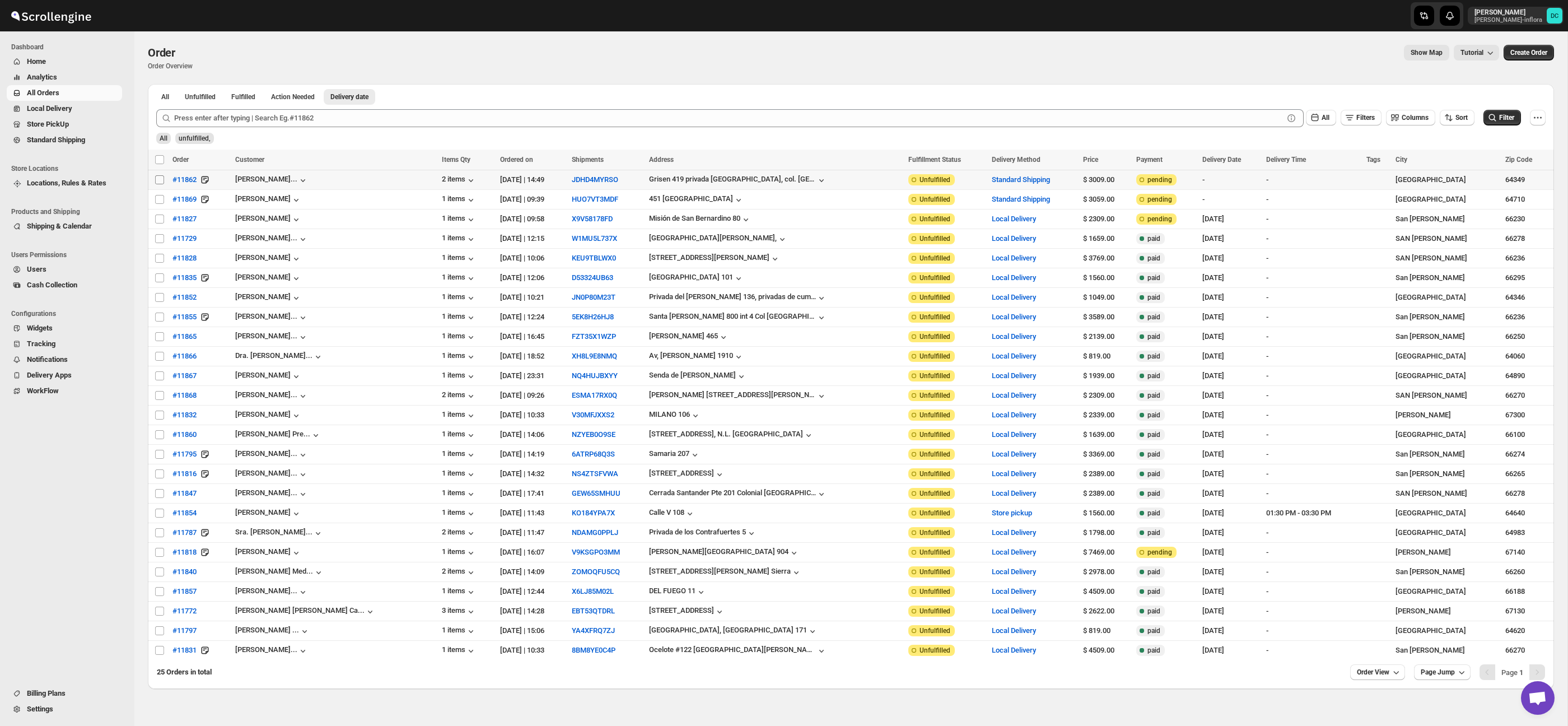
click at [158, 180] on input "Select order" at bounding box center [159, 180] width 9 height 9
checkbox input "true"
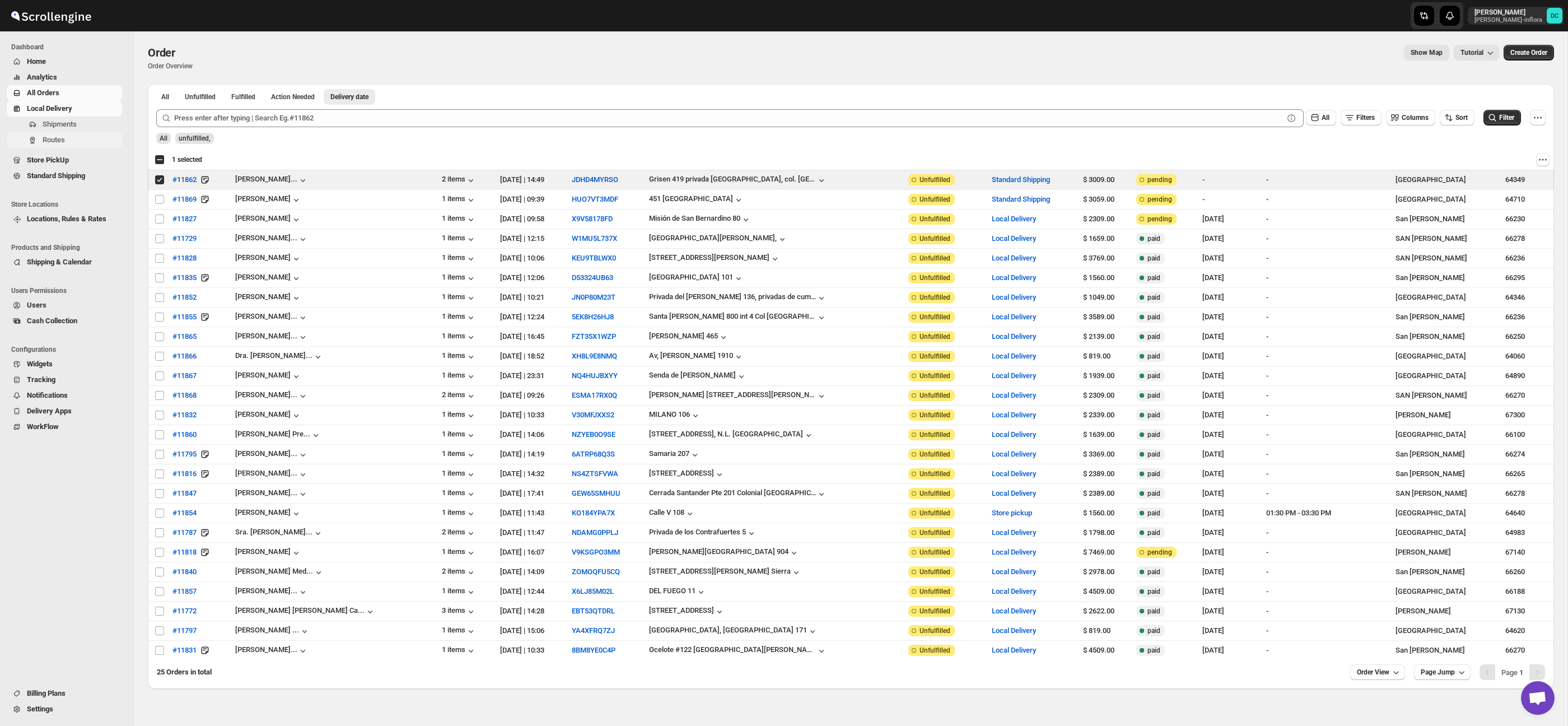
click at [75, 138] on span "Routes" at bounding box center [81, 140] width 77 height 11
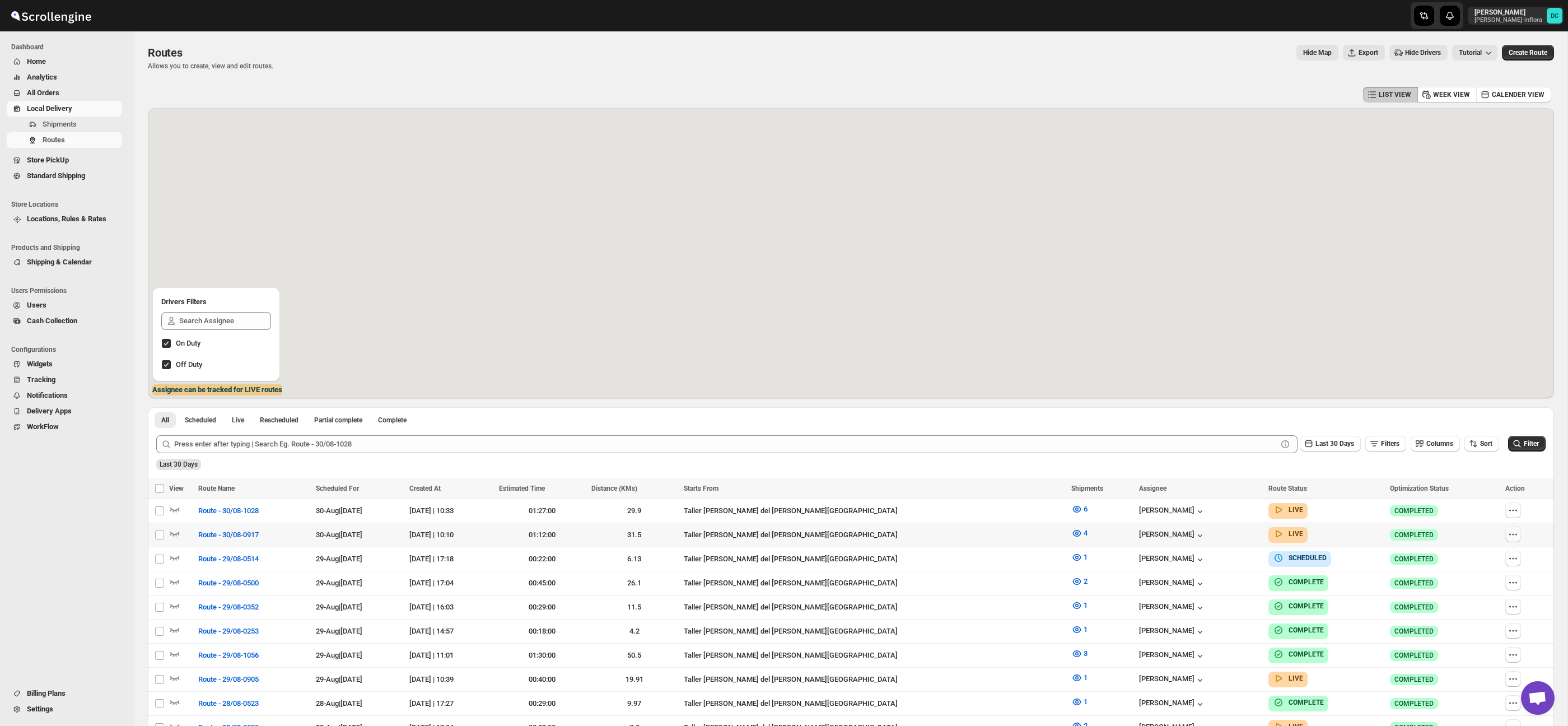
click at [1510, 533] on icon "button" at bounding box center [1513, 534] width 11 height 11
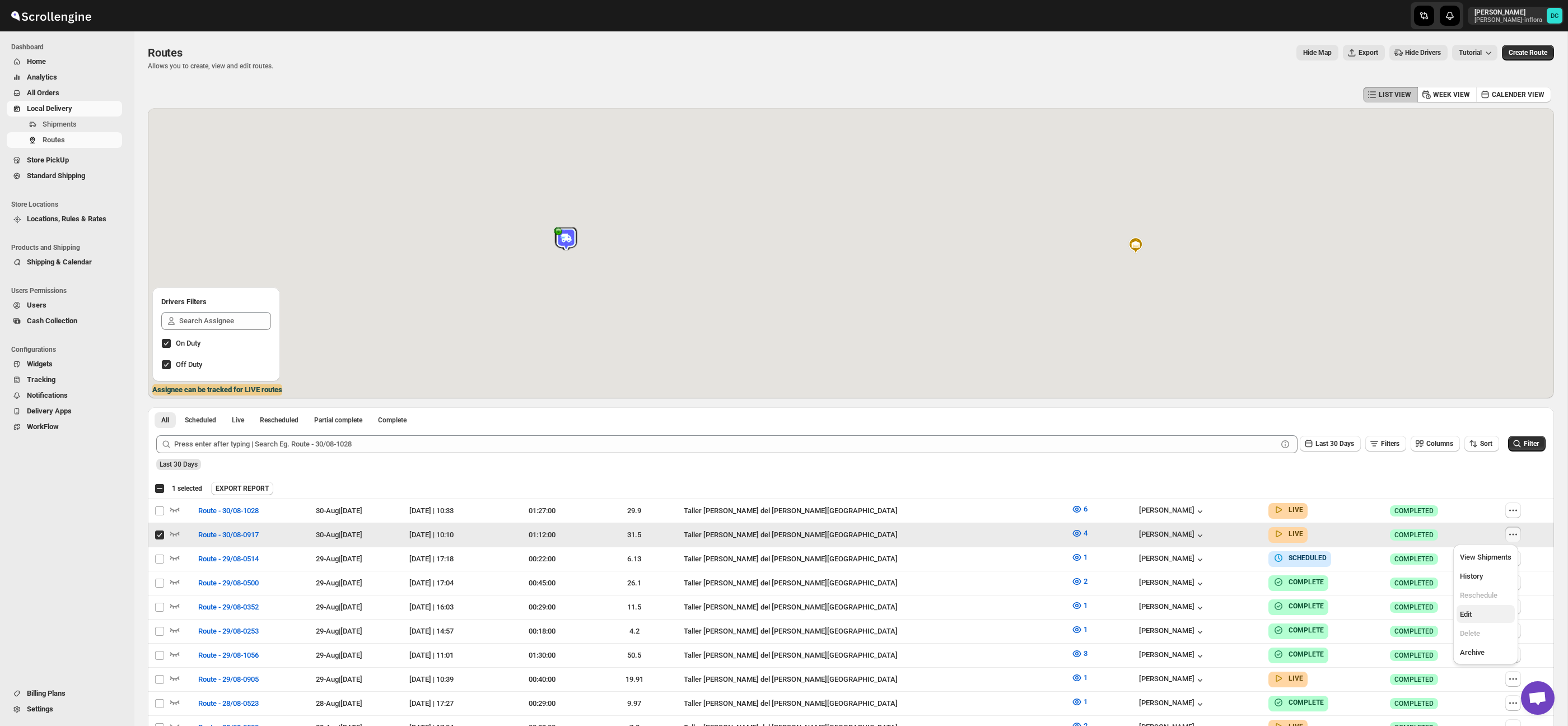
click at [1492, 615] on span "Edit" at bounding box center [1485, 615] width 51 height 11
checkbox input "false"
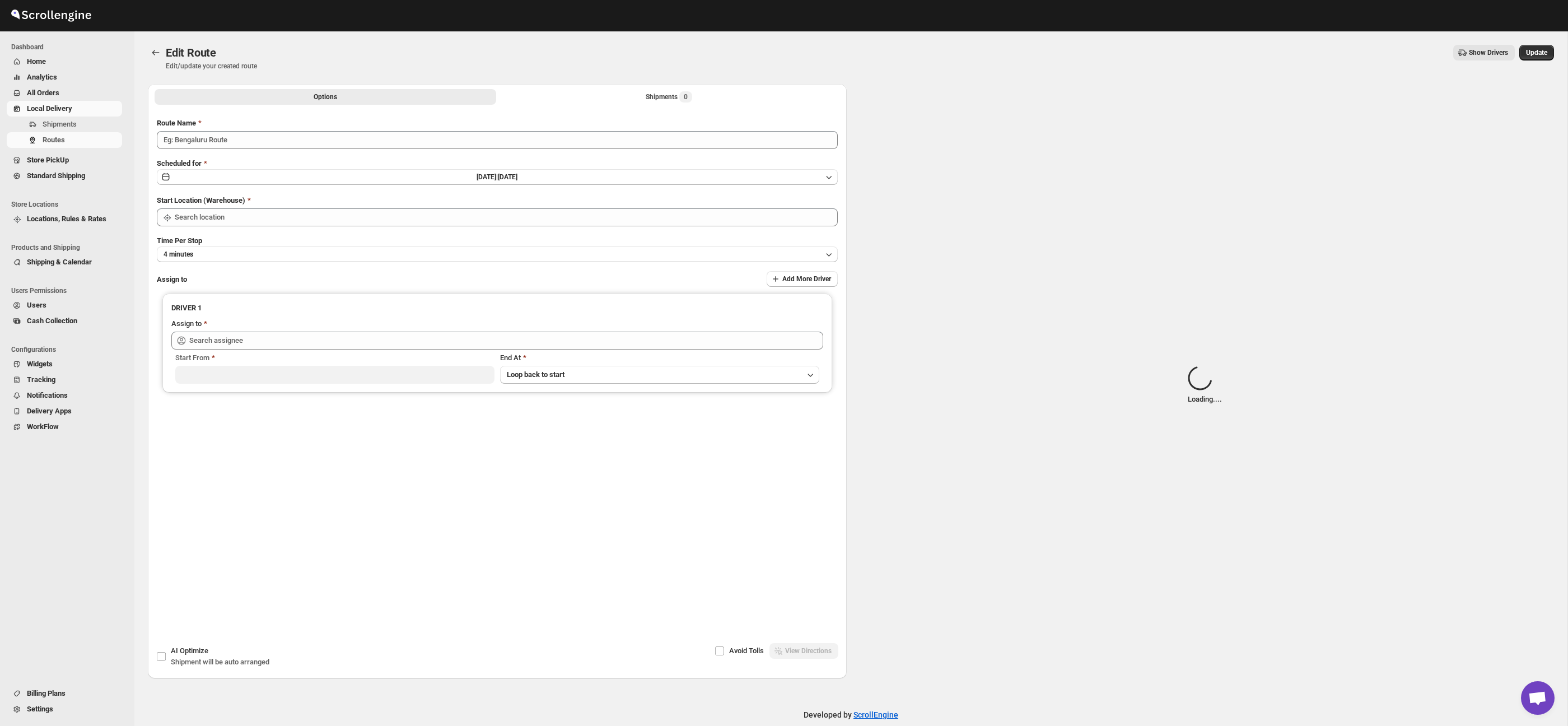
type input "Route - 30/08-0917"
type input "Taller [PERSON_NAME][GEOGRAPHIC_DATA]"
type input "[PERSON_NAME] ([EMAIL_ADDRESS][DOMAIN_NAME])"
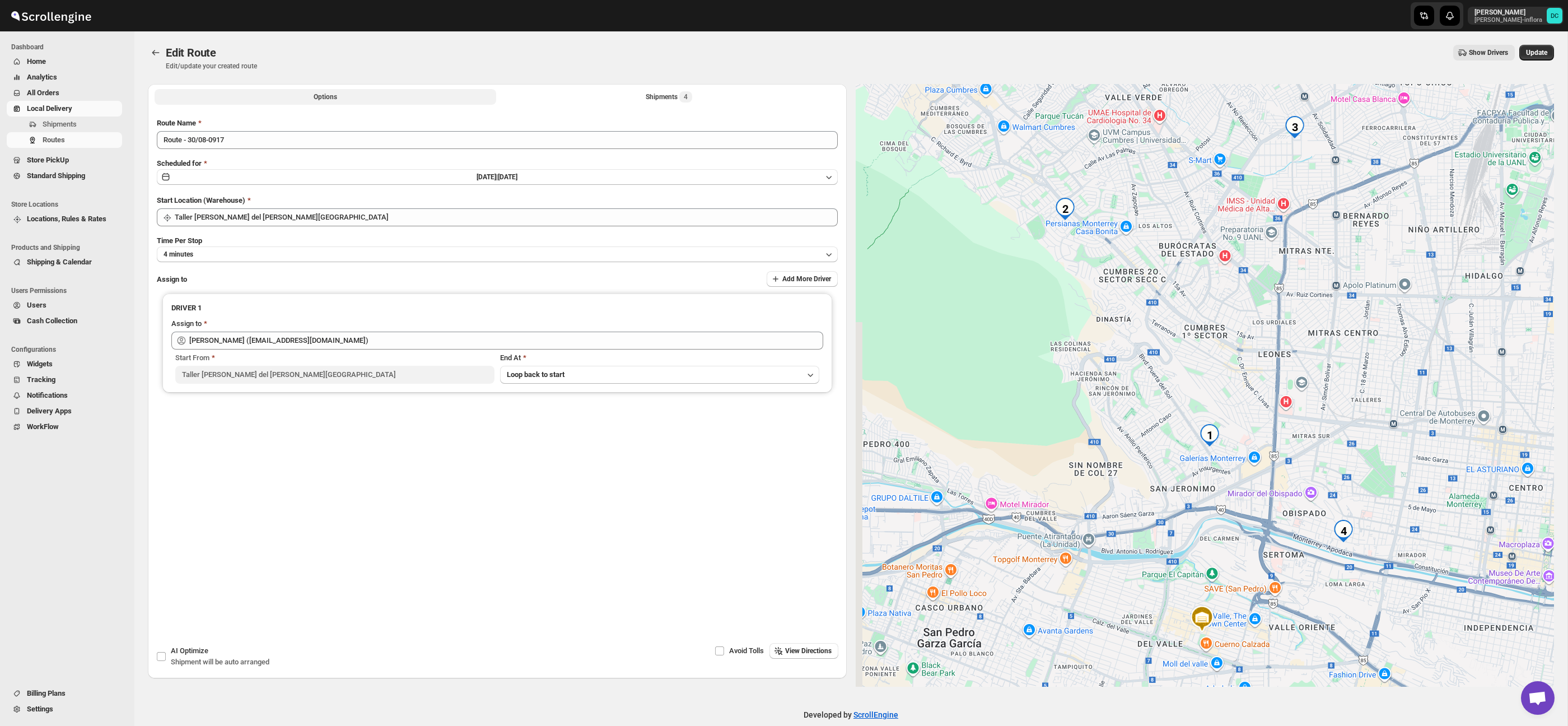
drag, startPoint x: 640, startPoint y: 95, endPoint x: 651, endPoint y: 108, distance: 17.0
click at [639, 95] on button "Shipments 4" at bounding box center [669, 97] width 342 height 16
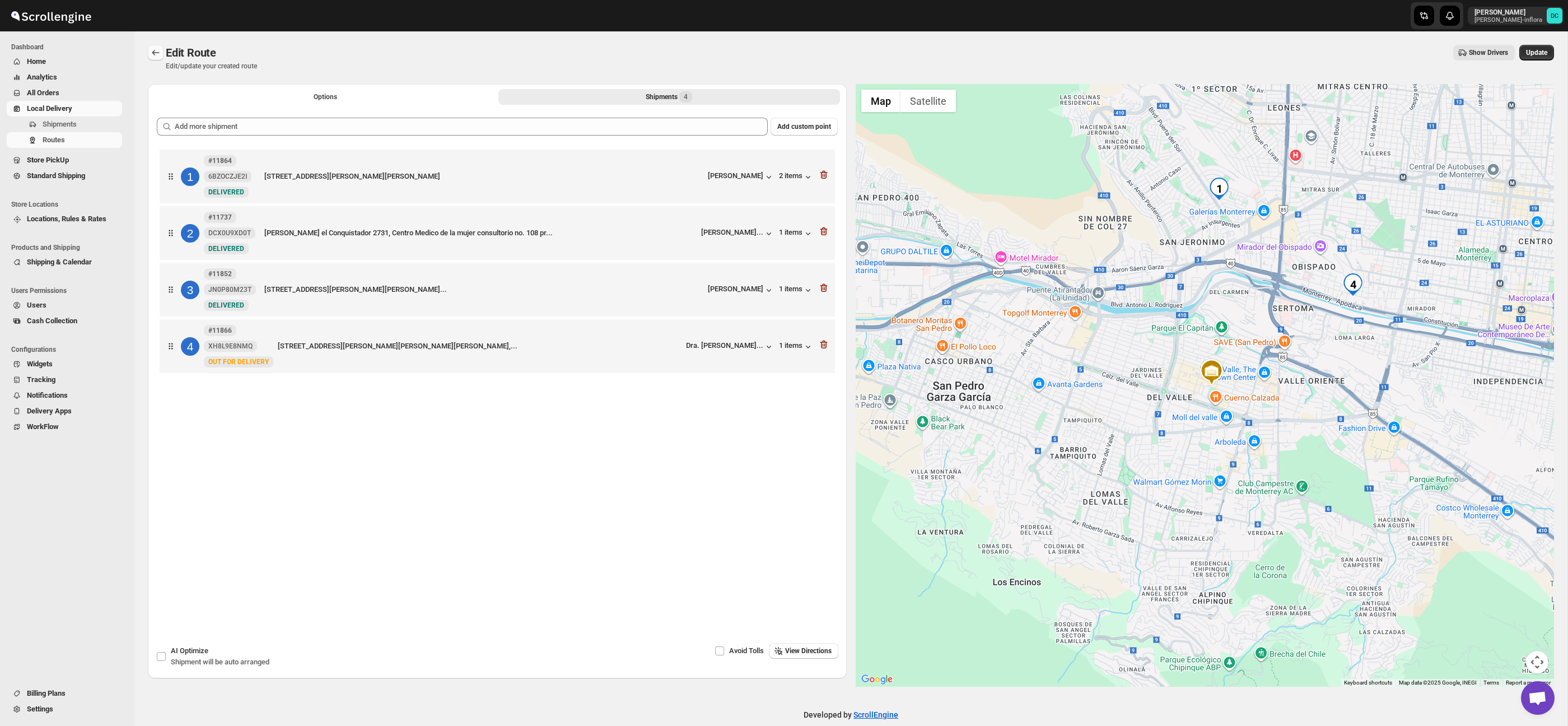
click at [159, 51] on icon "Routes" at bounding box center [156, 53] width 11 height 11
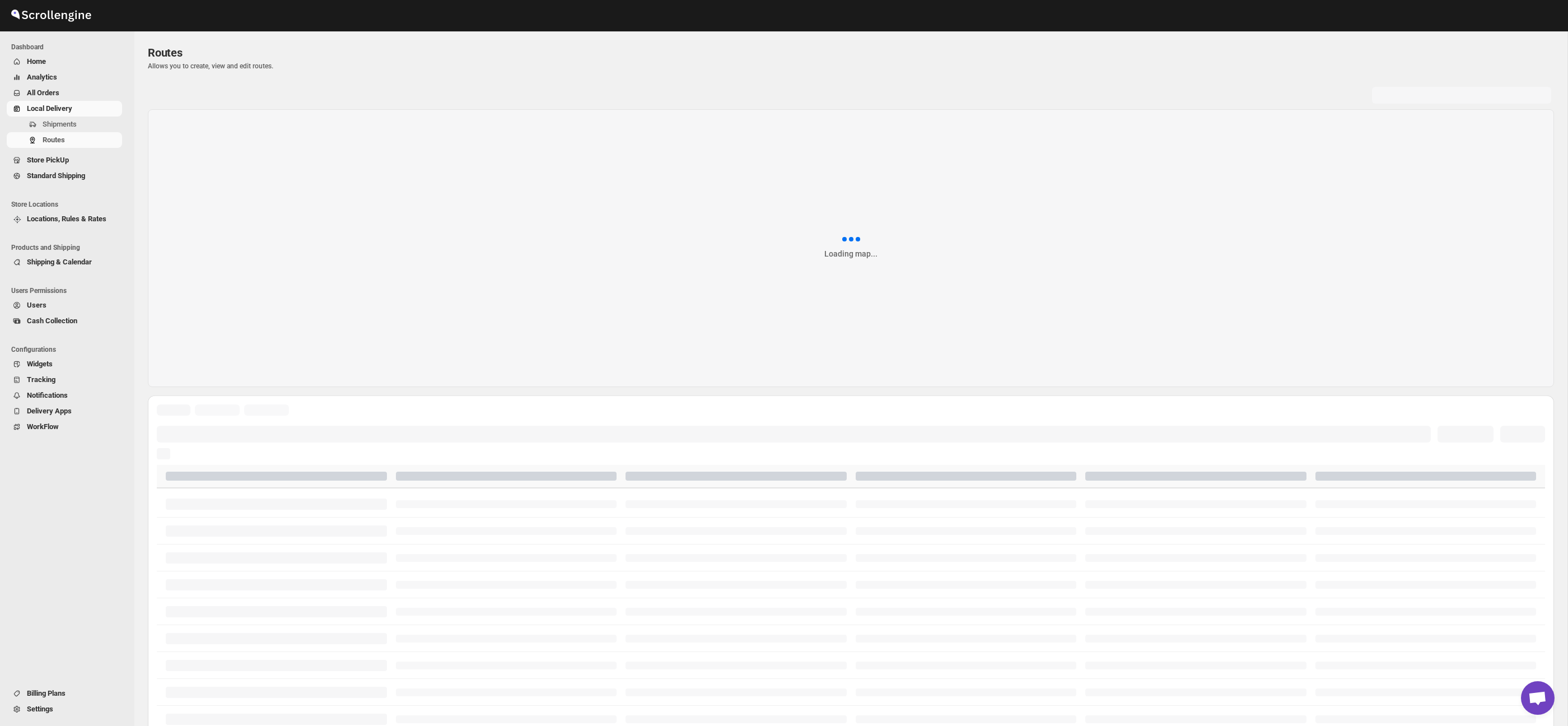
click at [82, 92] on span "All Orders" at bounding box center [73, 93] width 93 height 11
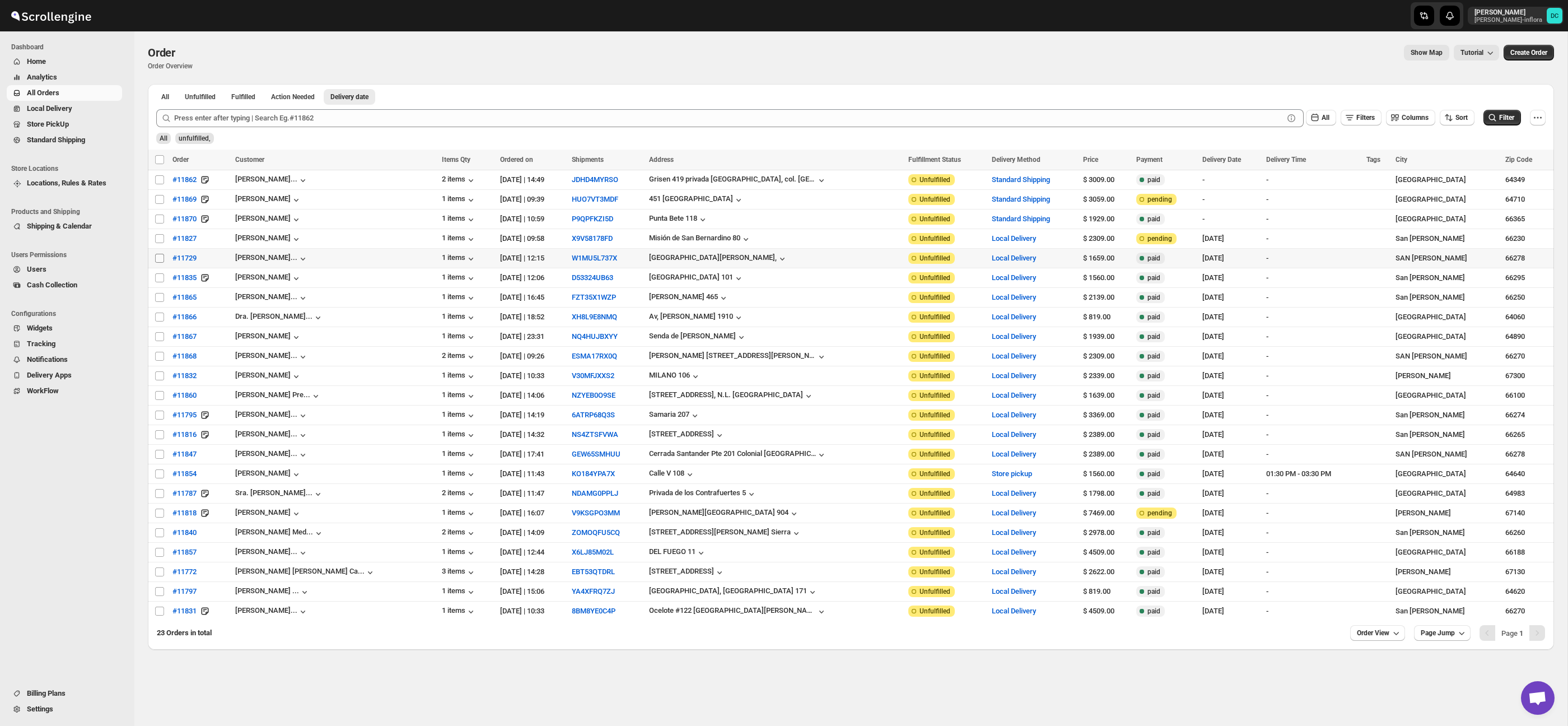
click at [161, 260] on input "Select order" at bounding box center [159, 258] width 9 height 9
checkbox input "true"
click at [159, 277] on input "Select order" at bounding box center [159, 278] width 9 height 9
checkbox input "true"
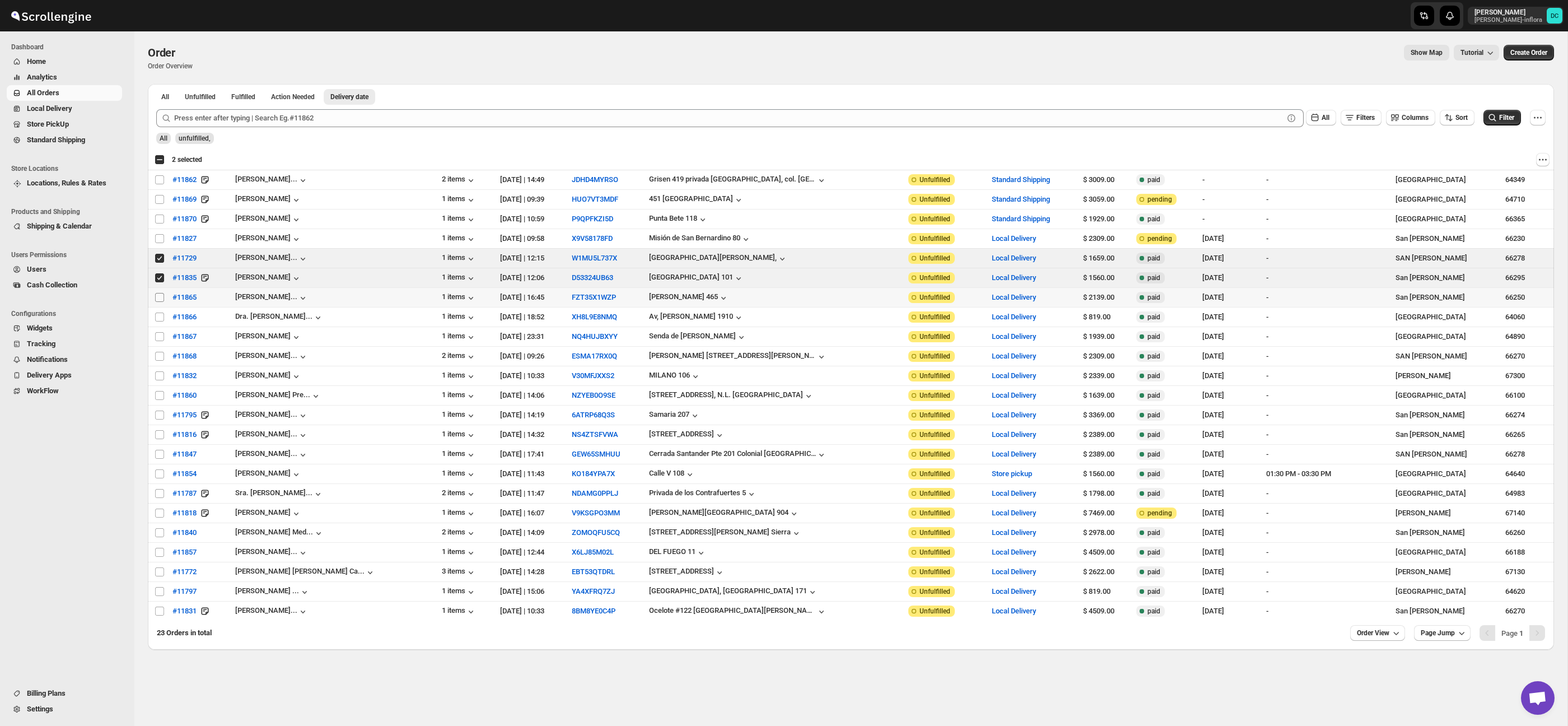
click at [161, 299] on input "Select order" at bounding box center [159, 297] width 9 height 9
checkbox input "true"
click at [159, 317] on input "Select order" at bounding box center [159, 317] width 9 height 9
checkbox input "true"
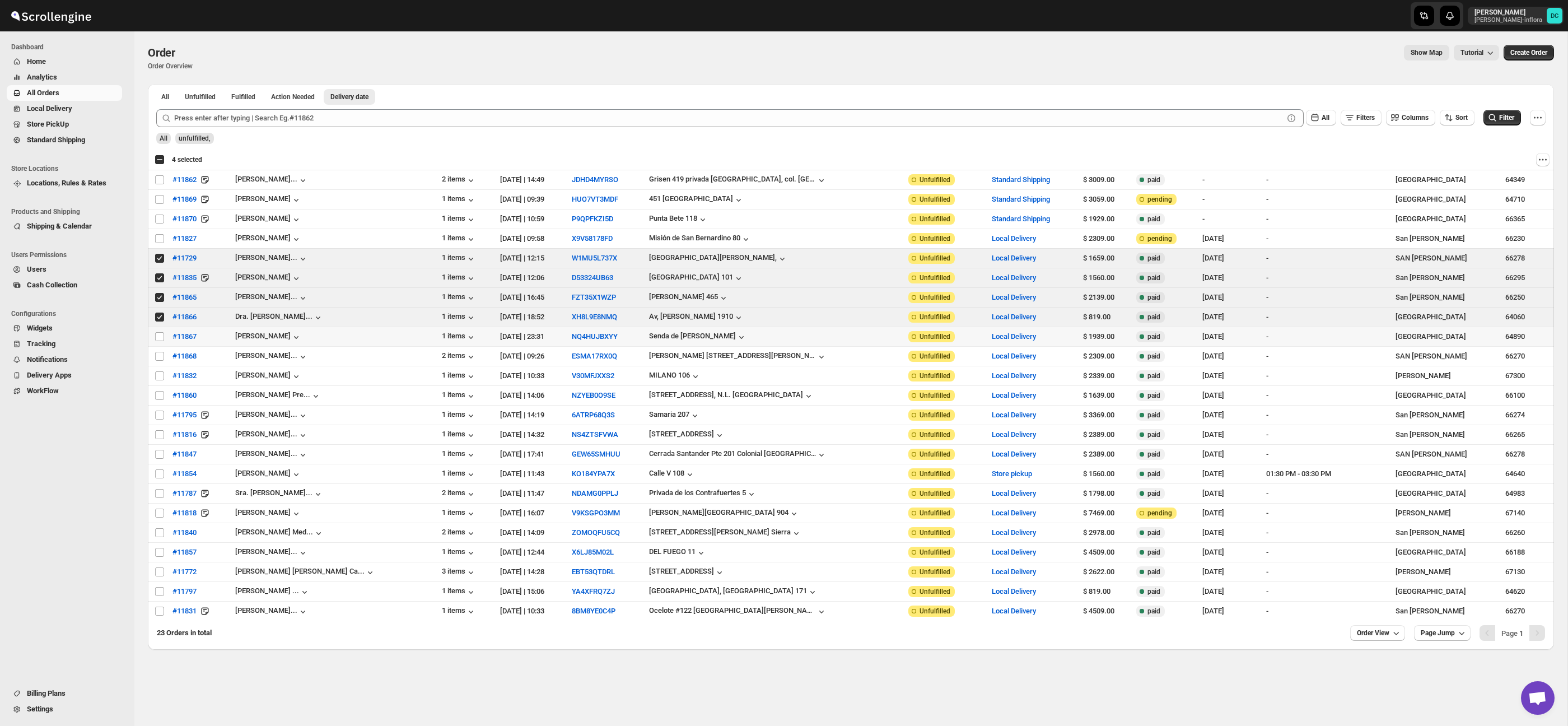
click at [159, 329] on td "Select order" at bounding box center [159, 337] width 22 height 20
checkbox input "true"
drag, startPoint x: 163, startPoint y: 356, endPoint x: 214, endPoint y: 349, distance: 51.5
click at [163, 356] on input "Select order" at bounding box center [159, 356] width 9 height 9
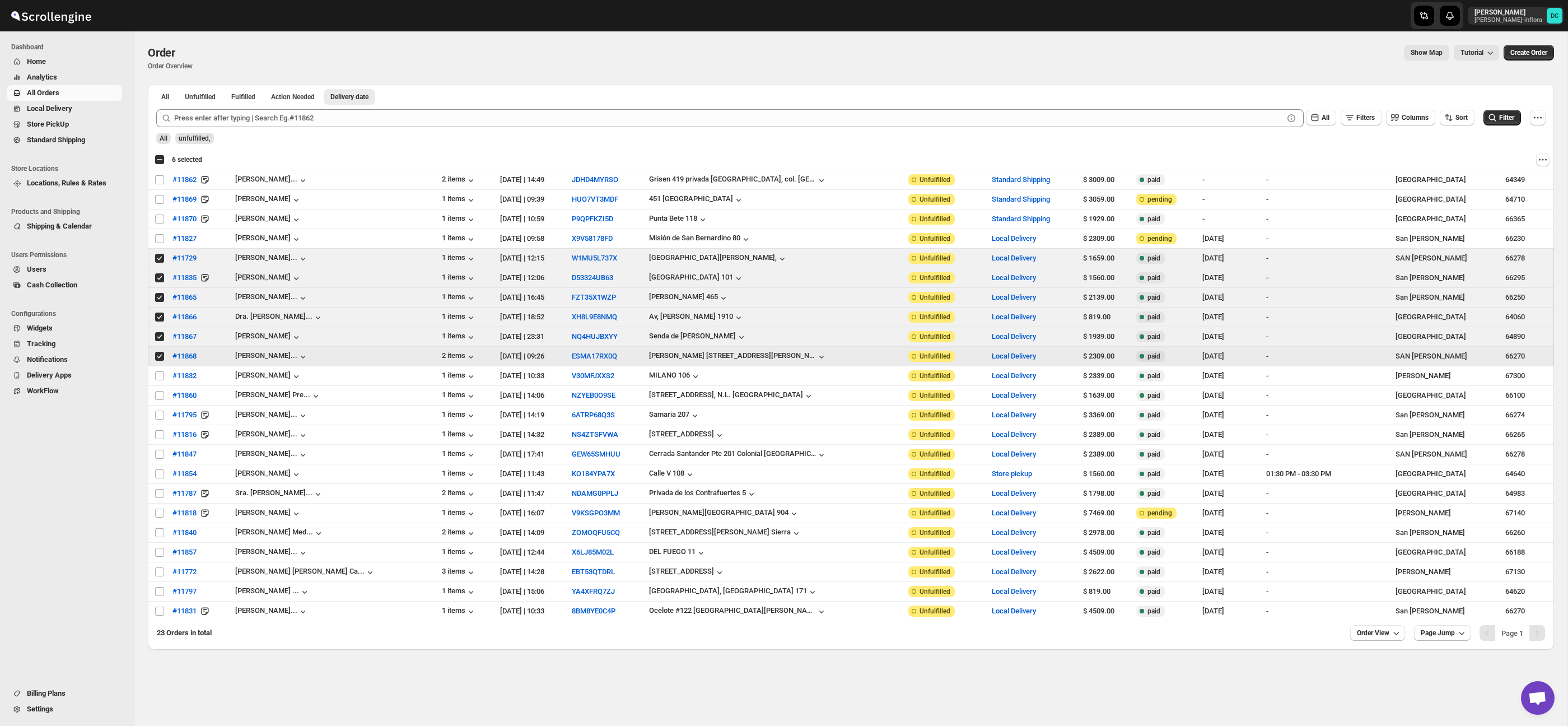
click at [159, 358] on input "Select order" at bounding box center [159, 356] width 9 height 9
checkbox input "false"
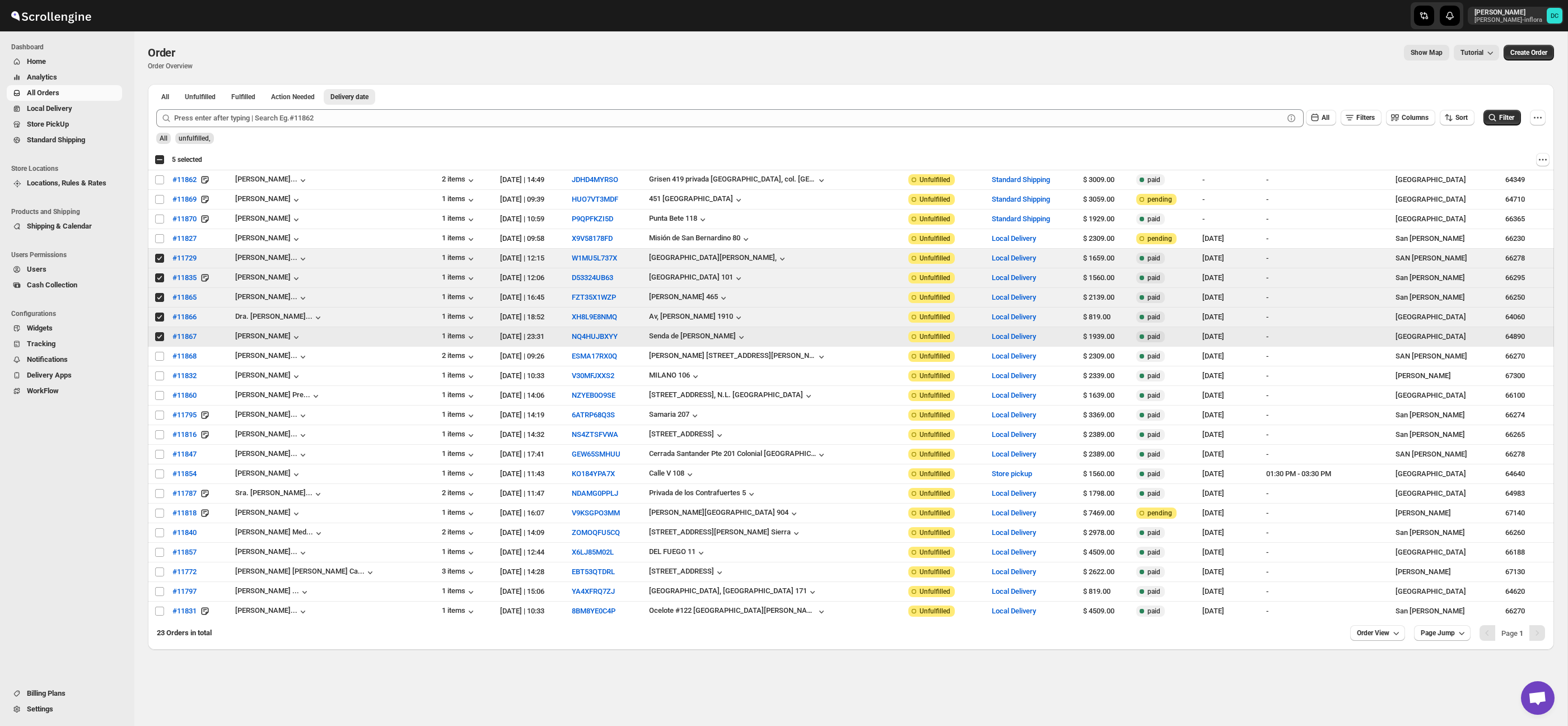
drag, startPoint x: 158, startPoint y: 337, endPoint x: 158, endPoint y: 318, distance: 19.0
click at [158, 337] on input "Select order" at bounding box center [159, 337] width 9 height 9
checkbox input "false"
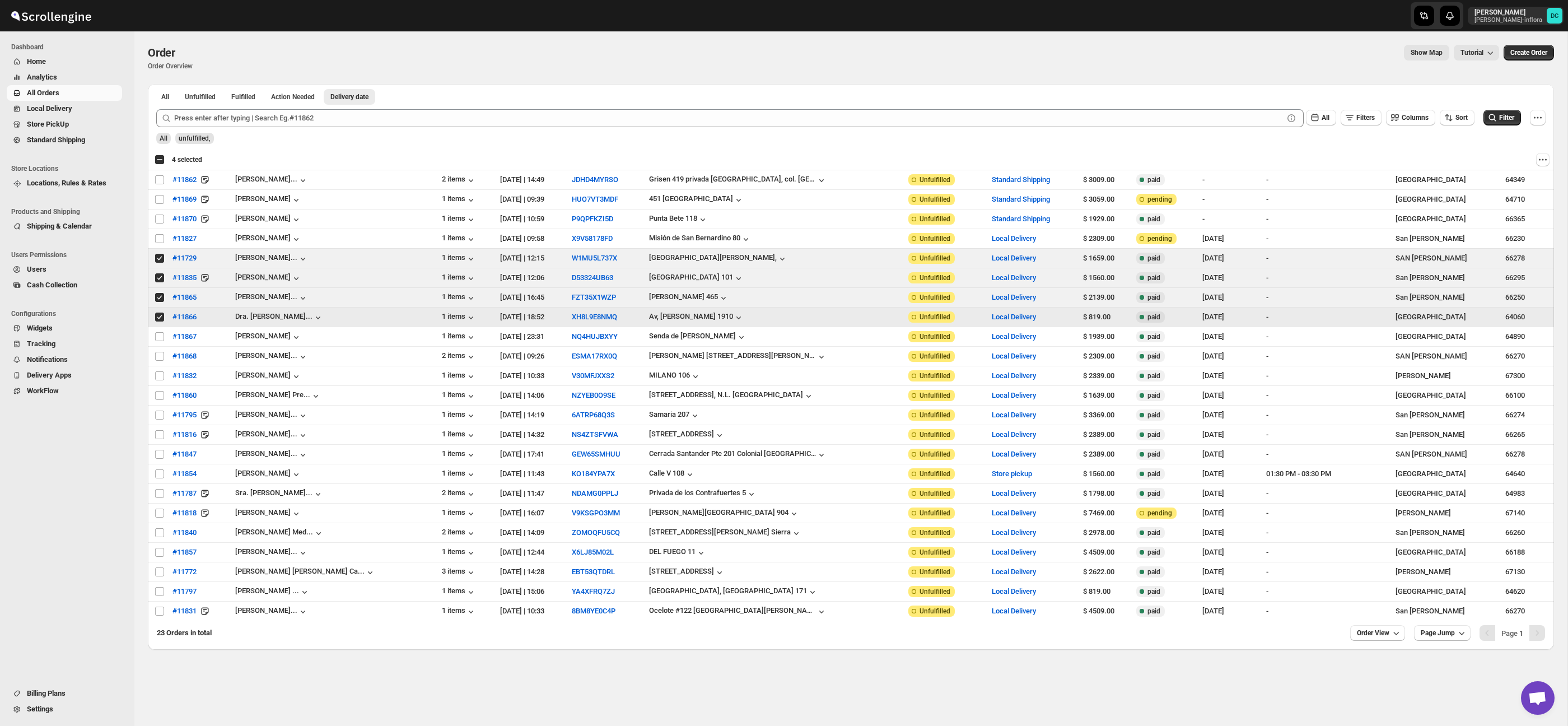
click at [158, 315] on input "Select order" at bounding box center [159, 317] width 9 height 9
checkbox input "false"
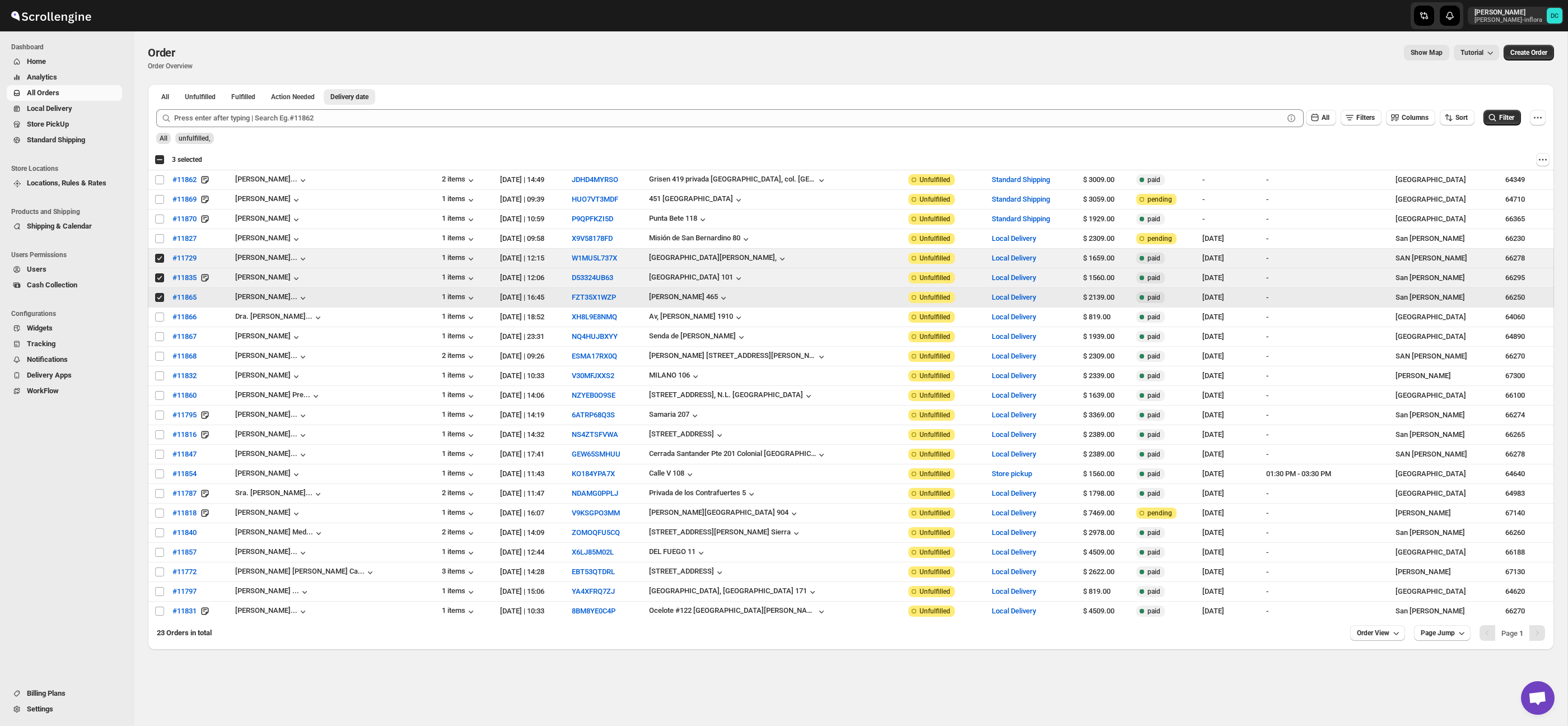
click at [154, 298] on span at bounding box center [159, 297] width 10 height 10
click at [155, 298] on input "Select order" at bounding box center [159, 297] width 9 height 9
checkbox input "true"
click at [156, 261] on input "Select order" at bounding box center [159, 258] width 9 height 9
checkbox input "false"
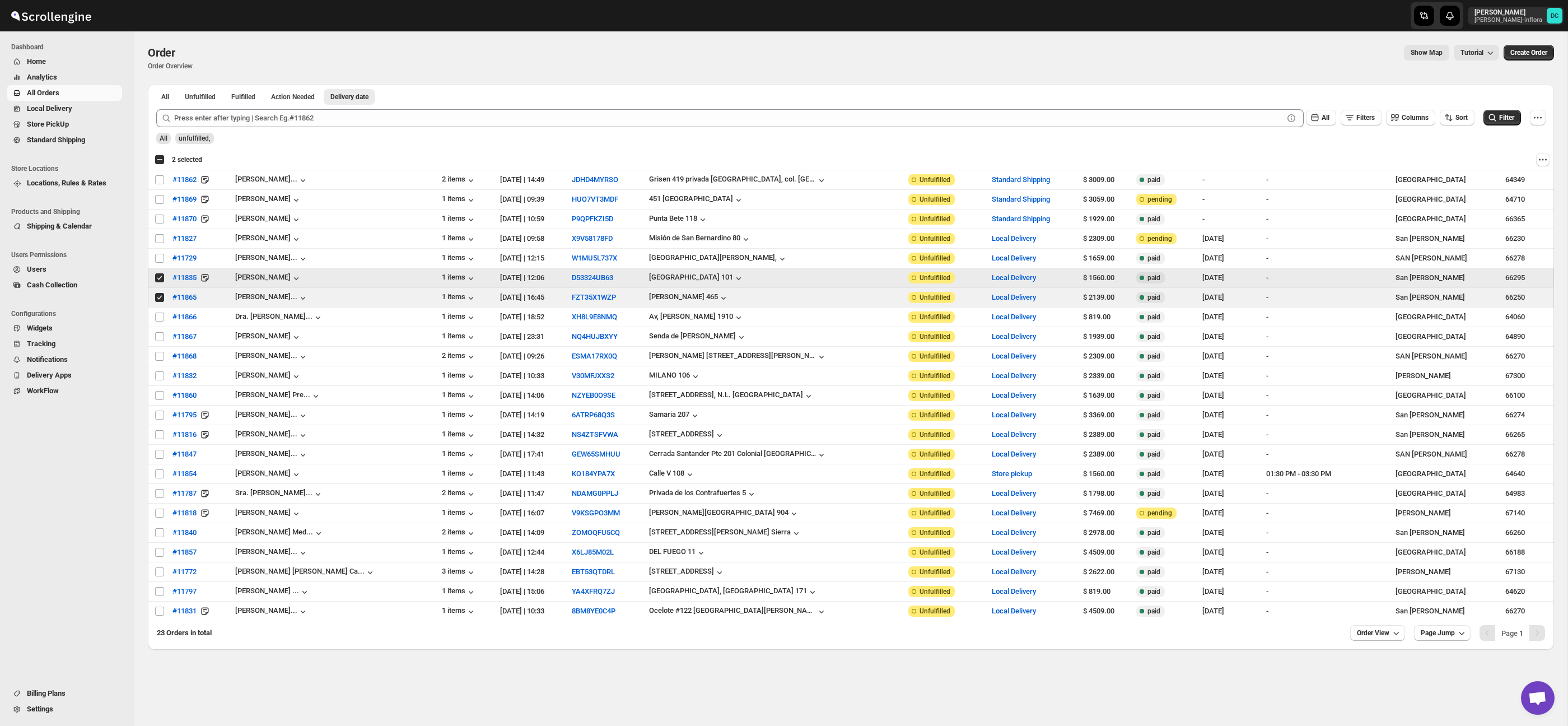
click at [160, 280] on input "Select order" at bounding box center [159, 278] width 9 height 9
checkbox input "false"
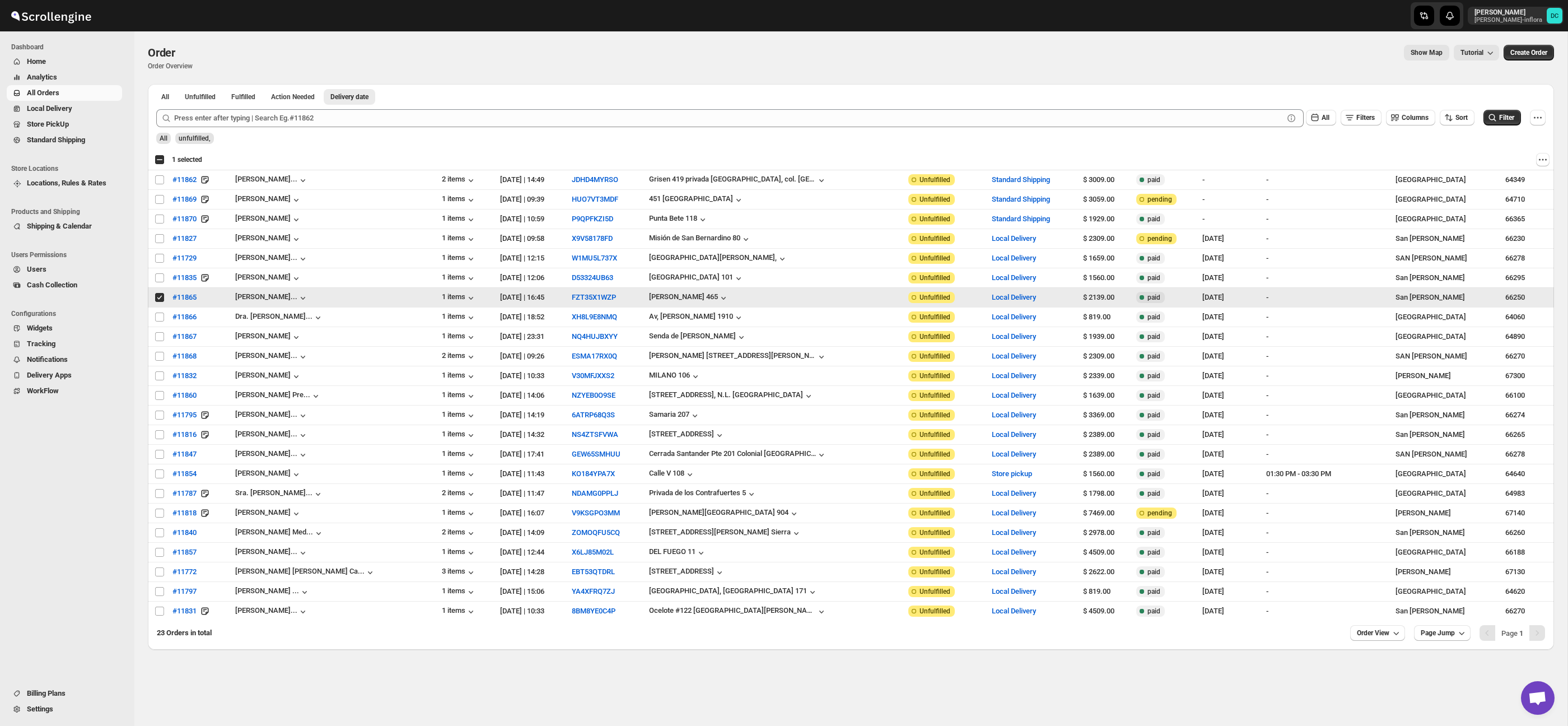
click at [157, 301] on input "Select order" at bounding box center [159, 297] width 9 height 9
checkbox input "false"
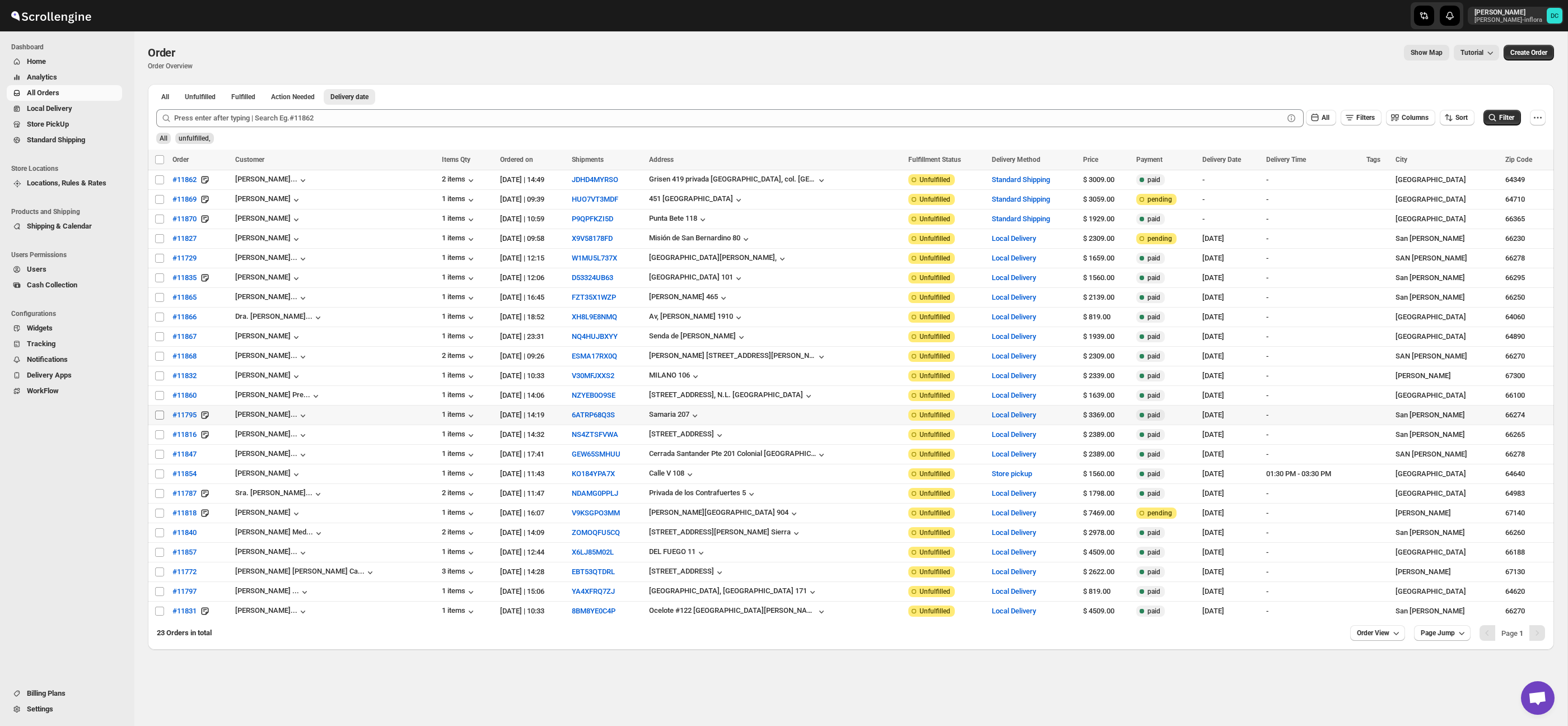
click at [162, 416] on input "Select order" at bounding box center [159, 415] width 9 height 9
checkbox input "true"
click at [160, 438] on input "Select order" at bounding box center [159, 435] width 9 height 9
checkbox input "true"
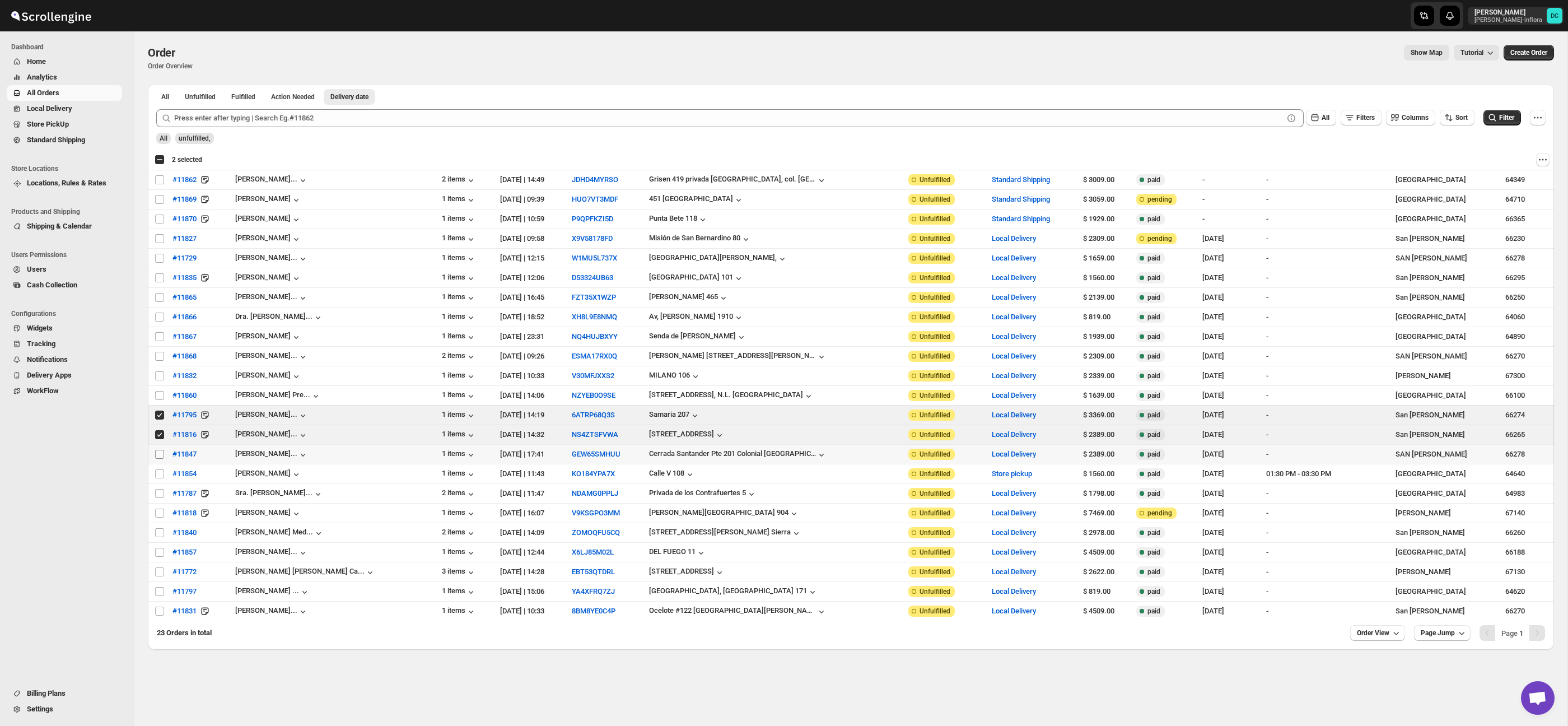
click at [159, 458] on input "Select order" at bounding box center [159, 454] width 9 height 9
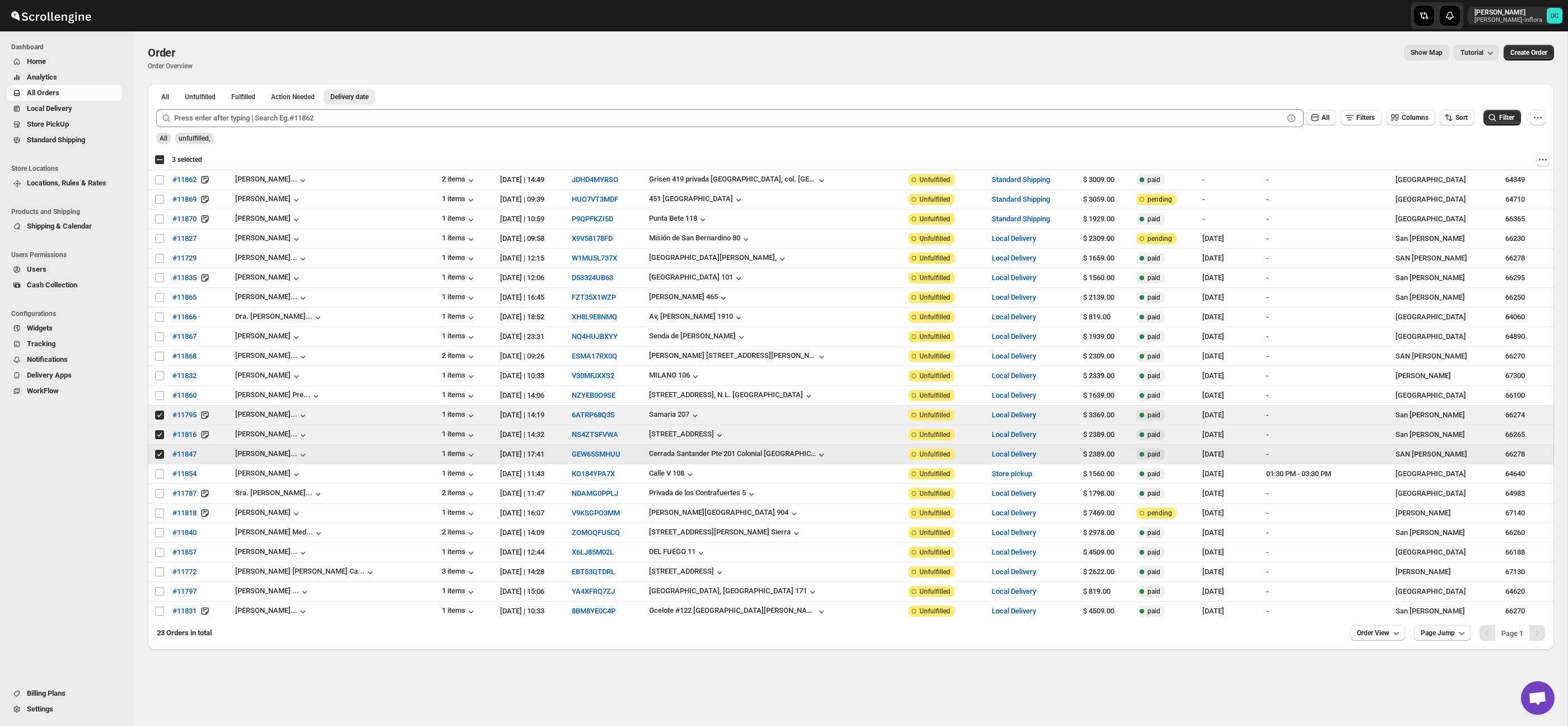
click at [159, 456] on input "Select order" at bounding box center [159, 454] width 9 height 9
checkbox input "false"
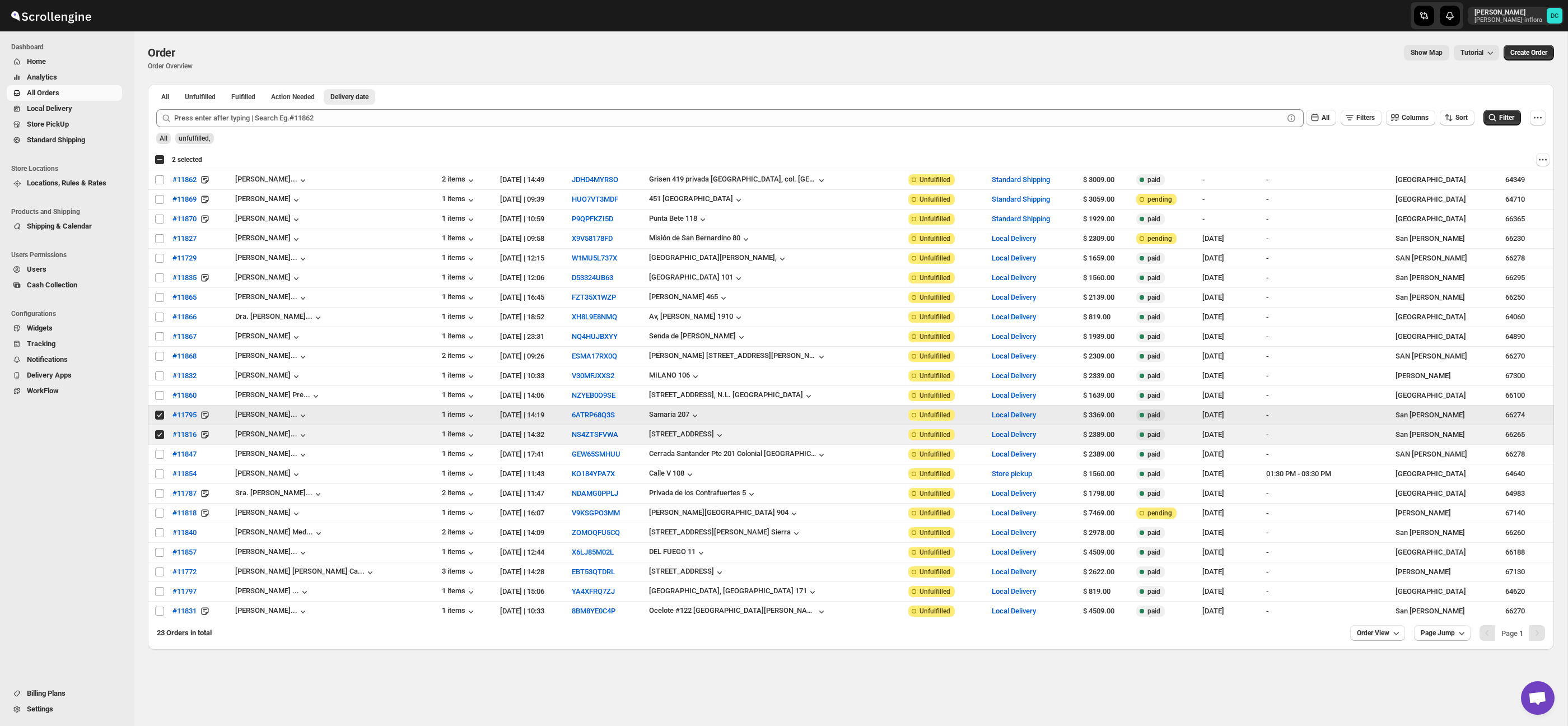
click at [158, 419] on input "Select order" at bounding box center [159, 415] width 9 height 9
checkbox input "false"
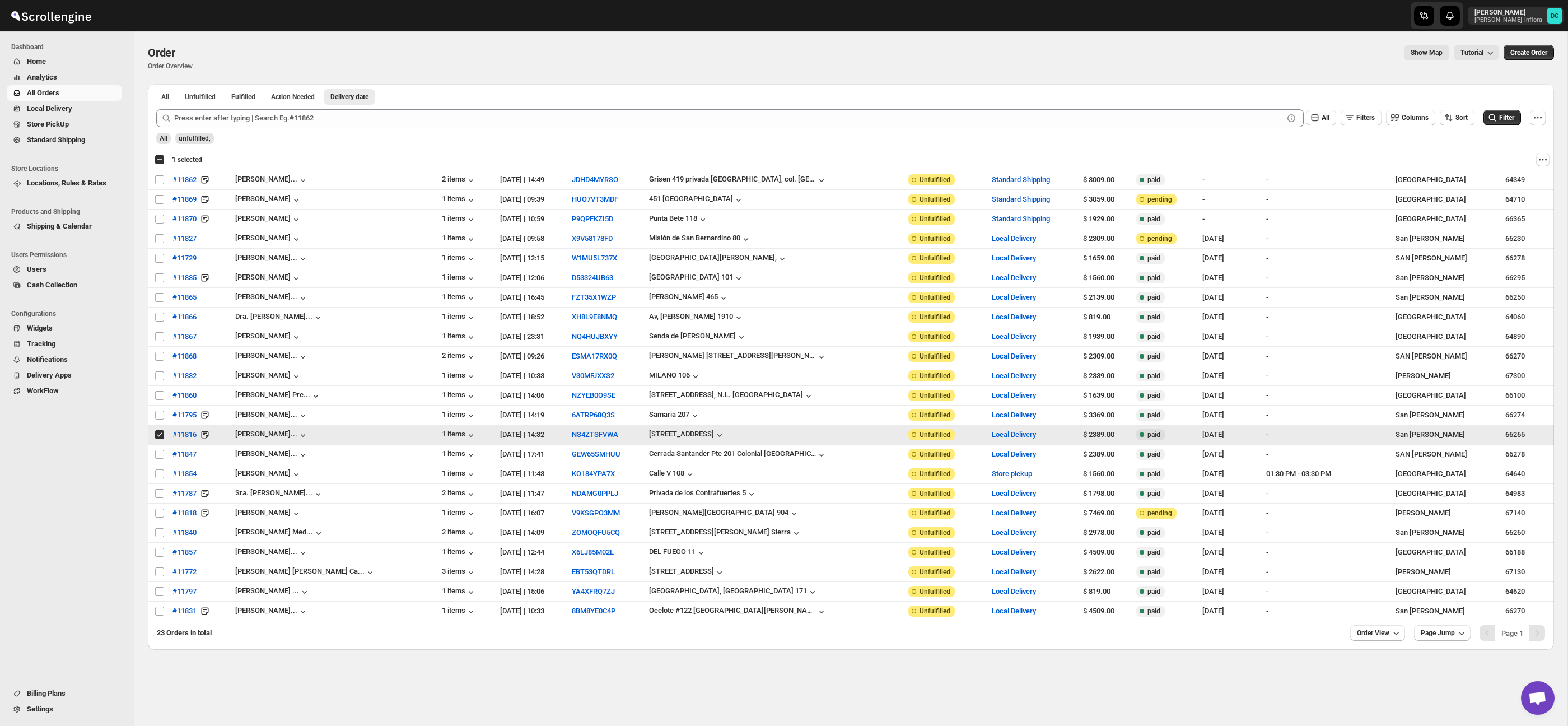
click at [158, 435] on input "Select order" at bounding box center [159, 435] width 9 height 9
checkbox input "false"
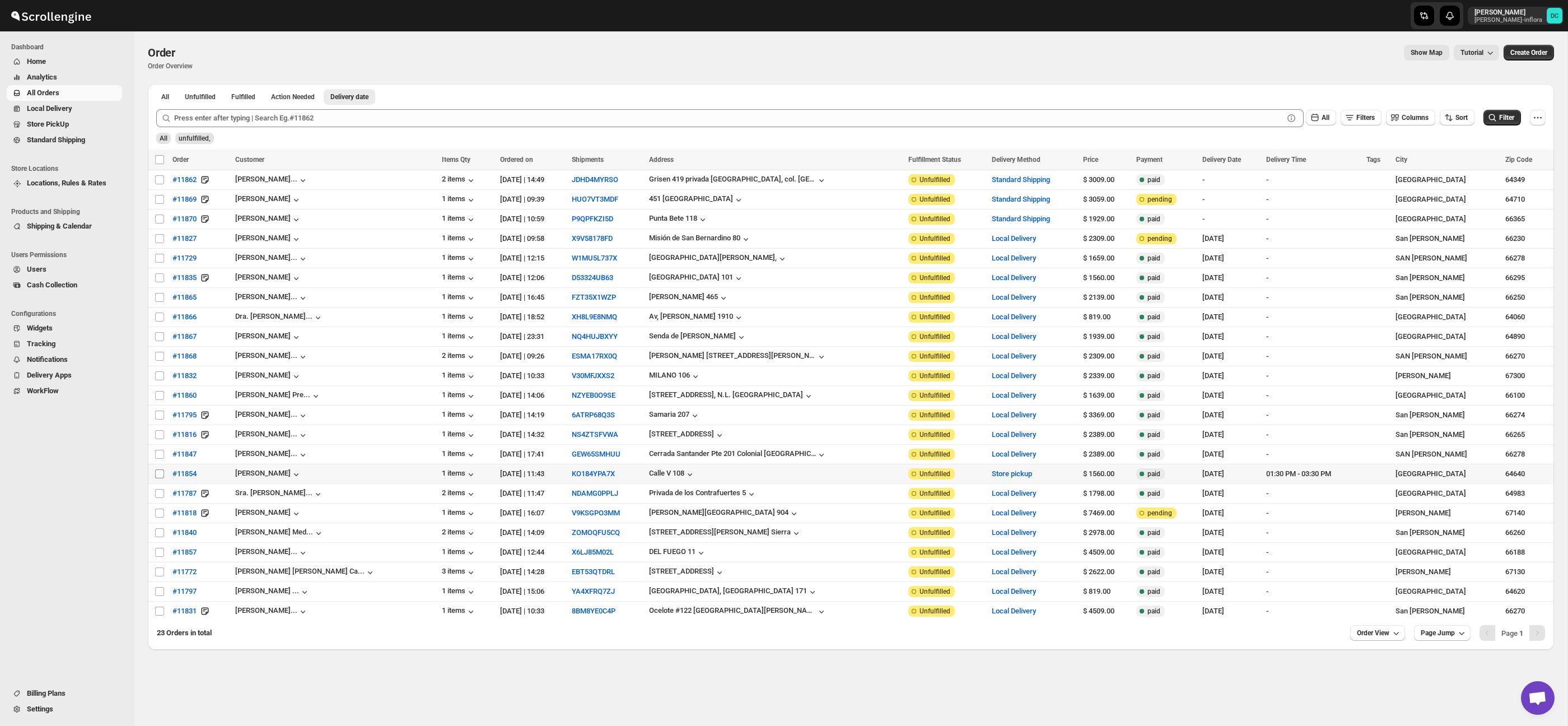
click at [158, 473] on input "Select order" at bounding box center [159, 474] width 9 height 9
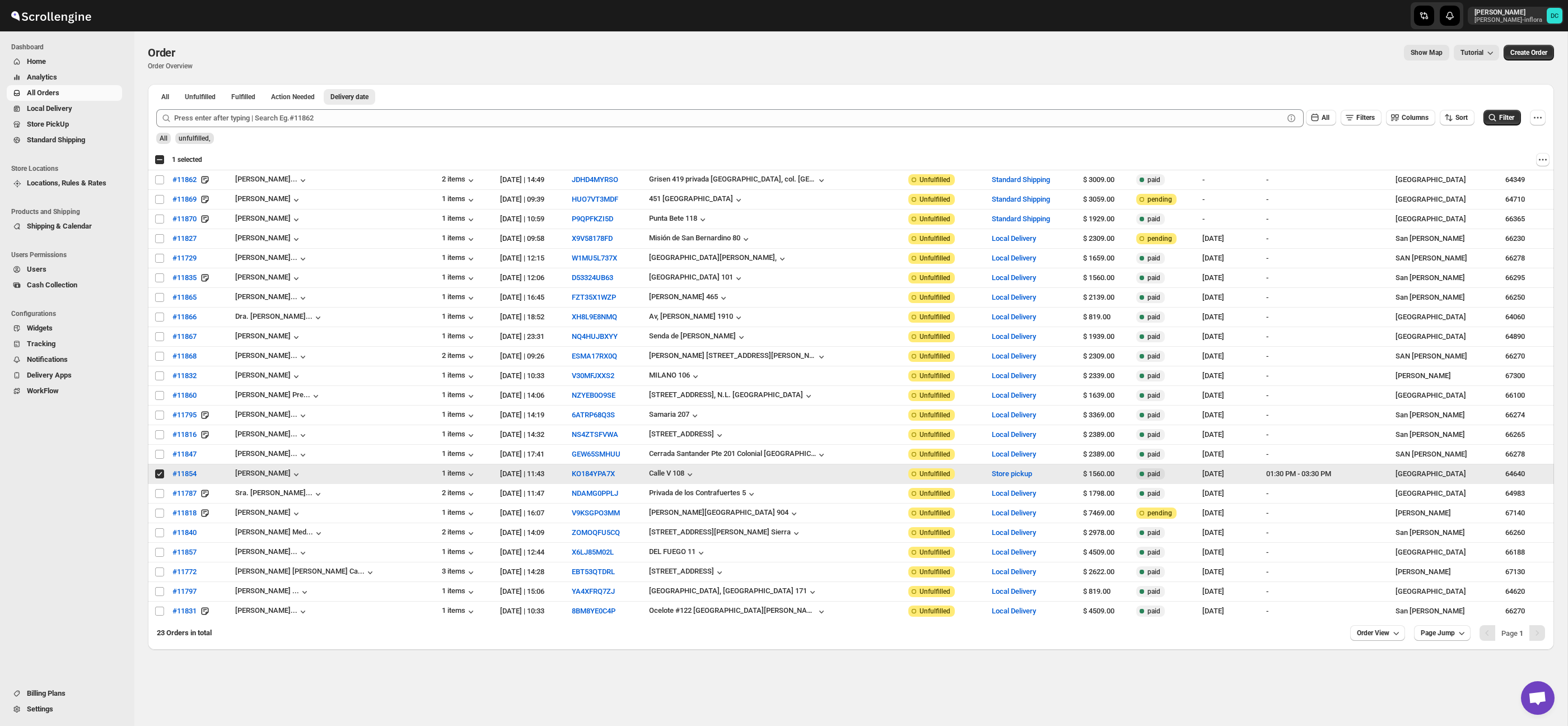
click at [161, 475] on input "Select order" at bounding box center [159, 474] width 9 height 9
checkbox input "false"
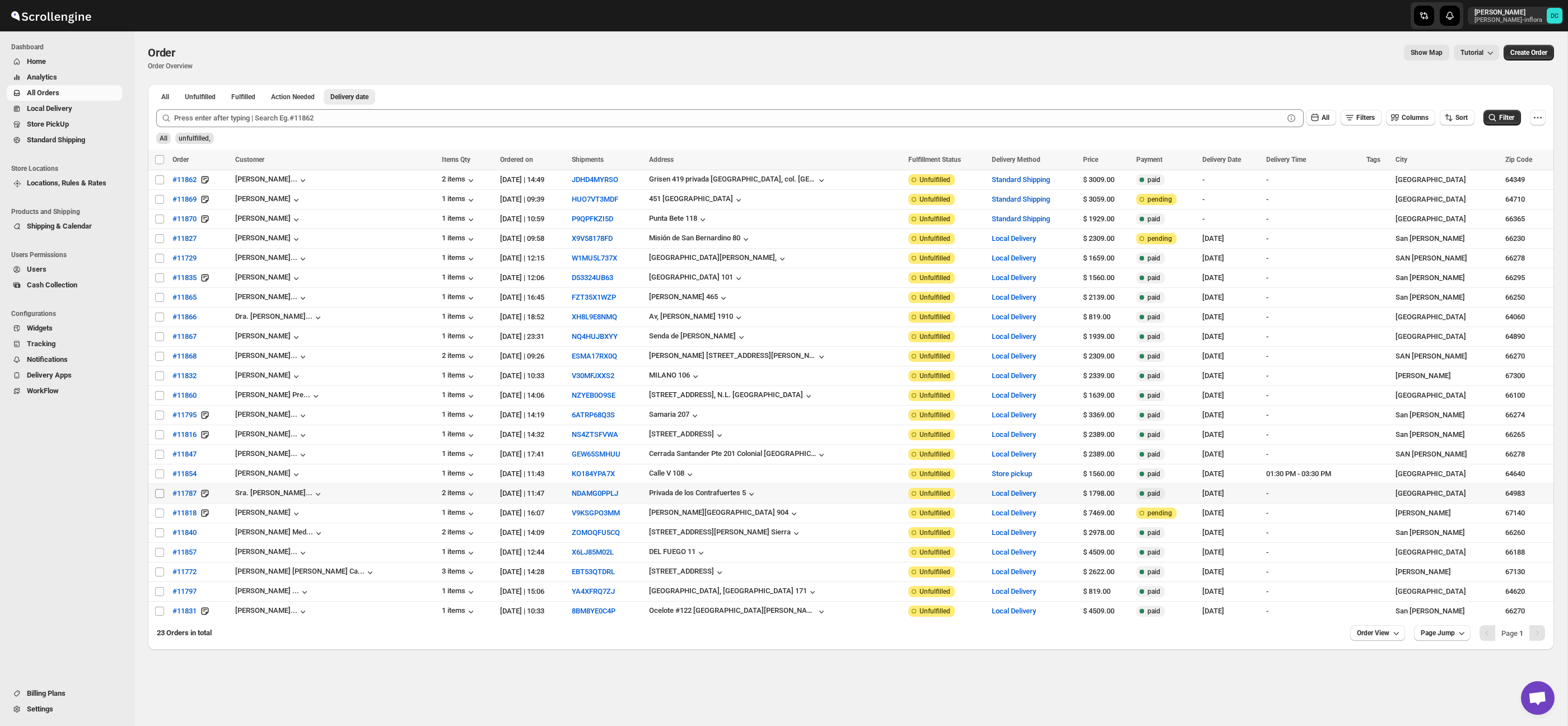
click at [161, 496] on input "Select order" at bounding box center [159, 494] width 9 height 9
checkbox input "true"
click at [158, 516] on input "Select order" at bounding box center [159, 513] width 9 height 9
checkbox input "true"
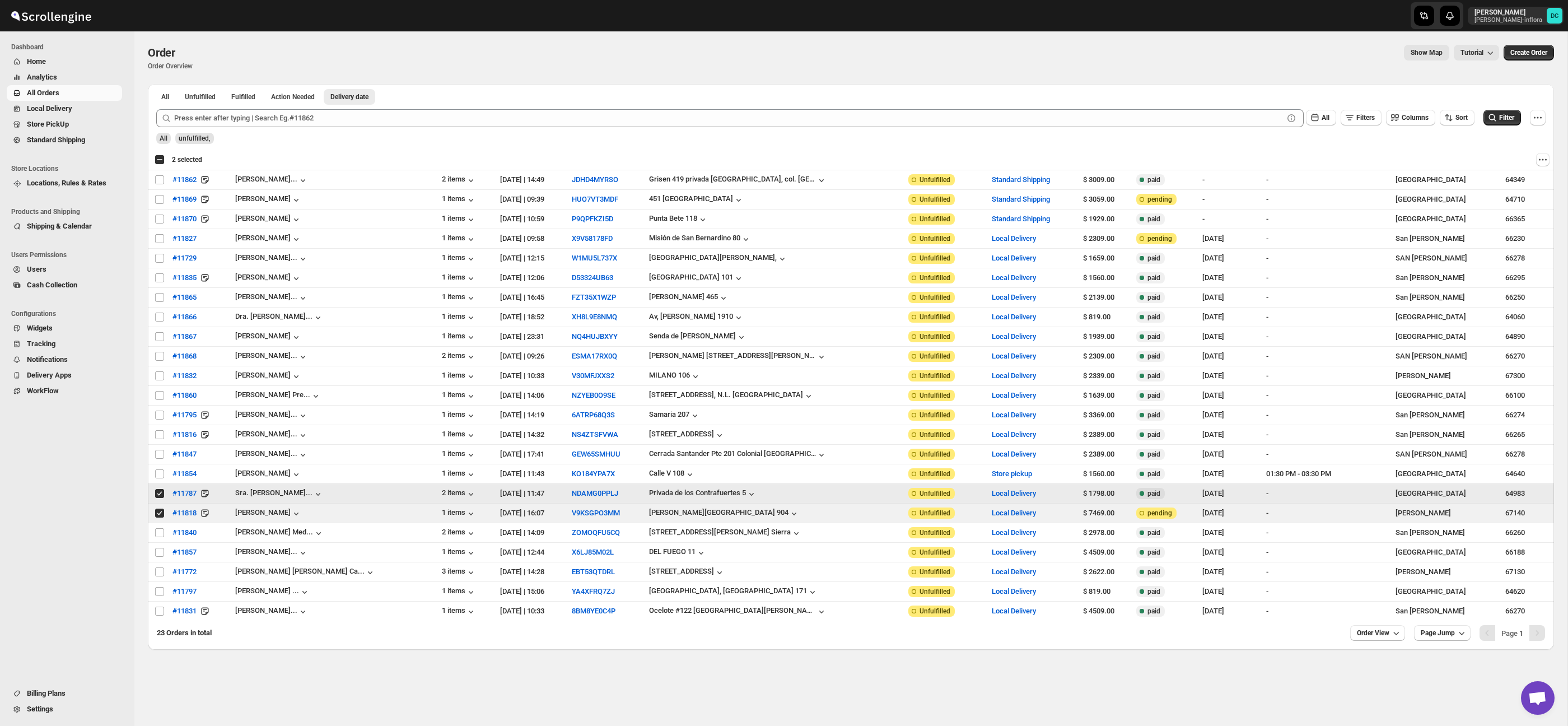
click at [159, 494] on input "Select order" at bounding box center [159, 494] width 9 height 9
checkbox input "false"
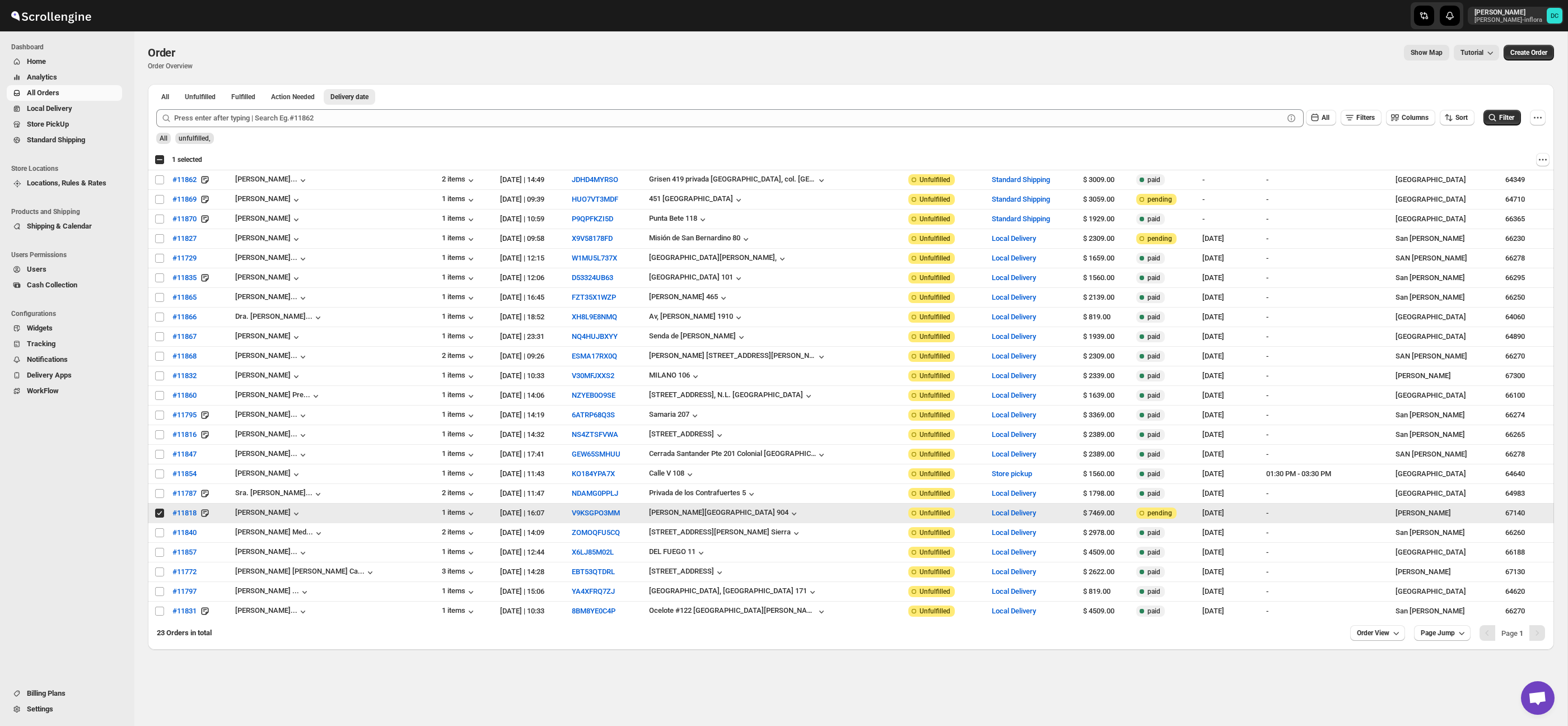
drag, startPoint x: 161, startPoint y: 516, endPoint x: 252, endPoint y: 460, distance: 106.9
click at [161, 515] on input "Select order" at bounding box center [159, 513] width 9 height 9
checkbox input "false"
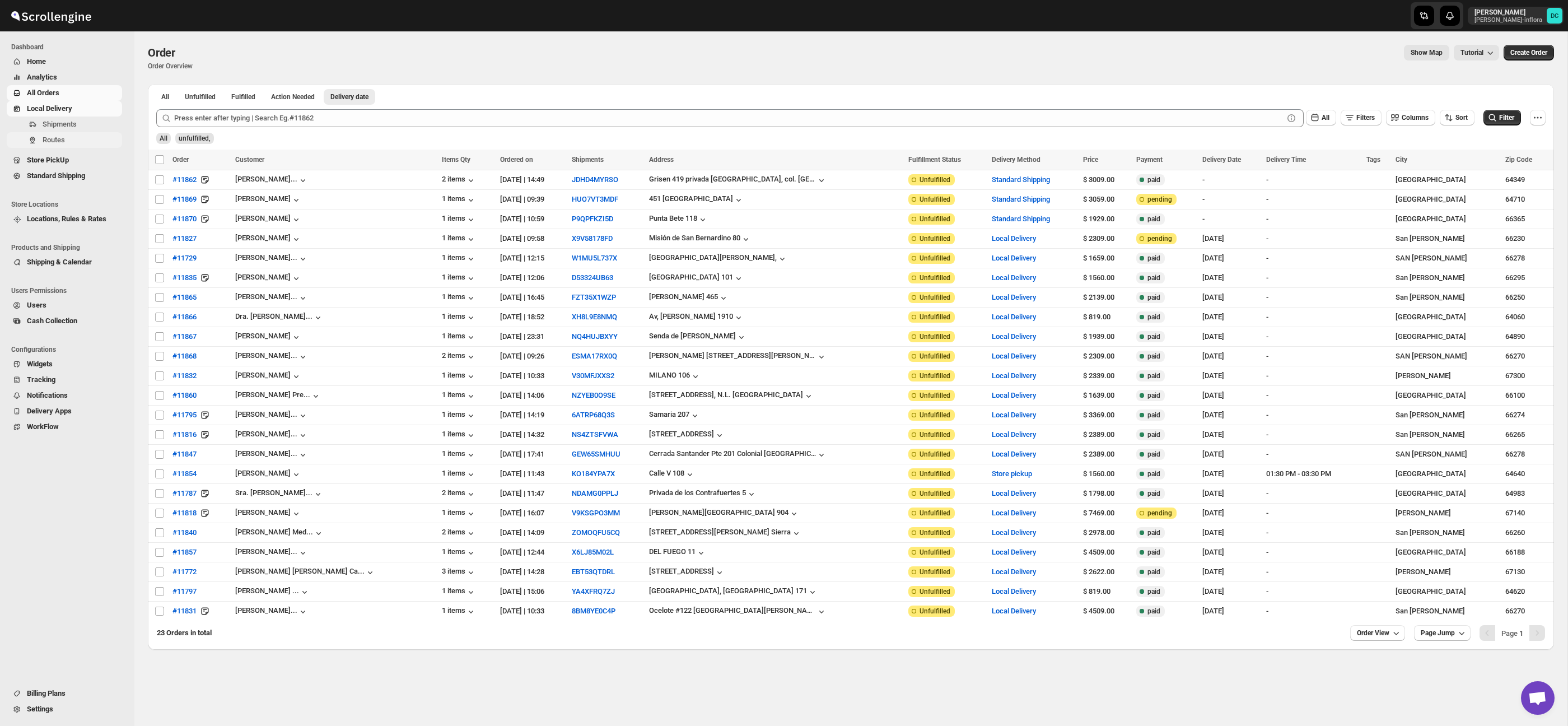
click at [89, 139] on span "Routes" at bounding box center [81, 140] width 77 height 11
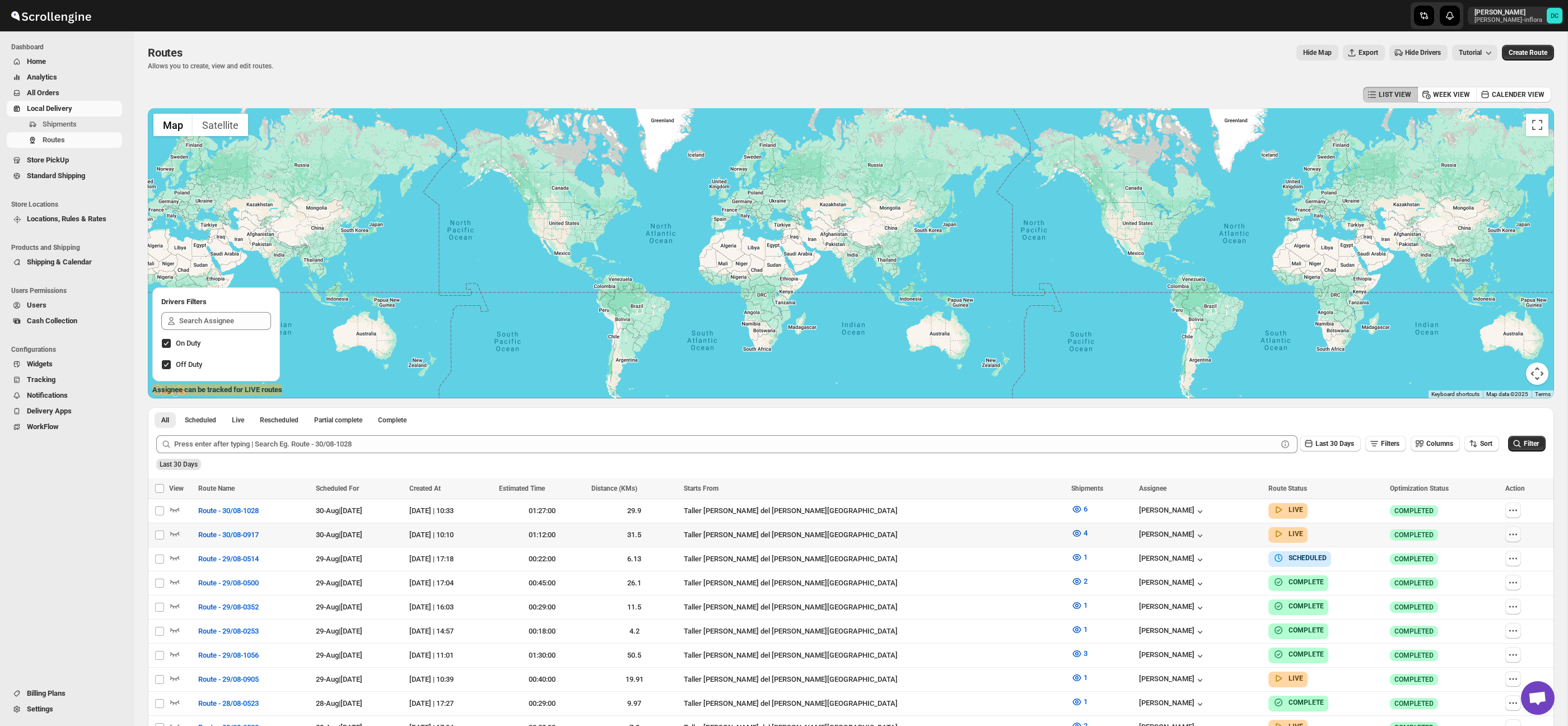
click at [1514, 536] on icon "button" at bounding box center [1513, 534] width 11 height 11
checkbox input "true"
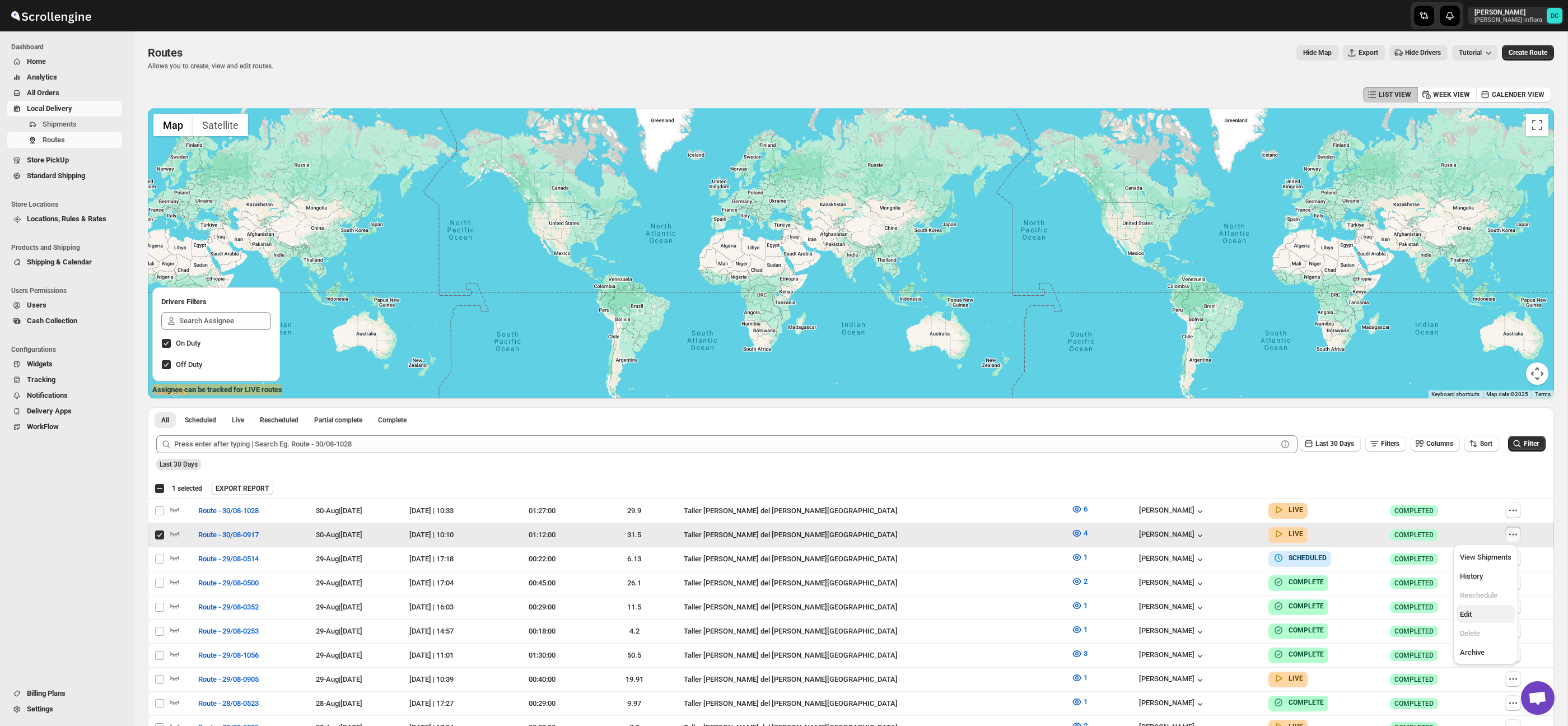
click at [1489, 613] on span "Edit" at bounding box center [1485, 615] width 51 height 11
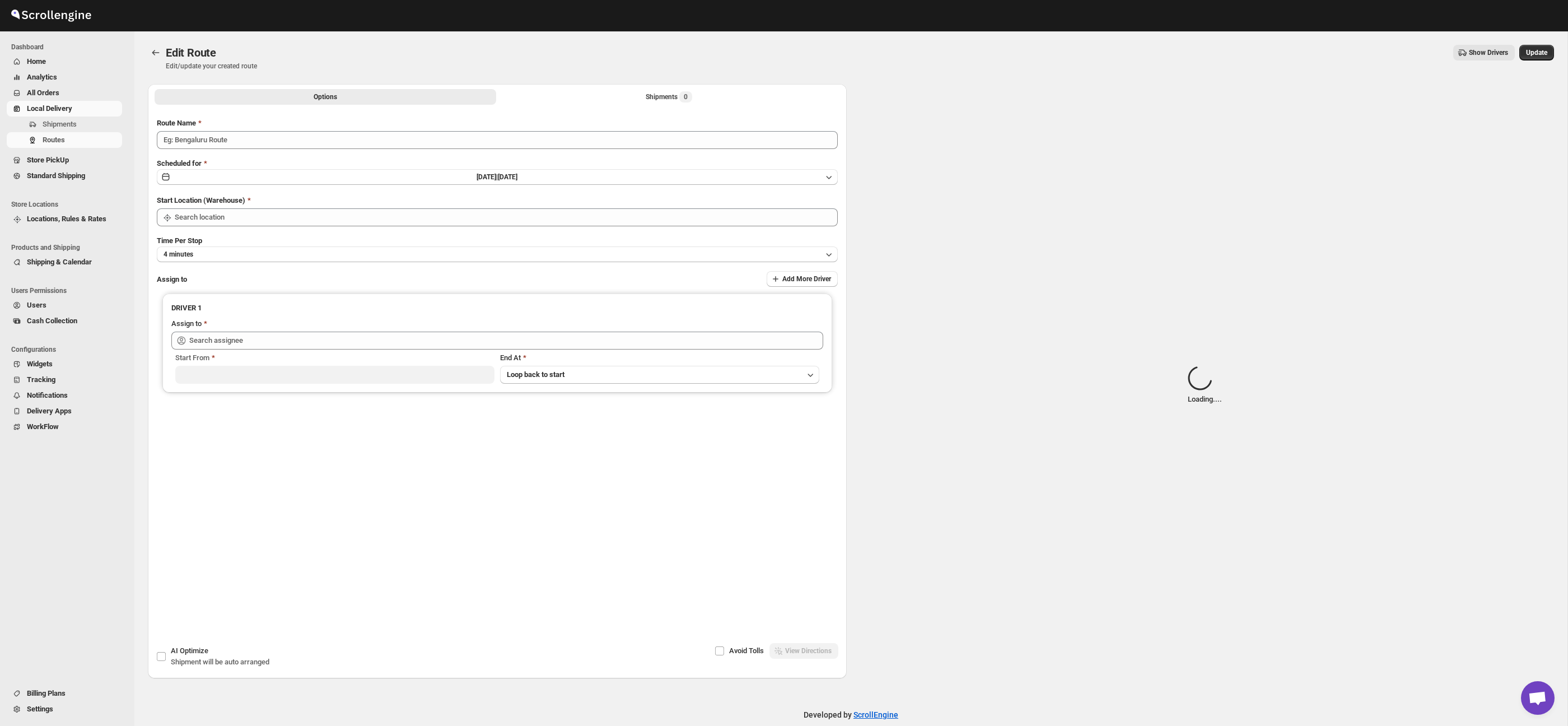
type input "Route - 30/08-0917"
type input "Taller [PERSON_NAME][GEOGRAPHIC_DATA]"
type input "[PERSON_NAME] ([EMAIL_ADDRESS][DOMAIN_NAME])"
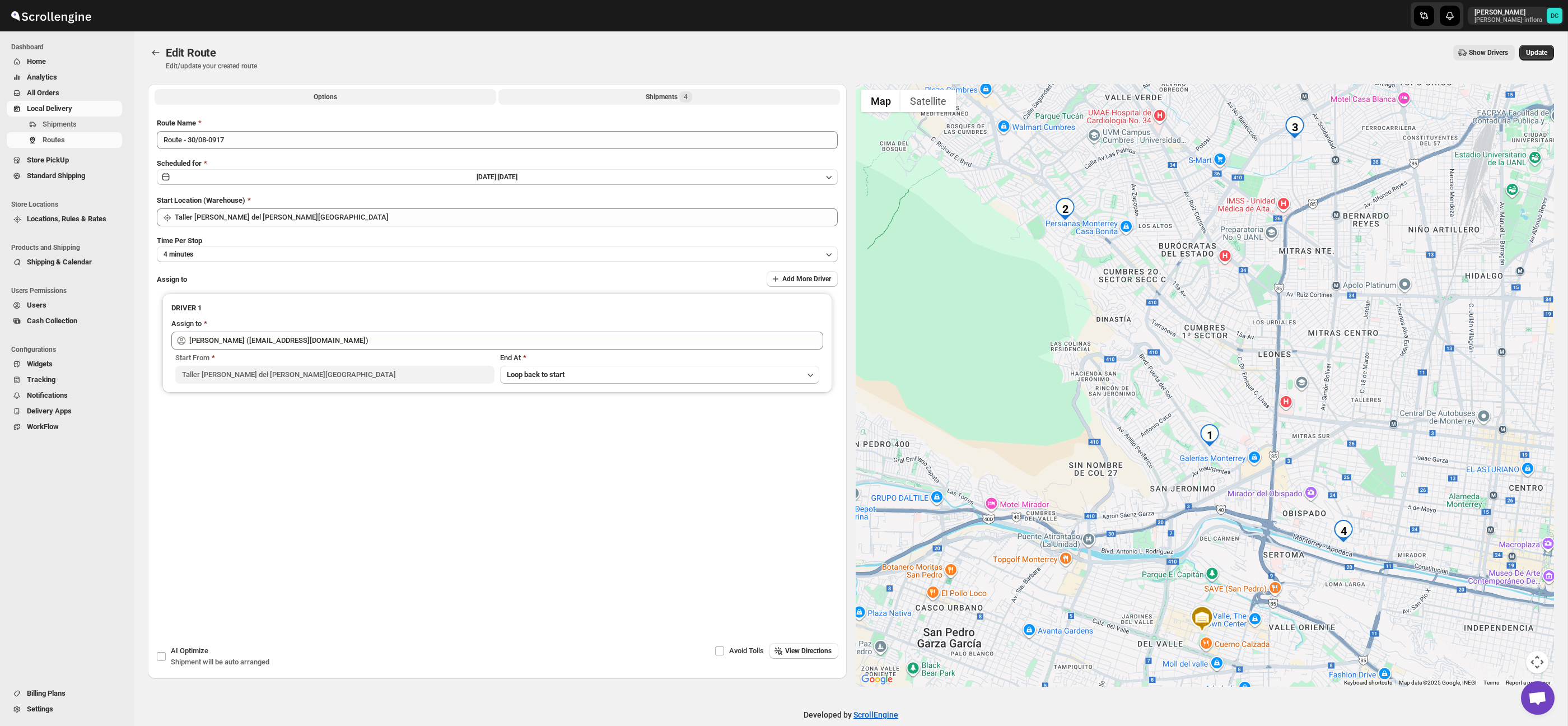
click at [587, 104] on button "Shipments 4" at bounding box center [669, 97] width 342 height 16
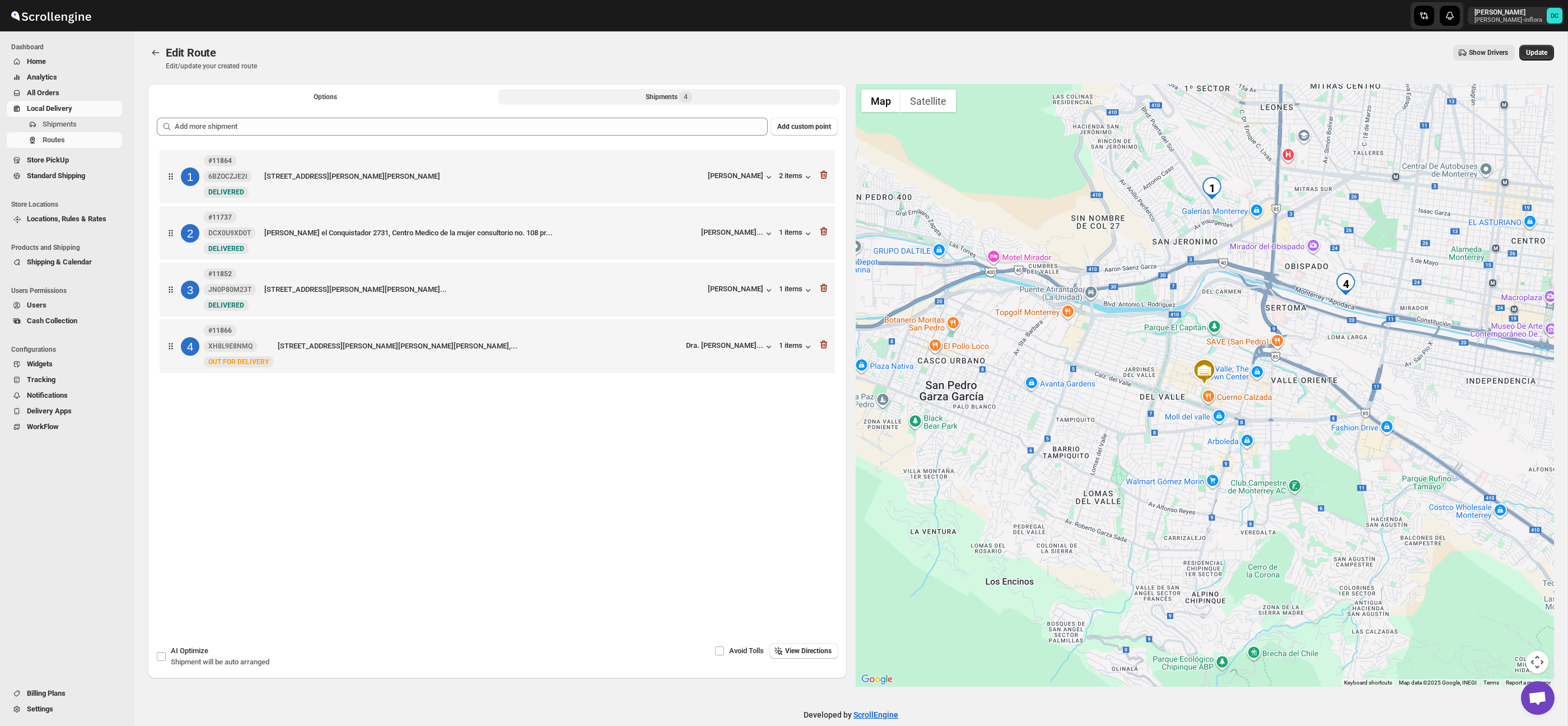
click at [585, 96] on button "Shipments 4" at bounding box center [669, 97] width 342 height 16
click at [157, 51] on icon "Routes" at bounding box center [156, 53] width 11 height 11
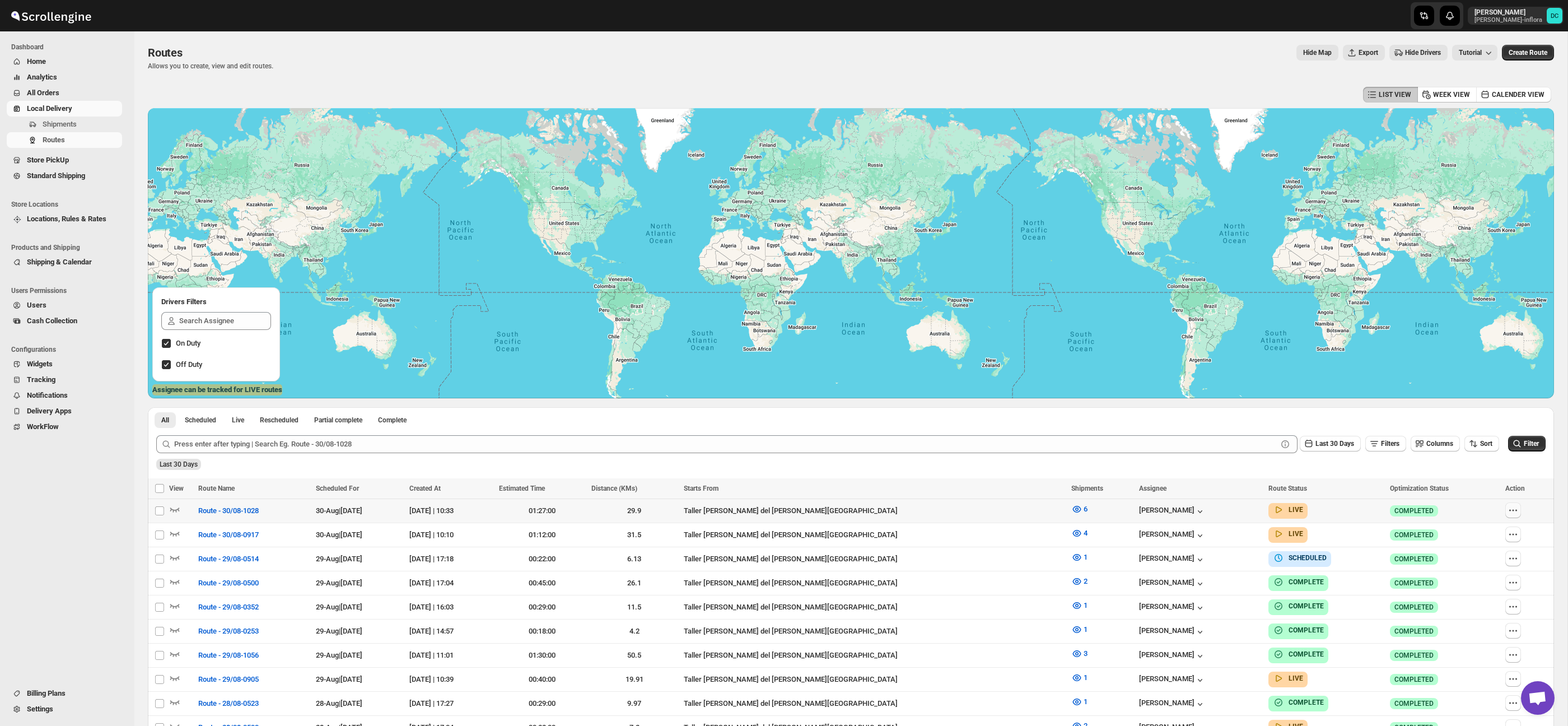
click at [1512, 515] on icon "button" at bounding box center [1513, 510] width 11 height 11
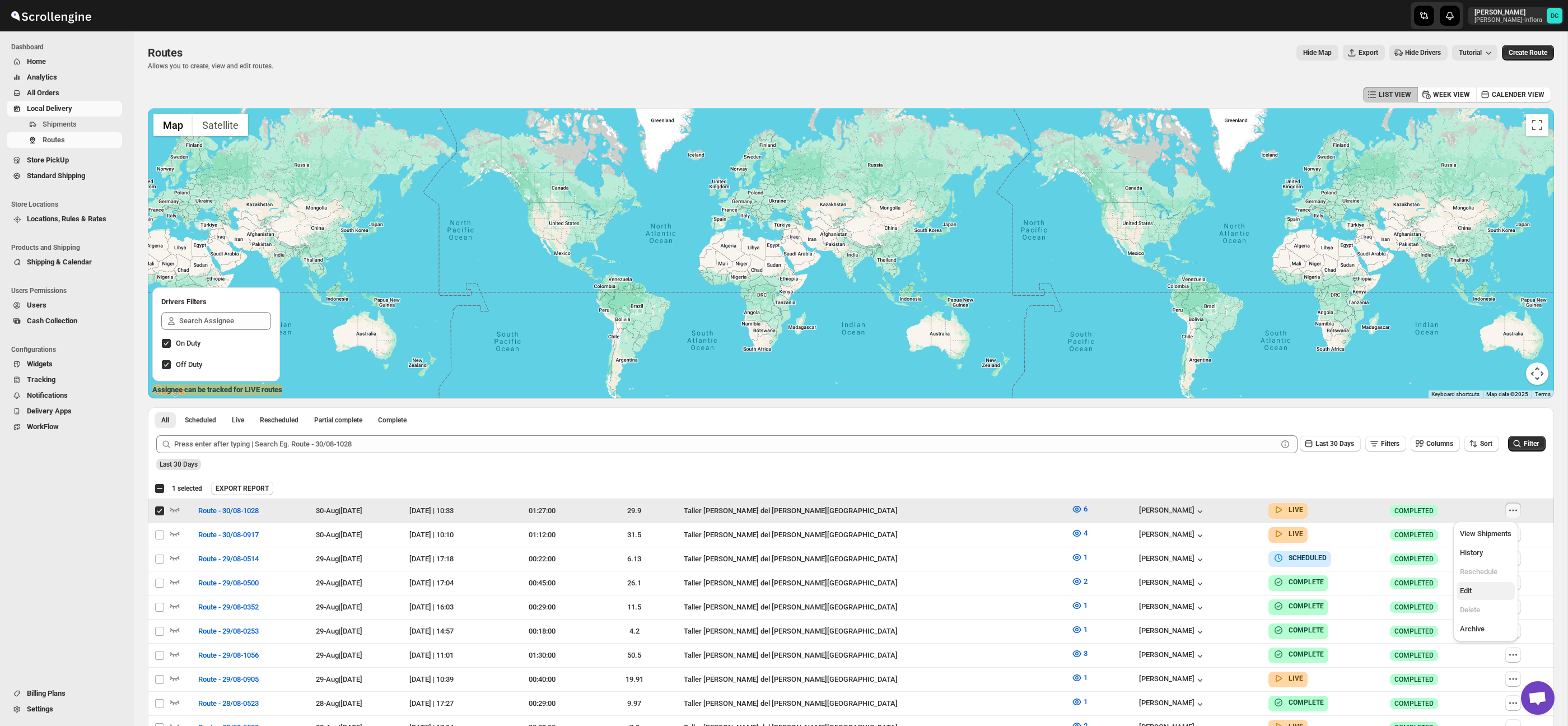
click at [1469, 591] on span "Edit" at bounding box center [1465, 591] width 12 height 8
checkbox input "false"
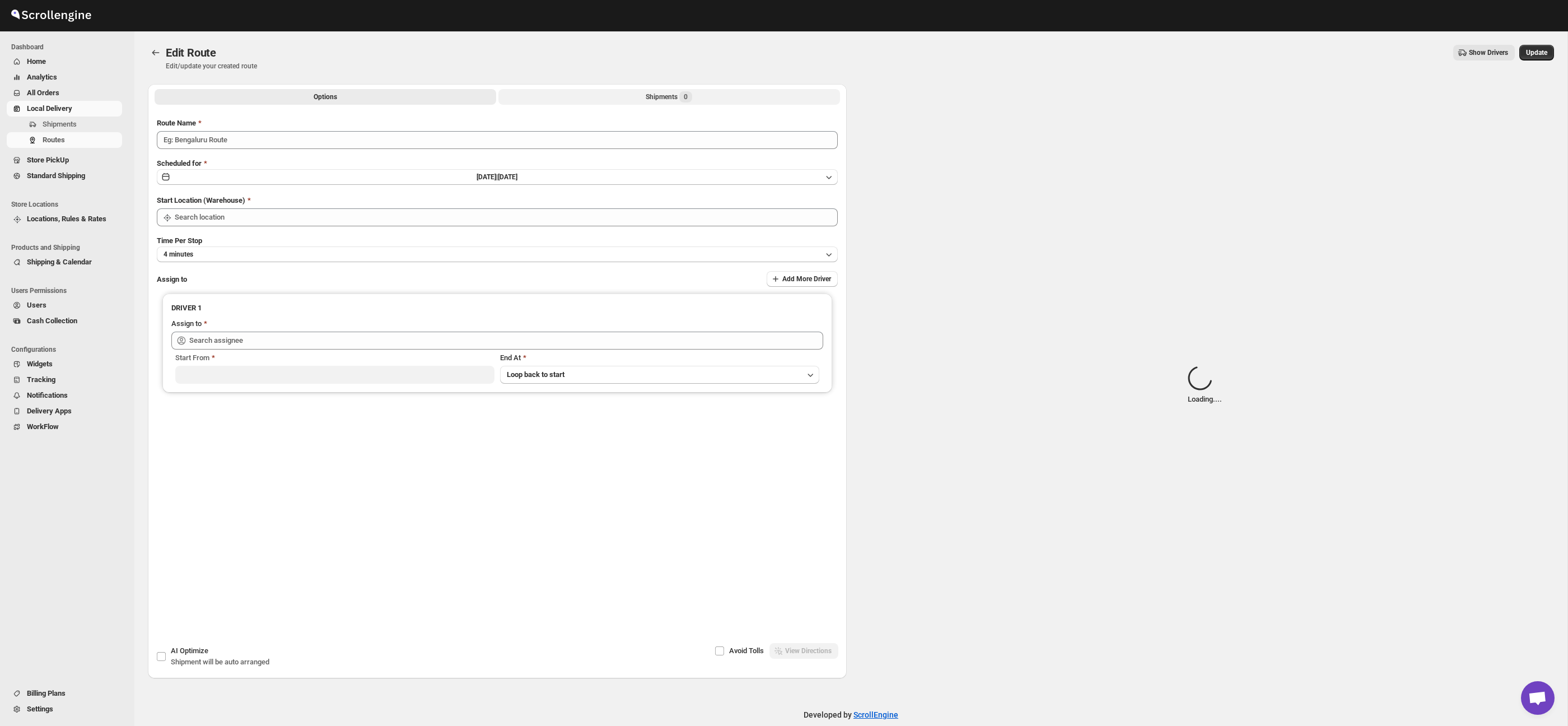
type input "Route - 30/08-1028"
type input "Taller [PERSON_NAME][GEOGRAPHIC_DATA]"
type input "[PERSON_NAME] ([EMAIL_ADDRESS][DOMAIN_NAME])"
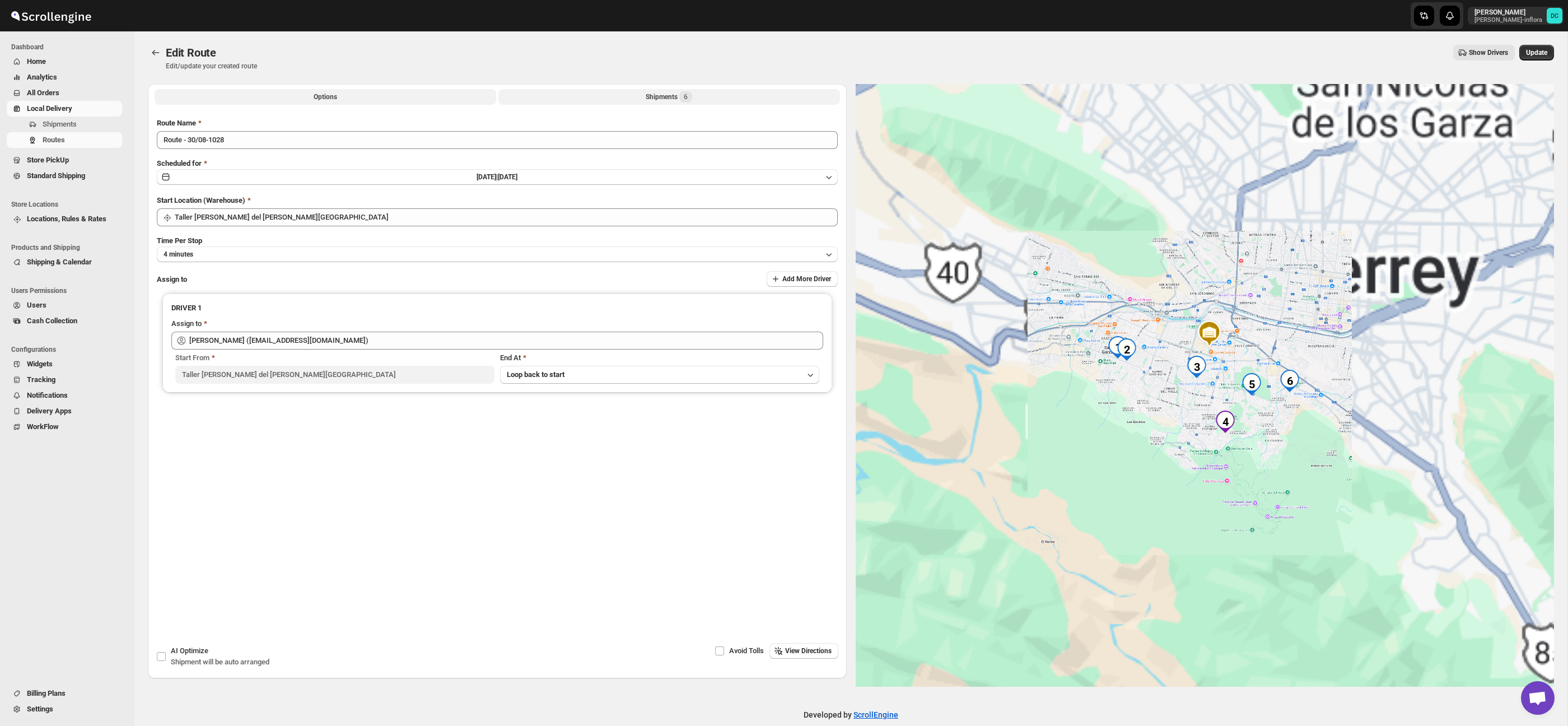
click at [655, 98] on div "Shipments 6" at bounding box center [668, 97] width 46 height 11
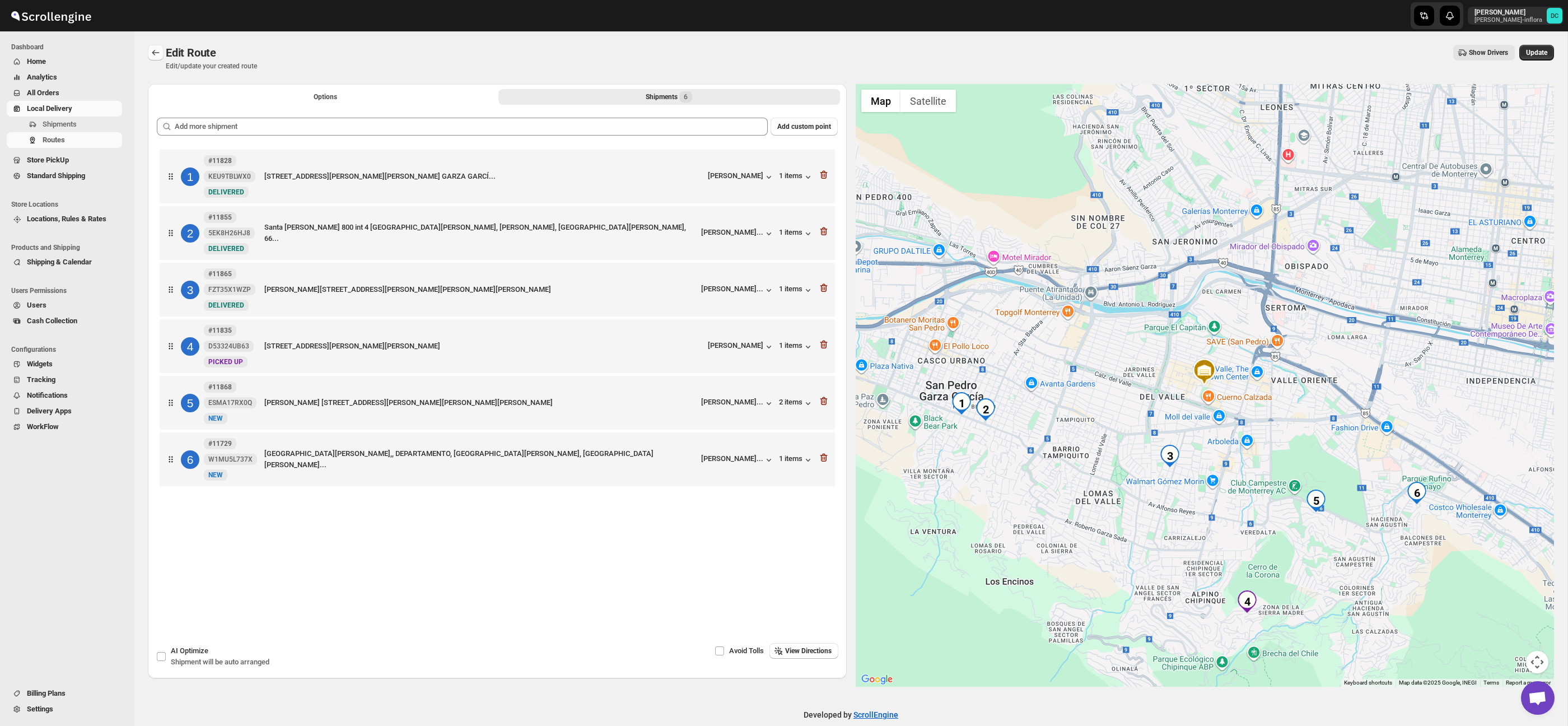
click at [156, 56] on icon "Routes" at bounding box center [156, 53] width 11 height 11
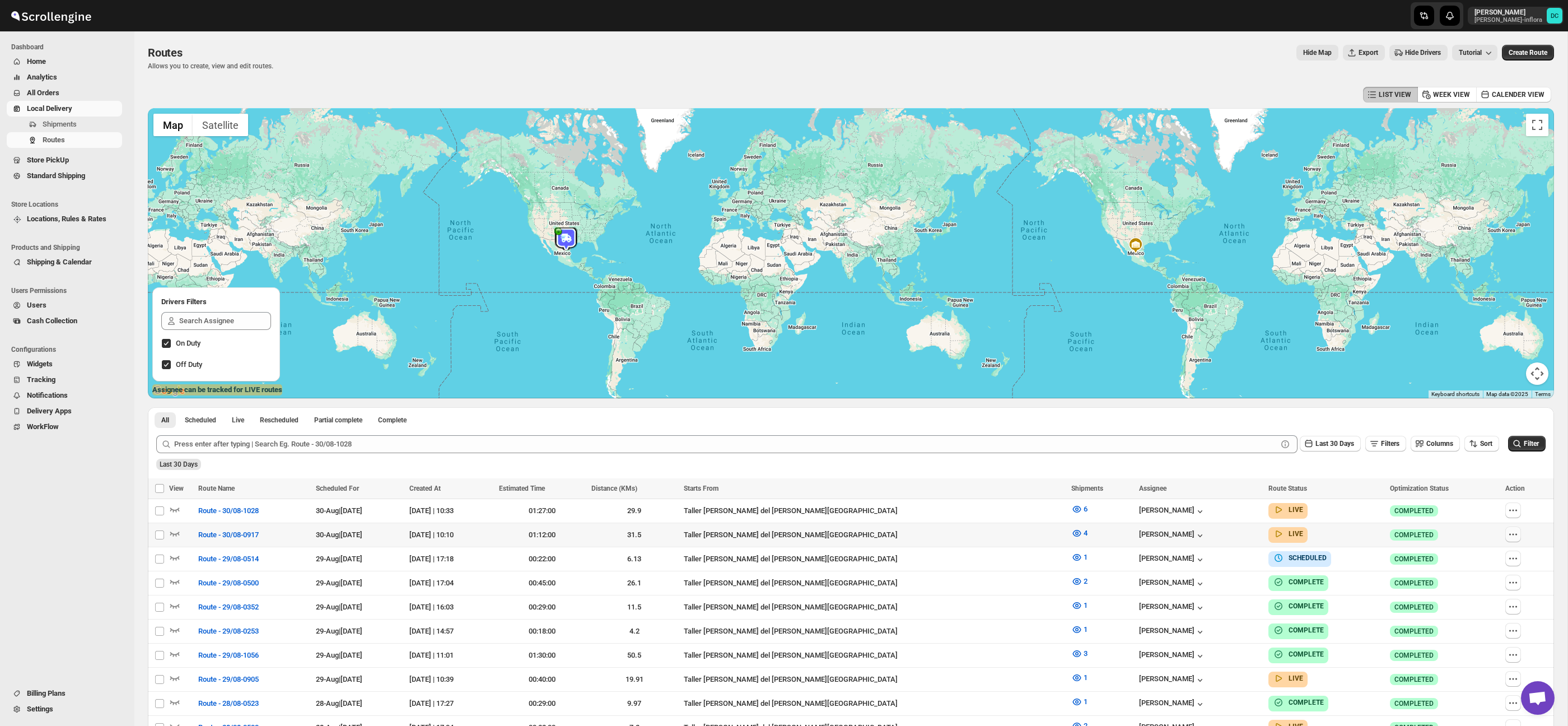
click at [1515, 536] on icon "button" at bounding box center [1513, 534] width 11 height 11
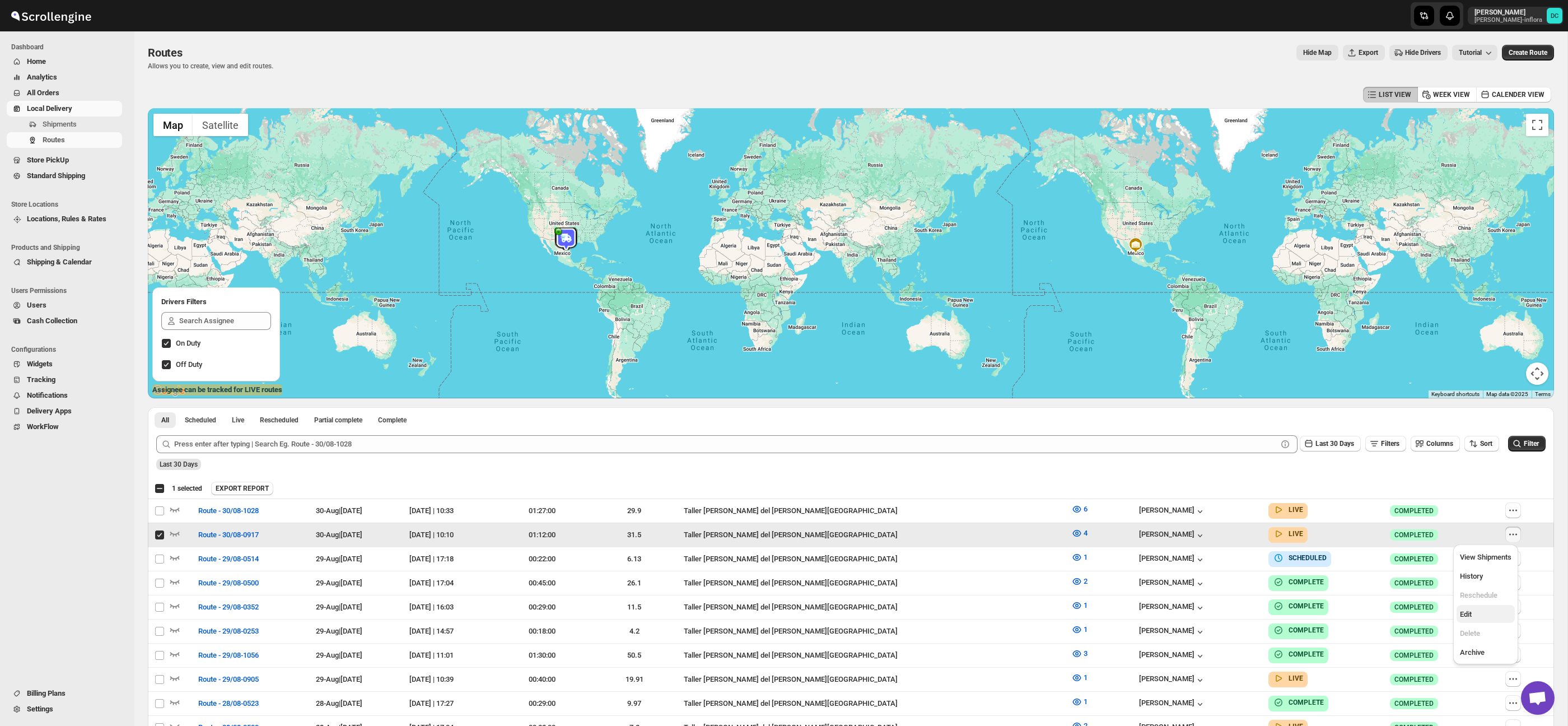
click at [1477, 611] on span "Edit" at bounding box center [1485, 615] width 51 height 11
checkbox input "false"
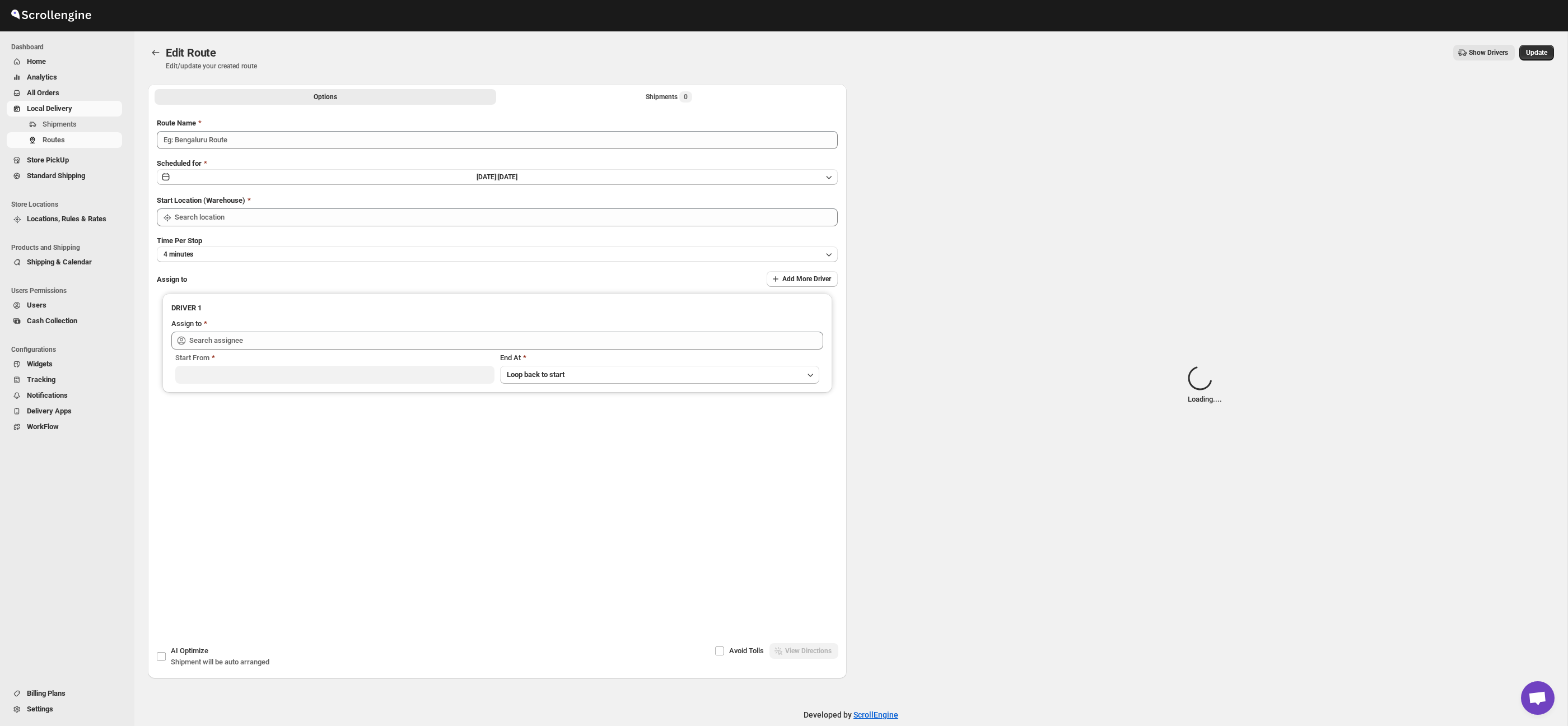
type input "Route - 30/08-0917"
type input "Taller [PERSON_NAME][GEOGRAPHIC_DATA]"
type input "[PERSON_NAME] ([EMAIL_ADDRESS][DOMAIN_NAME])"
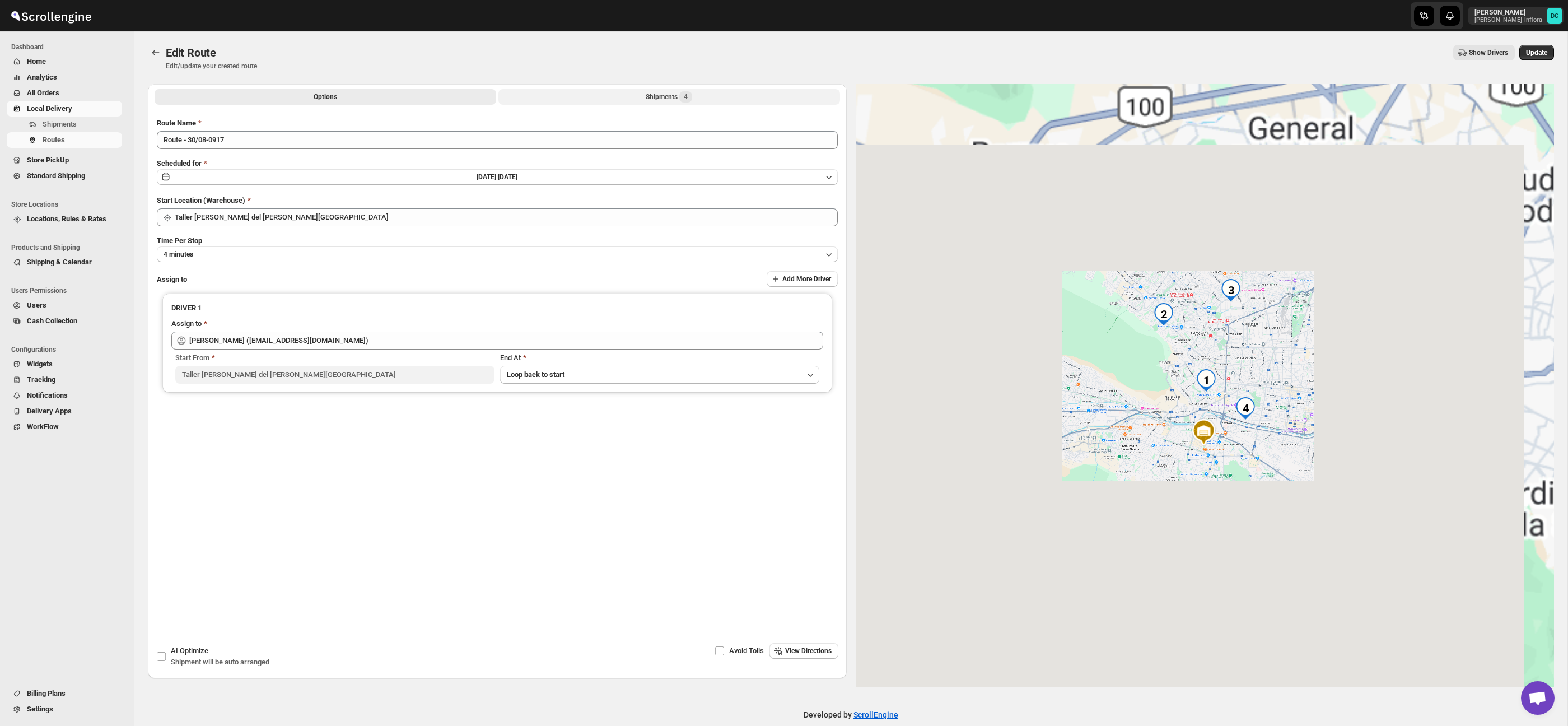
click at [749, 95] on button "Shipments 4" at bounding box center [669, 97] width 342 height 16
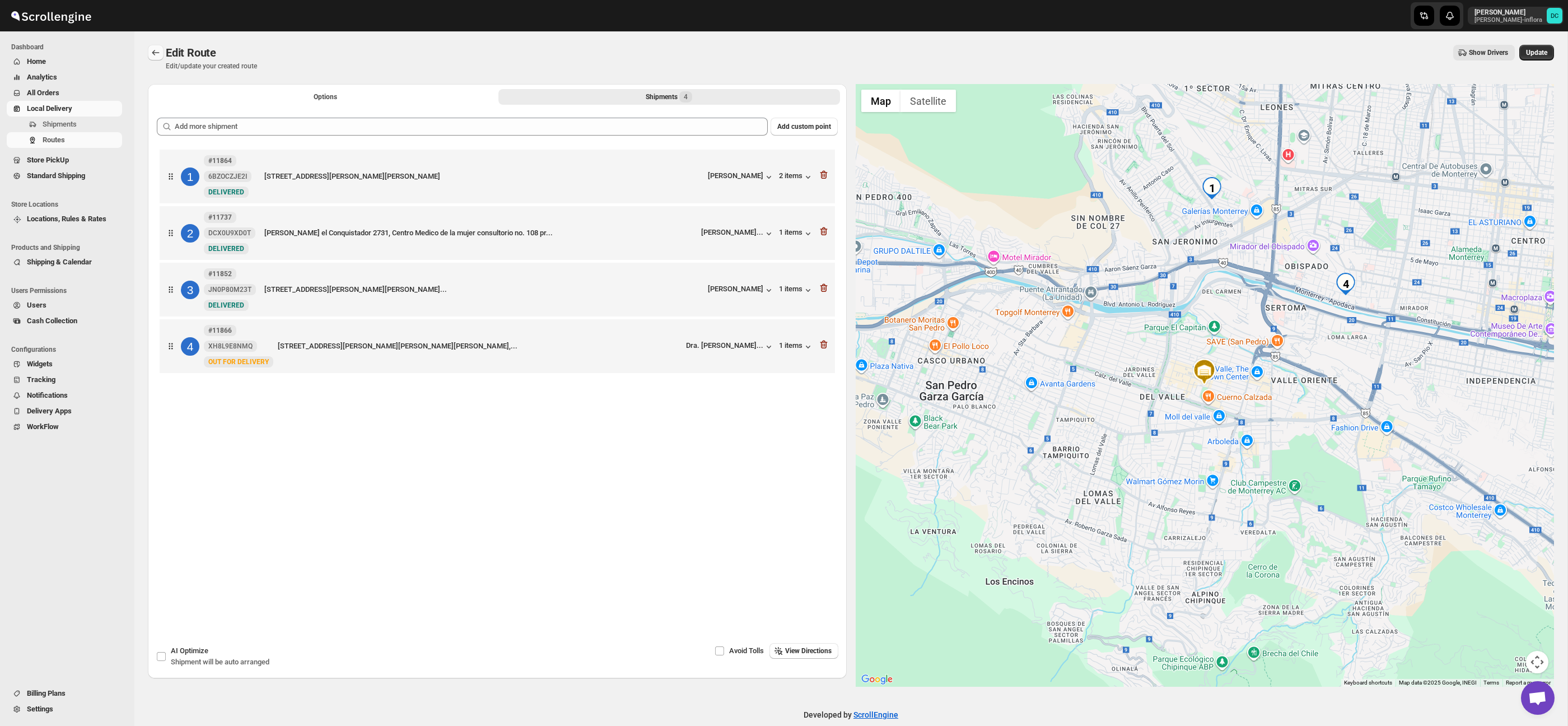
click at [153, 52] on icon "Routes" at bounding box center [156, 53] width 8 height 6
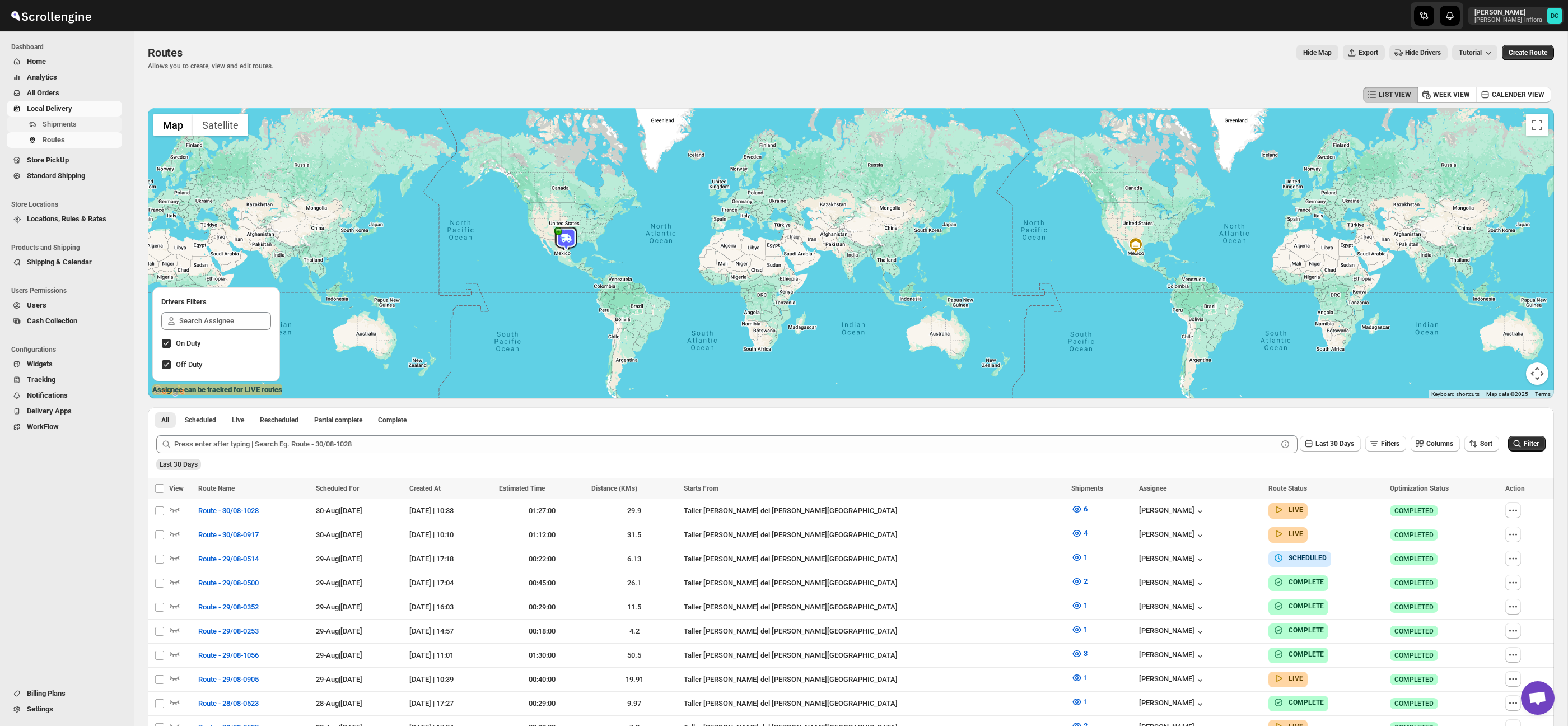
click at [63, 124] on span "Shipments" at bounding box center [59, 123] width 34 height 8
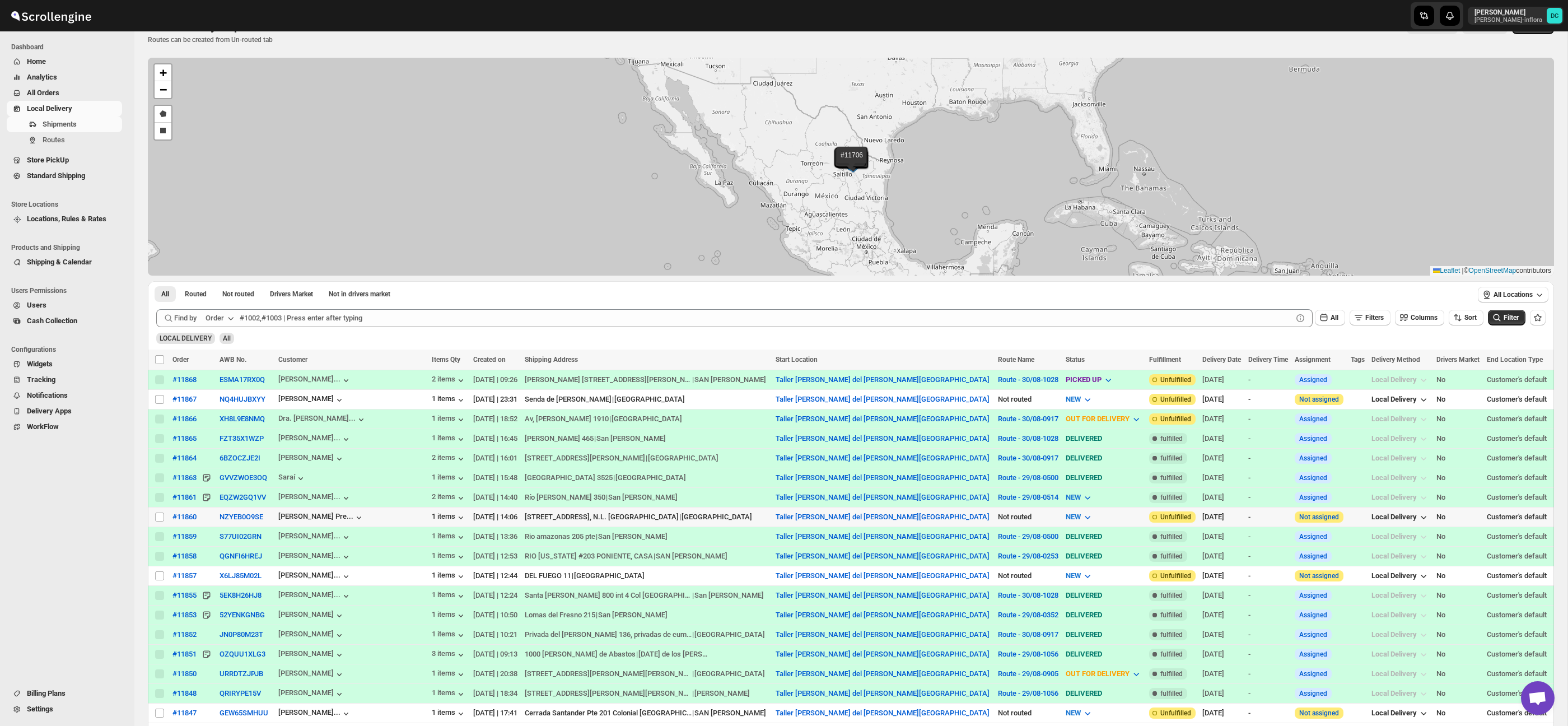
scroll to position [29, 0]
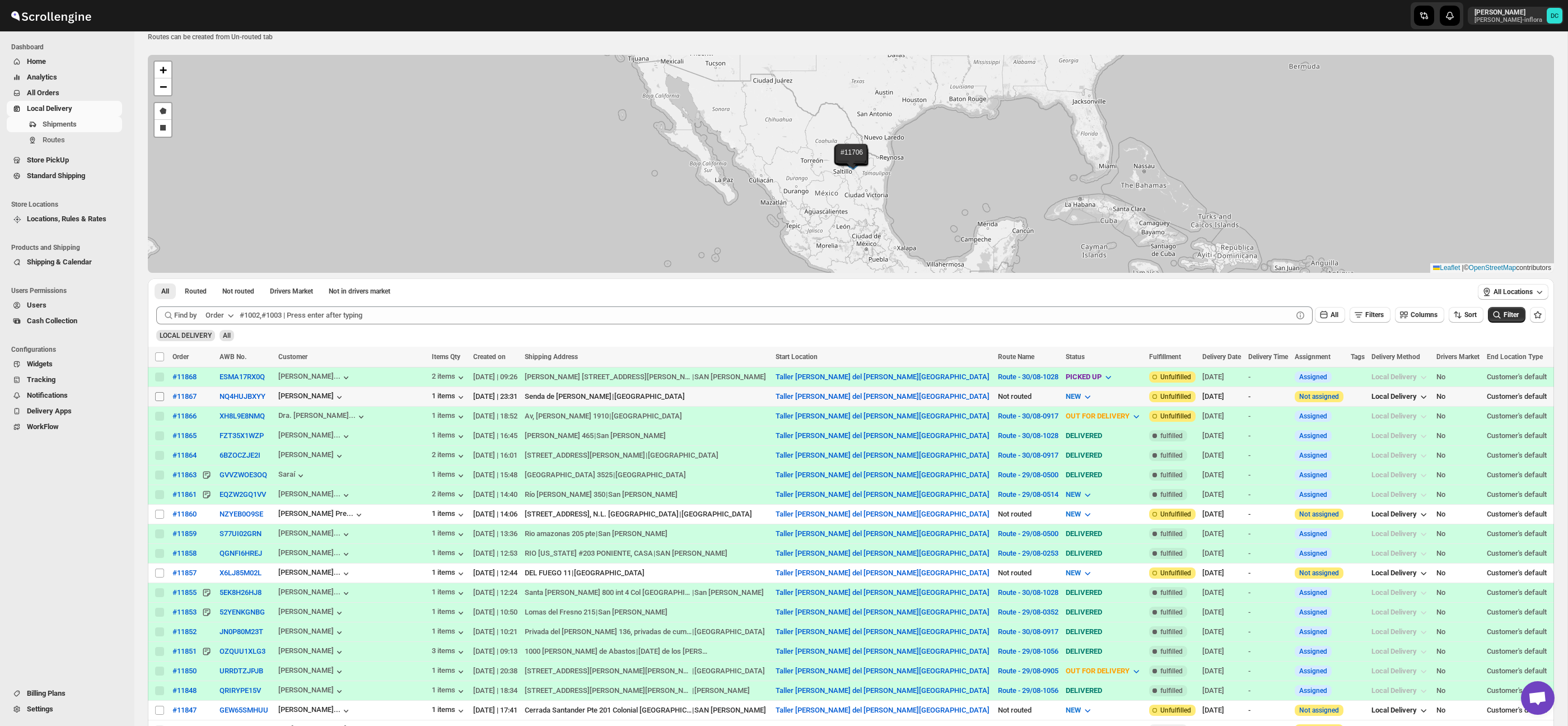
click at [158, 395] on input "Select shipment" at bounding box center [159, 397] width 9 height 9
checkbox input "true"
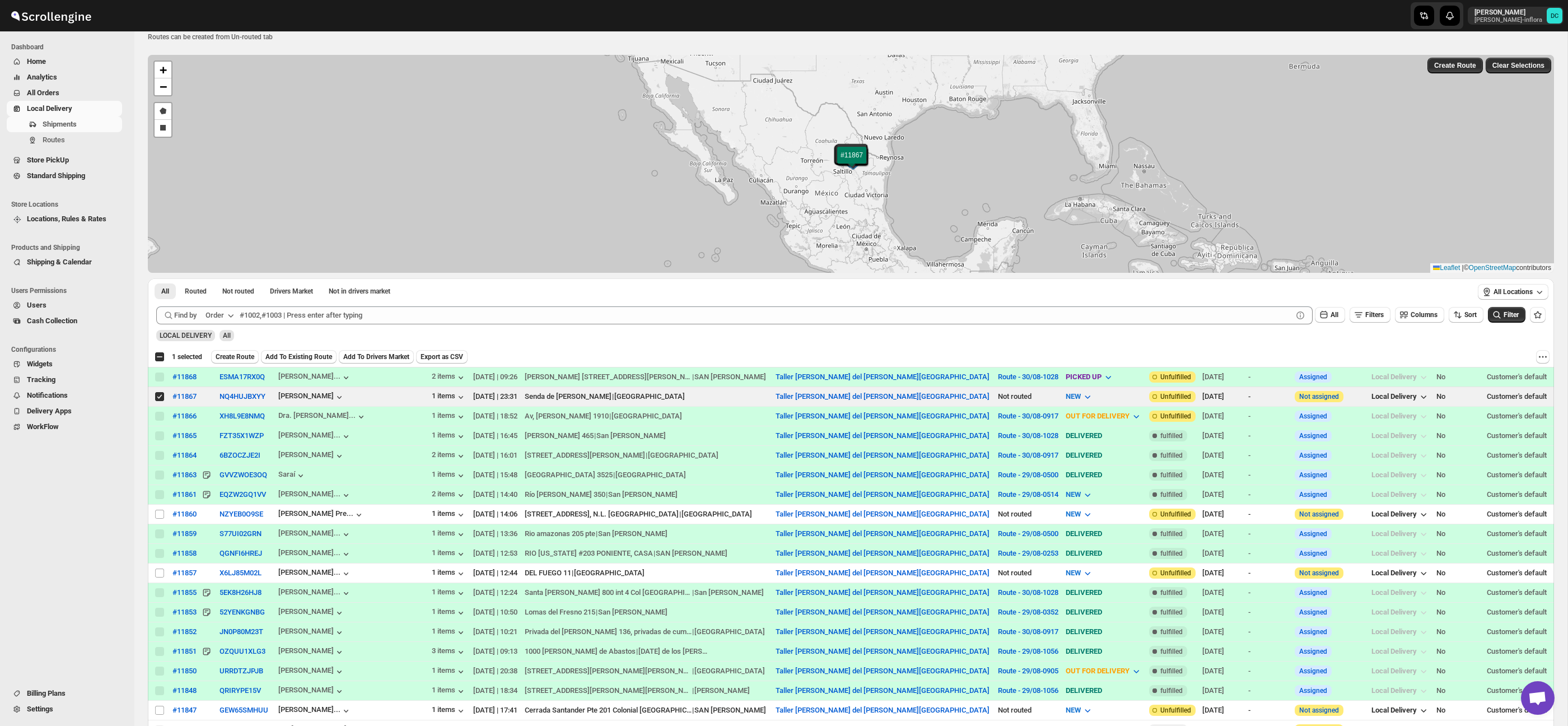
click at [242, 354] on span "Create Route" at bounding box center [235, 357] width 39 height 9
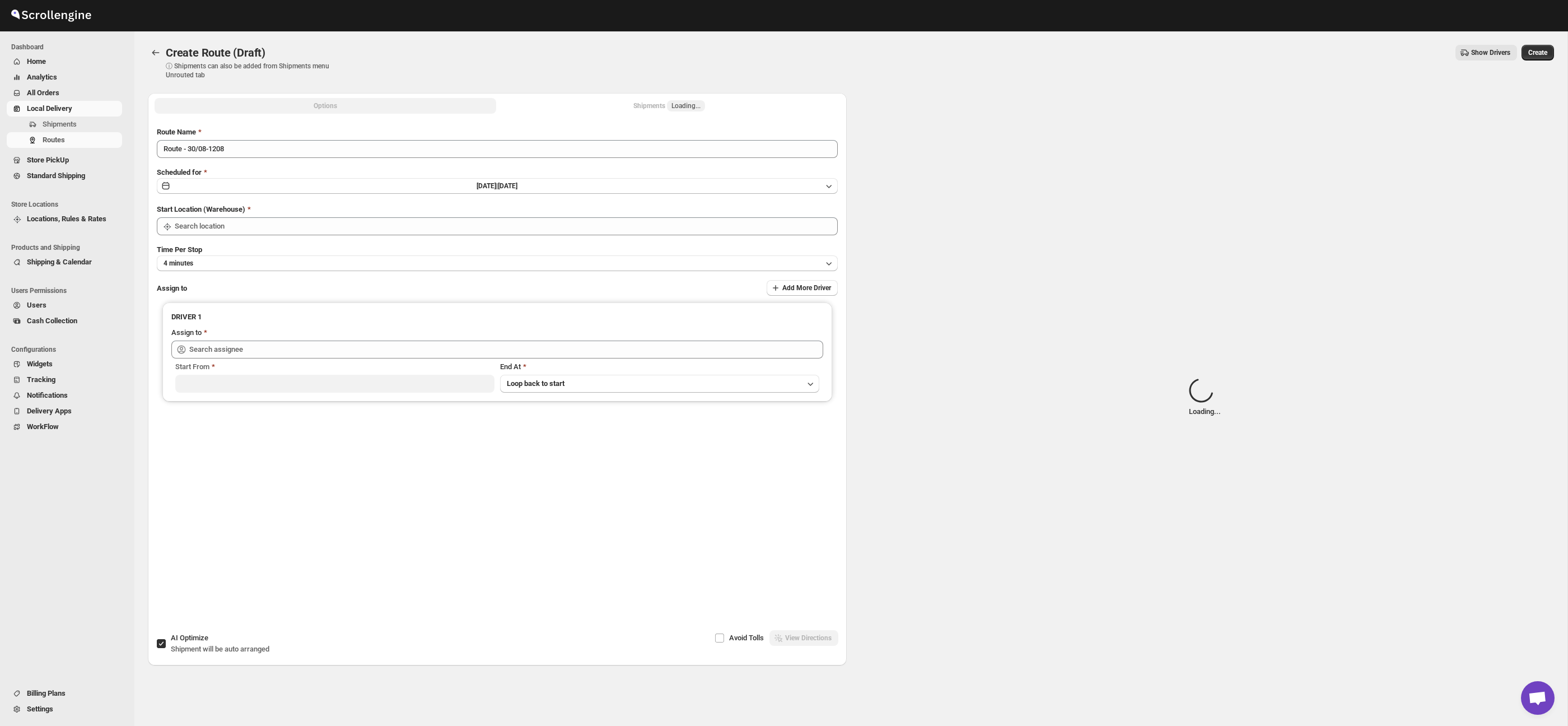
type input "Taller [PERSON_NAME][GEOGRAPHIC_DATA]"
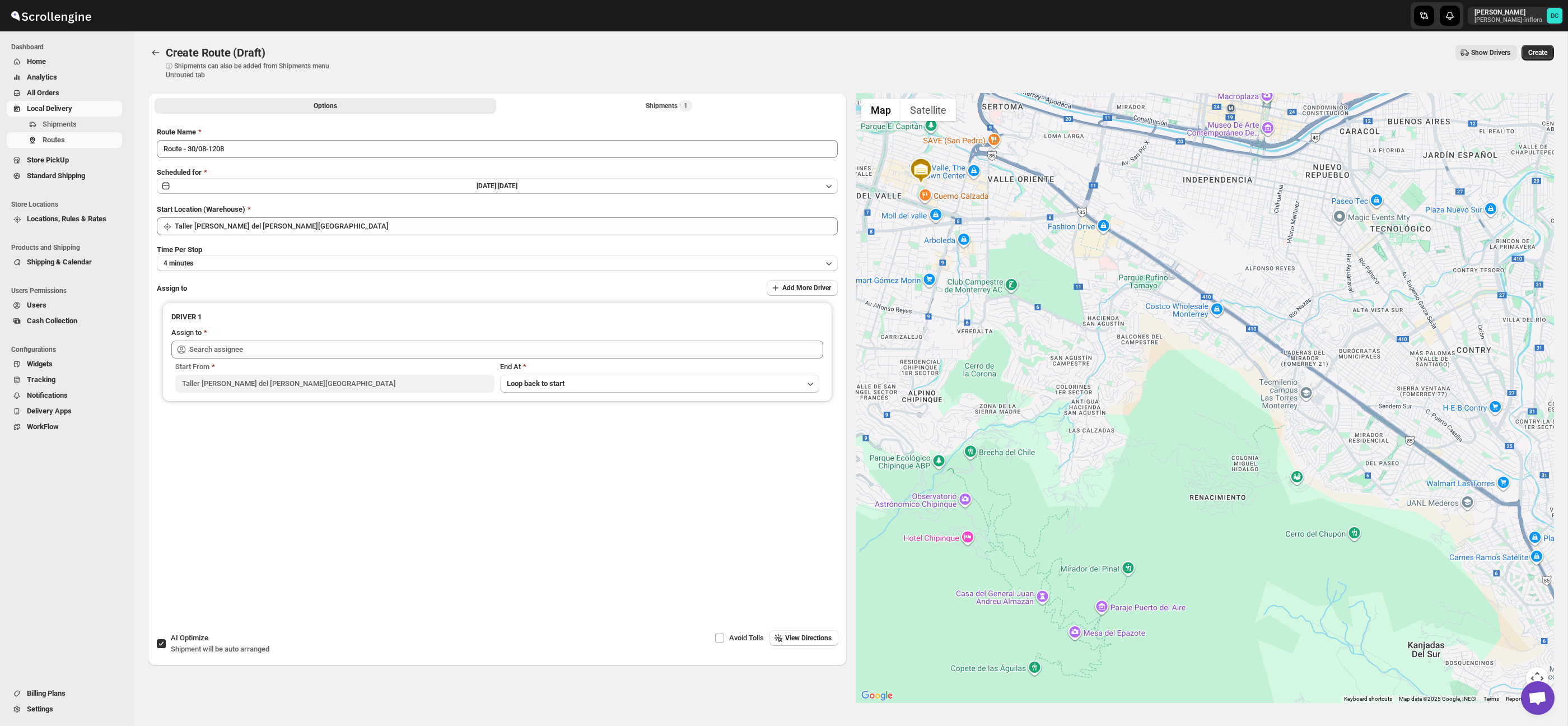
drag, startPoint x: 1217, startPoint y: 425, endPoint x: 1305, endPoint y: 437, distance: 88.8
click at [1062, 298] on div at bounding box center [1205, 398] width 699 height 610
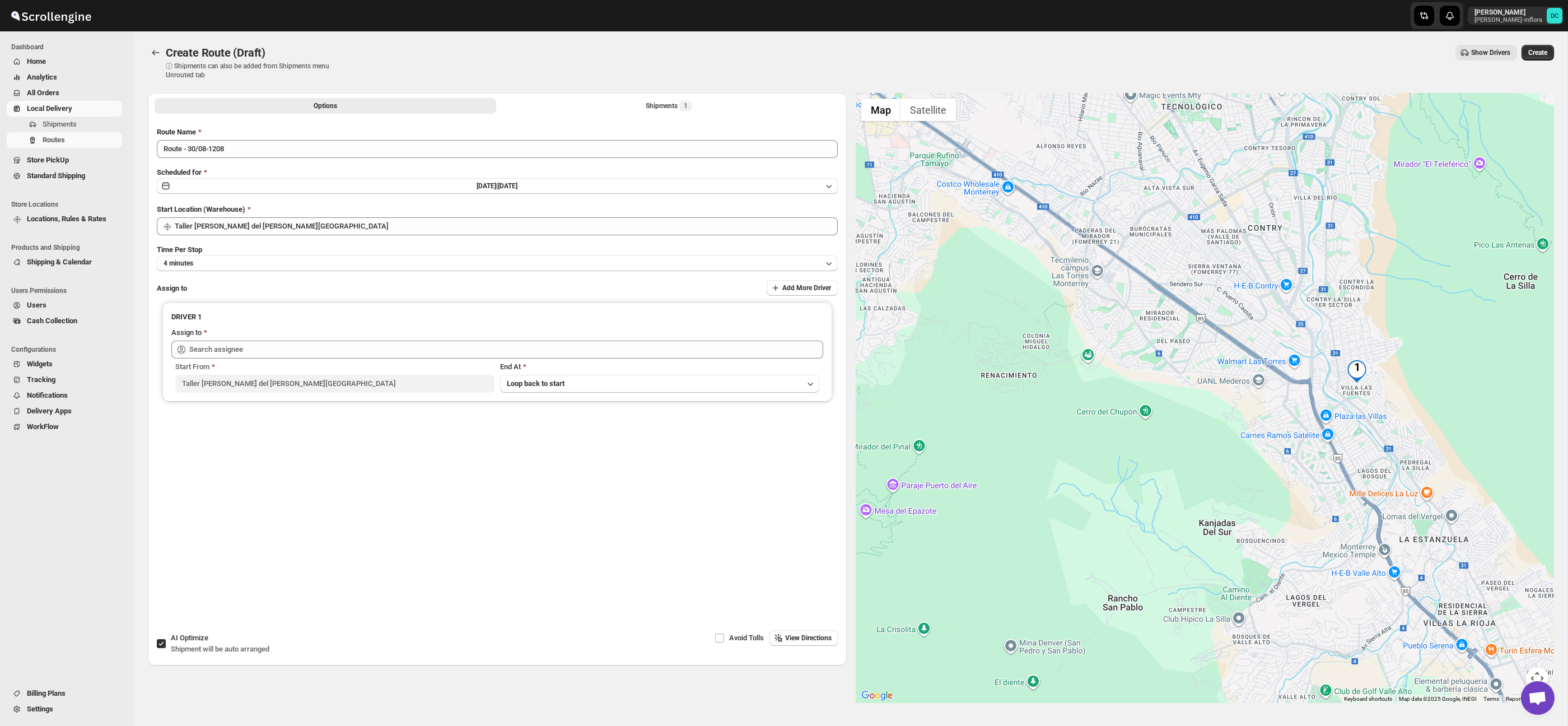
drag, startPoint x: 1276, startPoint y: 420, endPoint x: 1229, endPoint y: 405, distance: 49.3
click at [1098, 318] on div at bounding box center [1205, 398] width 699 height 610
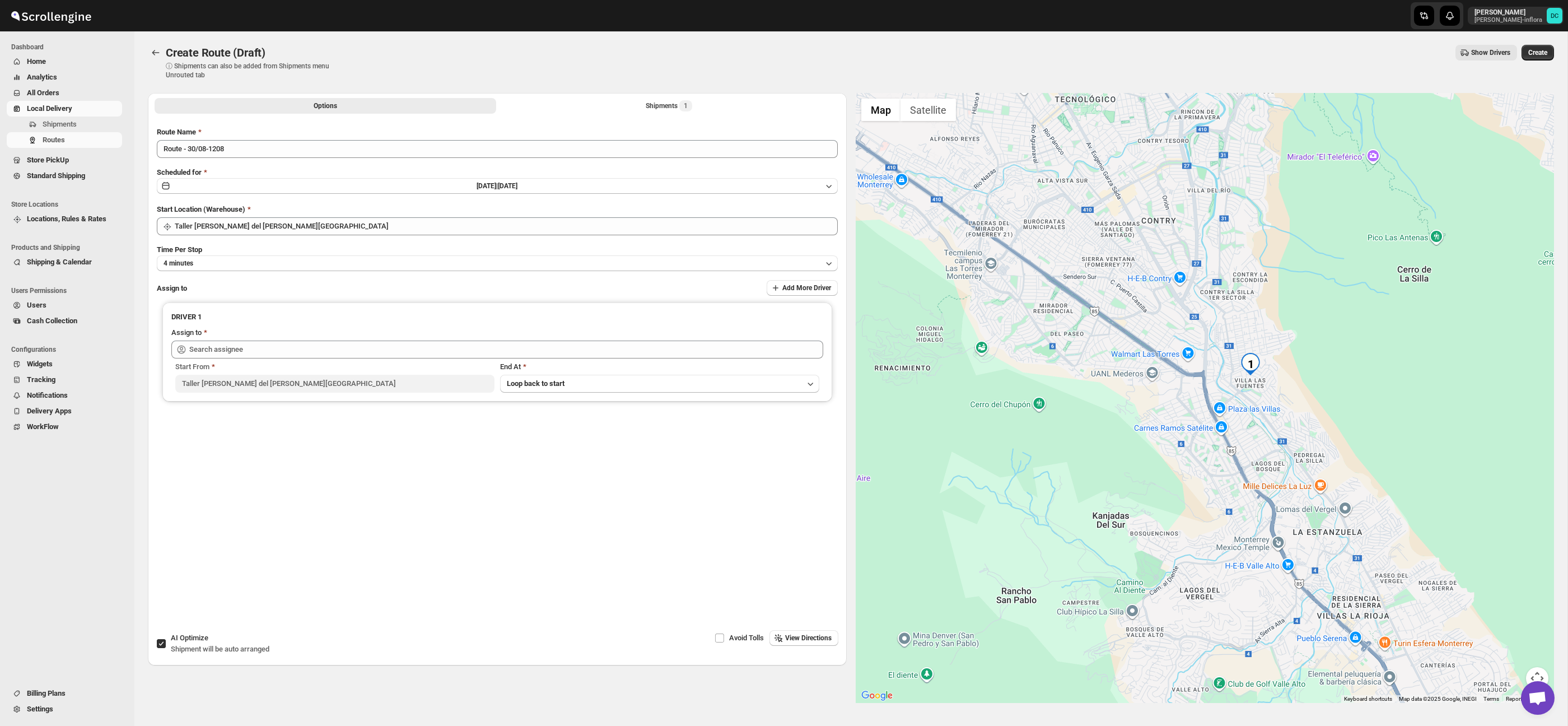
drag, startPoint x: 1178, startPoint y: 394, endPoint x: 1128, endPoint y: 404, distance: 51.0
click at [1128, 404] on div at bounding box center [1205, 398] width 699 height 610
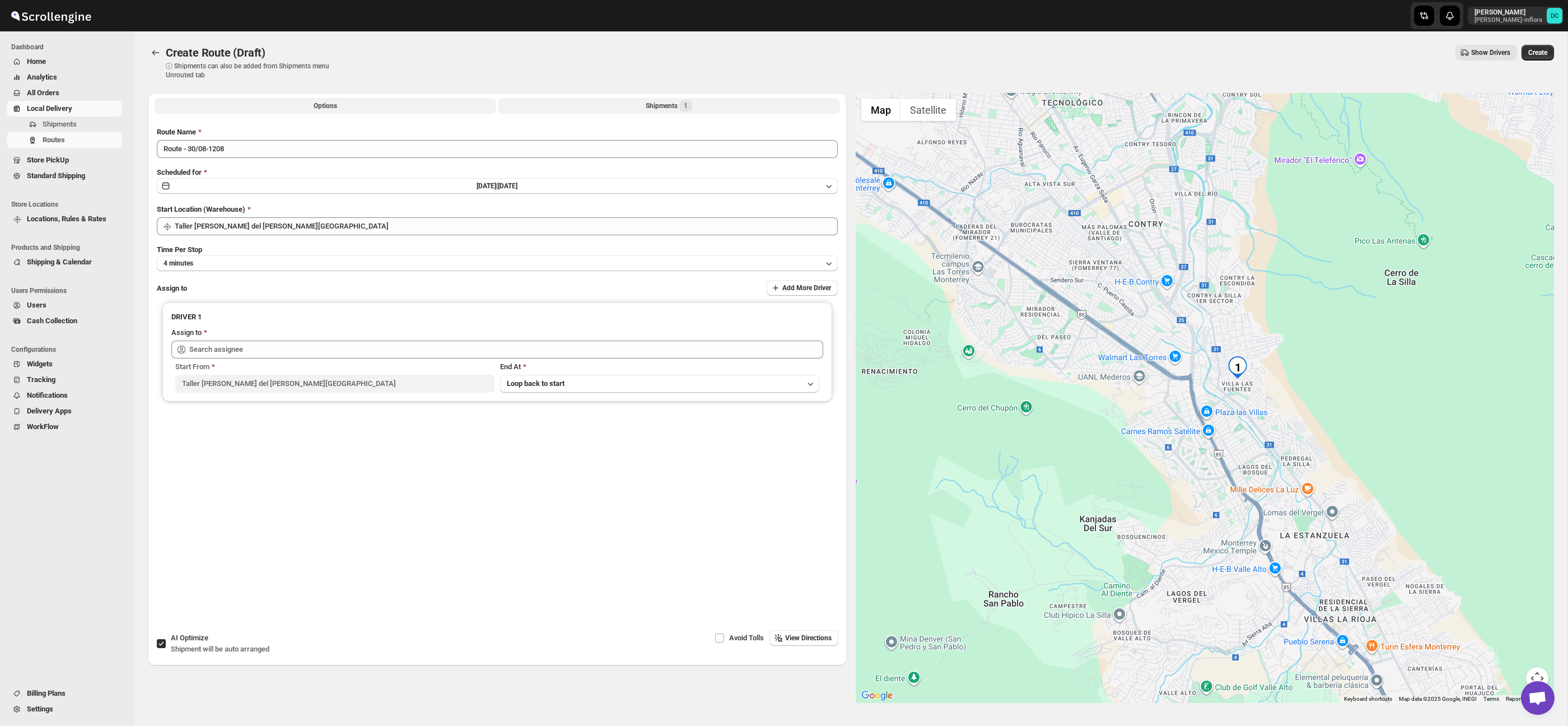
click at [684, 104] on span "1" at bounding box center [686, 106] width 13 height 11
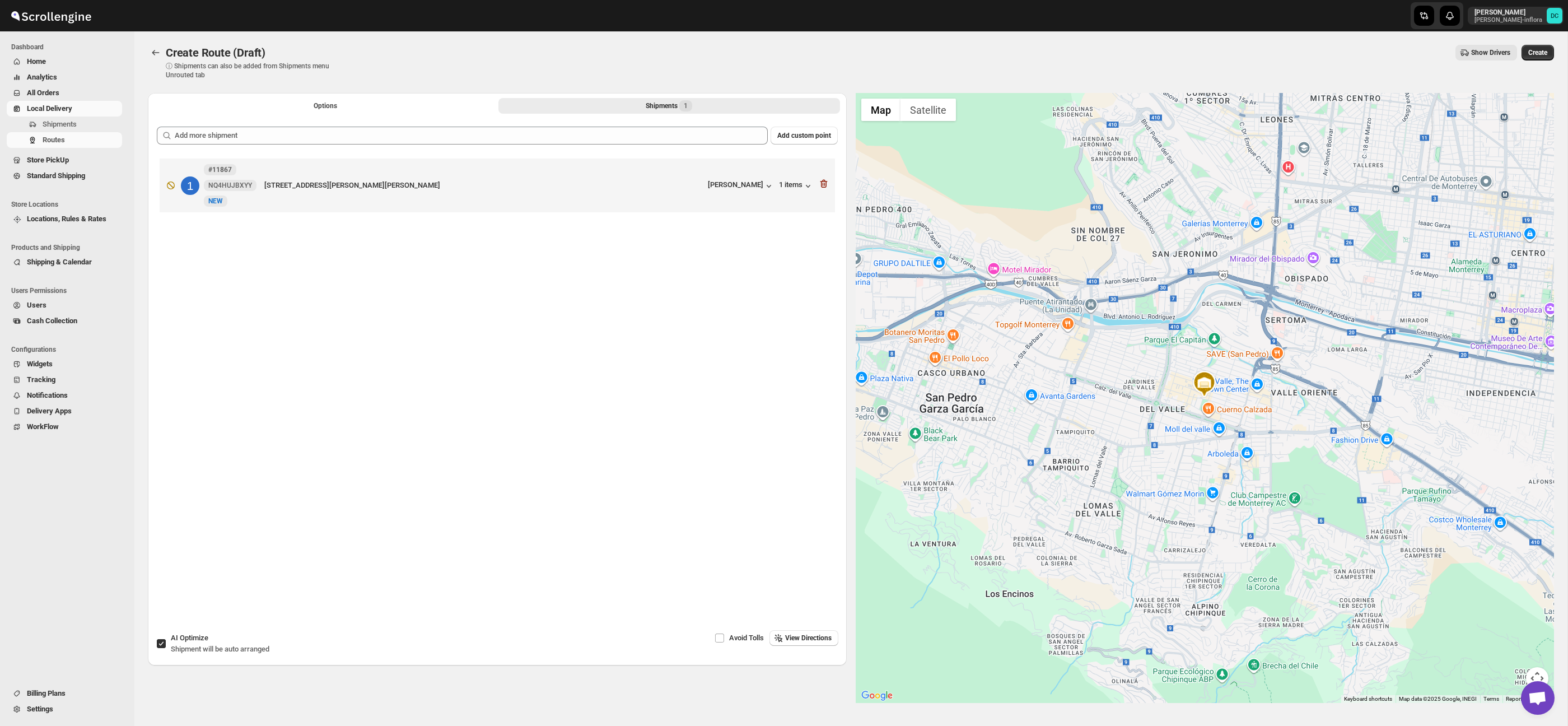
drag, startPoint x: 1341, startPoint y: 477, endPoint x: 1156, endPoint y: 439, distance: 188.9
click at [1149, 439] on div at bounding box center [1205, 398] width 699 height 610
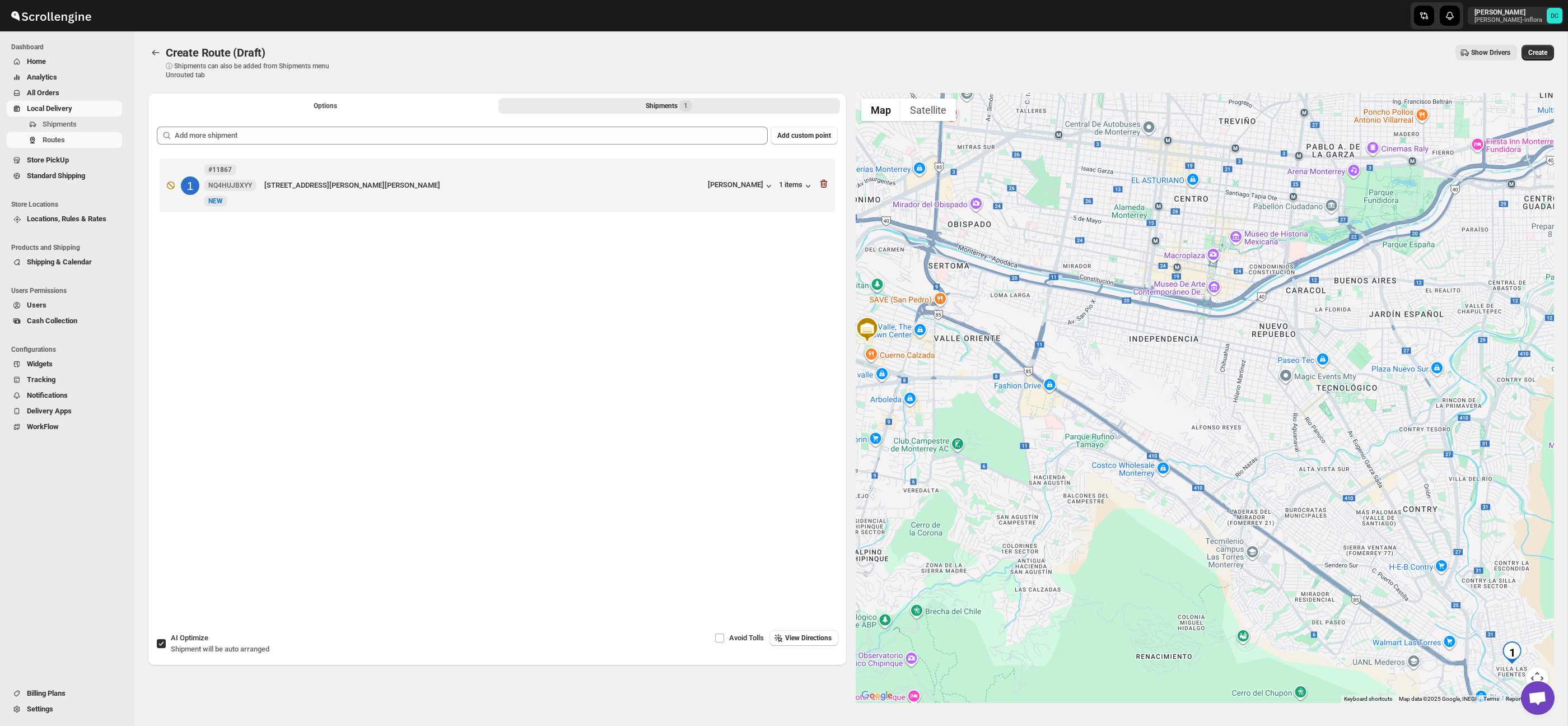
drag, startPoint x: 1381, startPoint y: 479, endPoint x: 1293, endPoint y: 436, distance: 97.9
click at [1210, 391] on div at bounding box center [1205, 398] width 699 height 610
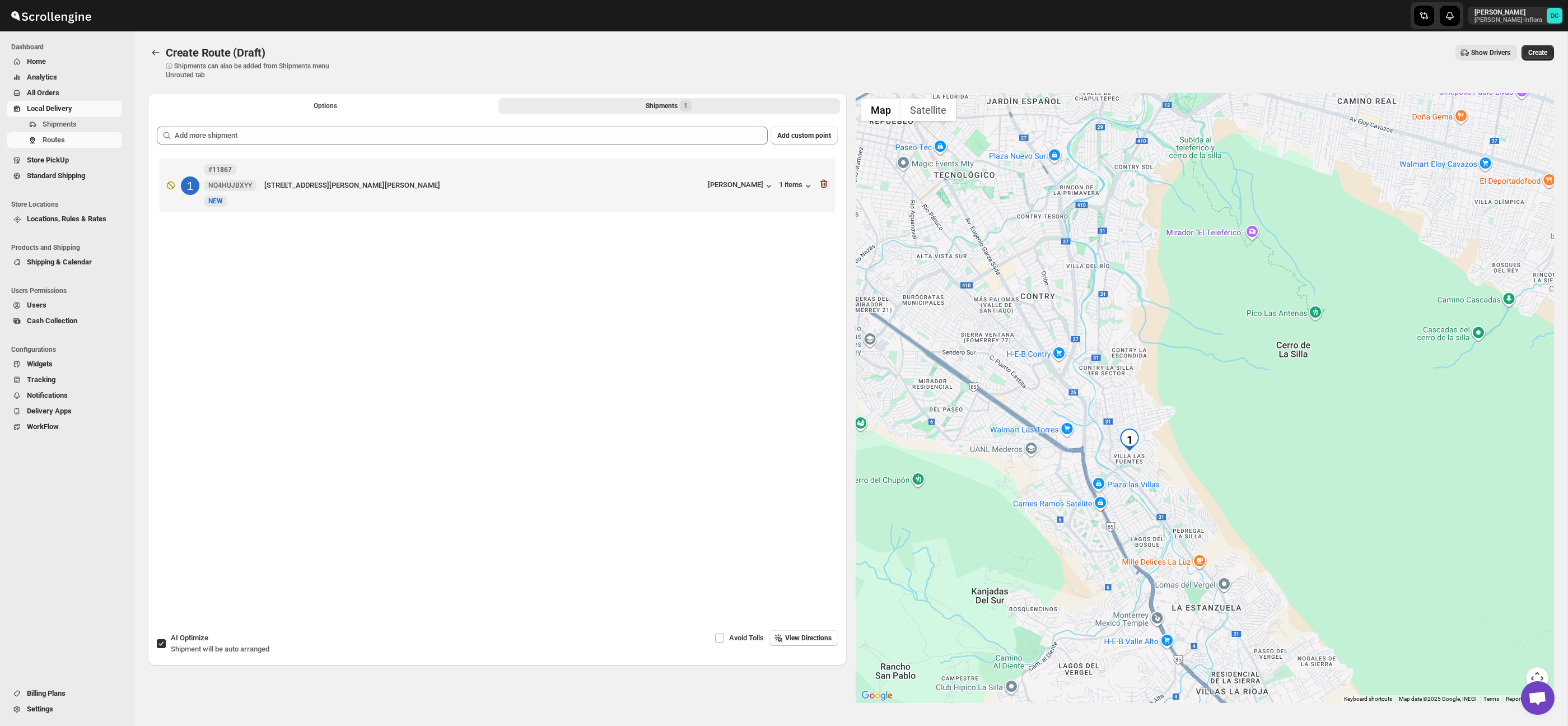
drag, startPoint x: 1274, startPoint y: 409, endPoint x: 1204, endPoint y: 453, distance: 82.7
click at [1260, 411] on div at bounding box center [1205, 398] width 699 height 610
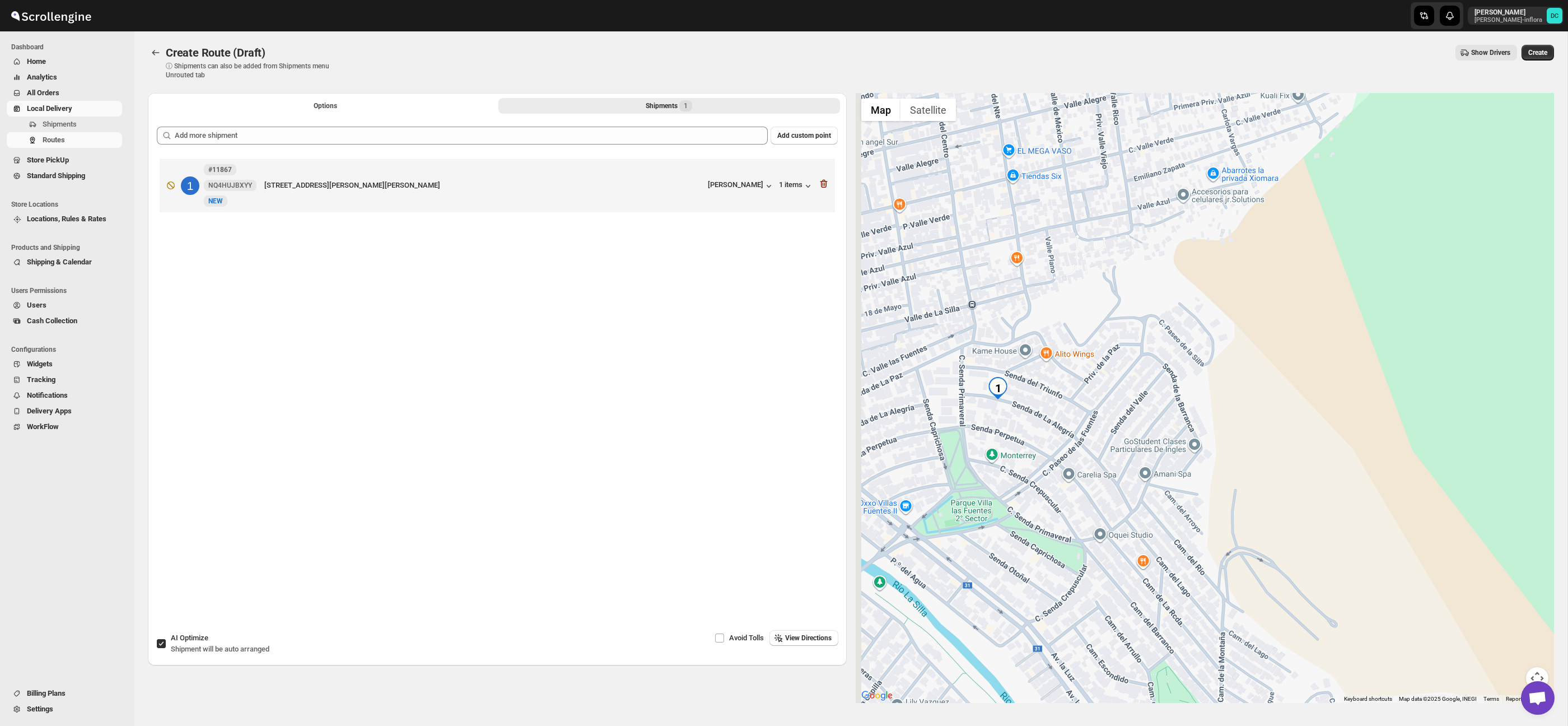
drag, startPoint x: 1050, startPoint y: 420, endPoint x: 1072, endPoint y: 420, distance: 22.0
click at [1071, 420] on div at bounding box center [1205, 398] width 699 height 610
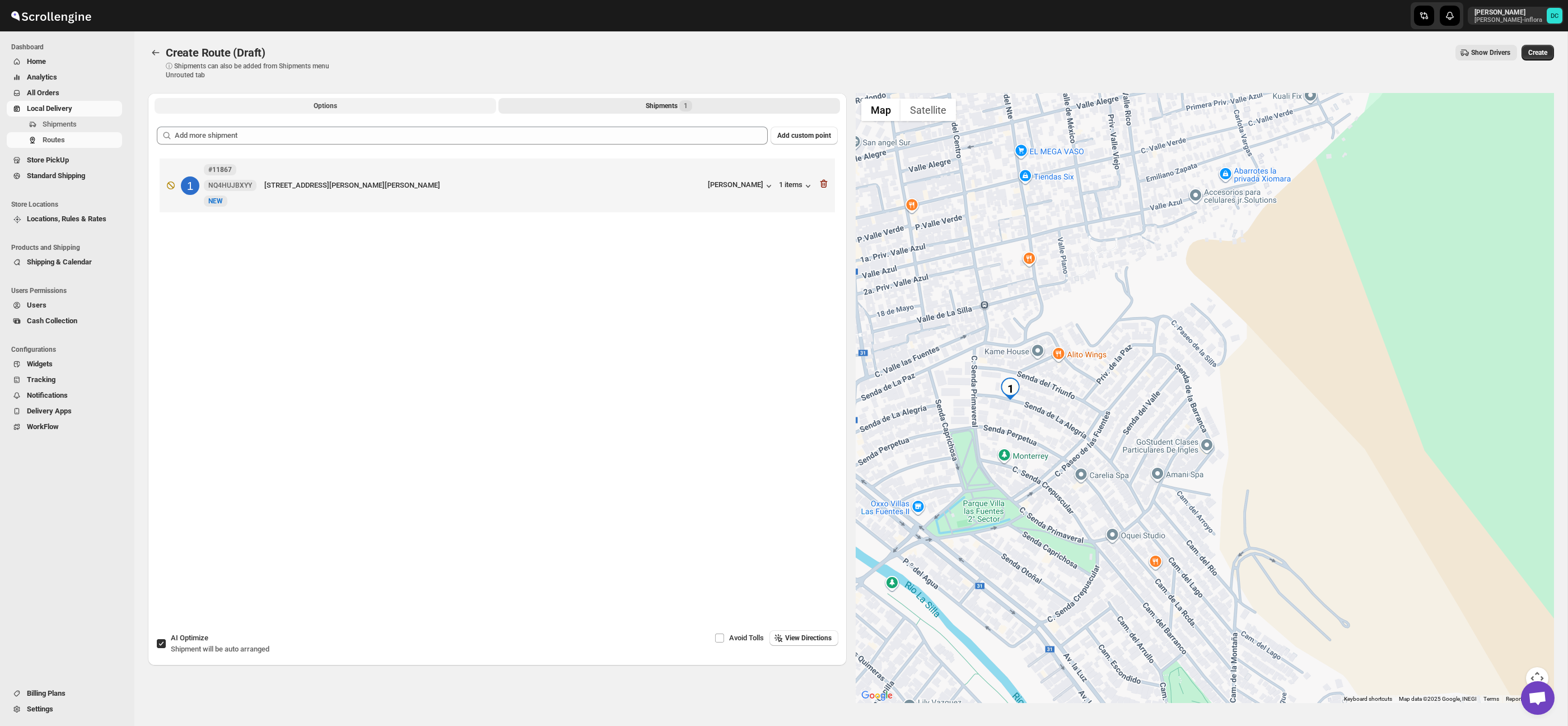
click at [426, 104] on button "Options" at bounding box center [325, 106] width 342 height 16
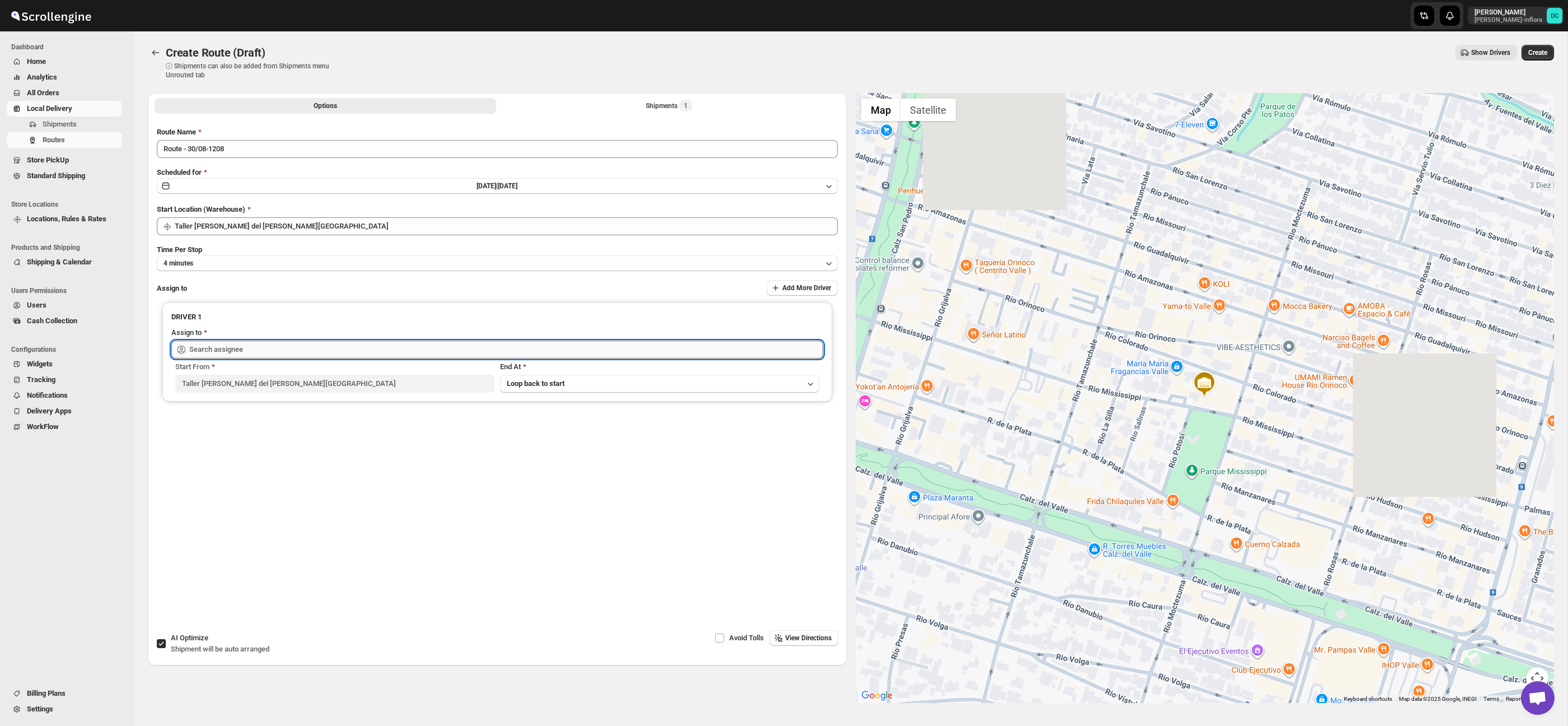
click at [349, 341] on input "text" at bounding box center [506, 349] width 634 height 18
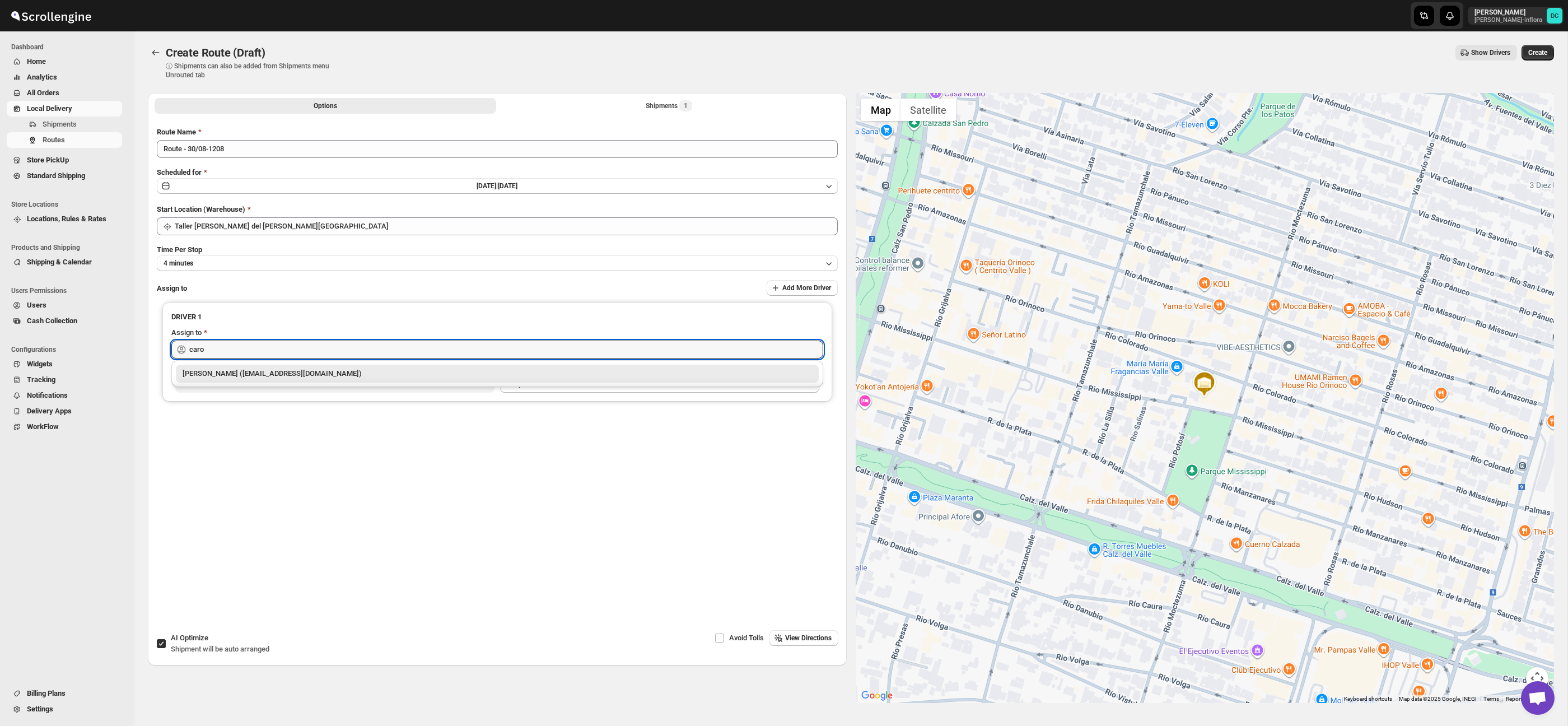
drag, startPoint x: 327, startPoint y: 373, endPoint x: 485, endPoint y: 314, distance: 168.7
click at [327, 373] on div "[PERSON_NAME] ([EMAIL_ADDRESS][DOMAIN_NAME])" at bounding box center [497, 373] width 630 height 11
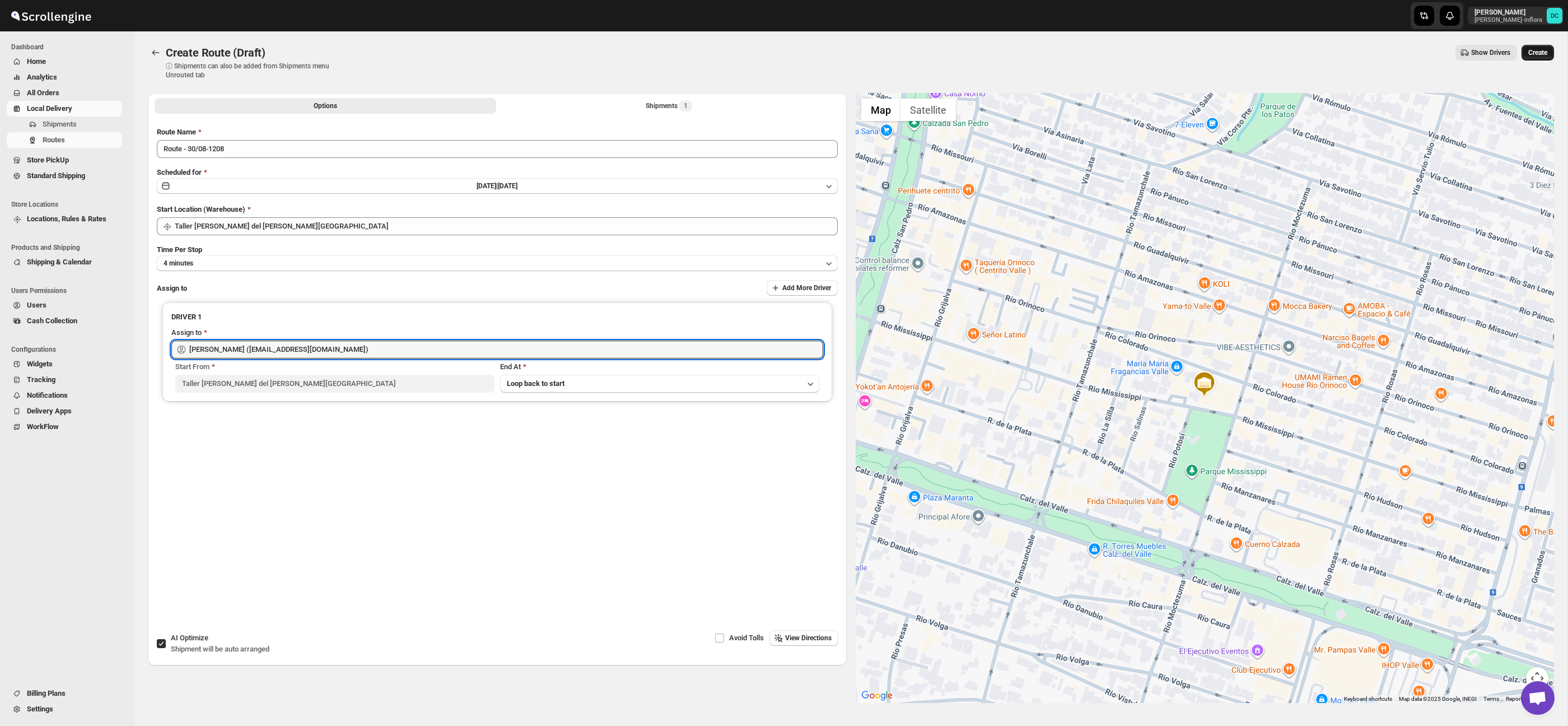
type input "[PERSON_NAME] ([EMAIL_ADDRESS][DOMAIN_NAME])"
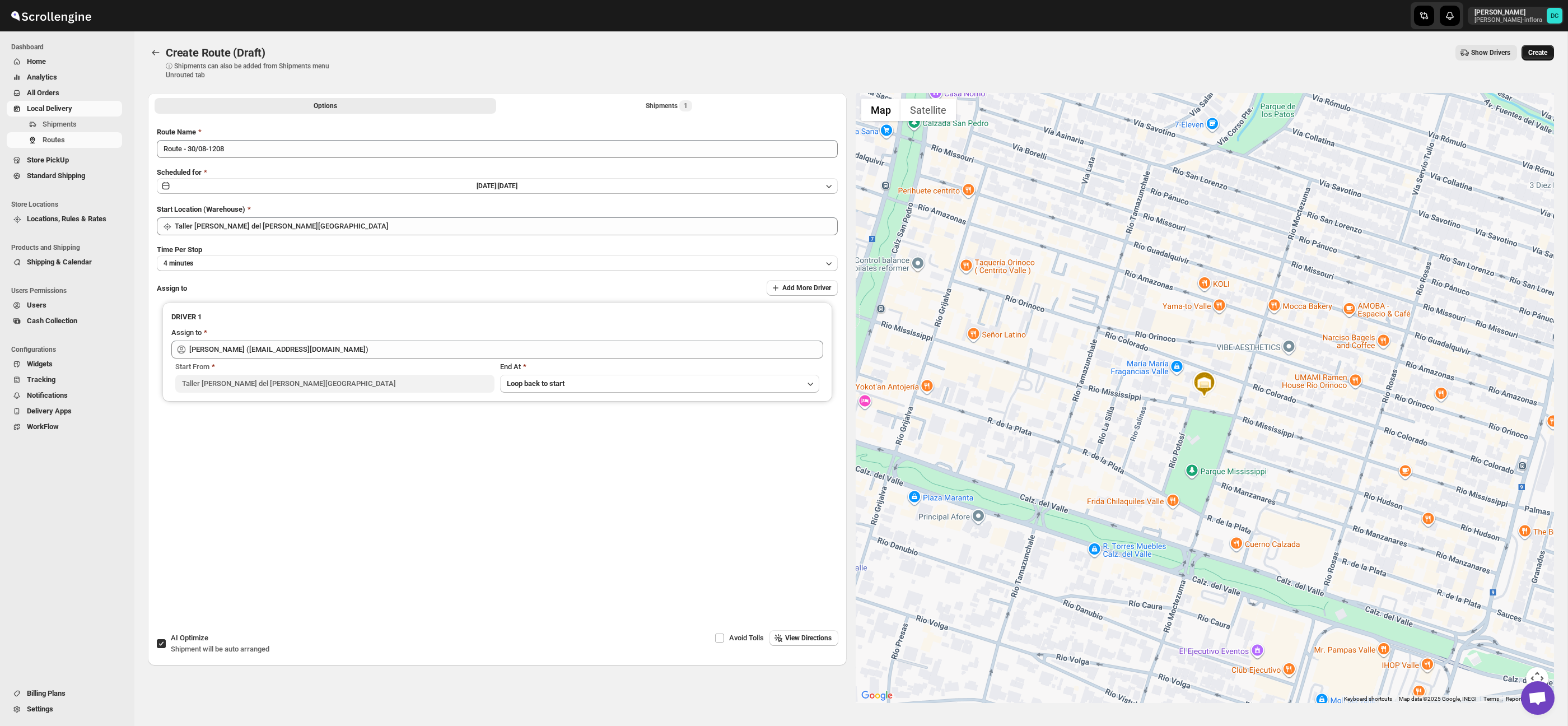
click at [1529, 54] on span "Create" at bounding box center [1538, 53] width 19 height 9
